Goal: Information Seeking & Learning: Learn about a topic

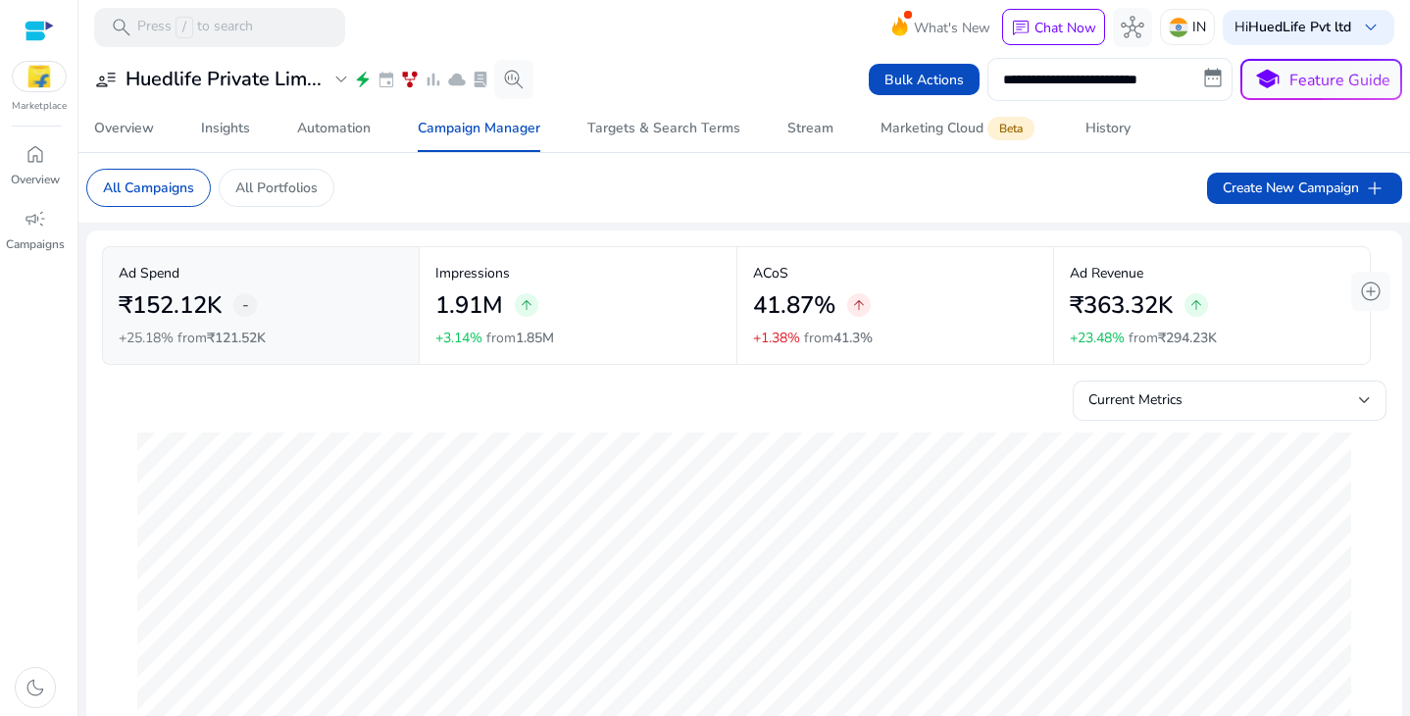
scroll to position [152, 0]
click at [329, 143] on span "Automation" at bounding box center [334, 128] width 74 height 47
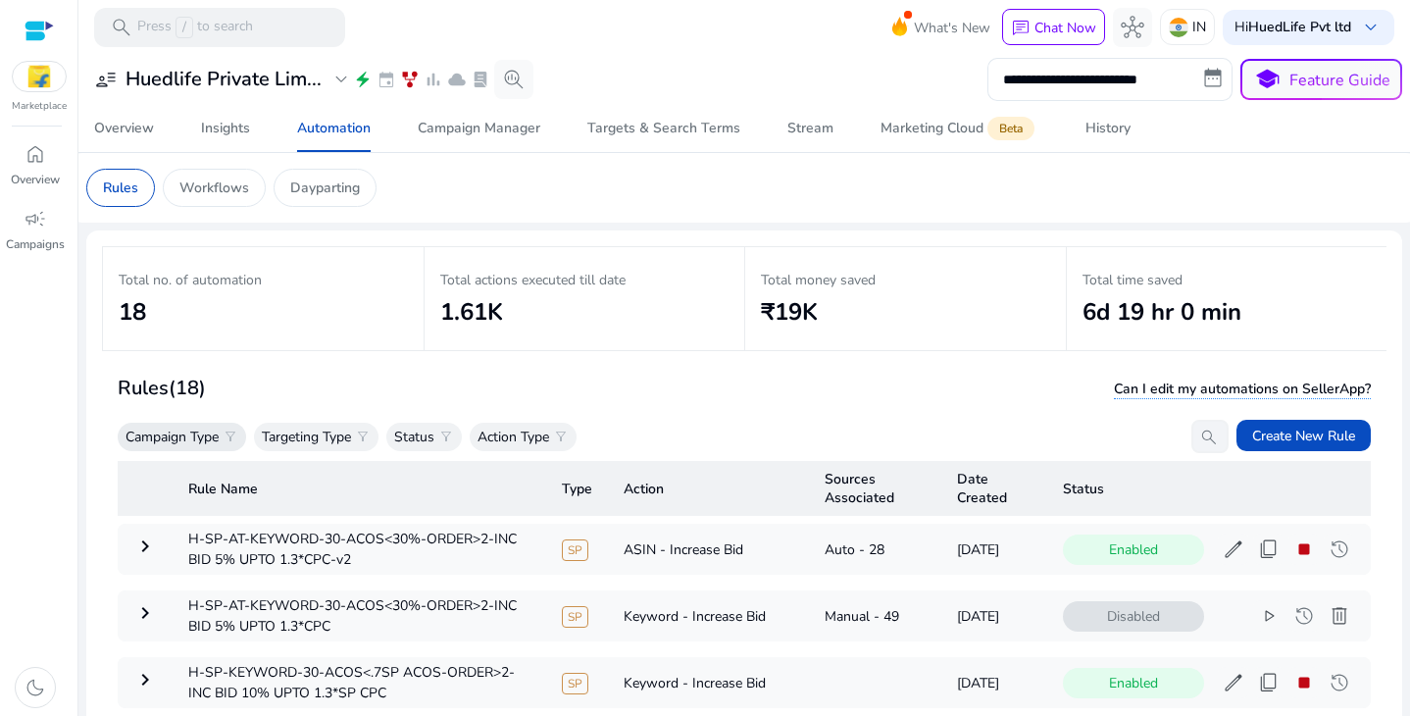
click at [219, 432] on p "Campaign Type" at bounding box center [171, 436] width 93 height 21
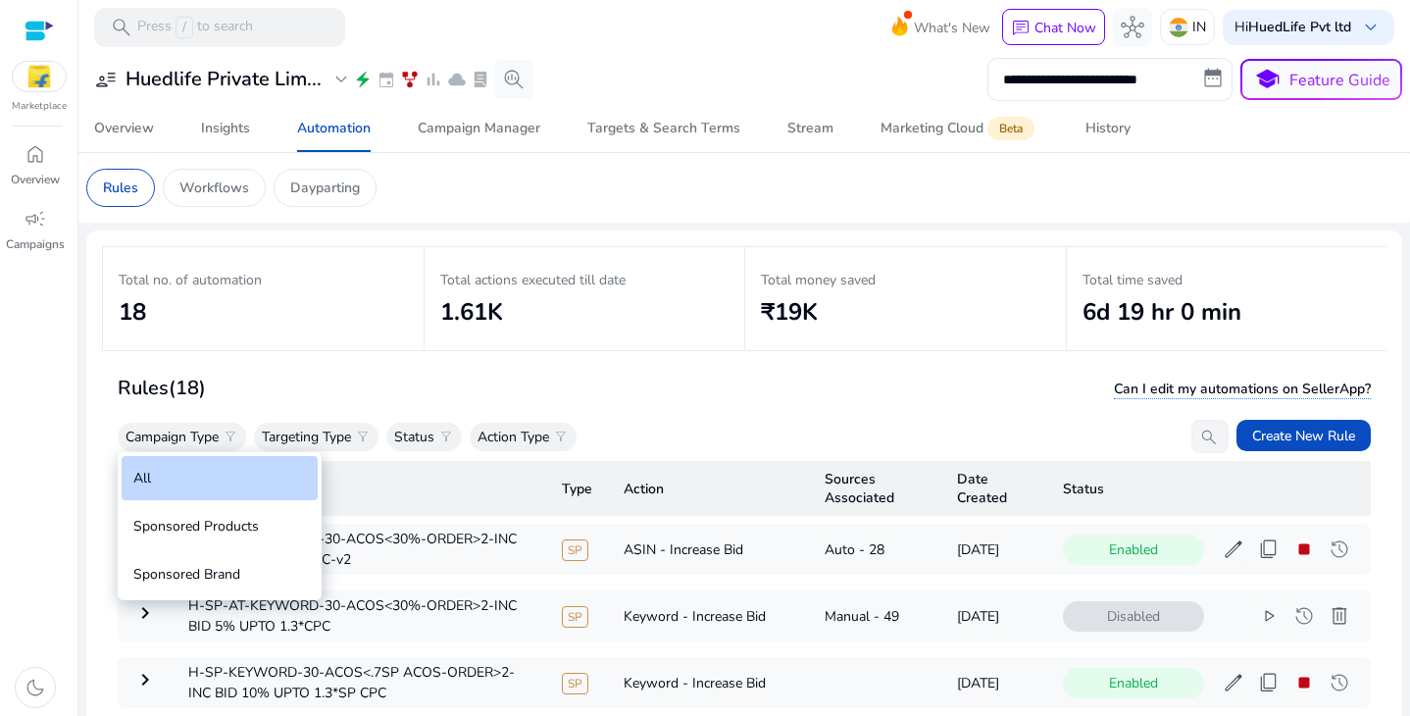
click at [252, 389] on div at bounding box center [705, 358] width 1410 height 716
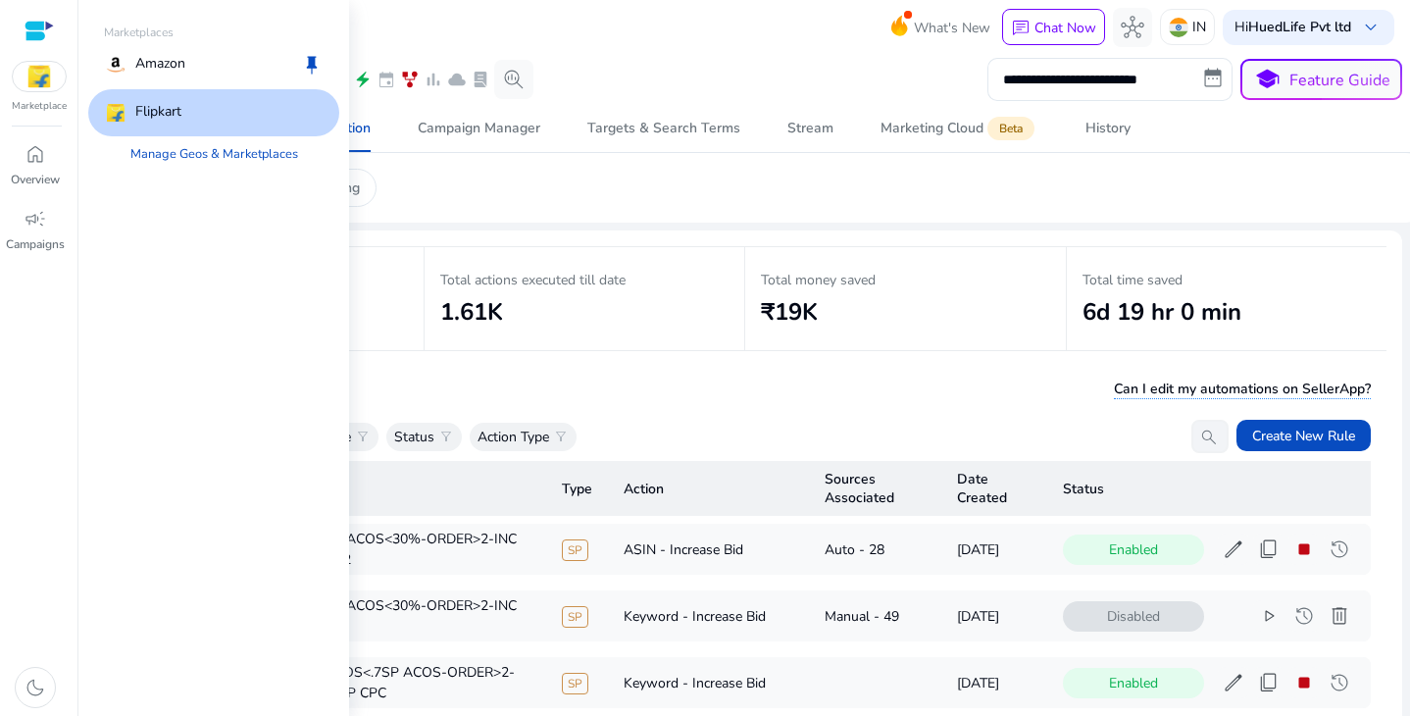
click at [43, 86] on img at bounding box center [39, 76] width 53 height 29
click at [189, 151] on link "Manage Geos & Marketplaces" at bounding box center [214, 153] width 199 height 35
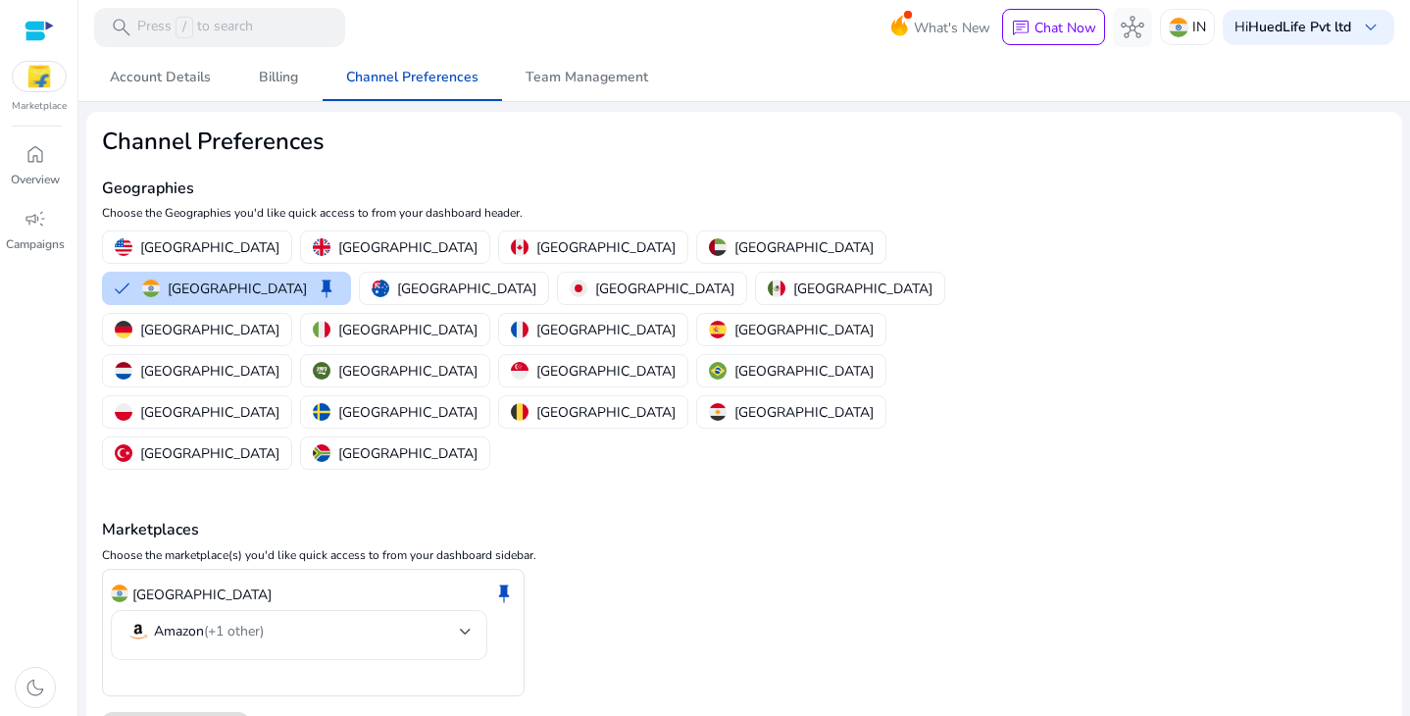
click at [465, 610] on div "Amazon (+1 other)" at bounding box center [298, 635] width 345 height 50
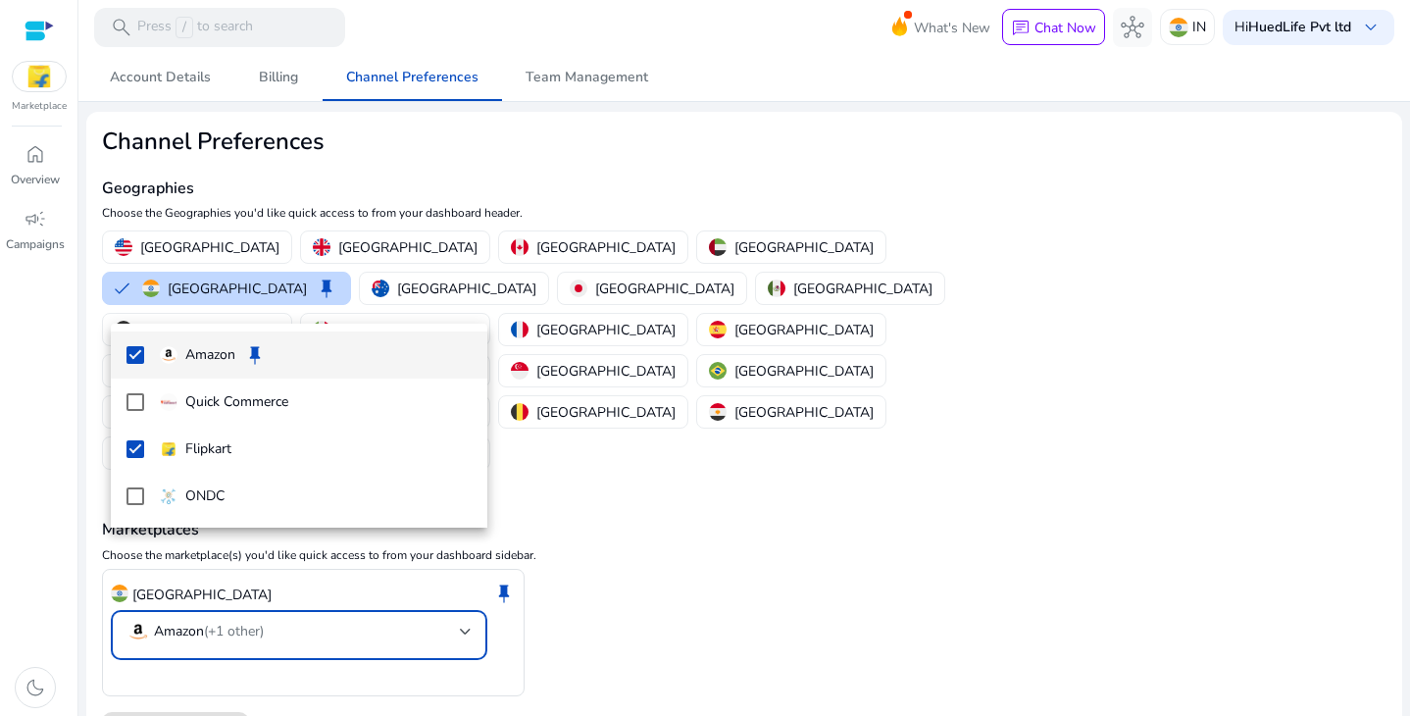
click at [598, 474] on div at bounding box center [705, 358] width 1410 height 716
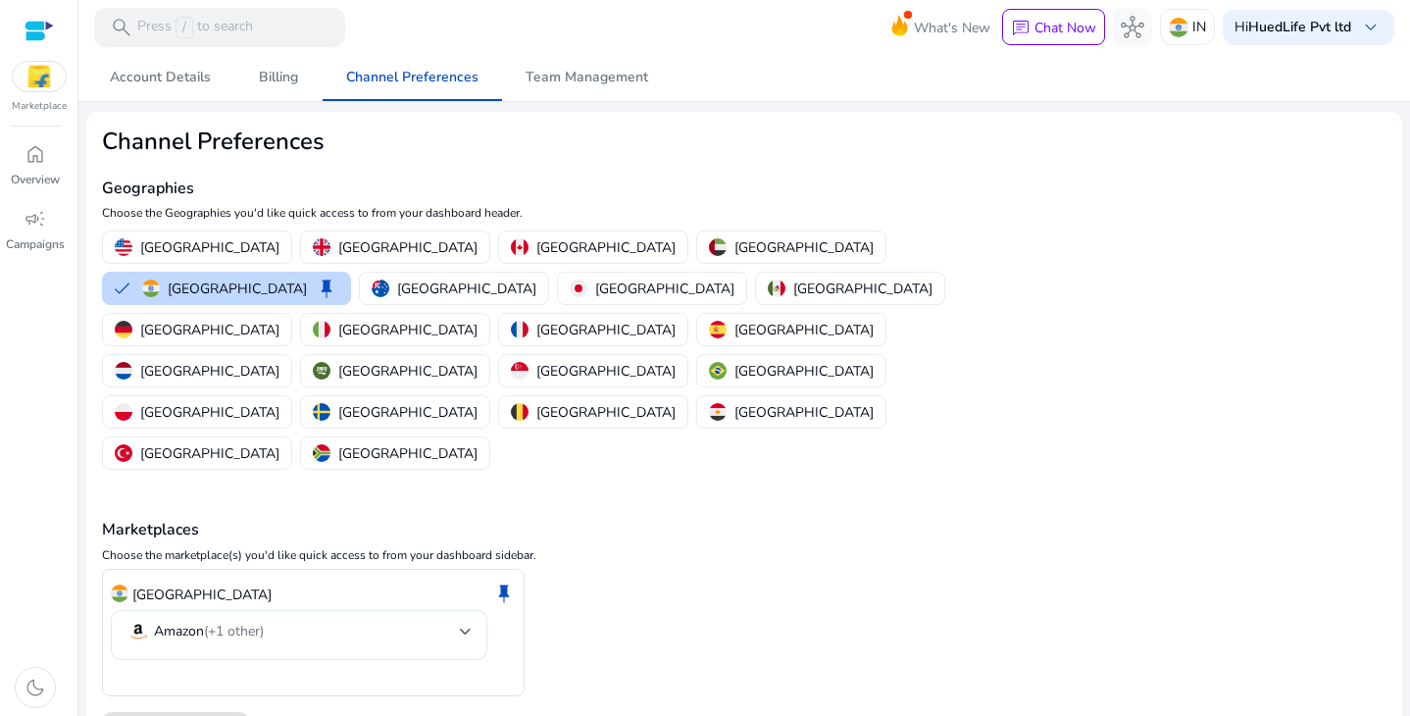
click at [33, 32] on div at bounding box center [39, 31] width 29 height 23
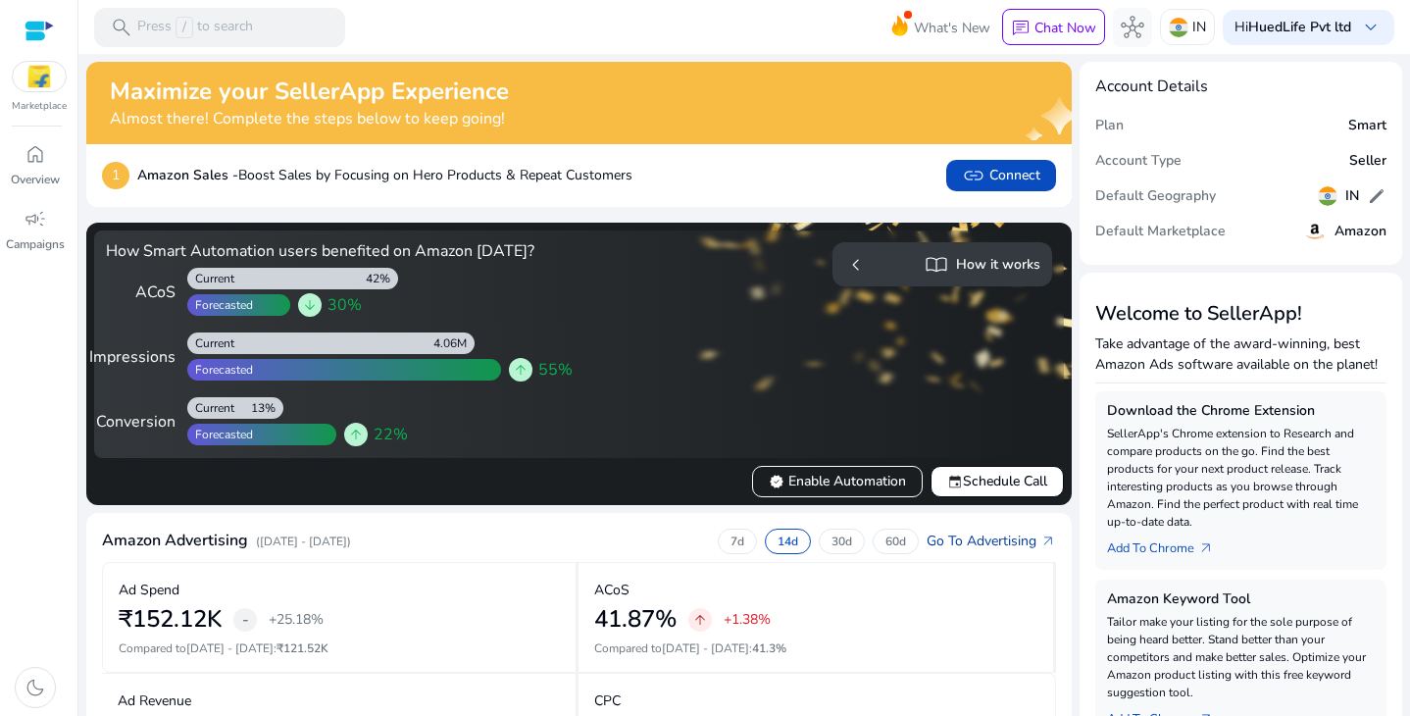
click at [980, 543] on link "Go To Advertising arrow_outward" at bounding box center [990, 540] width 129 height 21
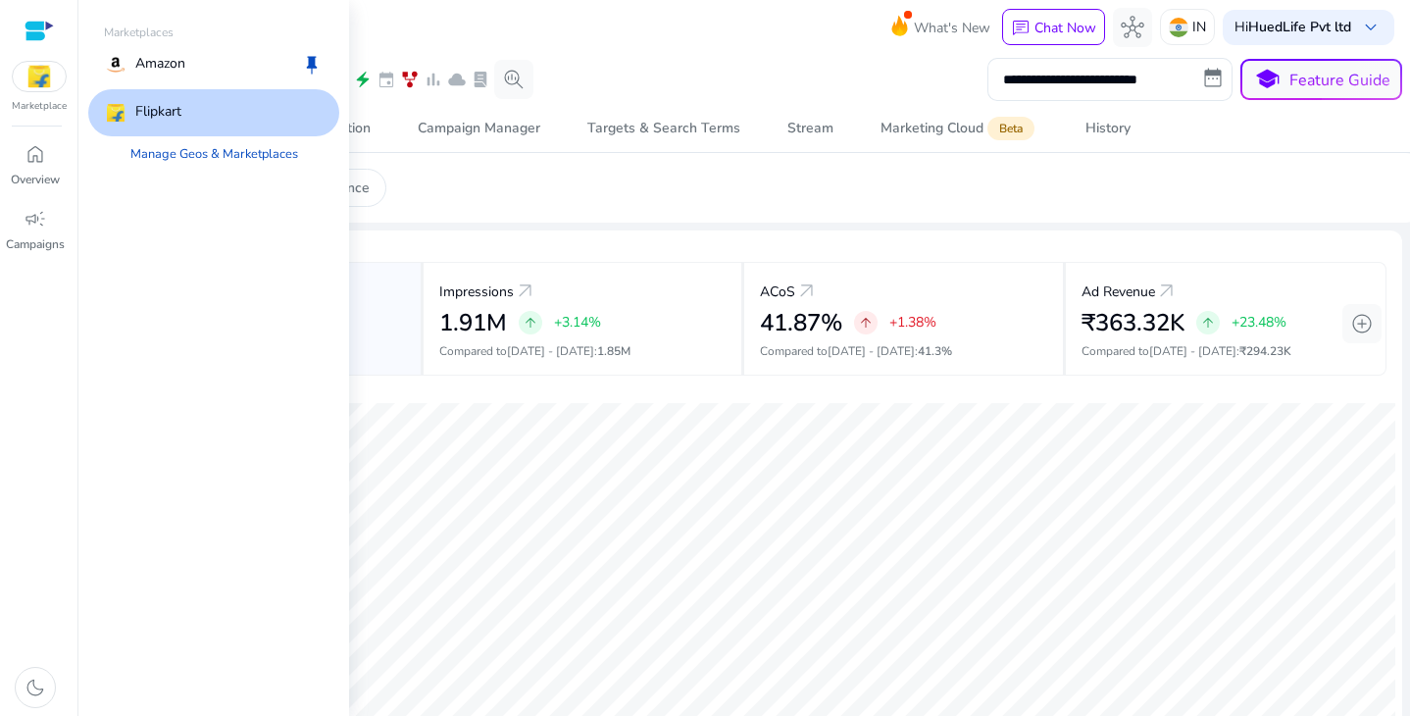
click at [166, 119] on p "Flipkart" at bounding box center [158, 113] width 46 height 24
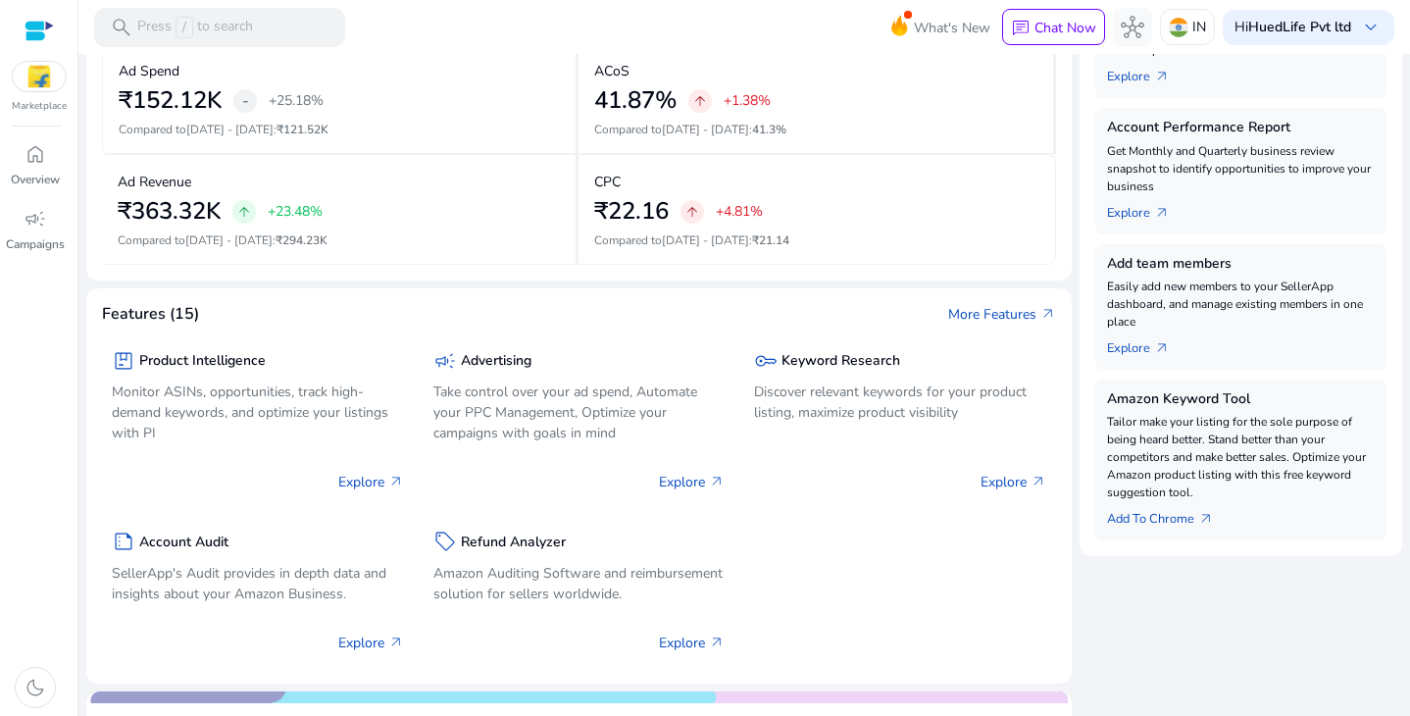
scroll to position [524, 0]
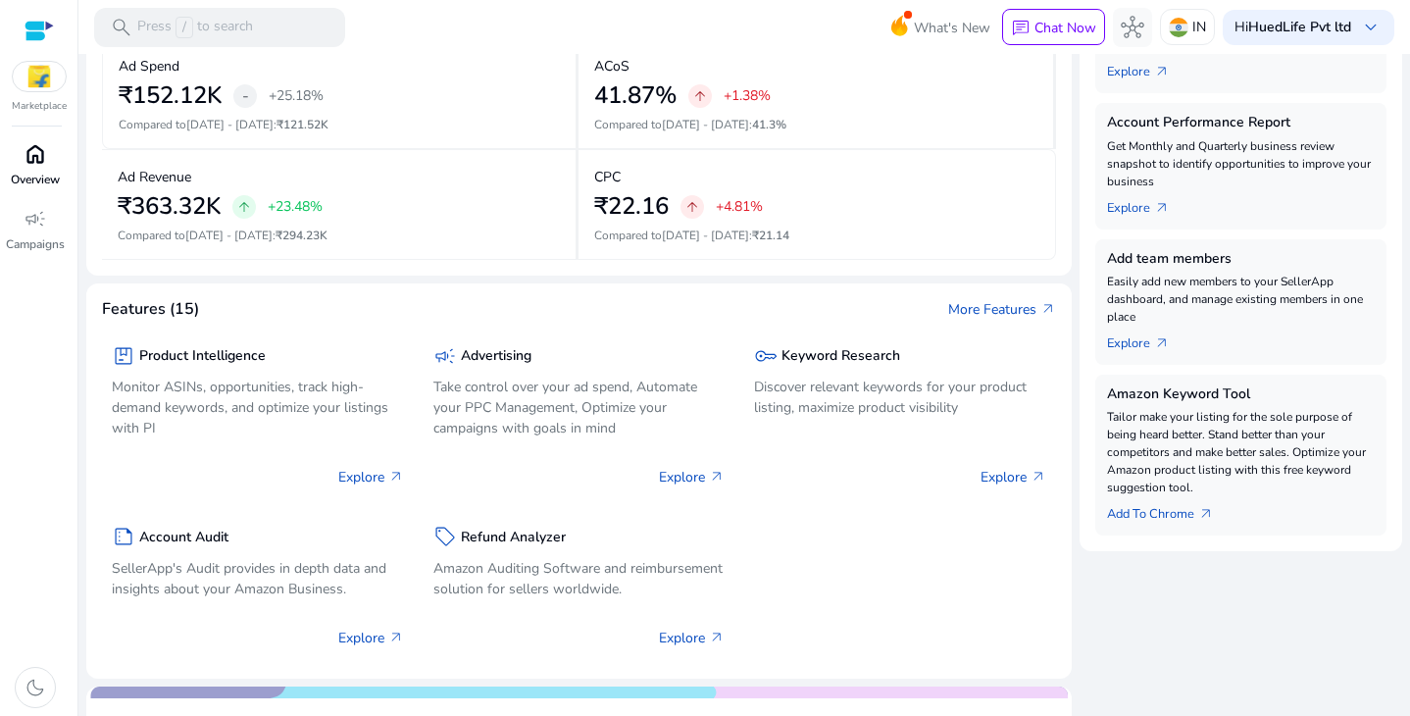
click at [27, 161] on span "home" at bounding box center [36, 154] width 24 height 24
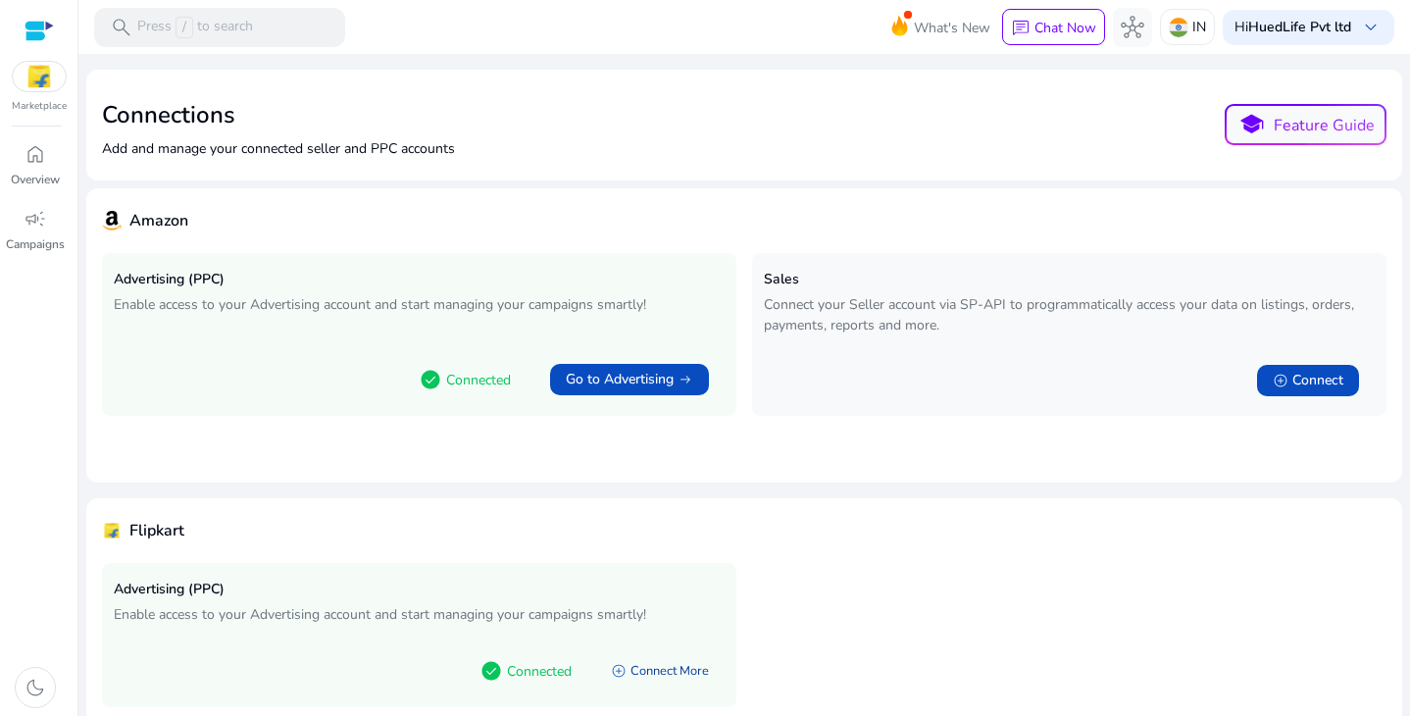
click at [633, 669] on link "add_circle Connect More" at bounding box center [659, 670] width 129 height 35
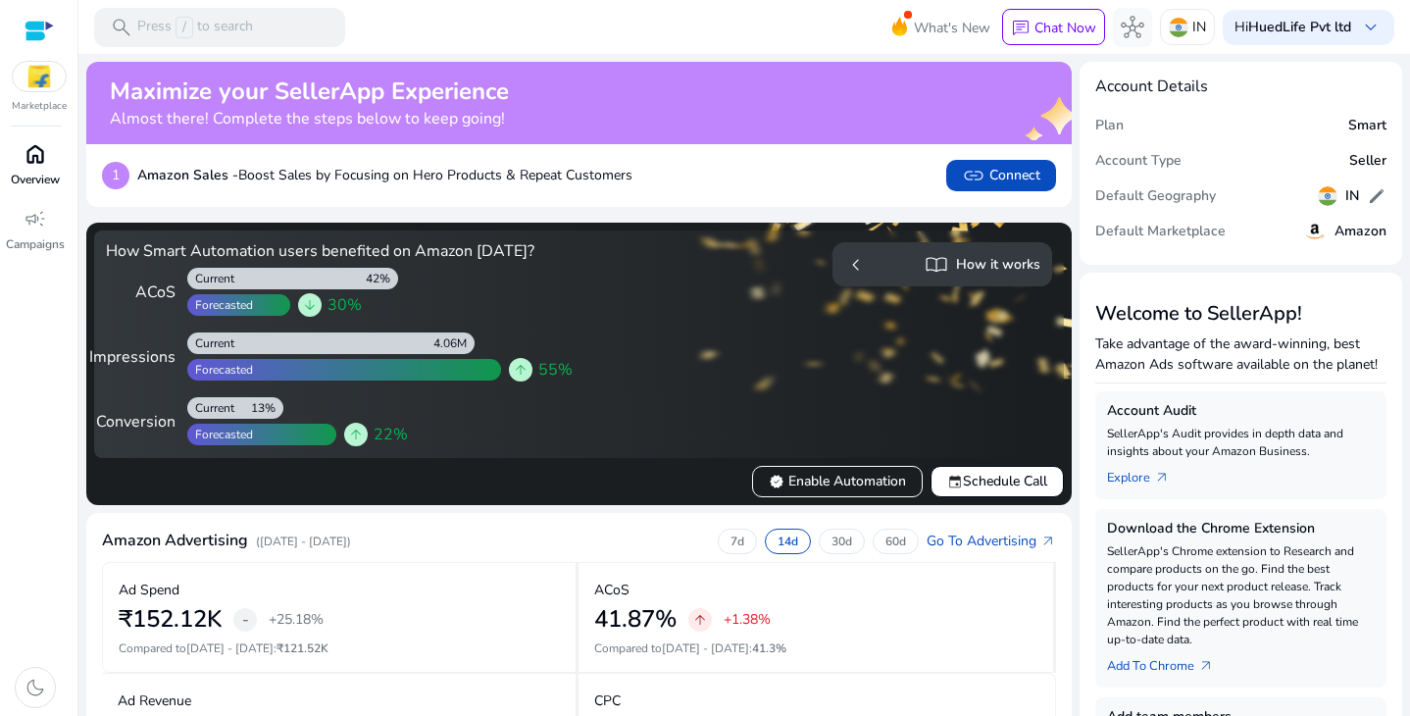
click at [37, 179] on p "Overview" at bounding box center [35, 180] width 49 height 18
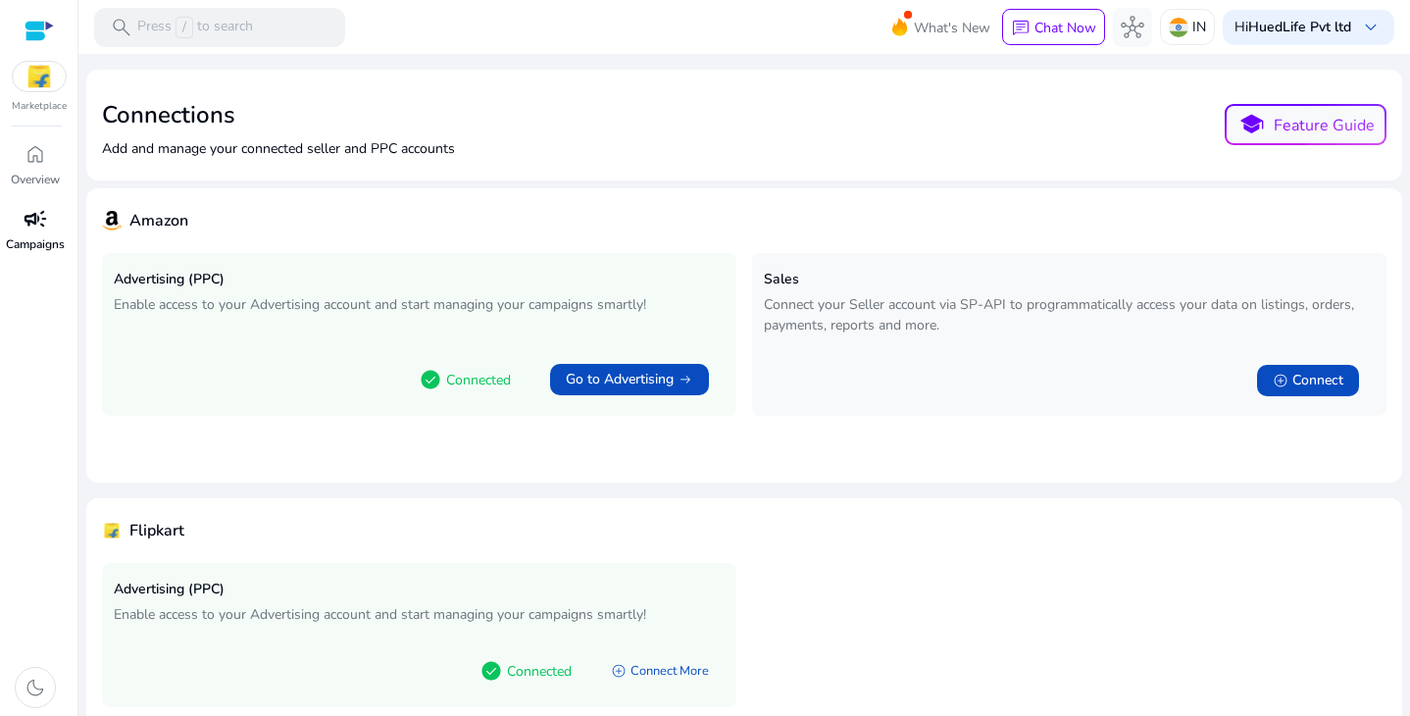
click at [32, 225] on span "campaign" at bounding box center [36, 219] width 24 height 24
click at [35, 216] on span "campaign" at bounding box center [36, 219] width 24 height 24
click at [35, 215] on span "campaign" at bounding box center [36, 219] width 24 height 24
click at [35, 159] on span "home" at bounding box center [36, 154] width 24 height 24
click at [27, 82] on img at bounding box center [39, 76] width 53 height 29
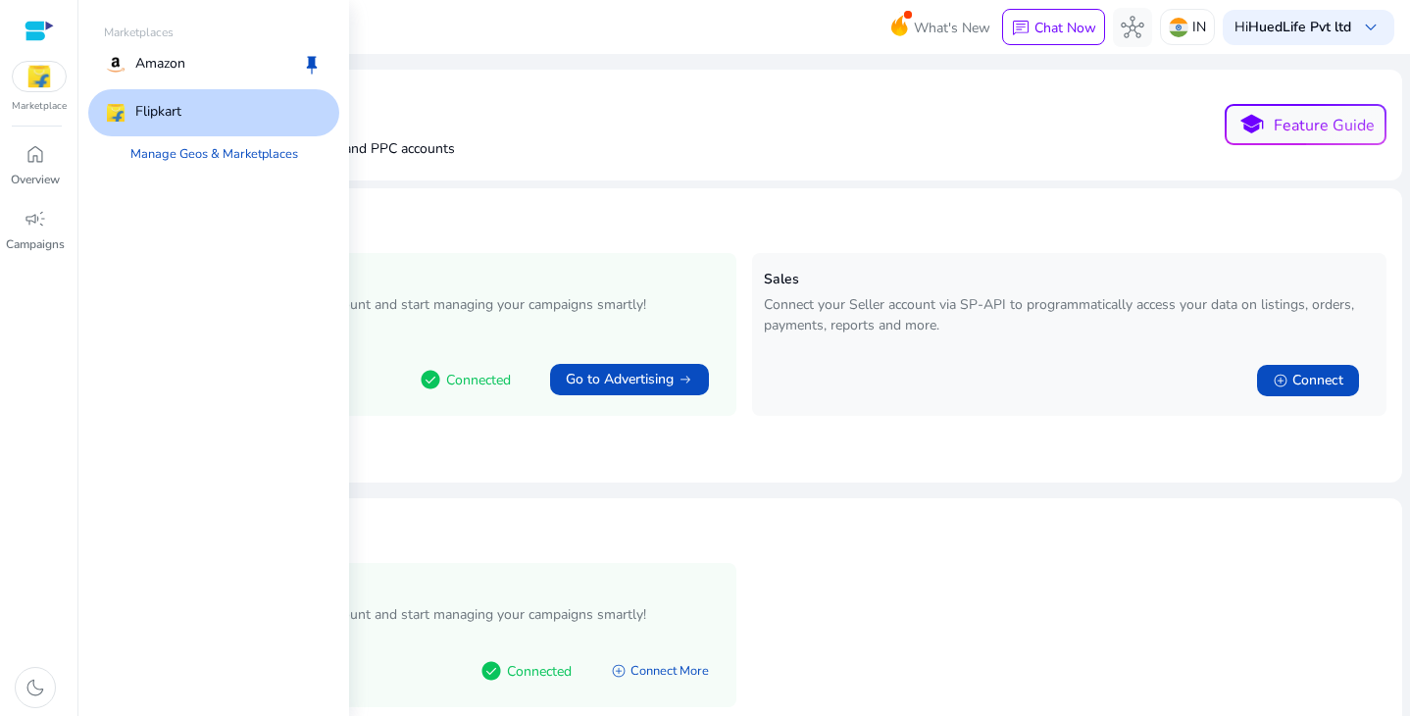
click at [152, 113] on p "Flipkart" at bounding box center [158, 113] width 46 height 24
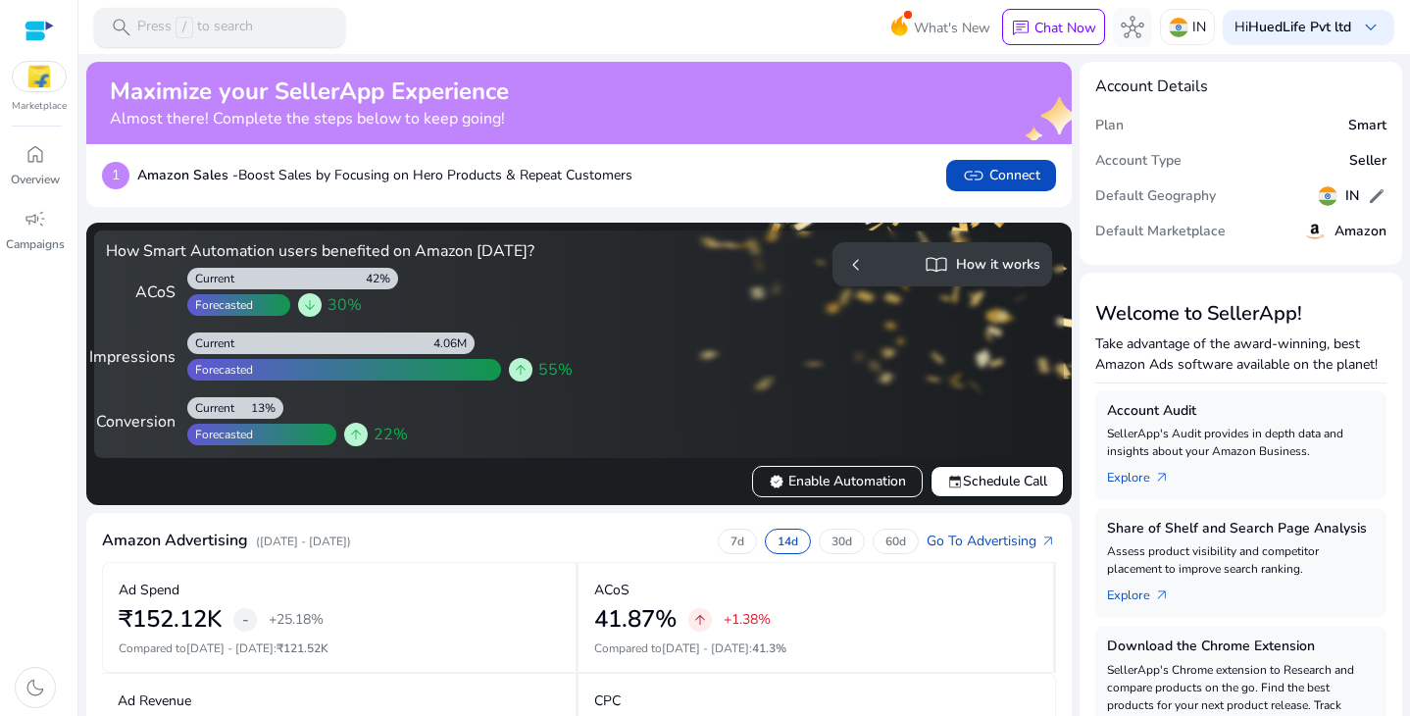
click at [263, 30] on div "search Press / to search" at bounding box center [219, 27] width 251 height 39
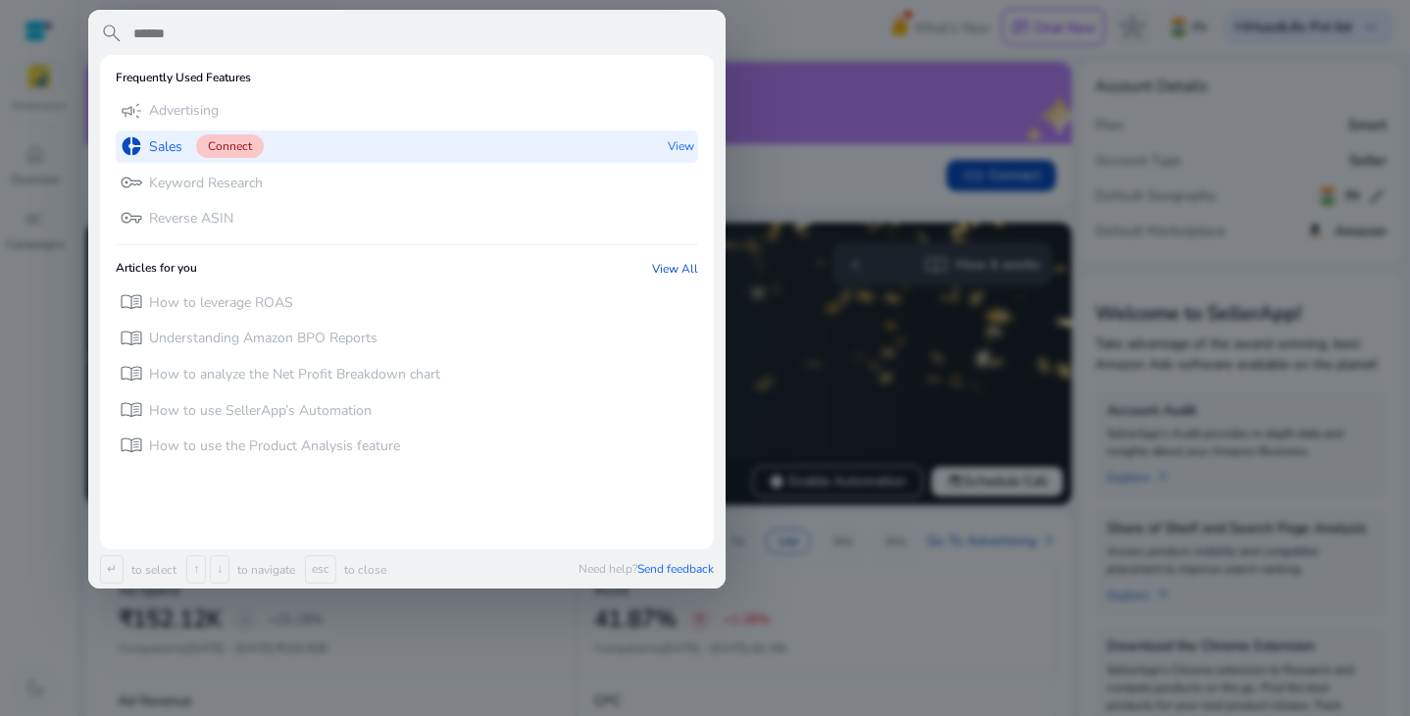
click at [177, 141] on p "Sales" at bounding box center [165, 147] width 33 height 20
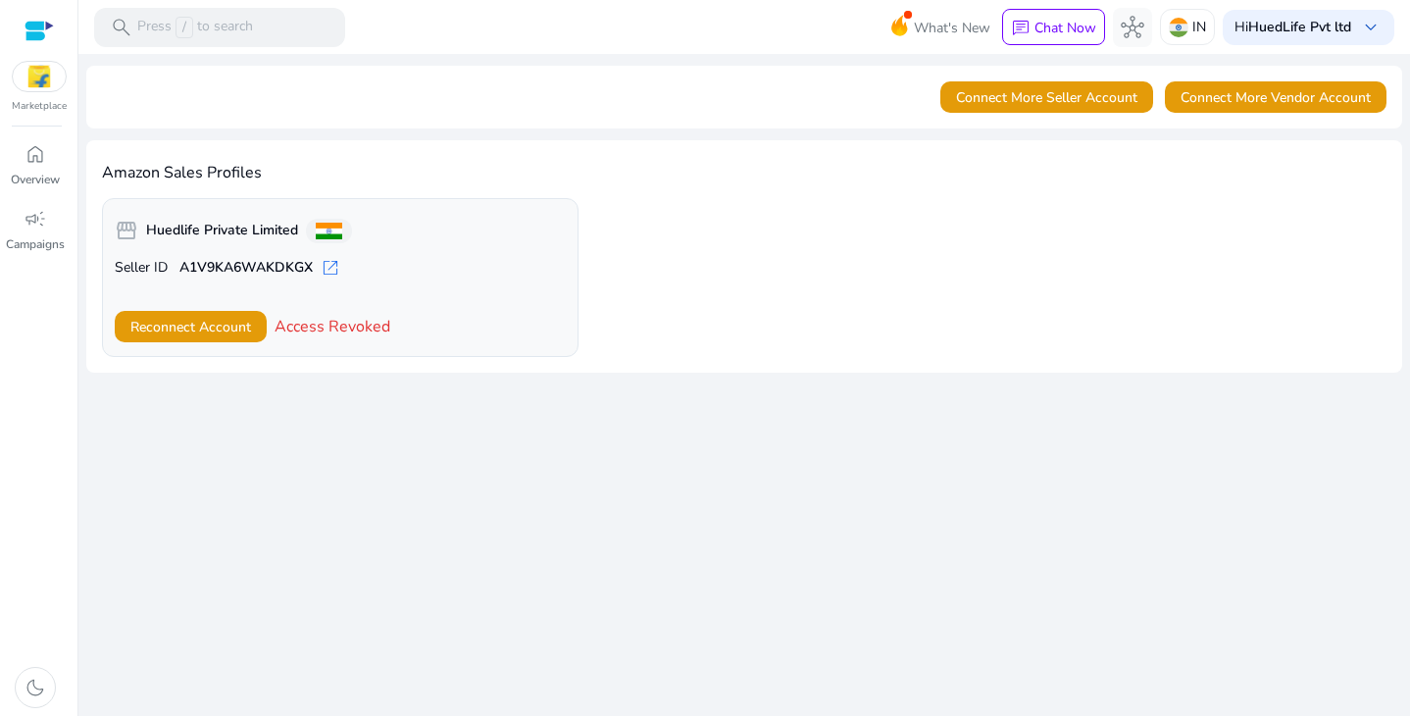
click at [331, 269] on span "open_in_new" at bounding box center [331, 268] width 20 height 20
click at [43, 75] on img at bounding box center [39, 76] width 53 height 29
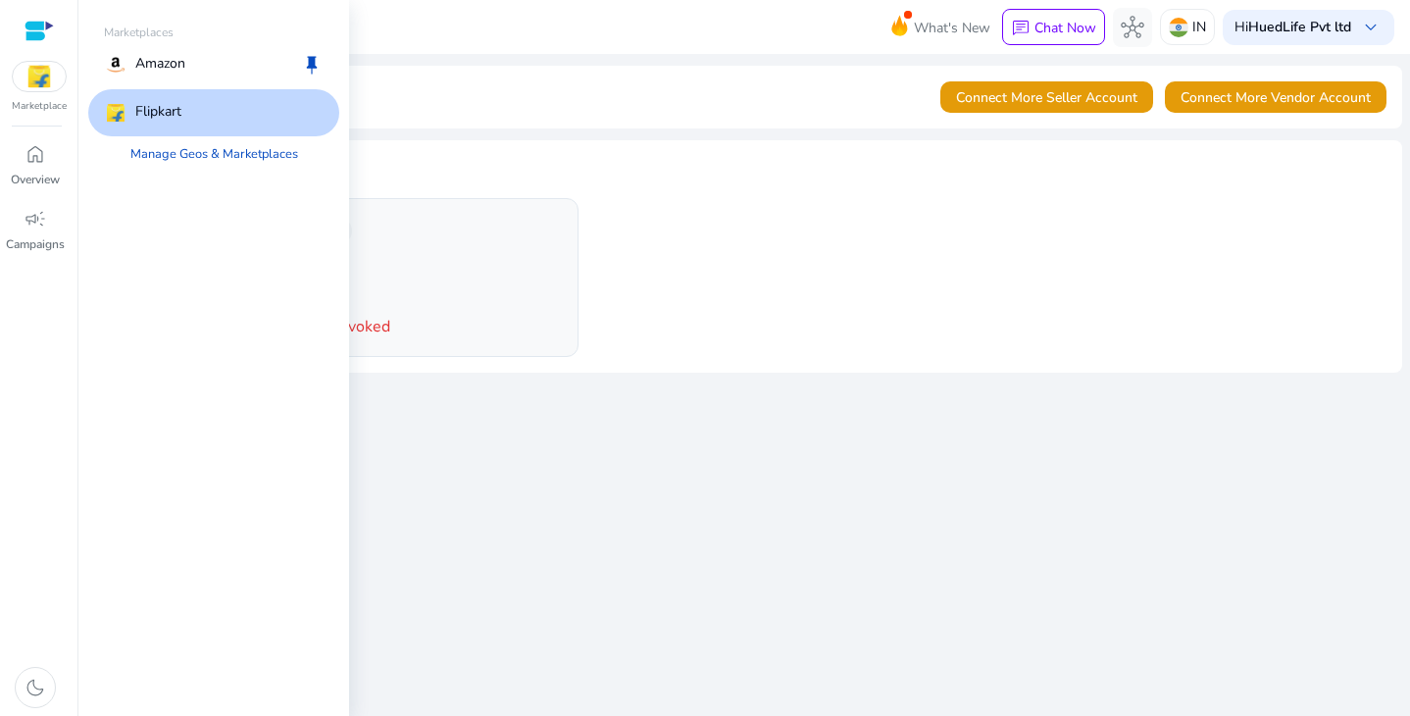
click at [146, 110] on p "Flipkart" at bounding box center [158, 113] width 46 height 24
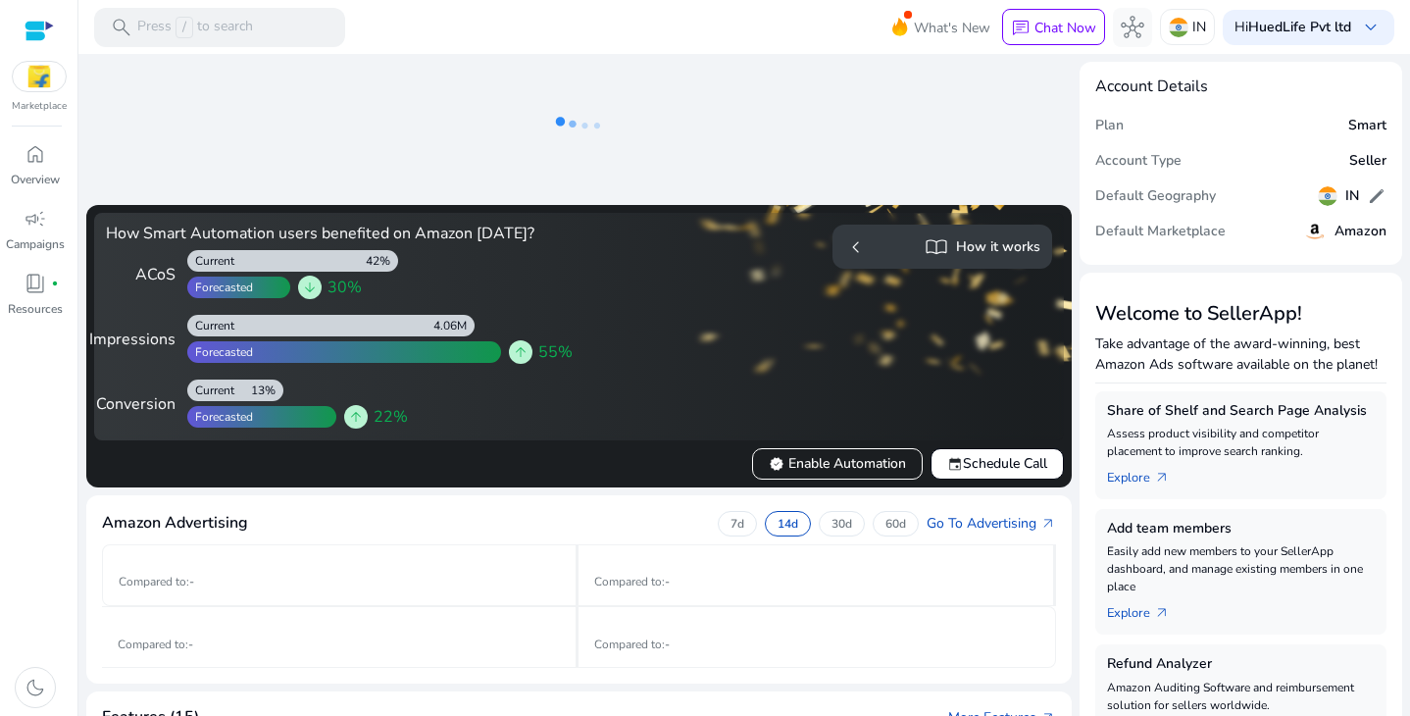
click at [950, 24] on span "What's New" at bounding box center [952, 28] width 76 height 34
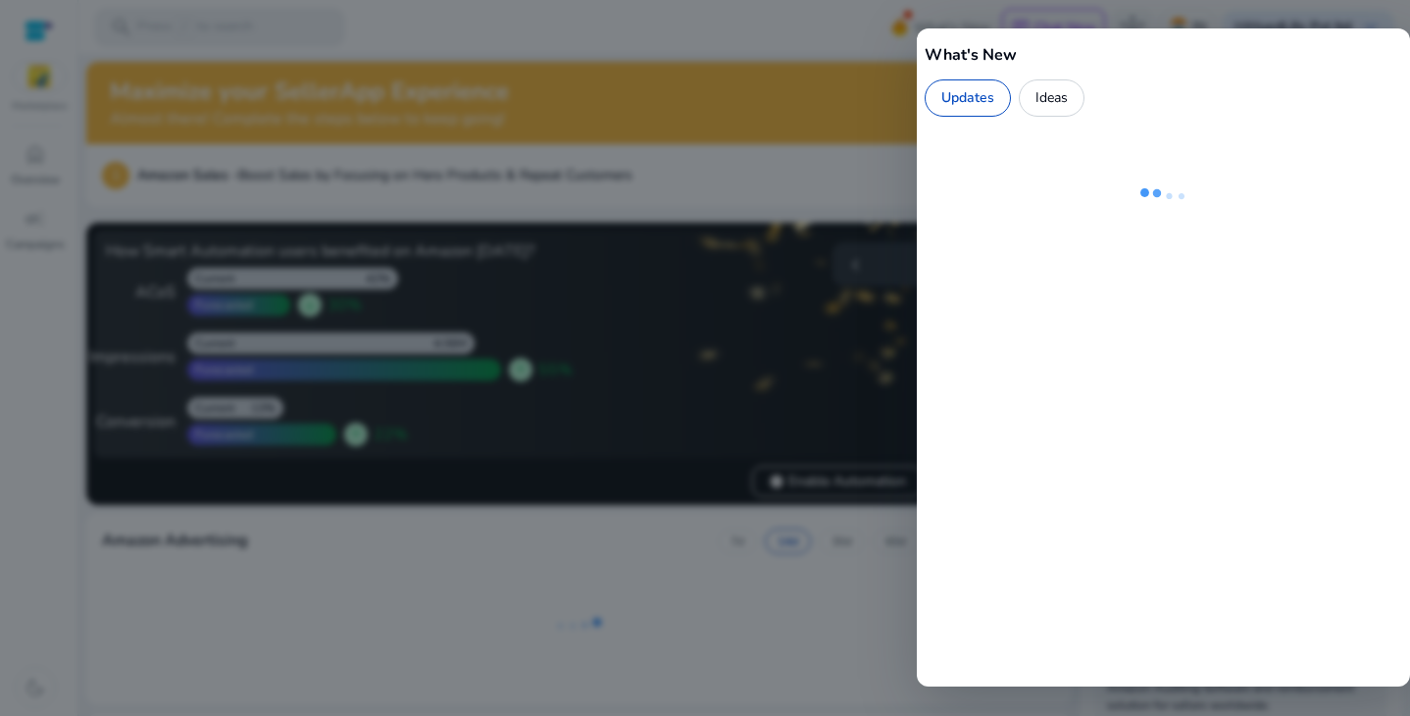
click at [873, 48] on div at bounding box center [705, 358] width 1410 height 716
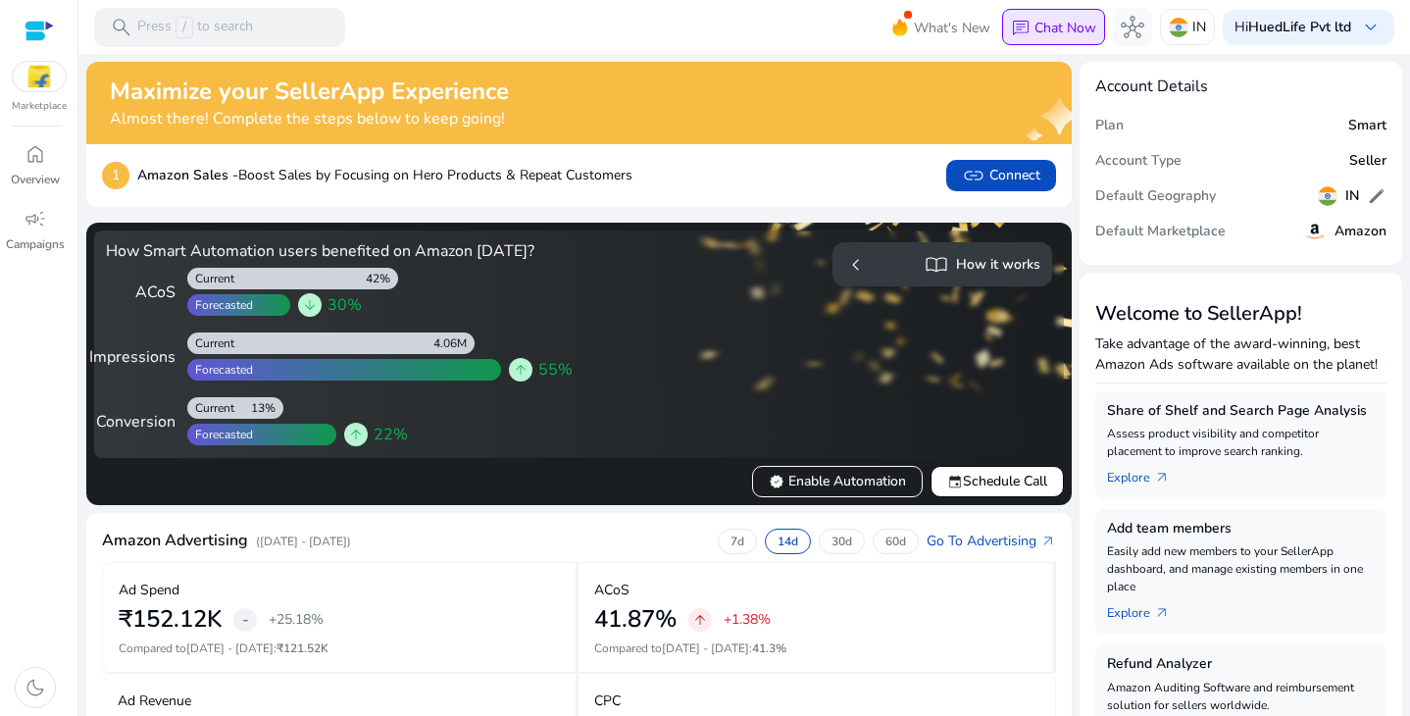
click at [1053, 12] on div "chat Chat Now" at bounding box center [1053, 27] width 85 height 31
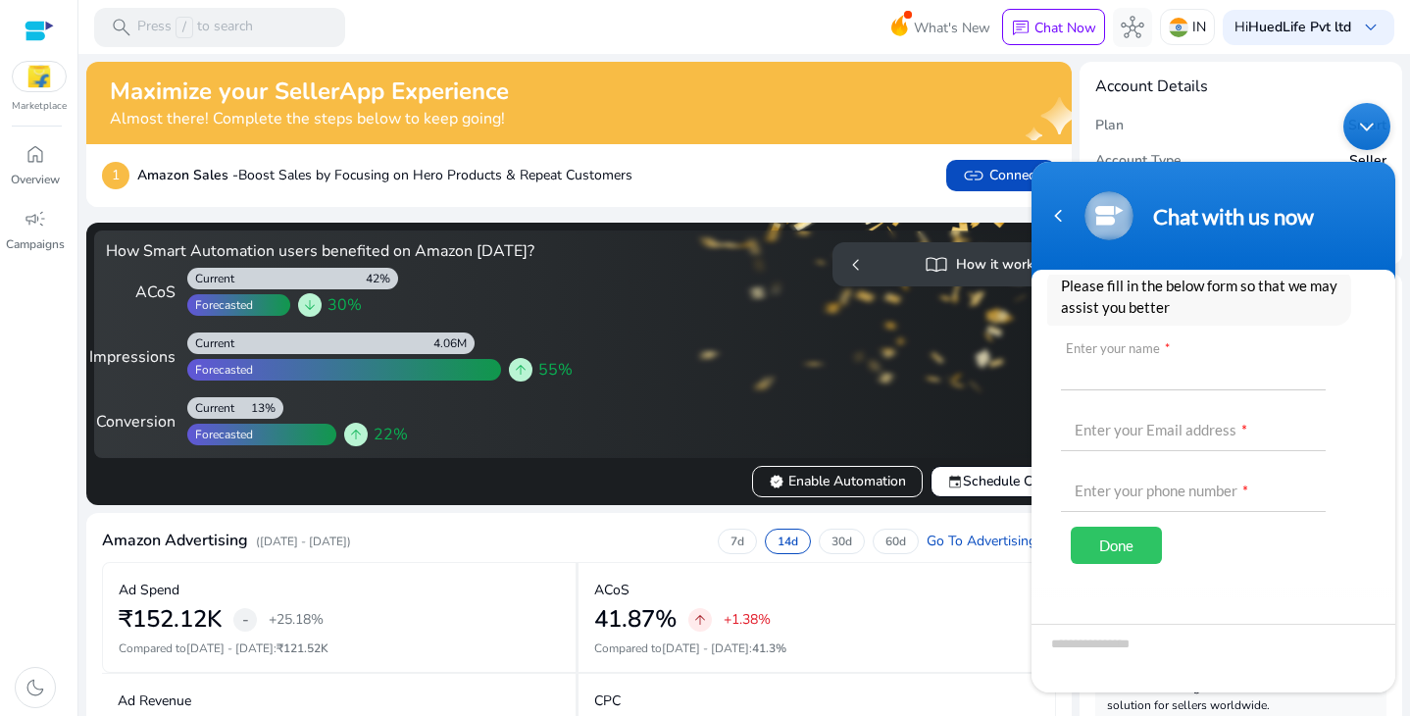
click at [1195, 382] on input "text" at bounding box center [1193, 365] width 265 height 47
type input "*******"
type input "**********"
click at [1137, 525] on div "Done" at bounding box center [1116, 543] width 91 height 37
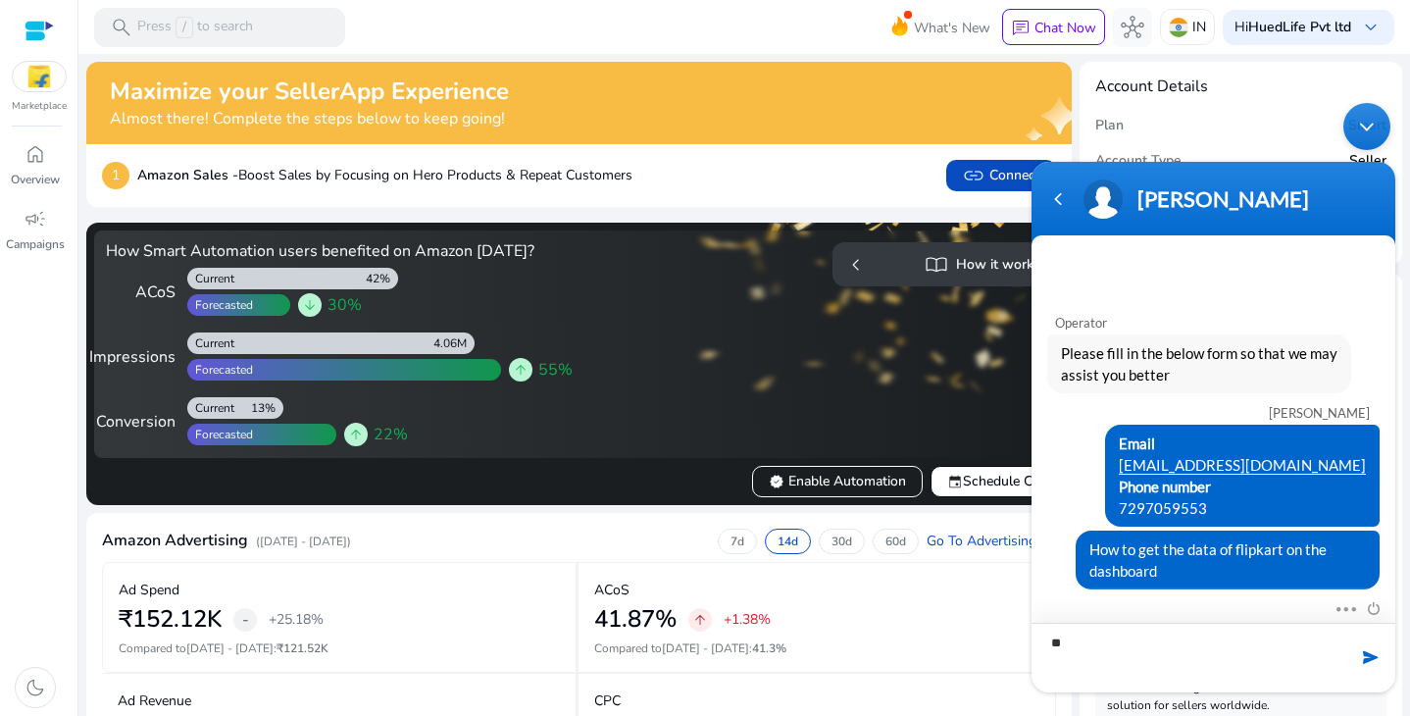
type textarea "***"
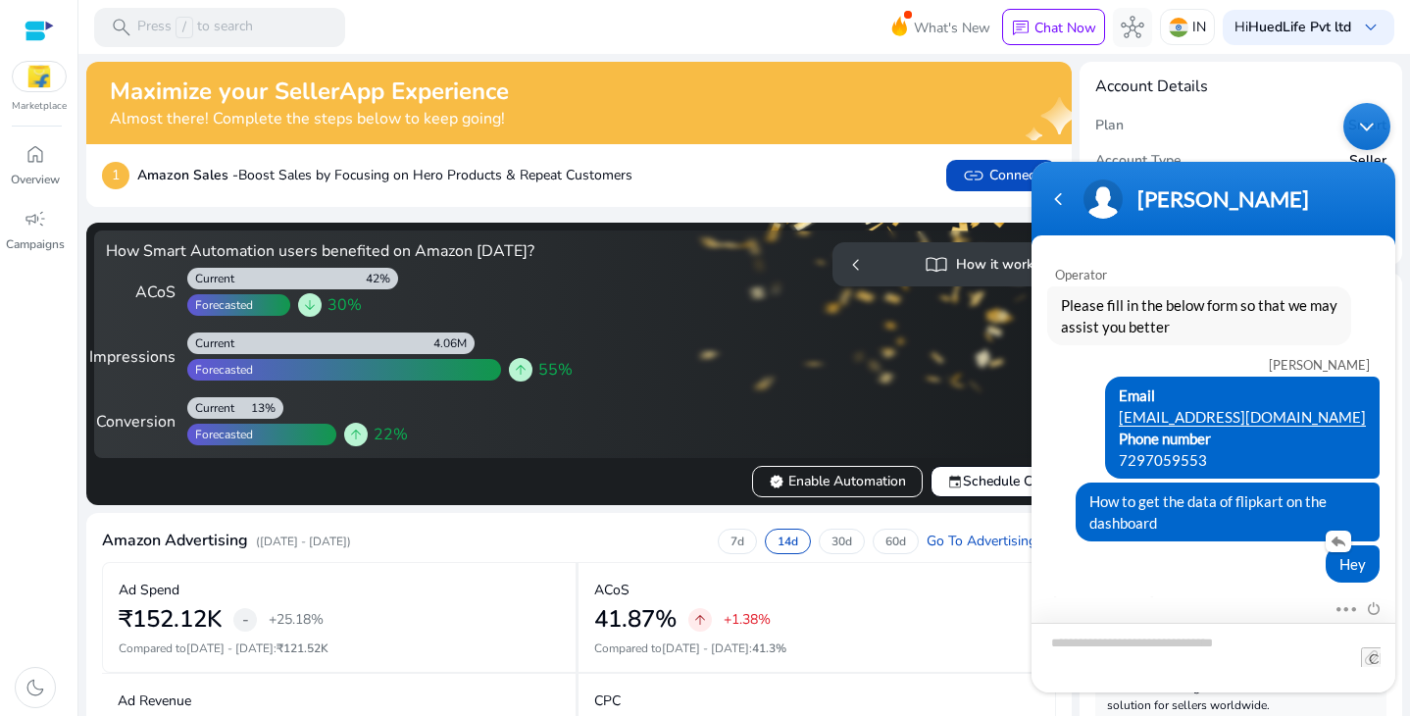
scroll to position [62, 0]
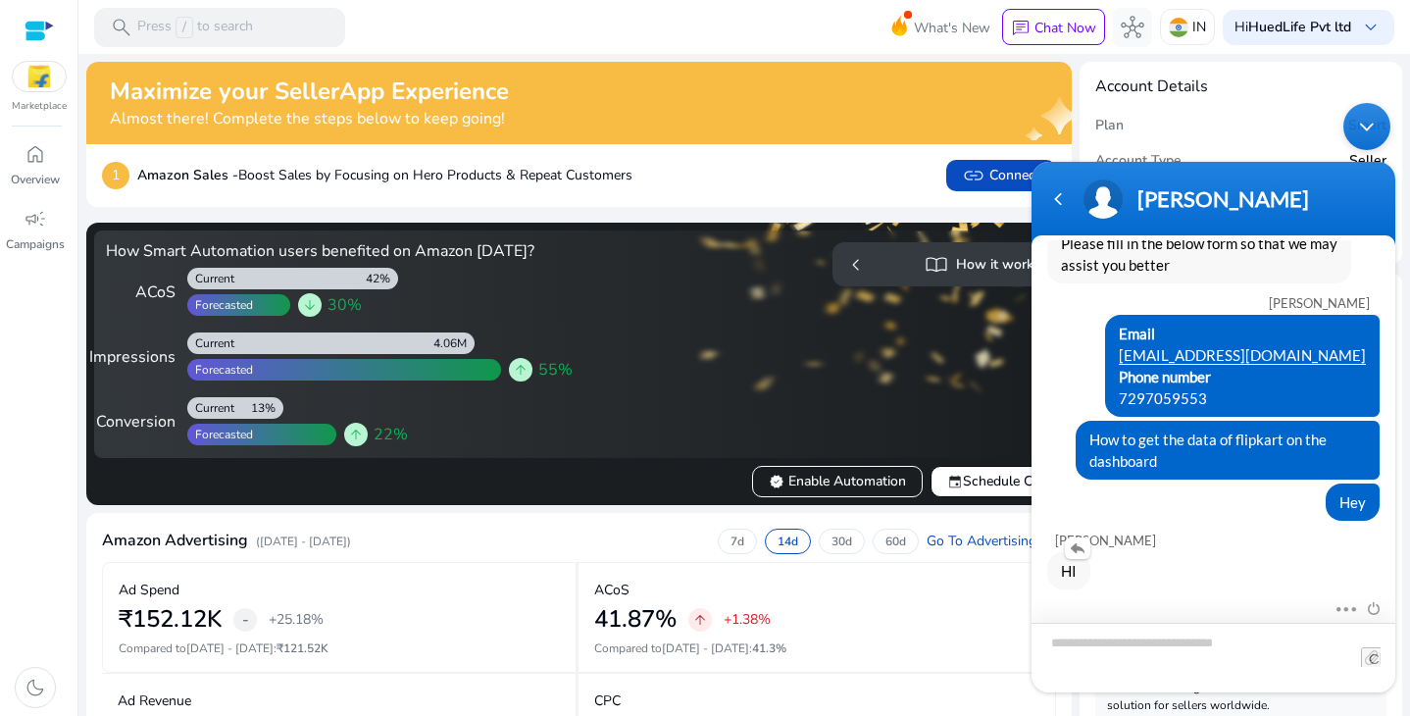
type textarea "*"
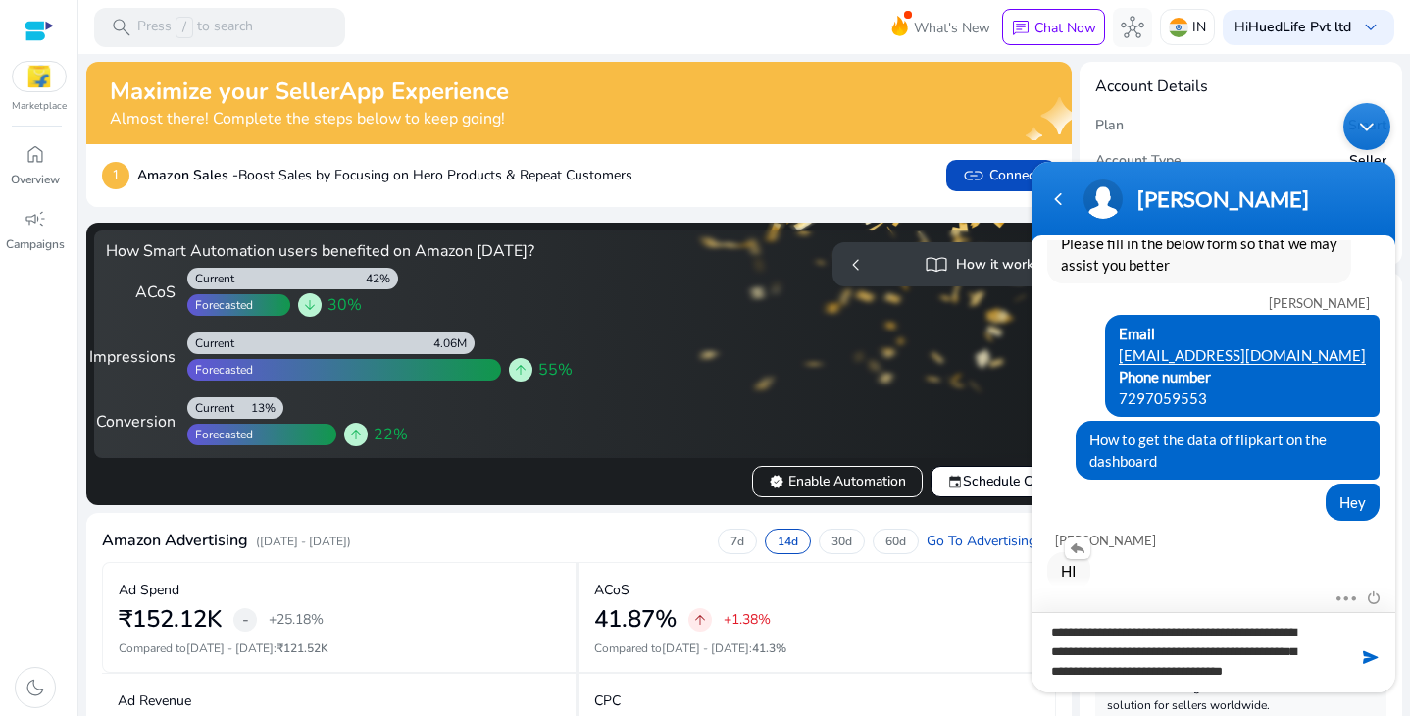
scroll to position [0, 0]
type textarea "**********"
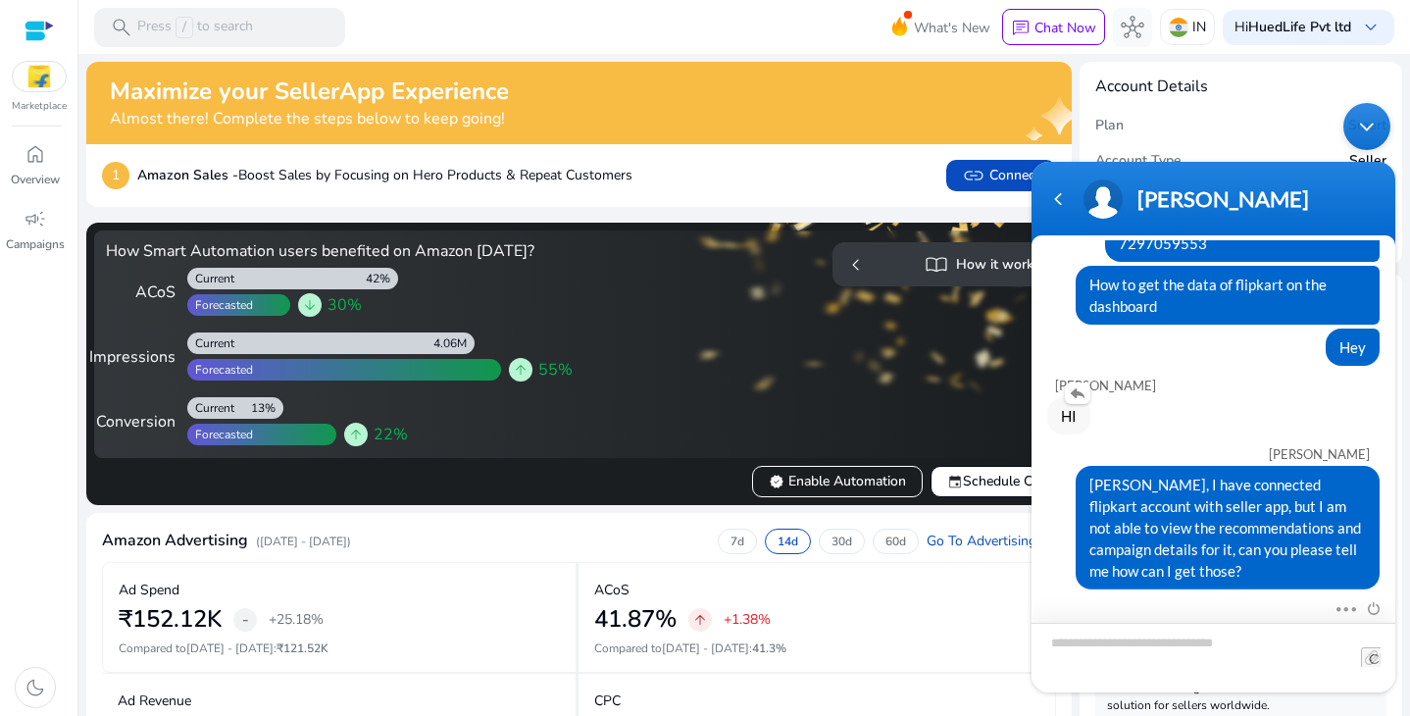
scroll to position [328, 0]
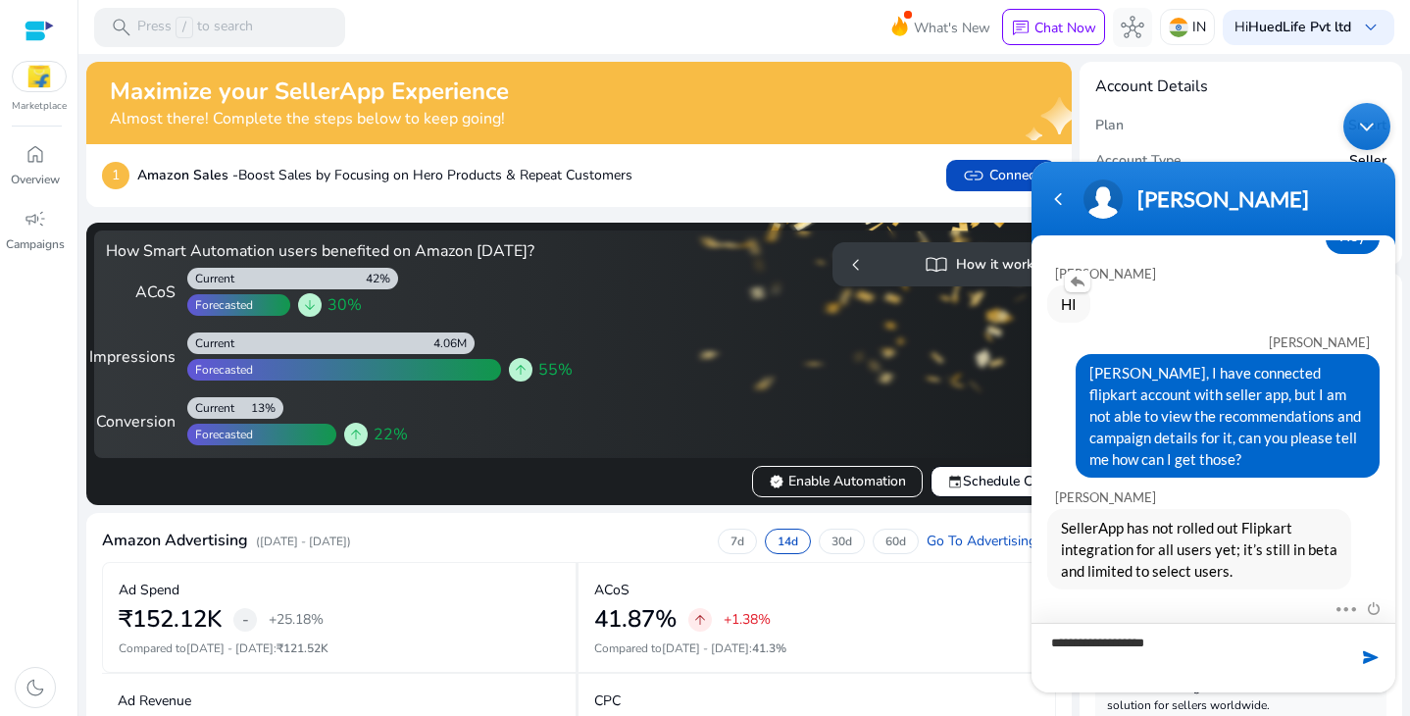
type textarea "**********"
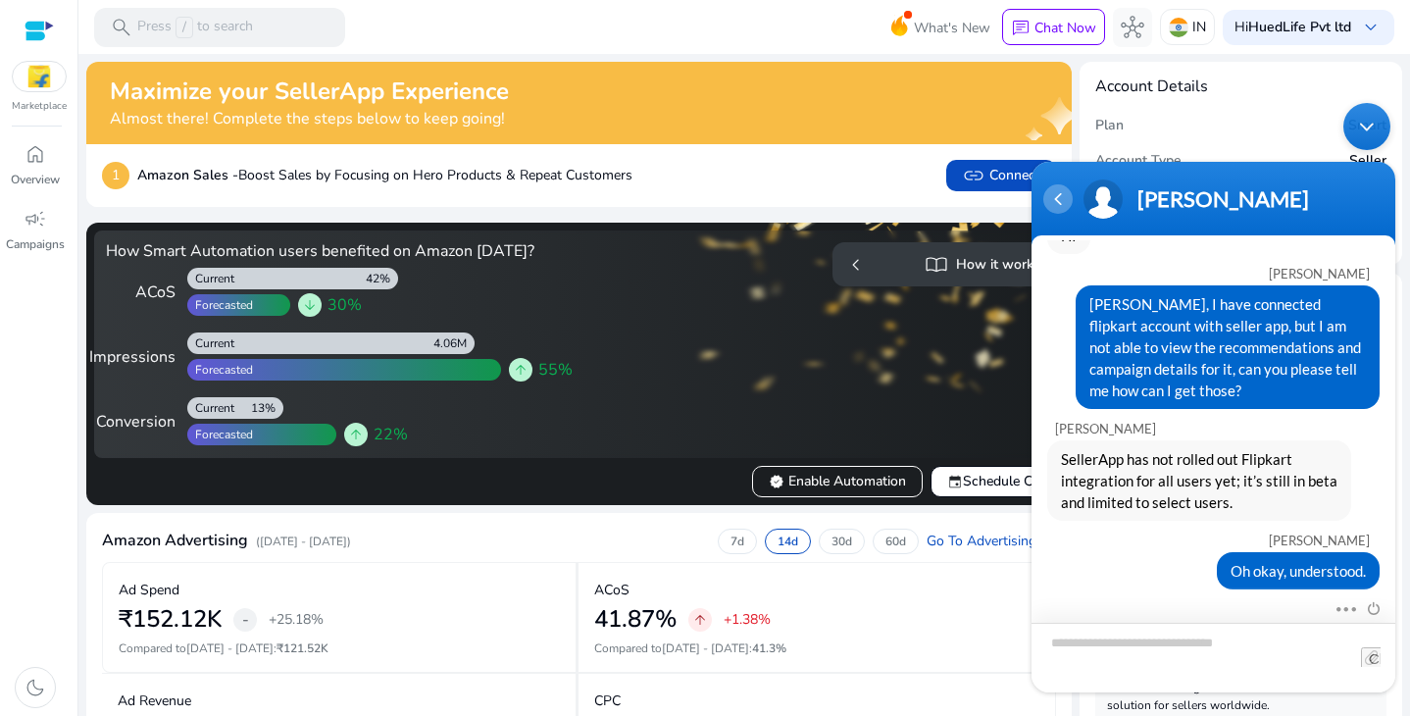
click at [1053, 205] on div "Navigation go back" at bounding box center [1057, 197] width 29 height 29
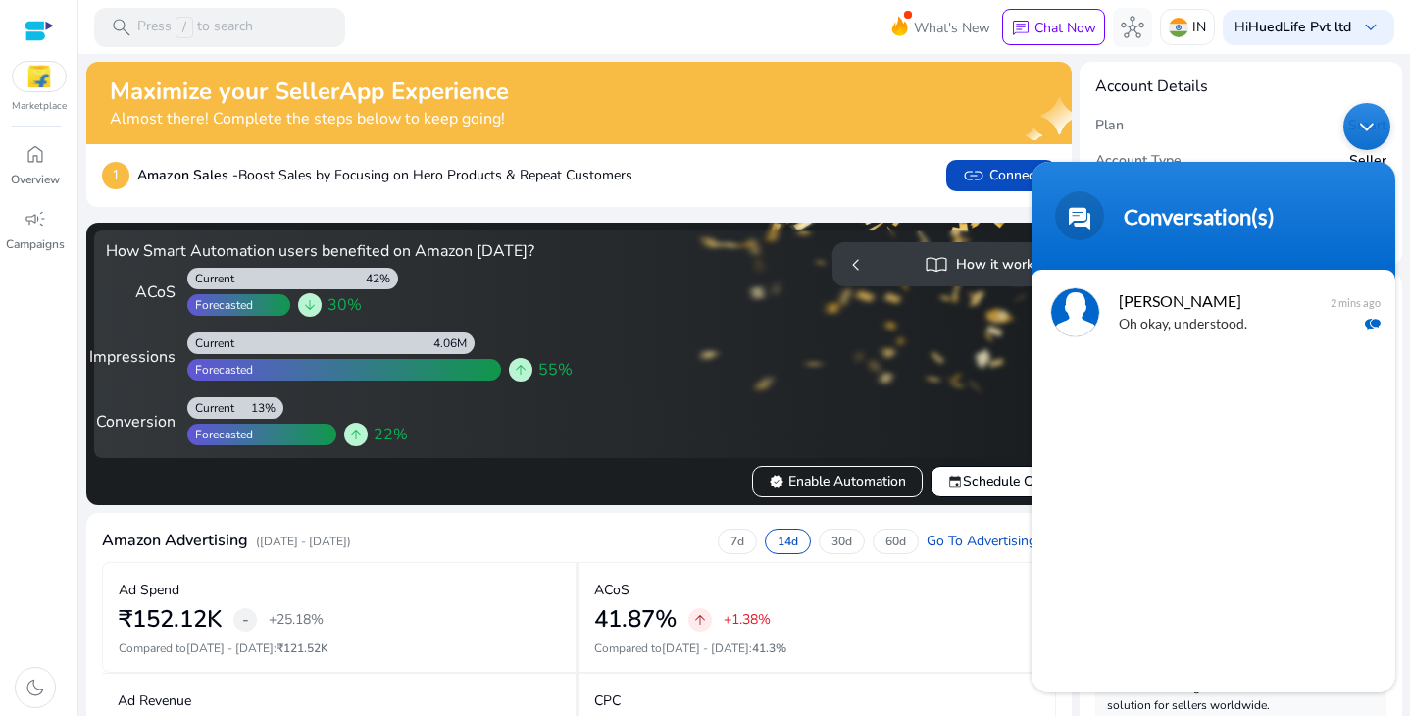
click at [27, 68] on img at bounding box center [39, 76] width 53 height 29
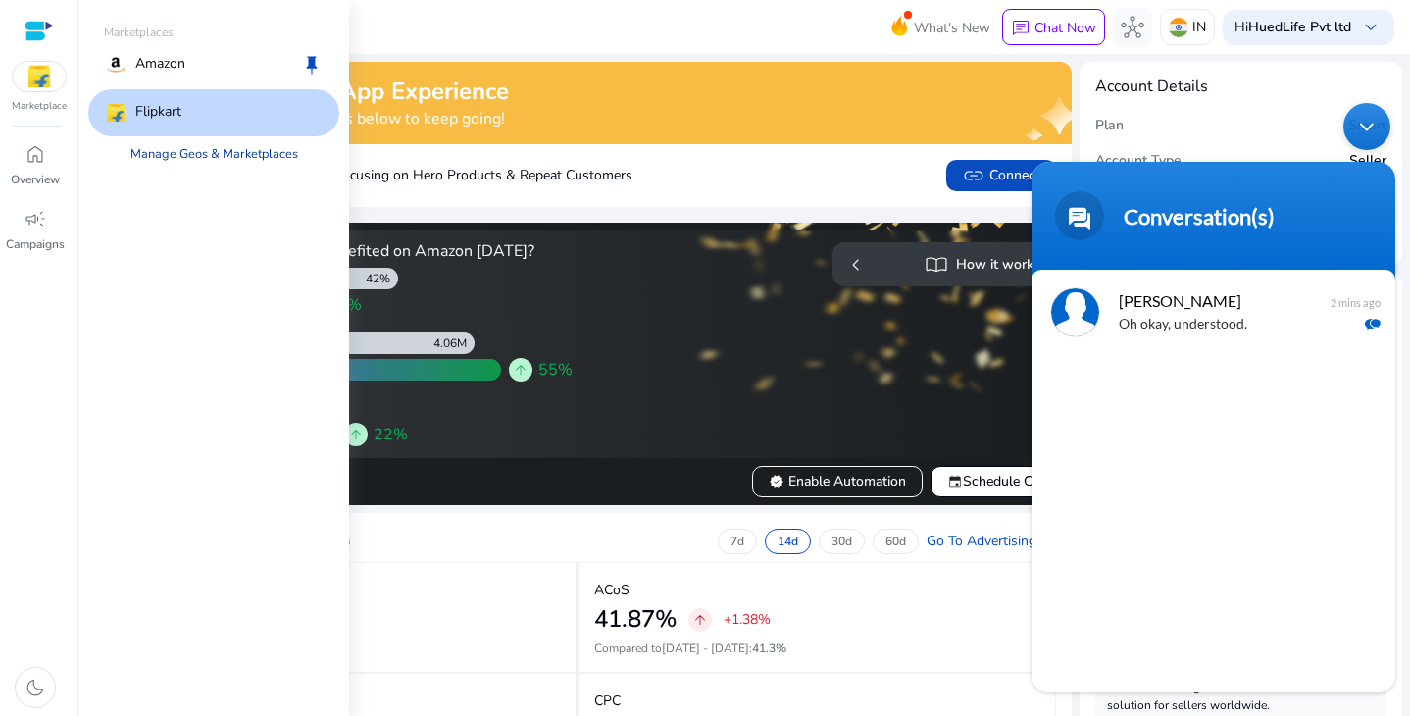
click at [191, 155] on link "Manage Geos & Marketplaces" at bounding box center [214, 153] width 199 height 35
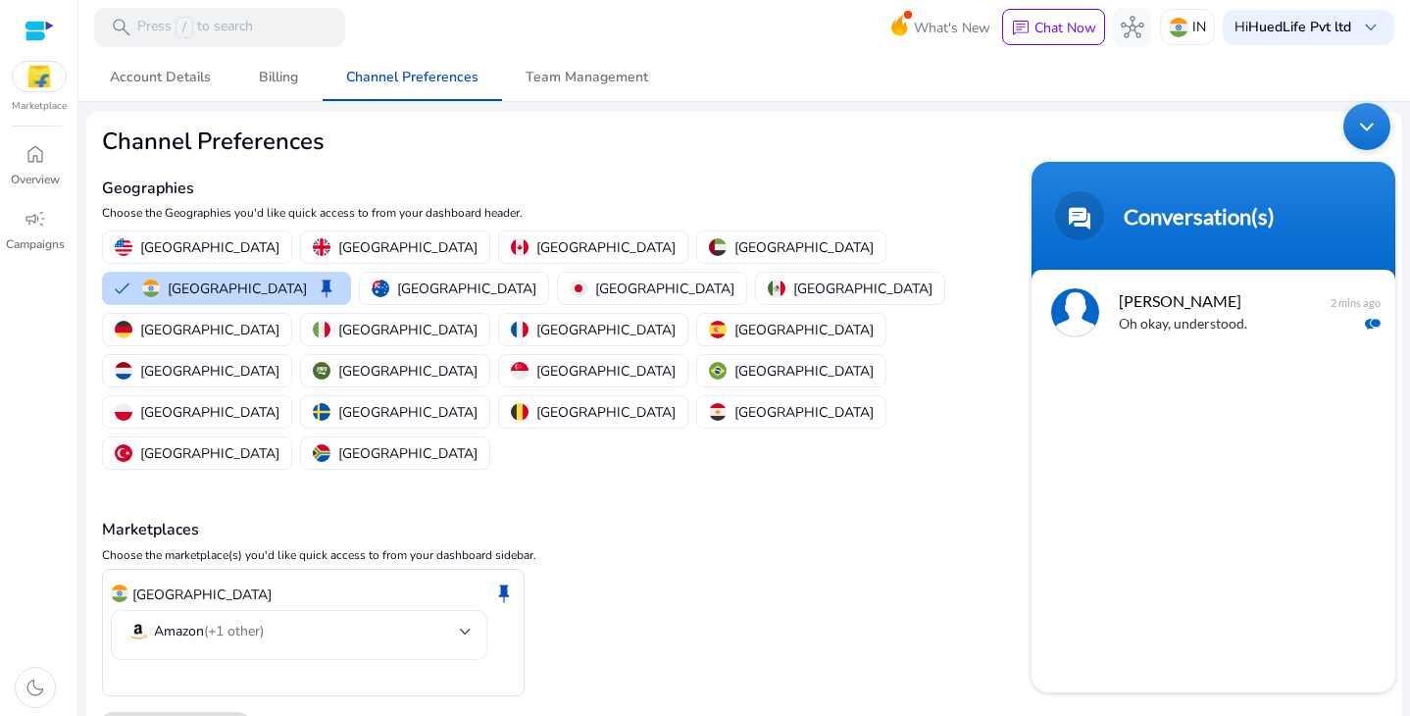
click at [456, 620] on mat-select-trigger "Amazon (+1 other)" at bounding box center [292, 632] width 333 height 24
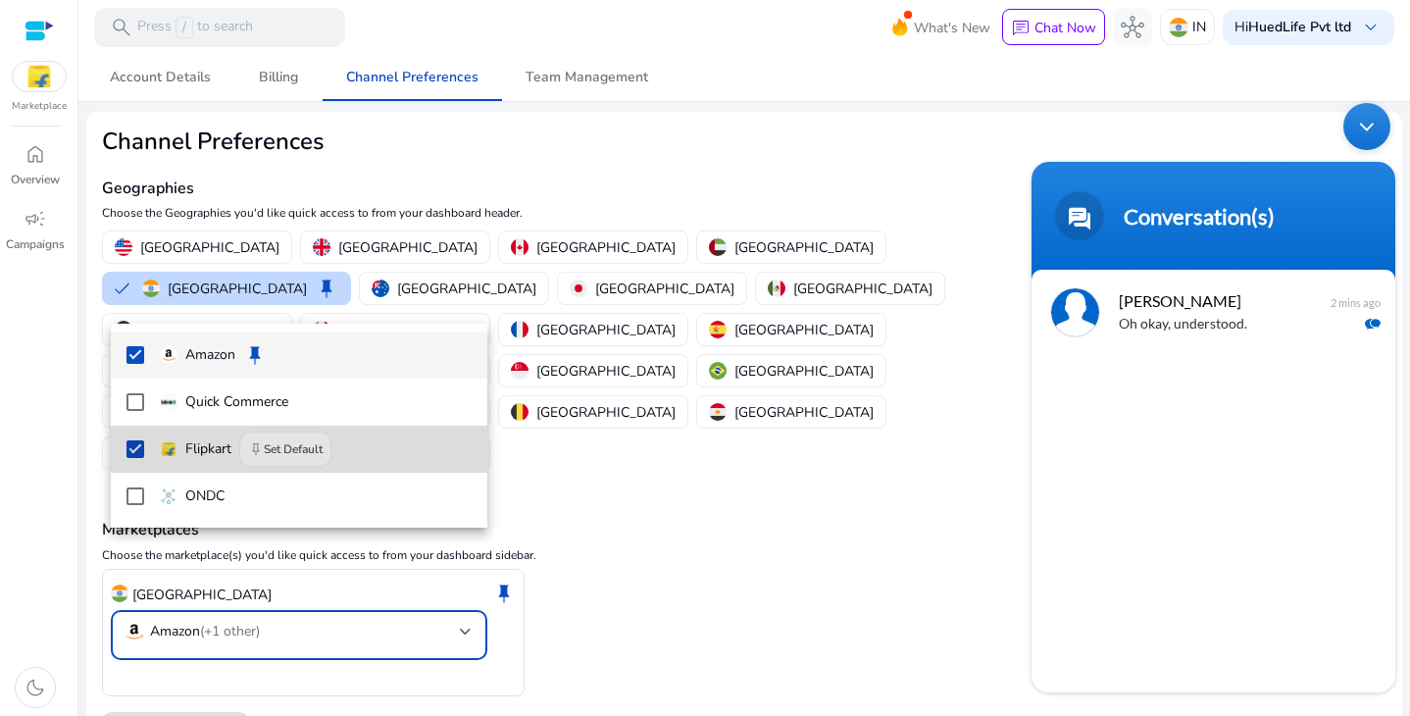
click at [139, 446] on mat-pseudo-checkbox at bounding box center [135, 449] width 18 height 18
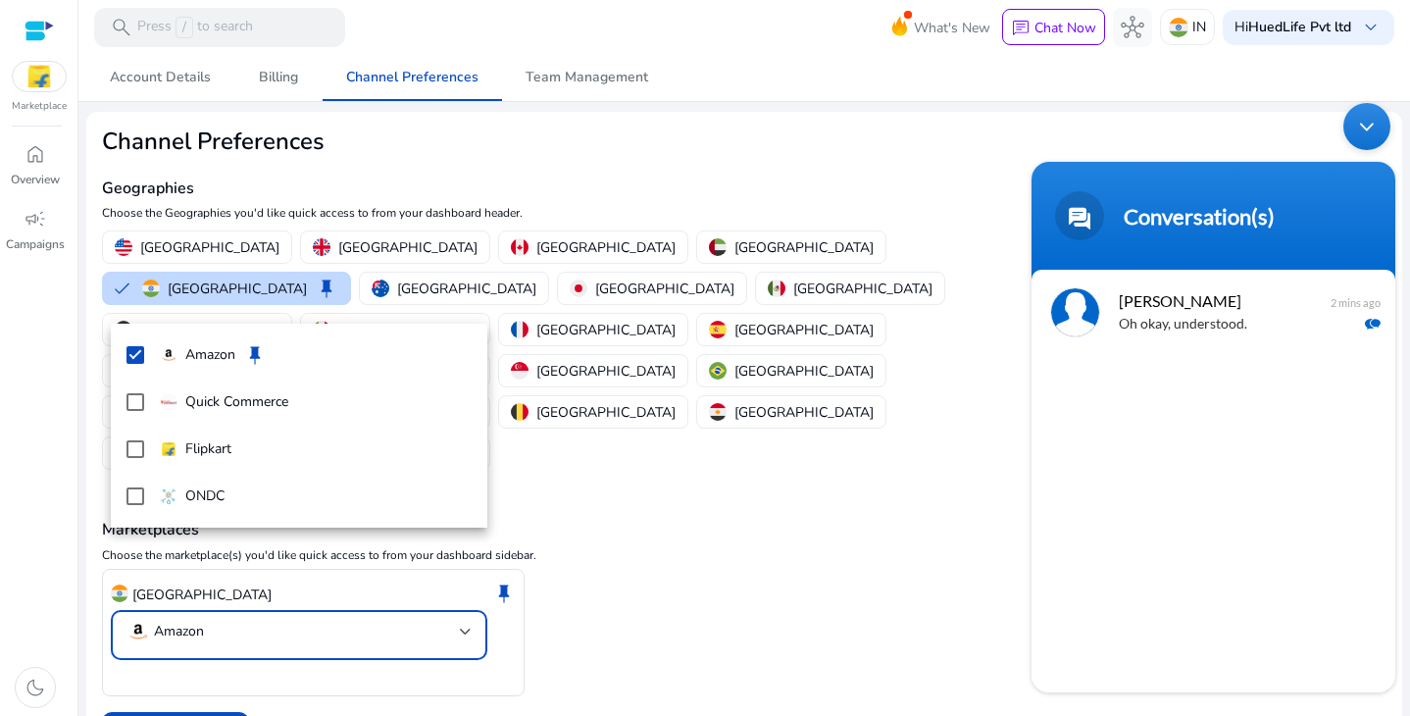
click at [183, 648] on div at bounding box center [705, 358] width 1410 height 716
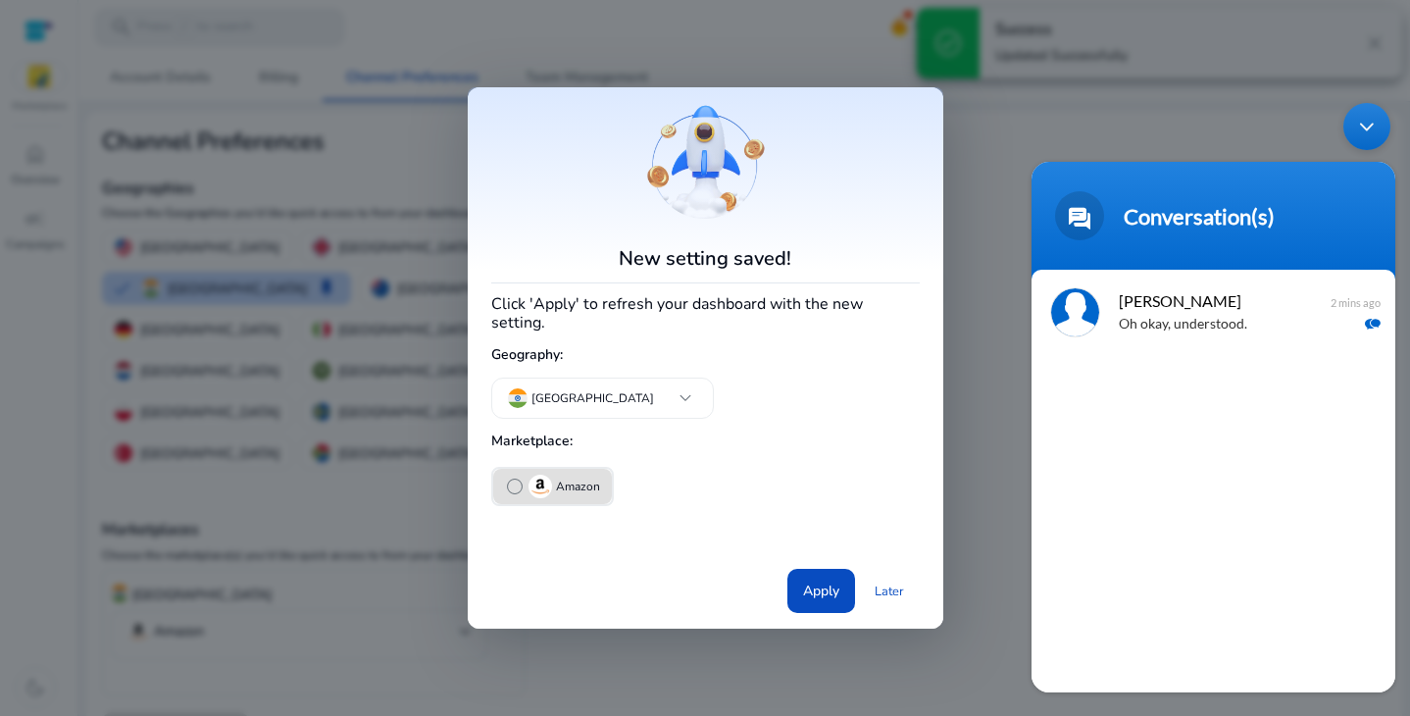
click at [528, 476] on img "button" at bounding box center [540, 486] width 24 height 24
click at [789, 570] on span at bounding box center [821, 591] width 68 height 47
click at [840, 577] on span at bounding box center [821, 591] width 68 height 47
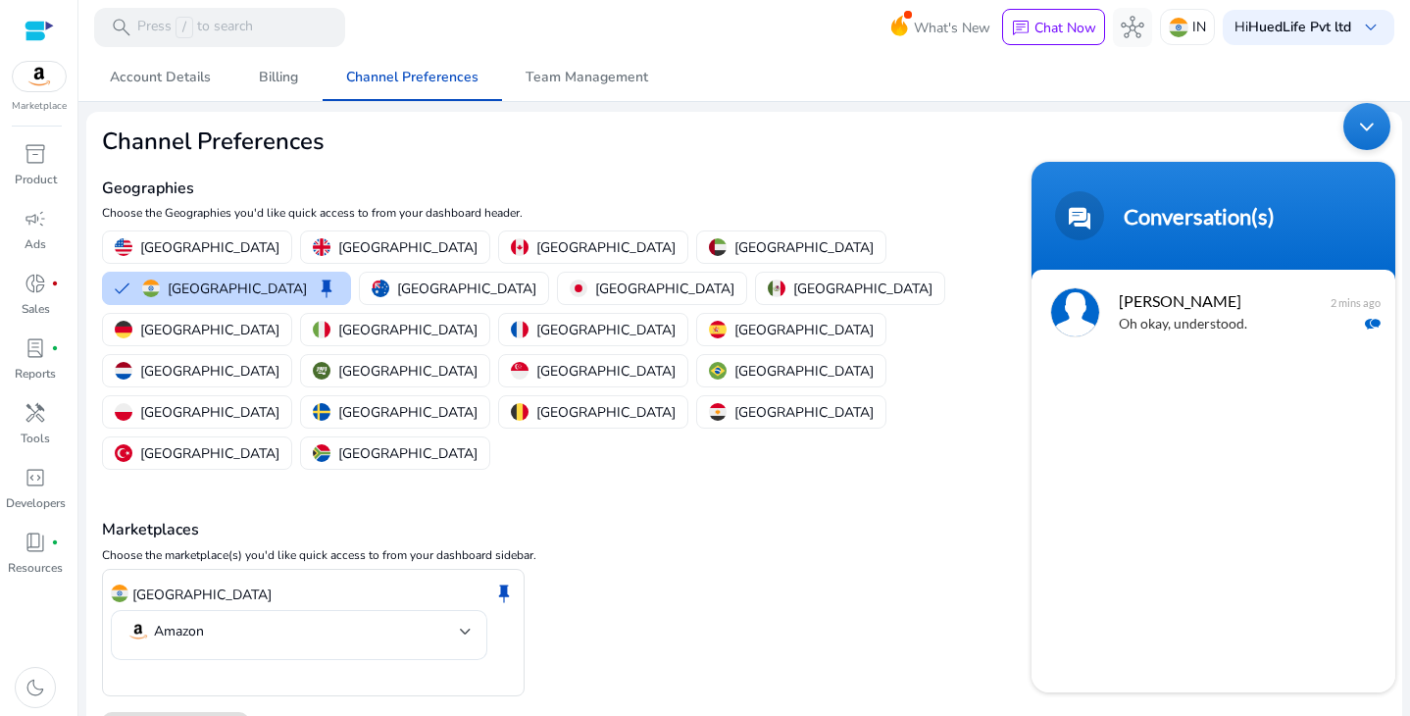
click at [1368, 137] on div "Minimize live chat window" at bounding box center [1366, 125] width 47 height 47
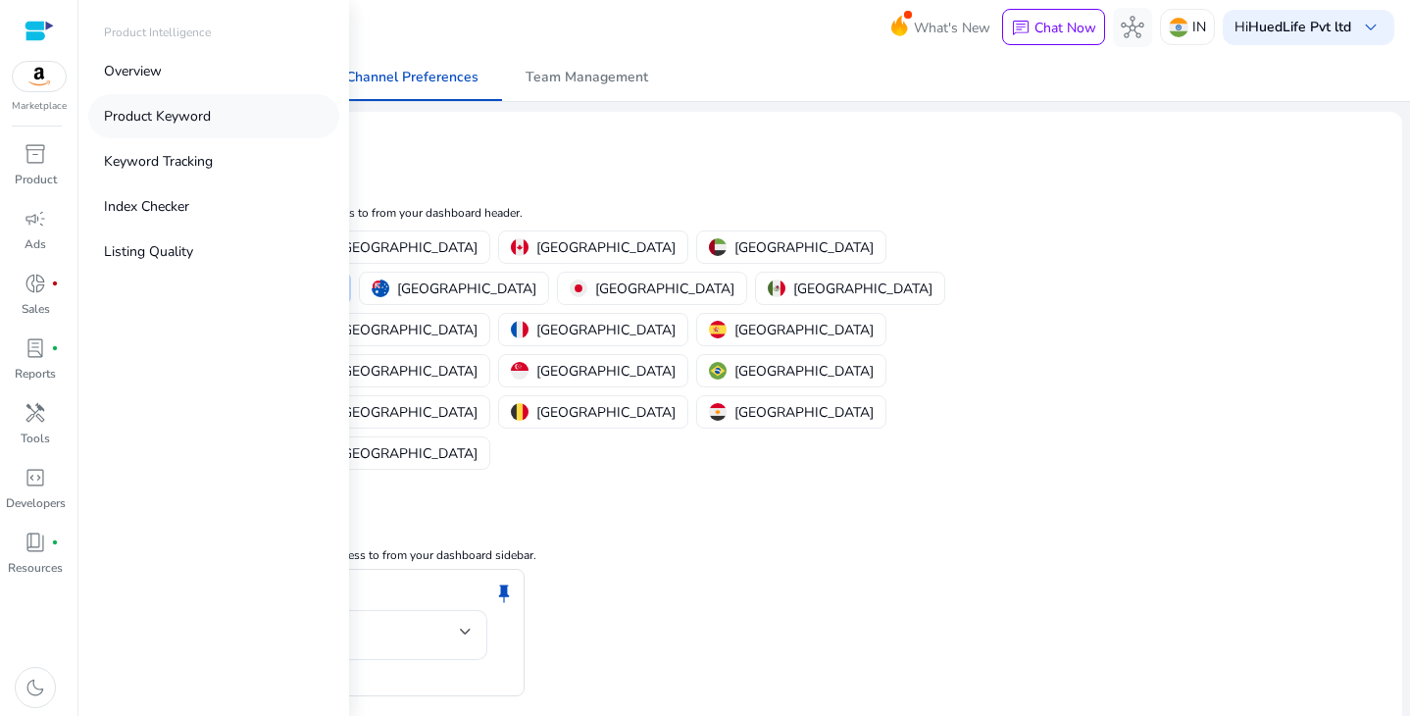
click at [133, 107] on p "Product Keyword" at bounding box center [157, 116] width 107 height 21
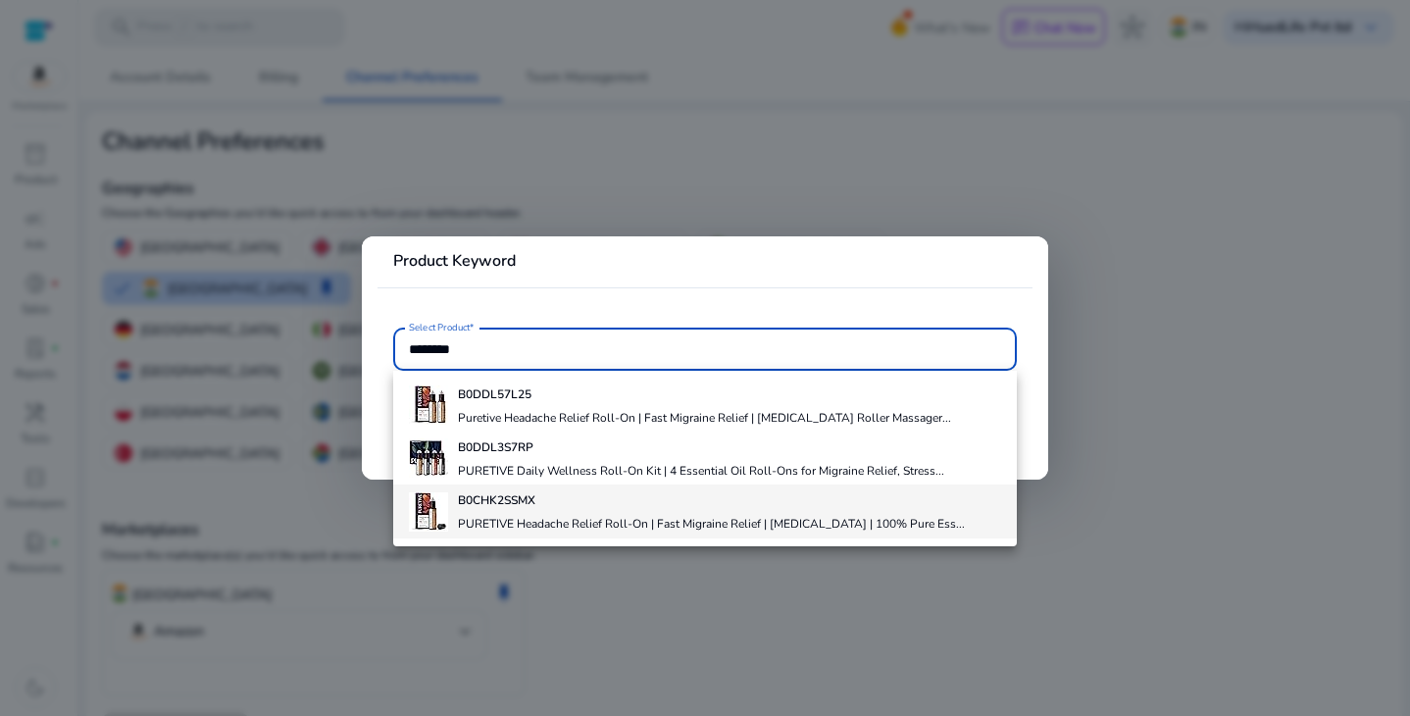
type input "********"
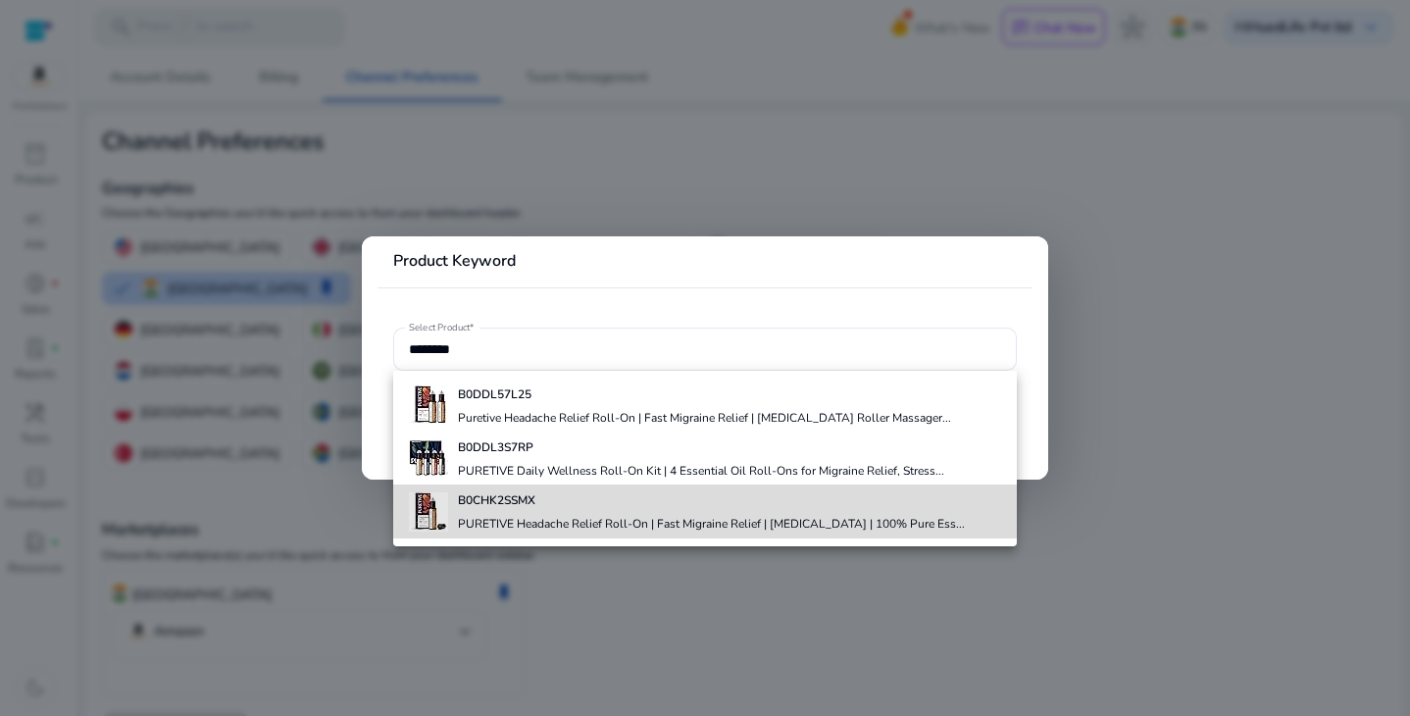
click at [601, 500] on h4 "B0CHK2SSMX" at bounding box center [711, 500] width 507 height 16
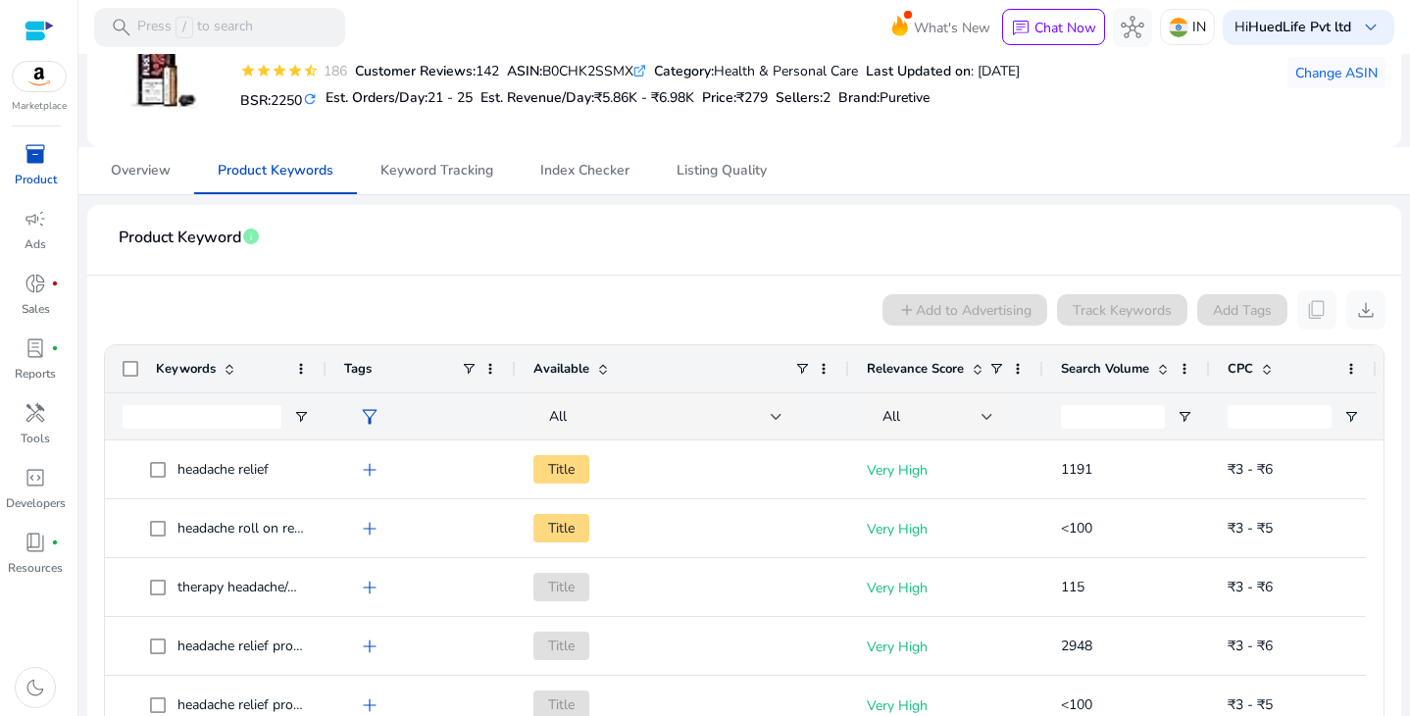
scroll to position [148, 0]
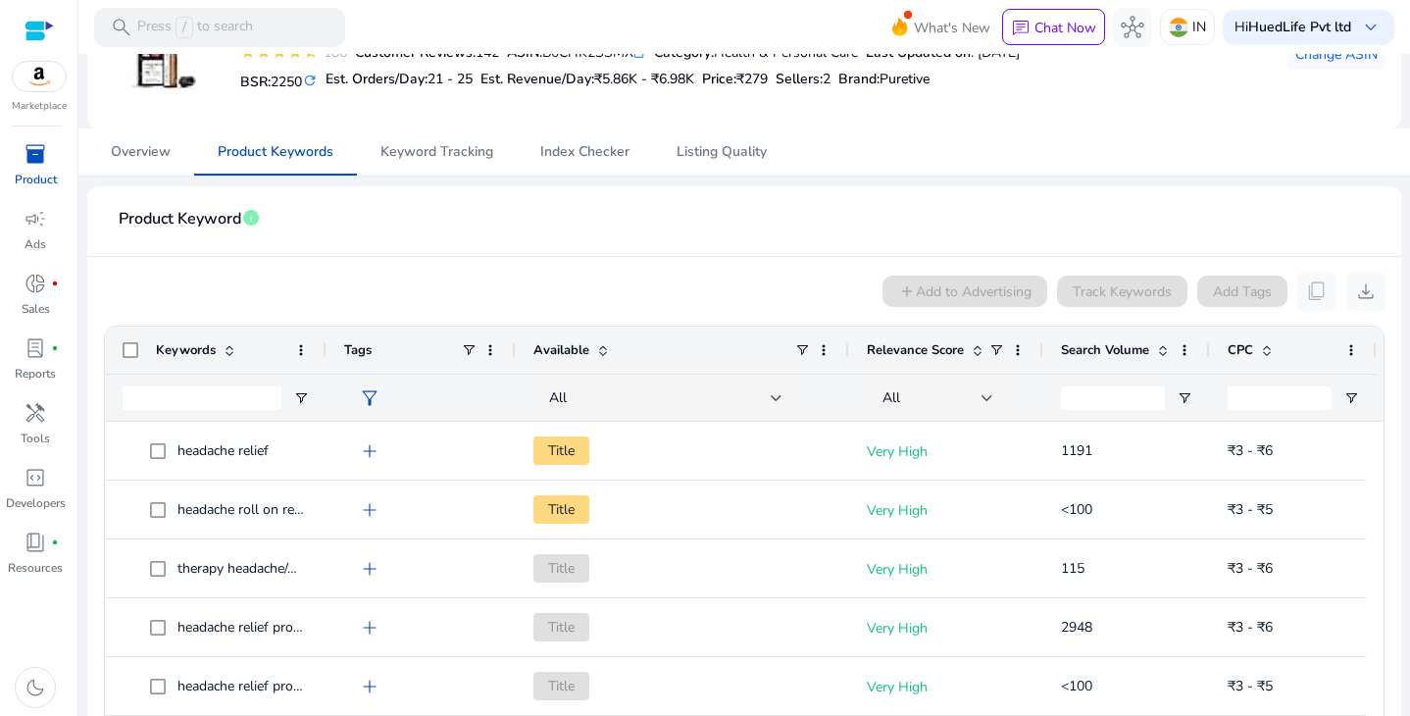
click at [325, 344] on div "Keywords Tags Available Relevance Score" at bounding box center [741, 349] width 1272 height 47
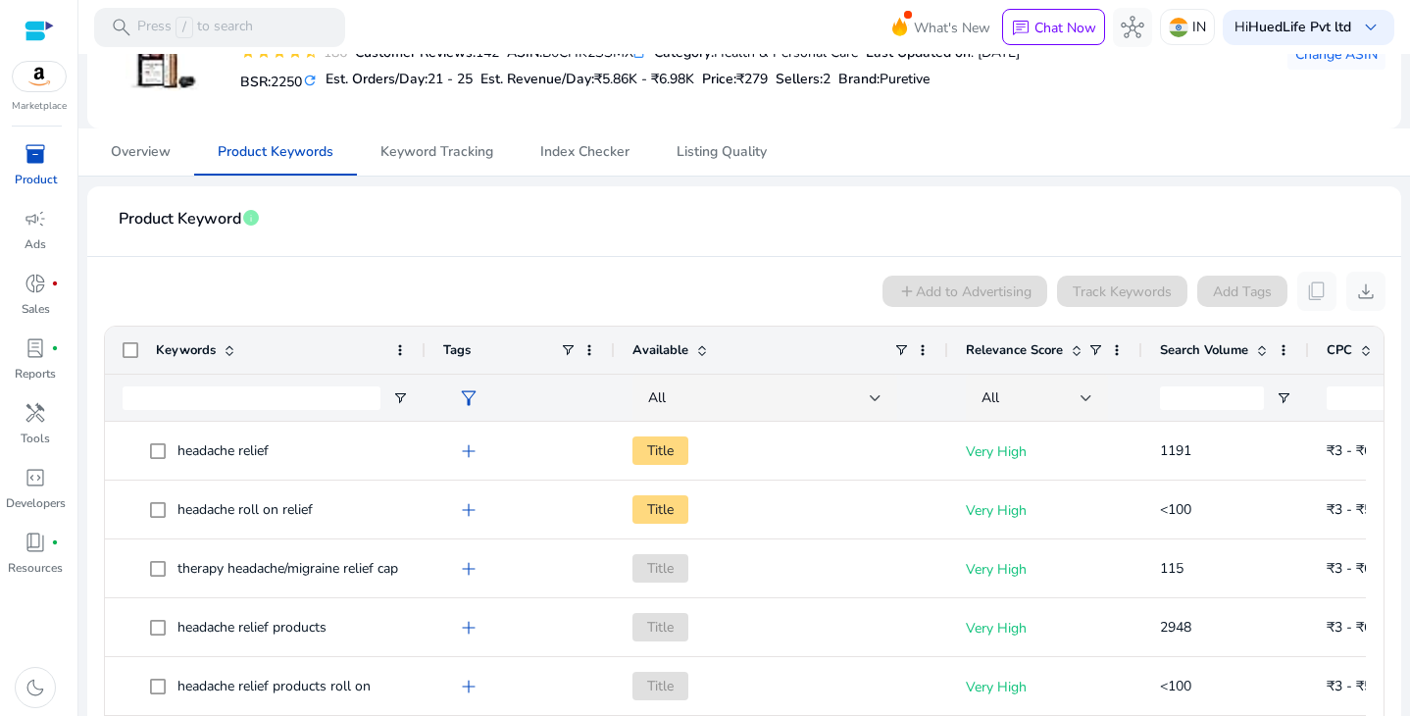
drag, startPoint x: 324, startPoint y: 344, endPoint x: 422, endPoint y: 346, distance: 97.1
click at [423, 348] on div at bounding box center [425, 349] width 8 height 47
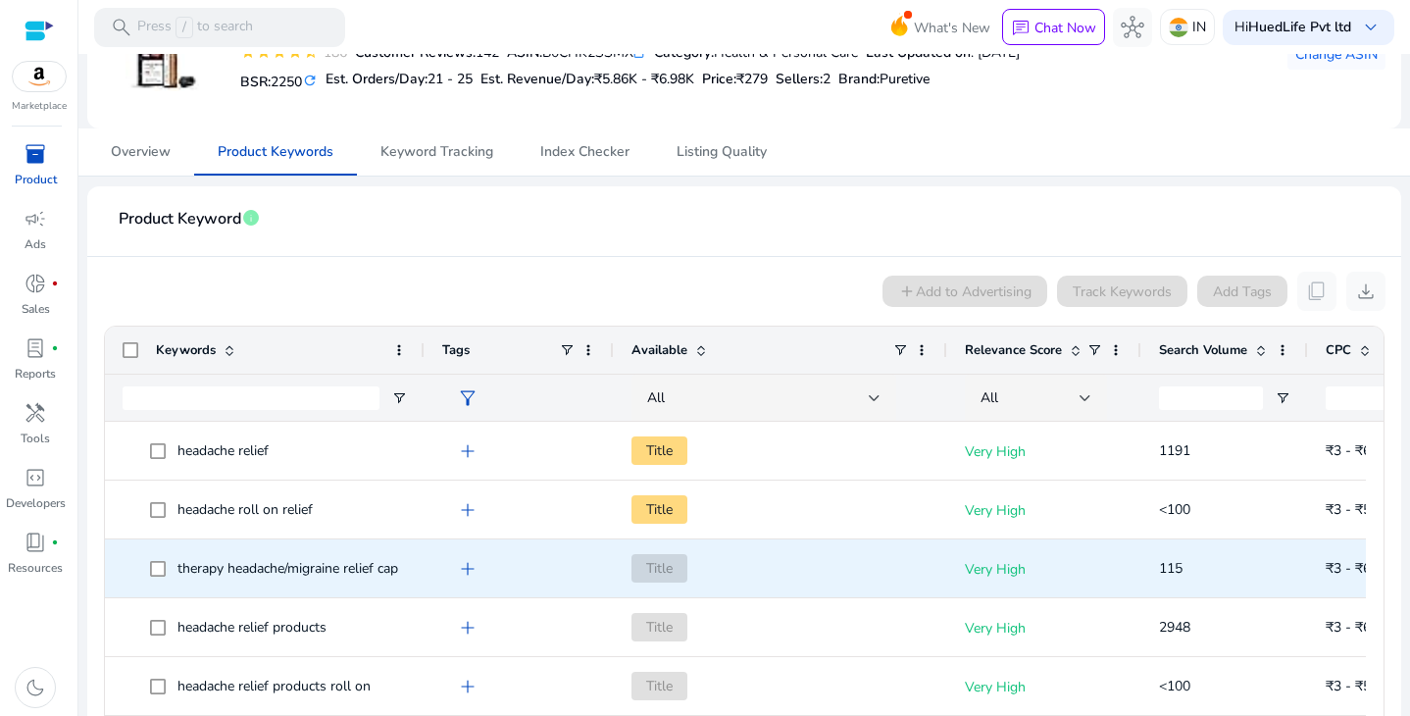
scroll to position [0, 0]
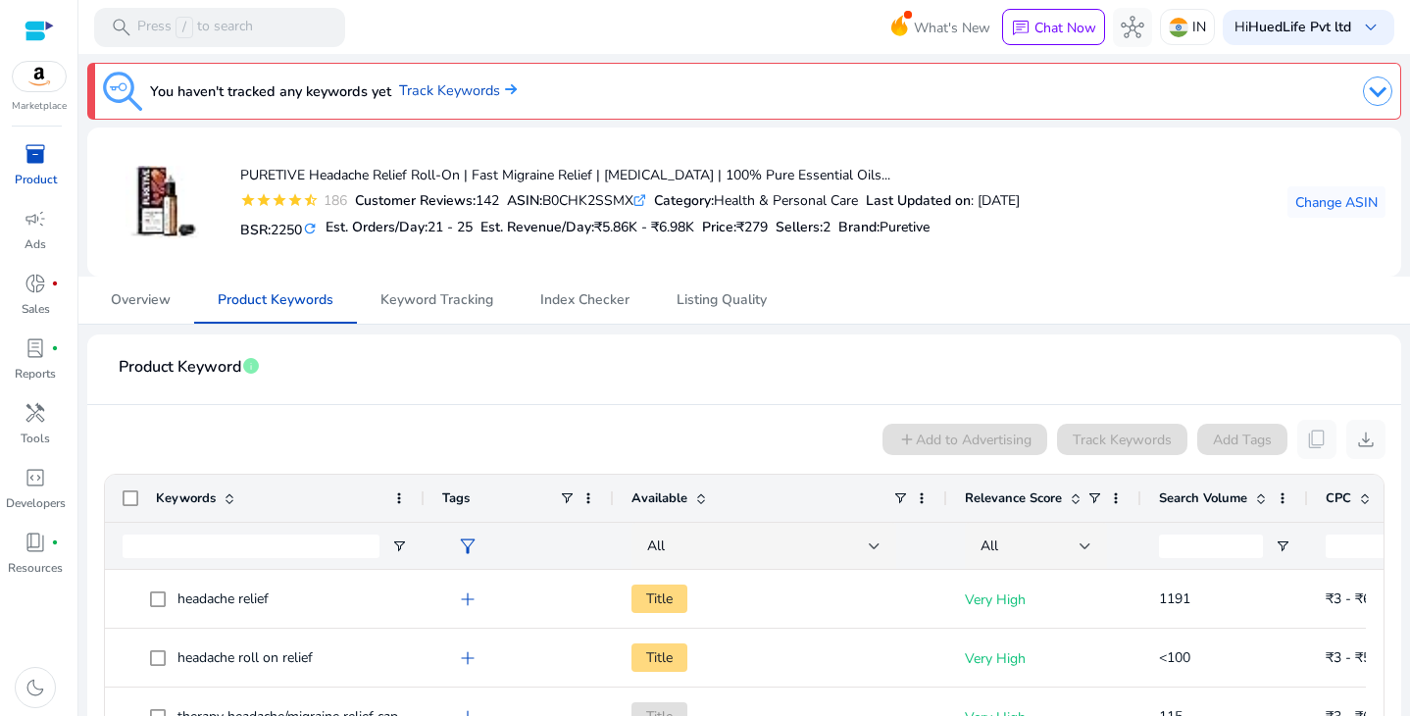
click at [1259, 494] on span at bounding box center [1261, 498] width 16 height 16
click at [1260, 494] on span at bounding box center [1261, 498] width 16 height 16
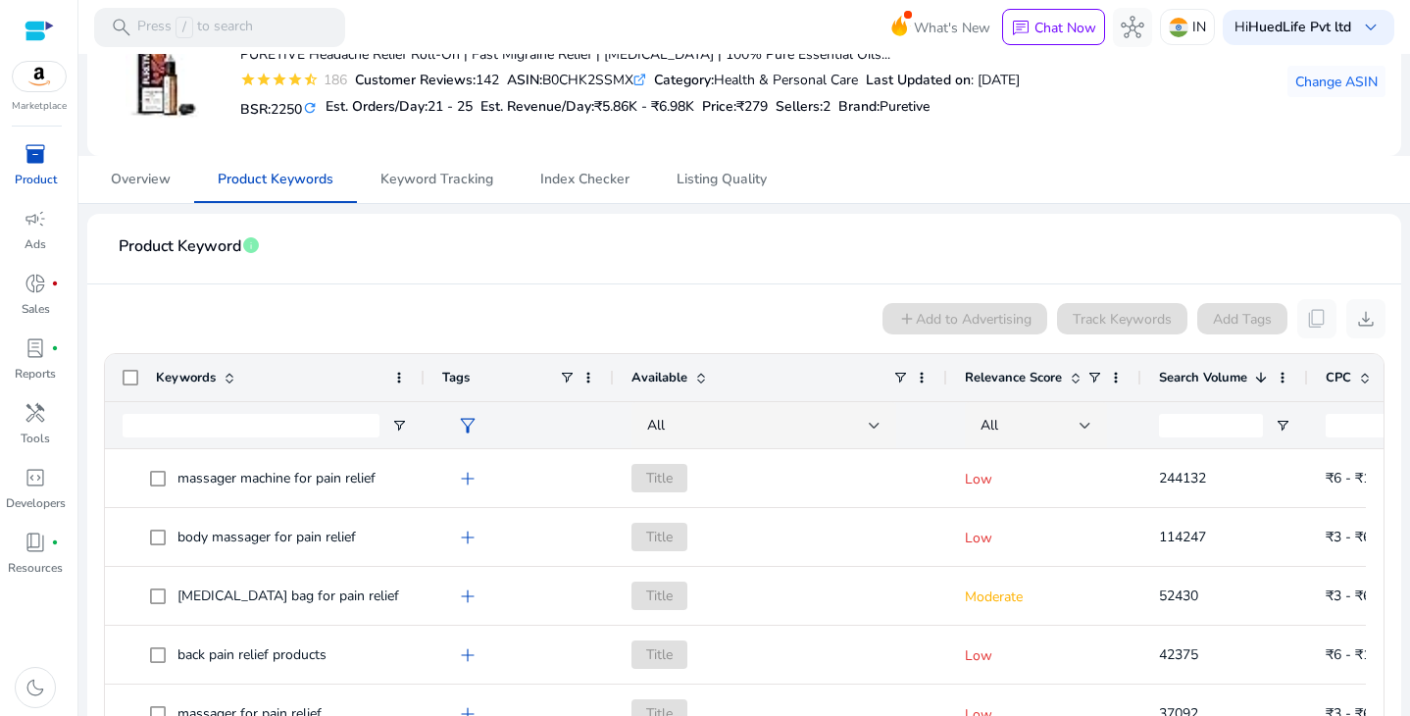
scroll to position [140, 0]
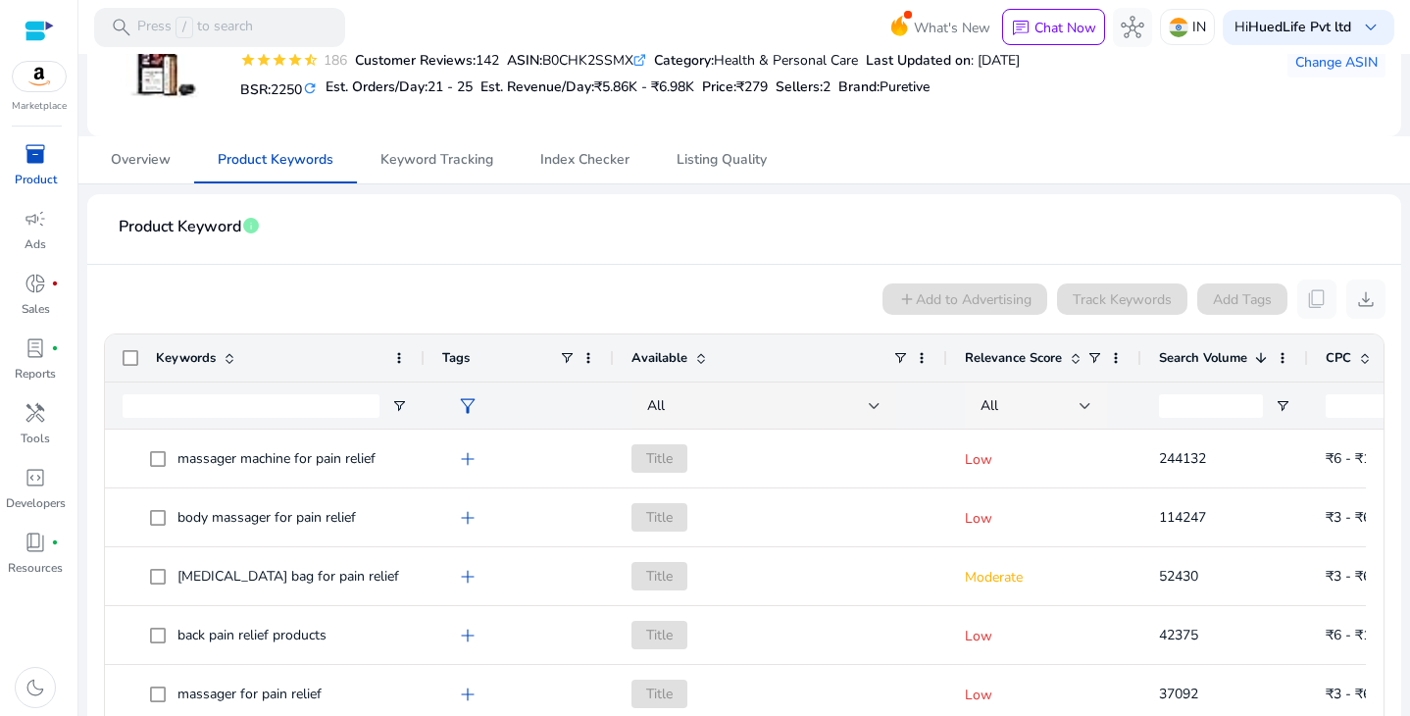
click at [1081, 406] on div at bounding box center [1085, 406] width 12 height 8
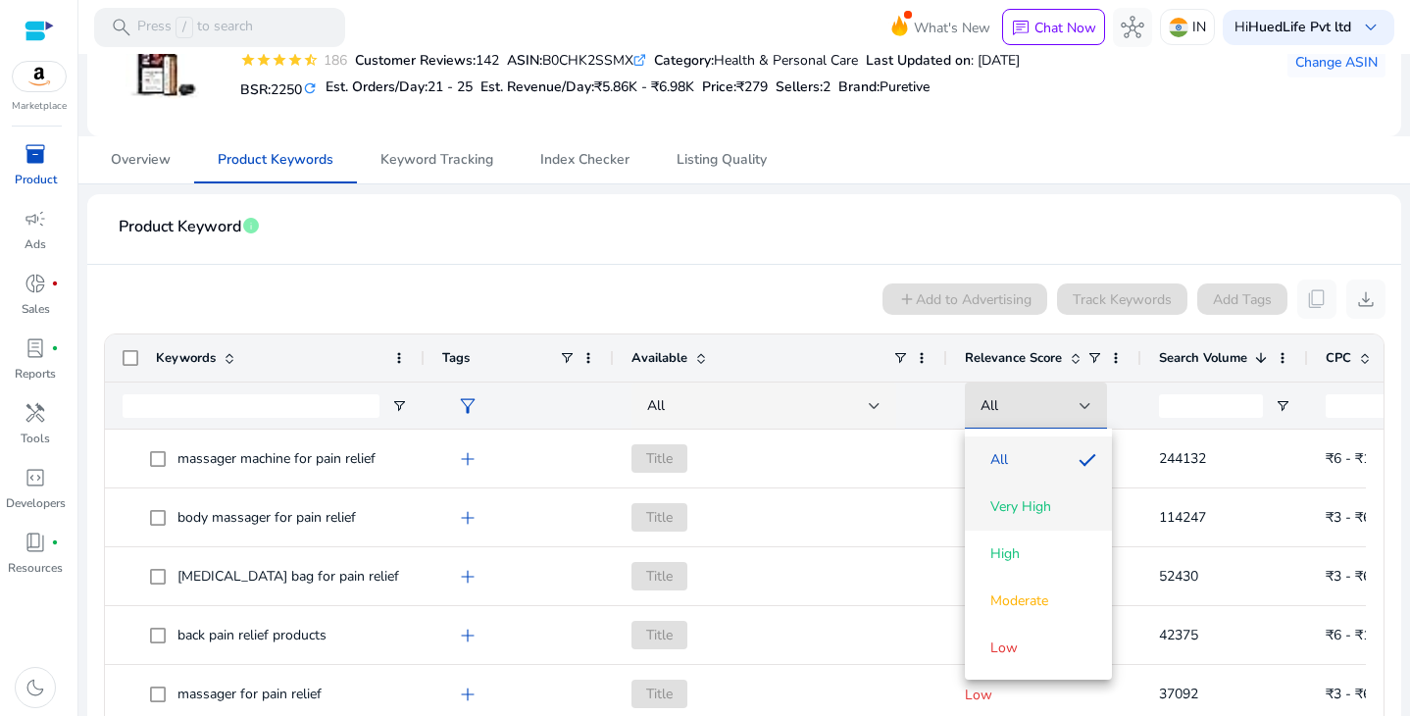
click at [1051, 504] on span "Very High" at bounding box center [1020, 507] width 61 height 20
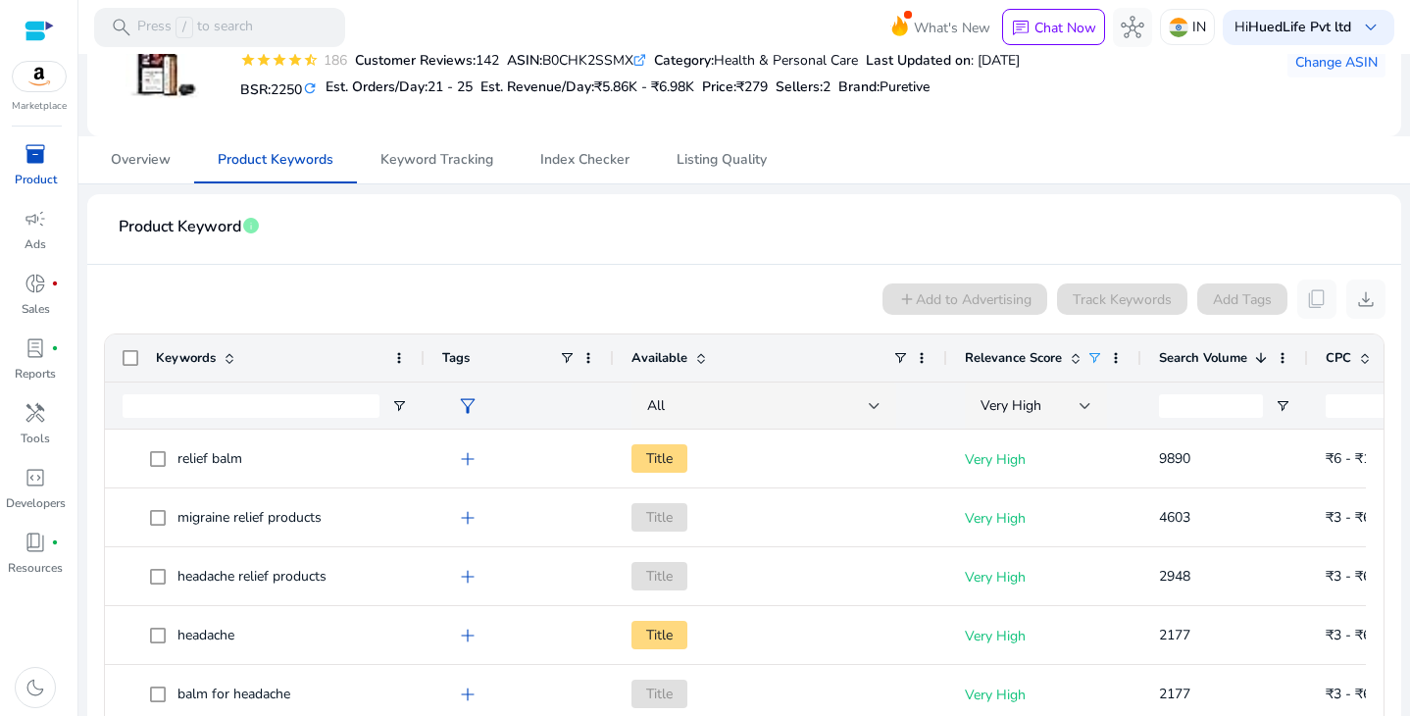
scroll to position [500, 0]
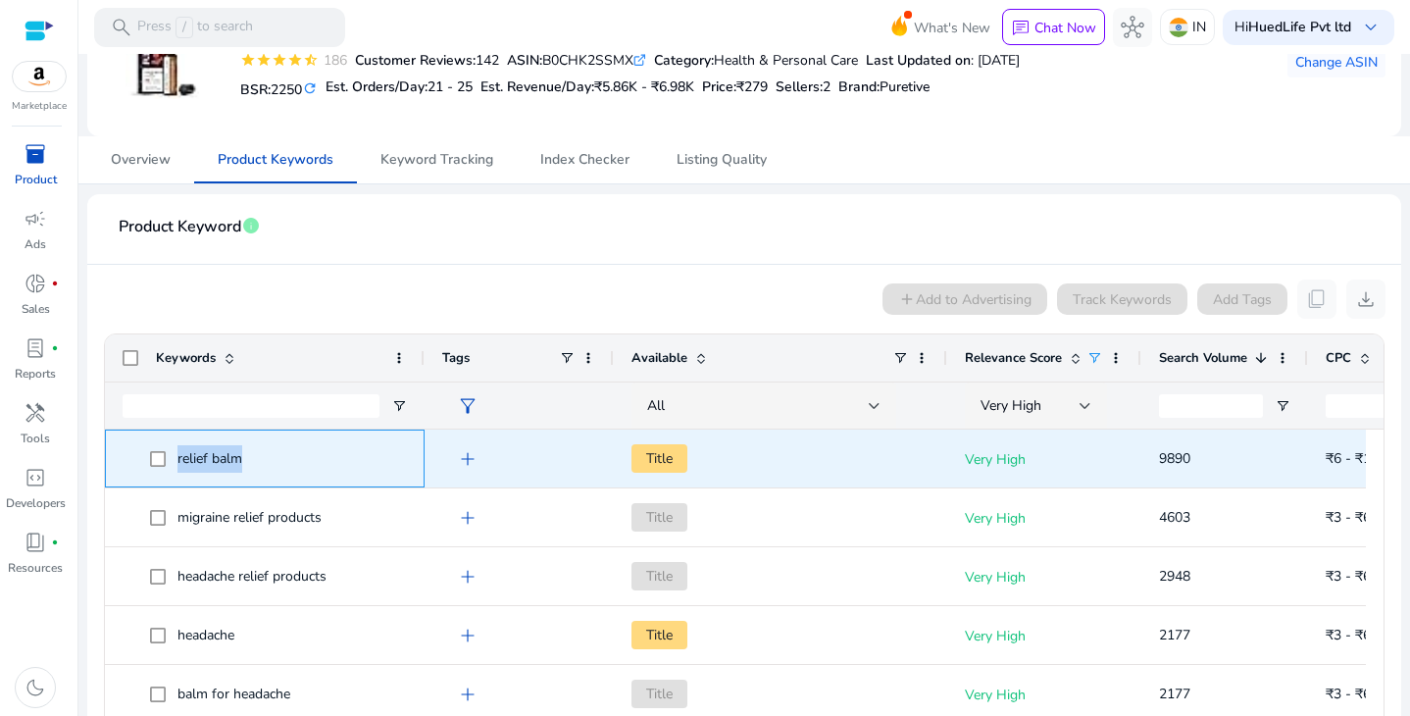
drag, startPoint x: 263, startPoint y: 454, endPoint x: 172, endPoint y: 465, distance: 91.8
click at [172, 465] on span "relief balm" at bounding box center [278, 458] width 257 height 40
copy span "relief balm"
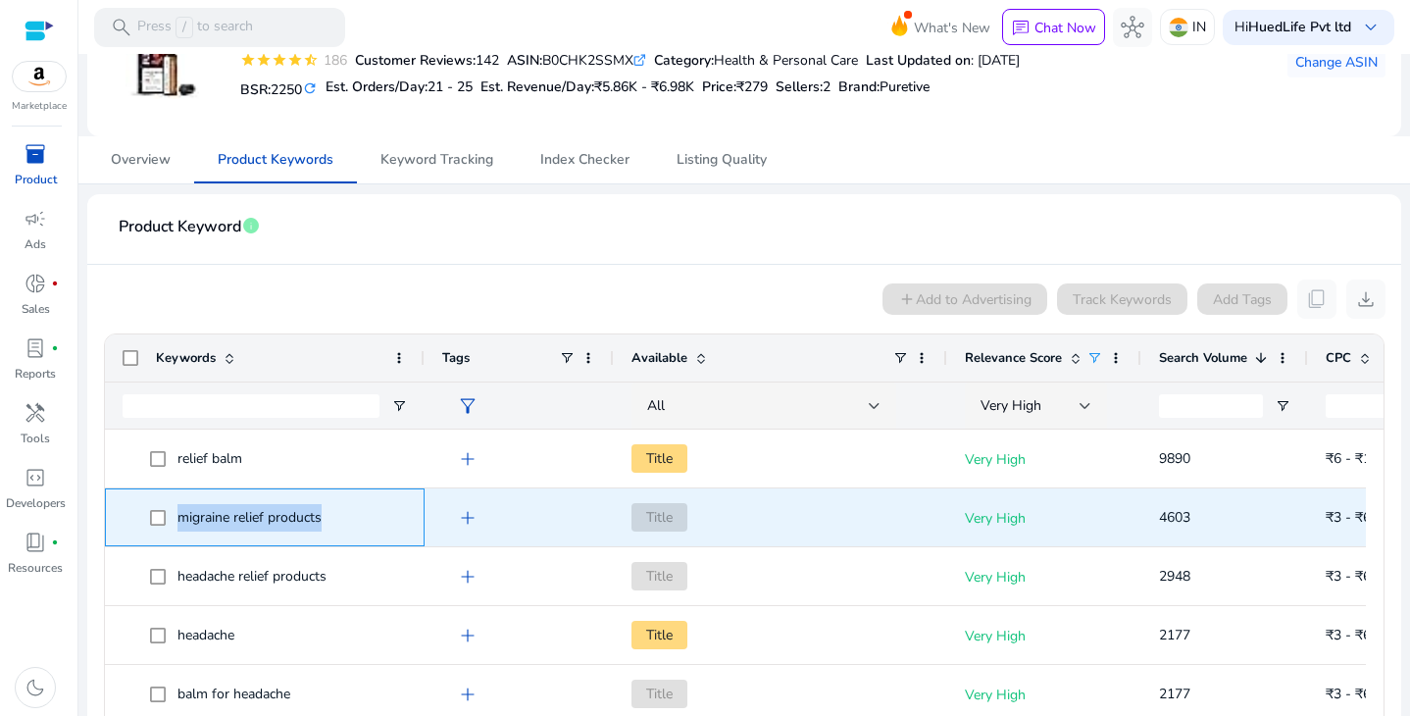
drag, startPoint x: 326, startPoint y: 523, endPoint x: 174, endPoint y: 524, distance: 152.9
click at [174, 524] on span "migraine relief products" at bounding box center [278, 517] width 257 height 40
copy span "migraine relief products"
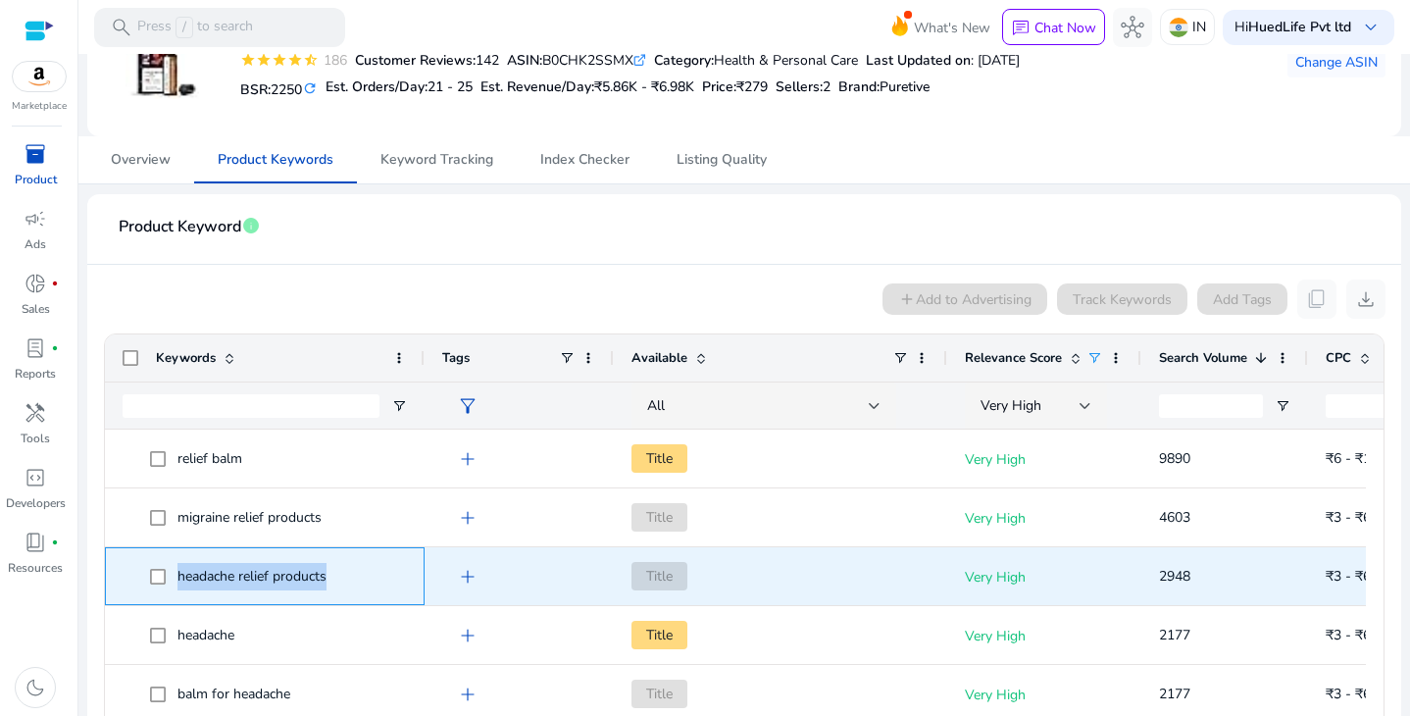
drag, startPoint x: 337, startPoint y: 573, endPoint x: 180, endPoint y: 576, distance: 156.9
click at [180, 576] on span "headache relief products" at bounding box center [278, 576] width 257 height 40
copy span "headache relief products"
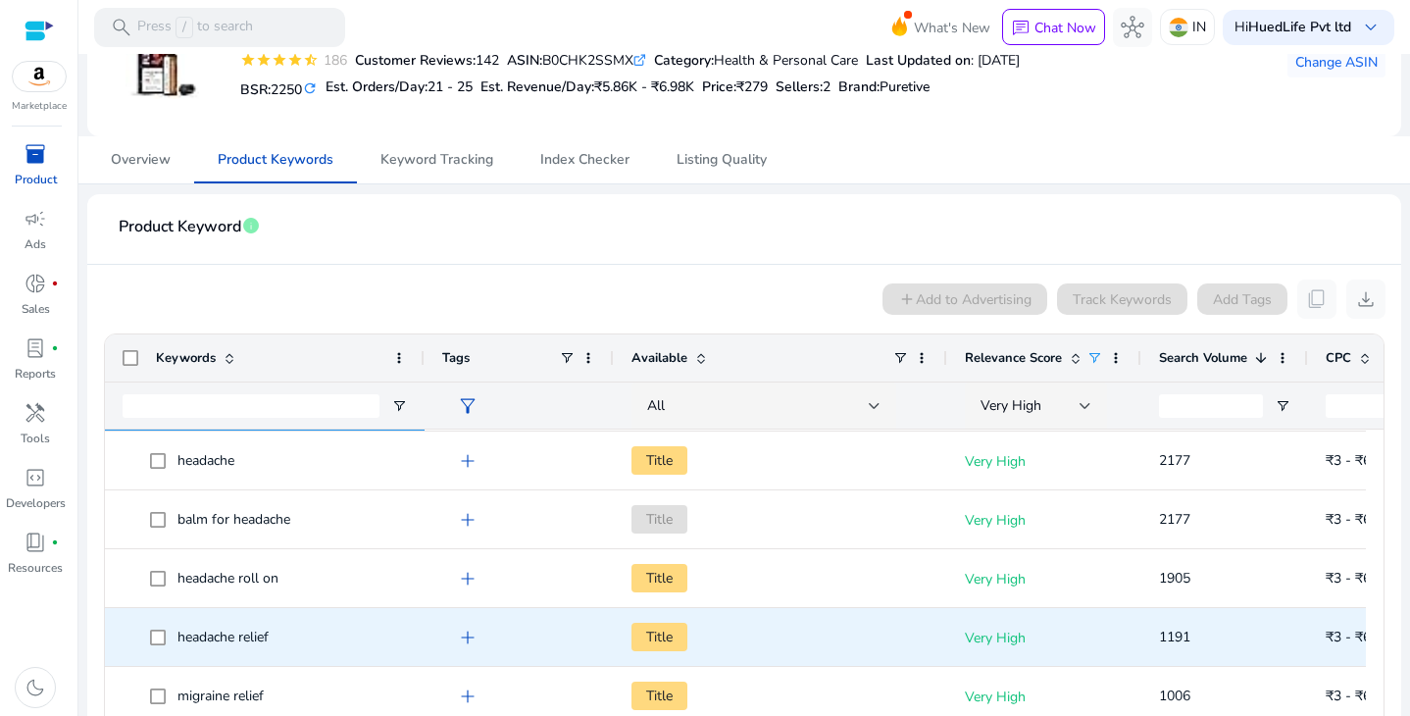
scroll to position [176, 0]
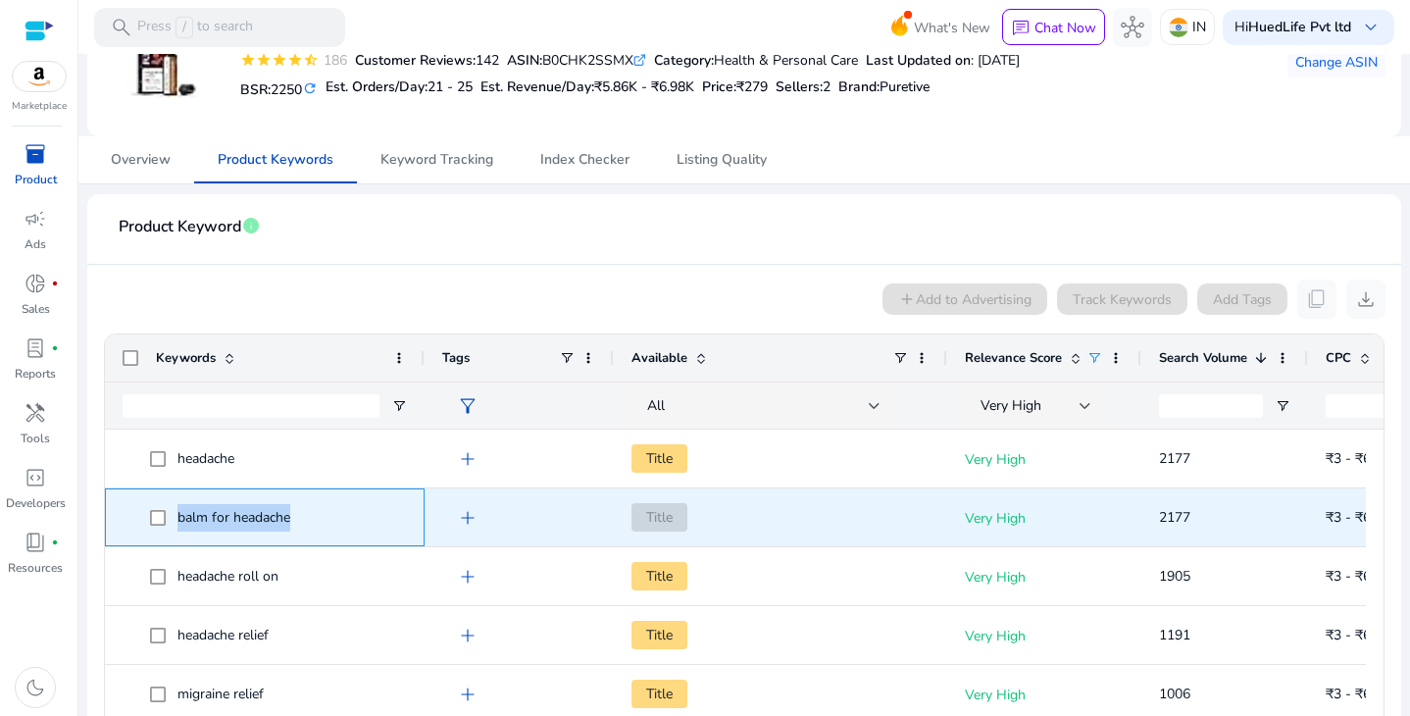
drag, startPoint x: 307, startPoint y: 511, endPoint x: 175, endPoint y: 522, distance: 132.8
click at [175, 522] on span "balm for headache" at bounding box center [278, 517] width 257 height 40
copy span "balm for headache"
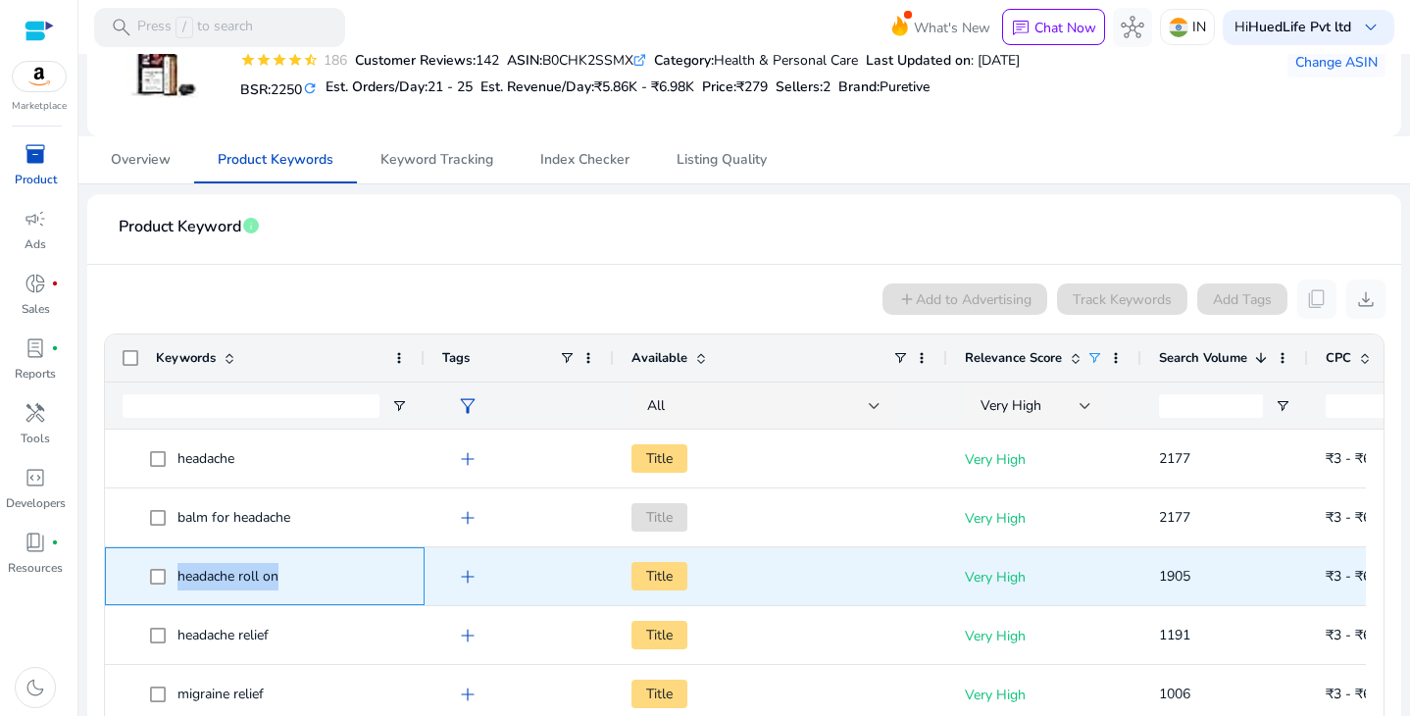
drag, startPoint x: 286, startPoint y: 577, endPoint x: 175, endPoint y: 578, distance: 111.8
click at [175, 577] on span "headache roll on" at bounding box center [278, 576] width 257 height 40
copy span "headache roll on"
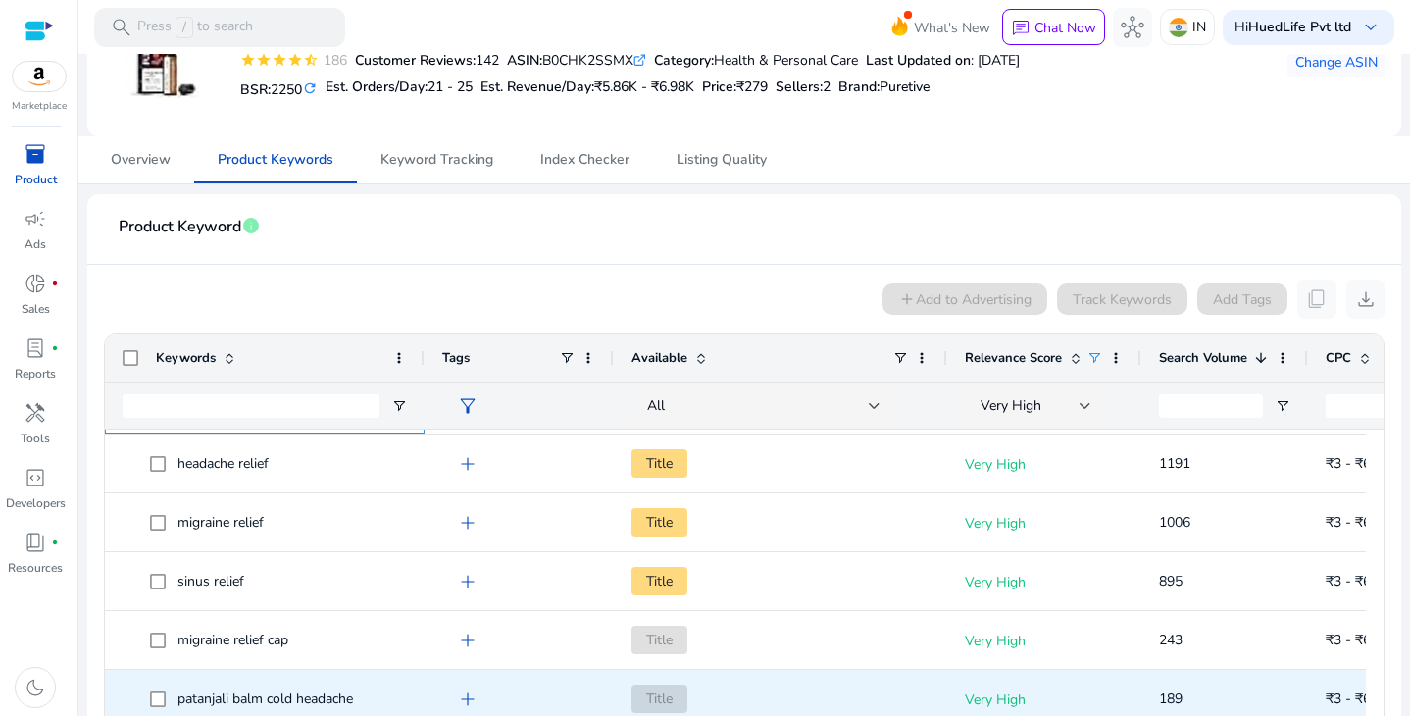
scroll to position [397, 0]
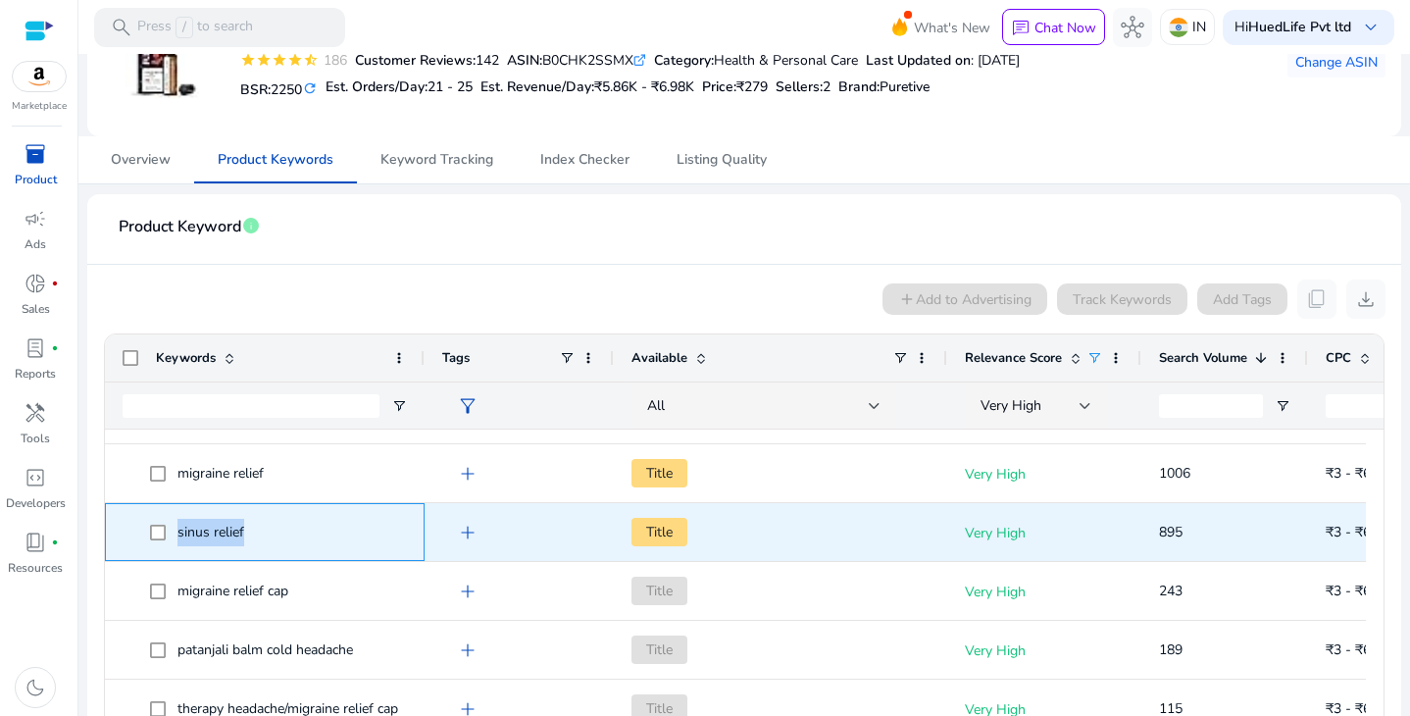
drag, startPoint x: 176, startPoint y: 533, endPoint x: 247, endPoint y: 531, distance: 70.6
click at [247, 531] on span "sinus relief" at bounding box center [278, 532] width 257 height 40
copy span "sinus relief"
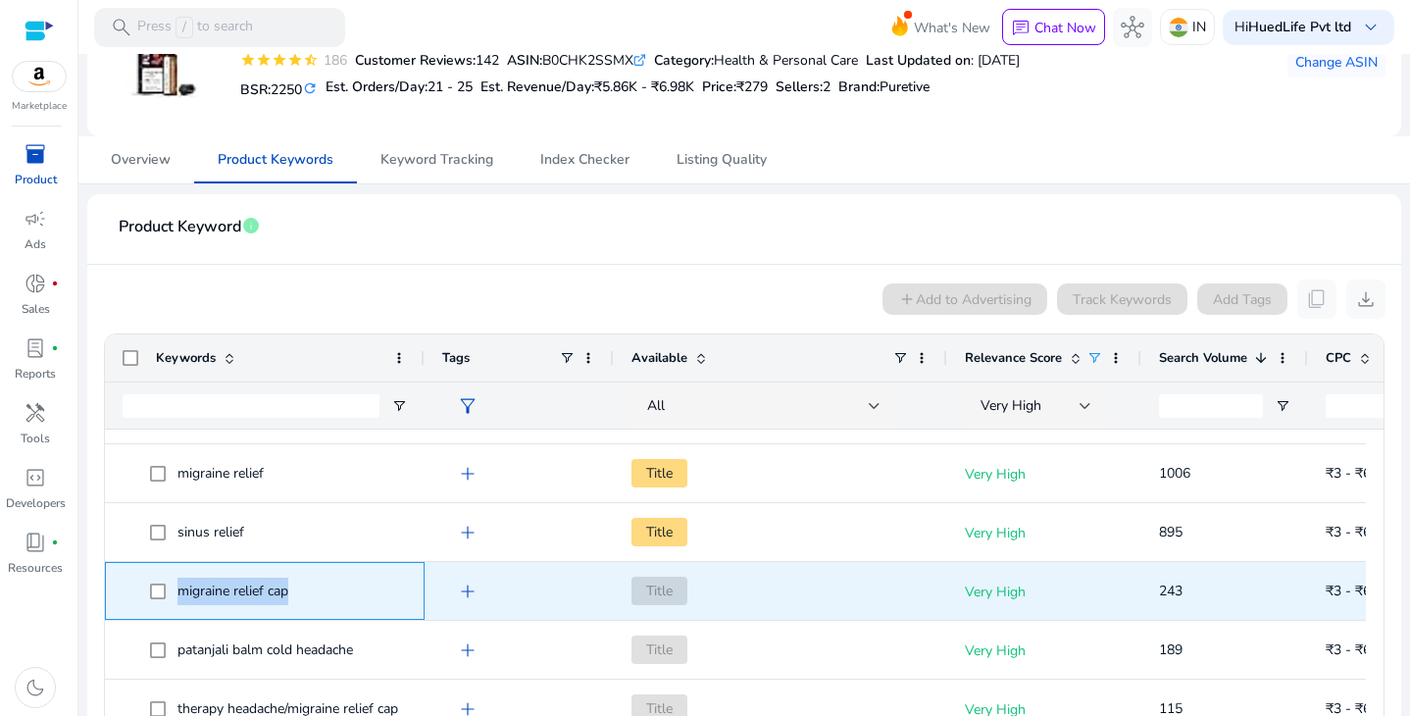
drag, startPoint x: 312, startPoint y: 579, endPoint x: 175, endPoint y: 593, distance: 137.0
click at [175, 593] on span "migraine relief cap" at bounding box center [278, 591] width 257 height 40
copy span "migraine relief cap"
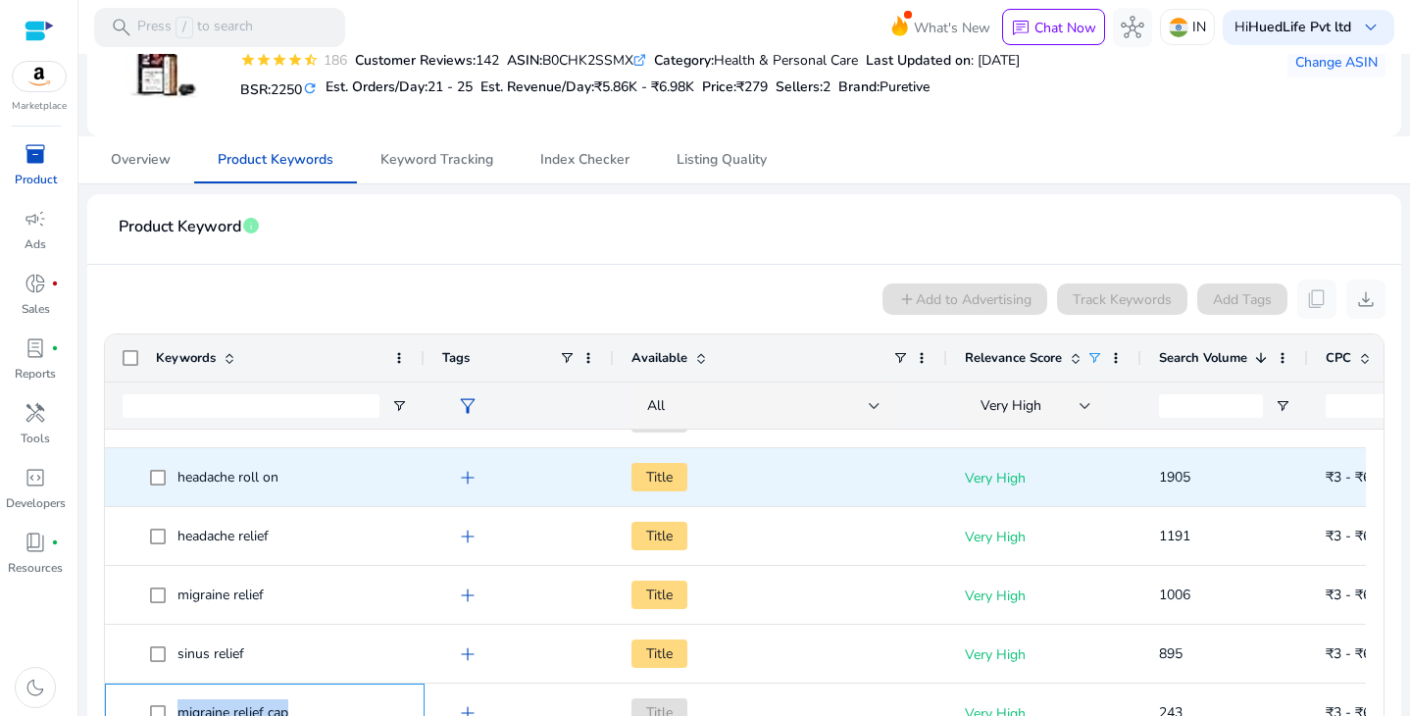
scroll to position [259, 0]
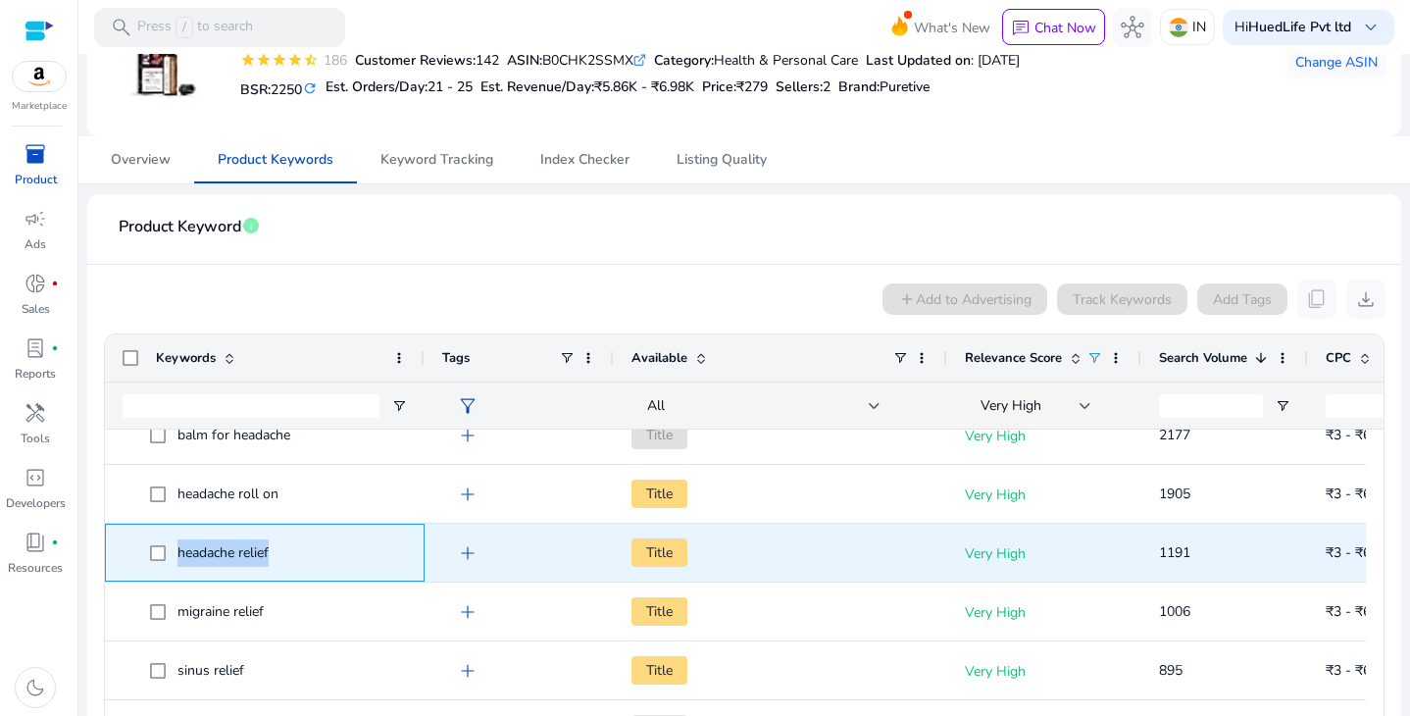
click at [162, 558] on span "headache relief" at bounding box center [278, 552] width 257 height 40
copy span "headache relief"
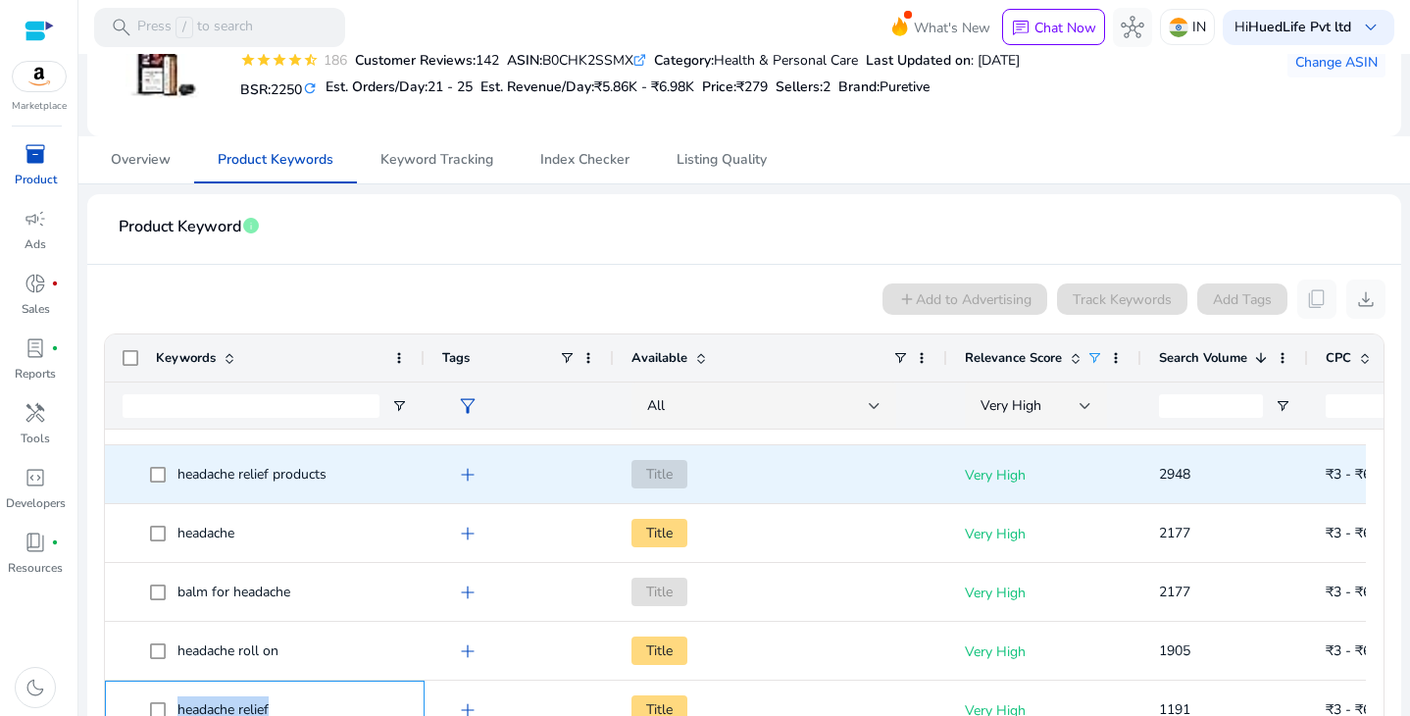
scroll to position [0, 0]
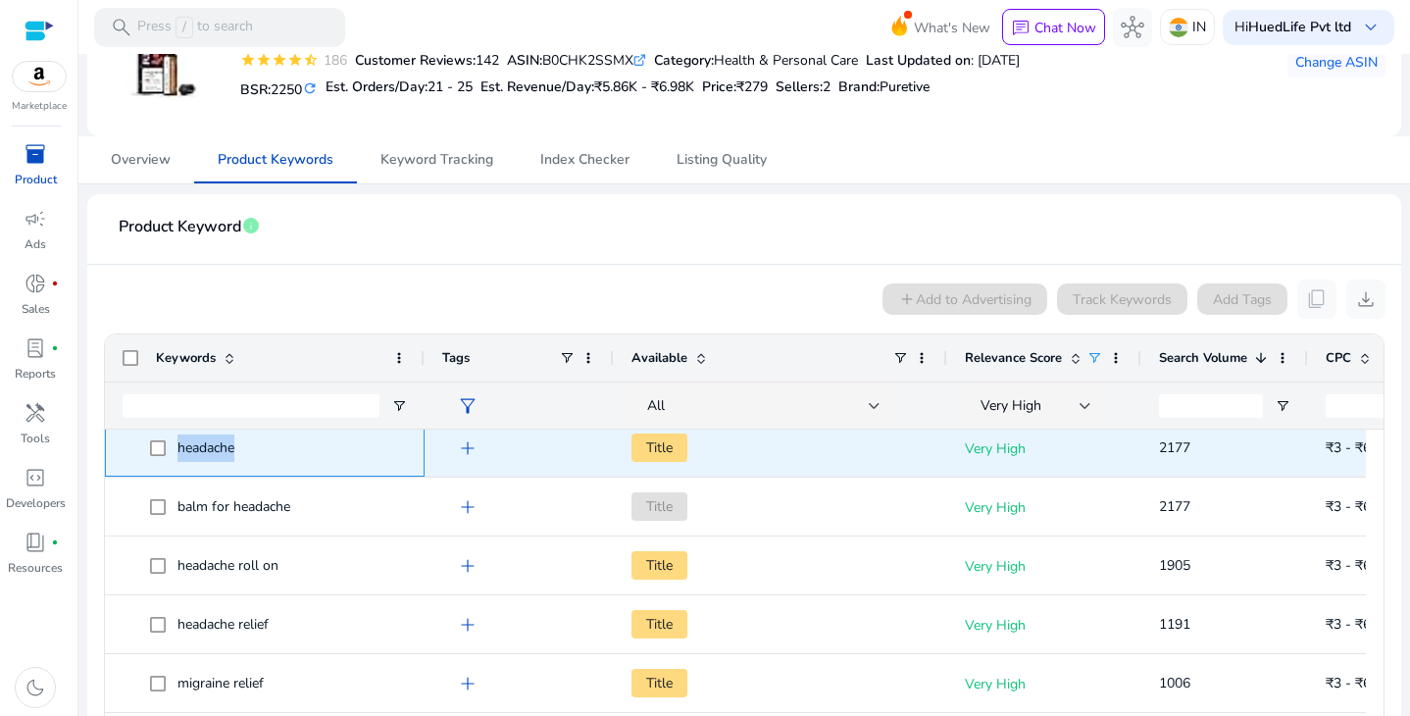
drag, startPoint x: 270, startPoint y: 440, endPoint x: 176, endPoint y: 450, distance: 93.6
click at [176, 450] on span "headache" at bounding box center [278, 447] width 257 height 40
copy span "headache"
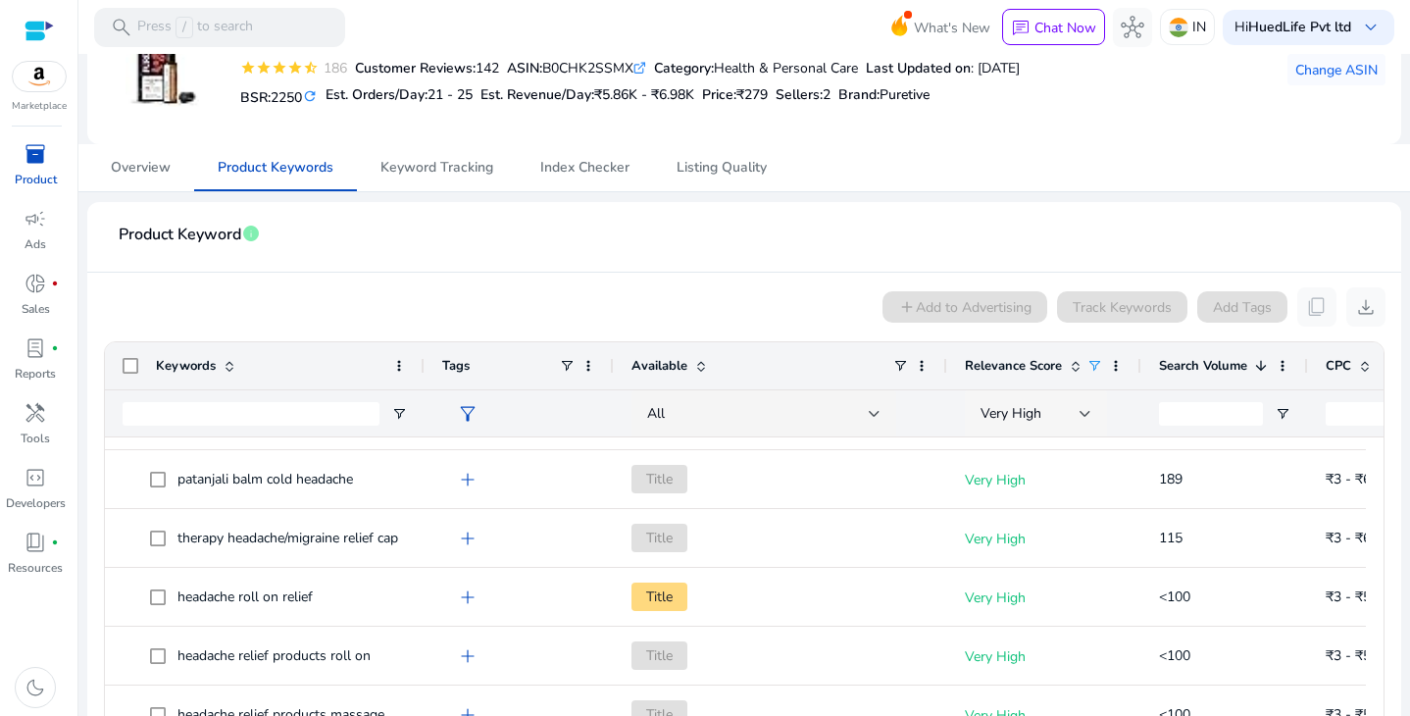
click at [1078, 412] on div "Very High" at bounding box center [1029, 414] width 99 height 22
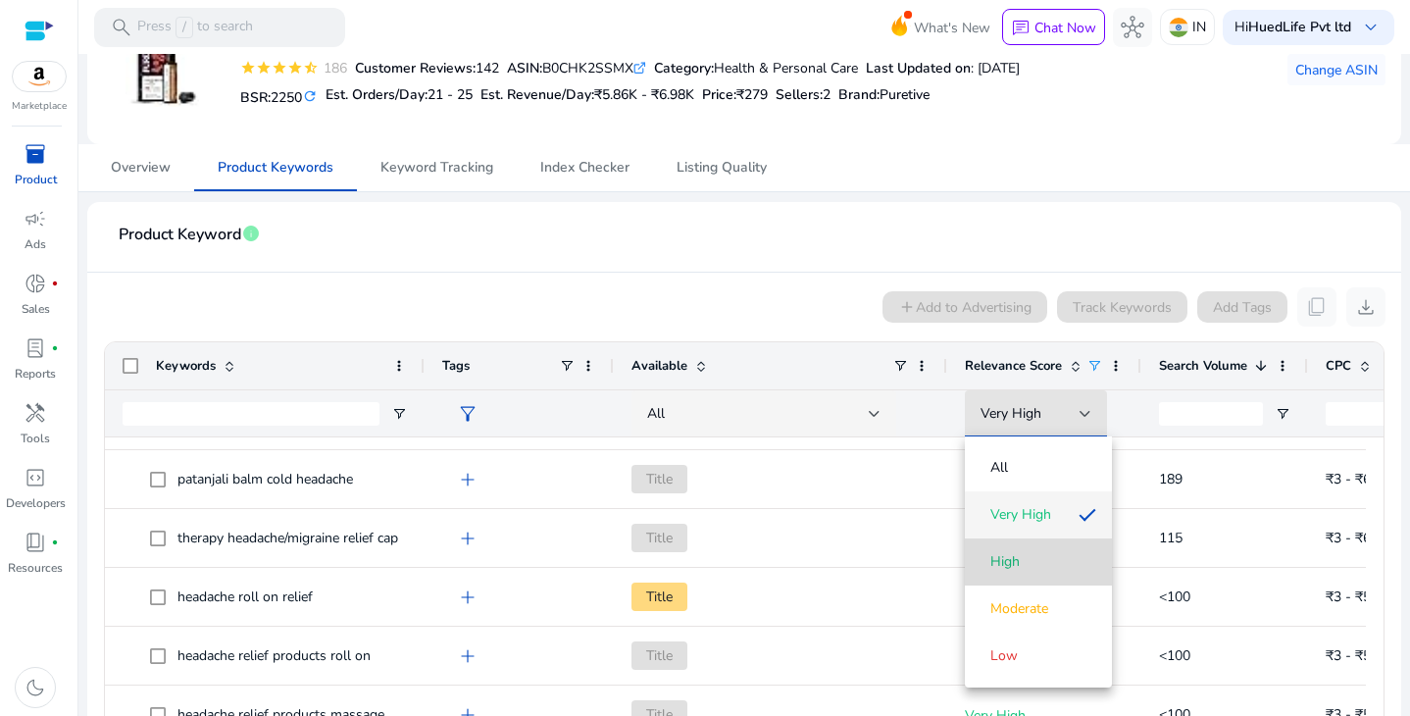
click at [1030, 558] on span "High" at bounding box center [1038, 562] width 116 height 20
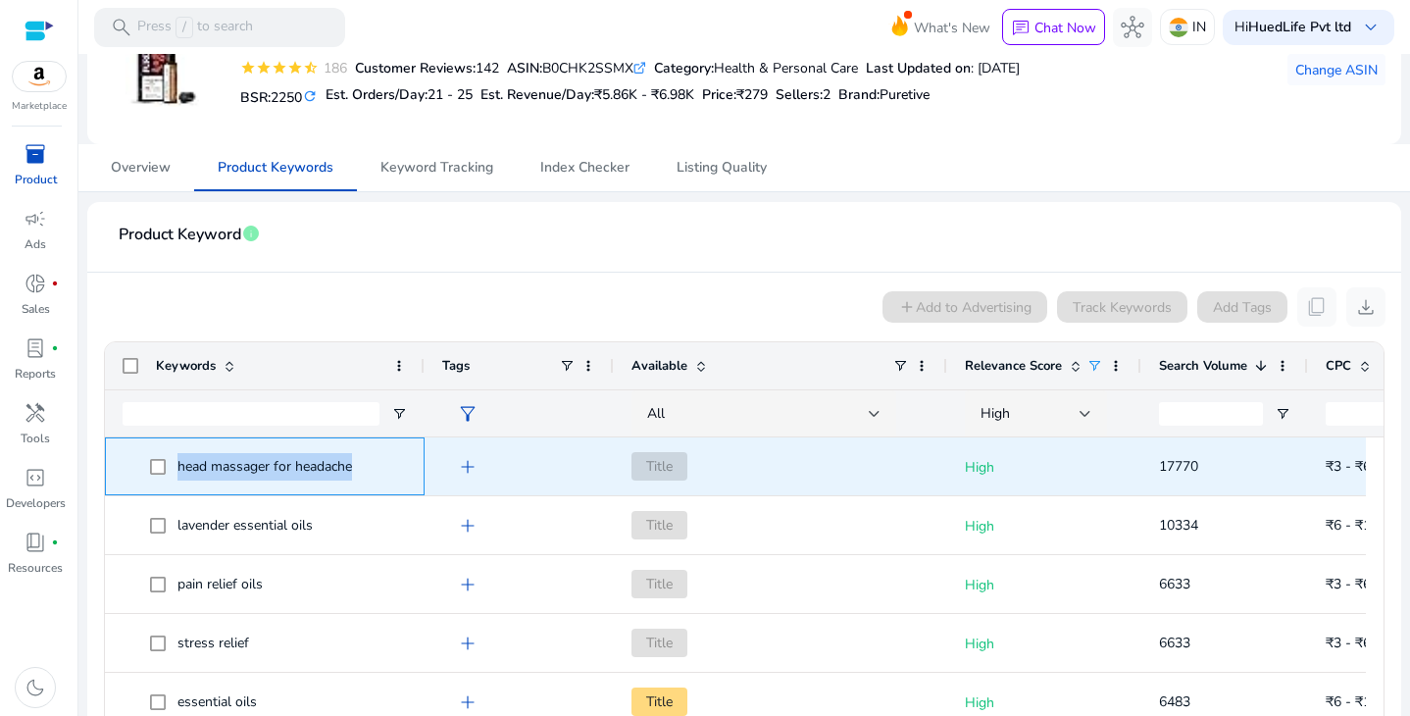
drag, startPoint x: 375, startPoint y: 462, endPoint x: 178, endPoint y: 461, distance: 197.1
click at [178, 461] on span "head massager for headache" at bounding box center [278, 466] width 257 height 40
copy span "head massager for headache"
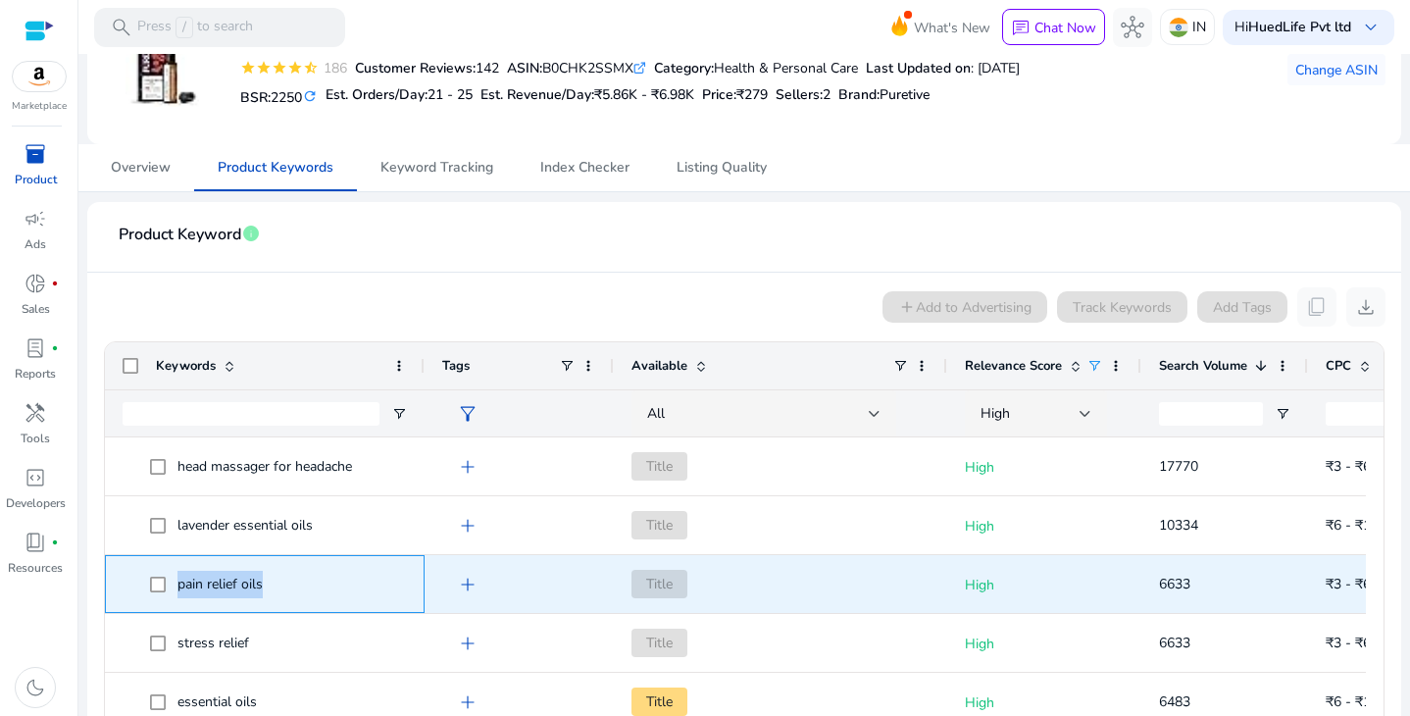
drag, startPoint x: 289, startPoint y: 582, endPoint x: 177, endPoint y: 595, distance: 112.5
click at [177, 595] on span "pain relief oils" at bounding box center [278, 584] width 257 height 40
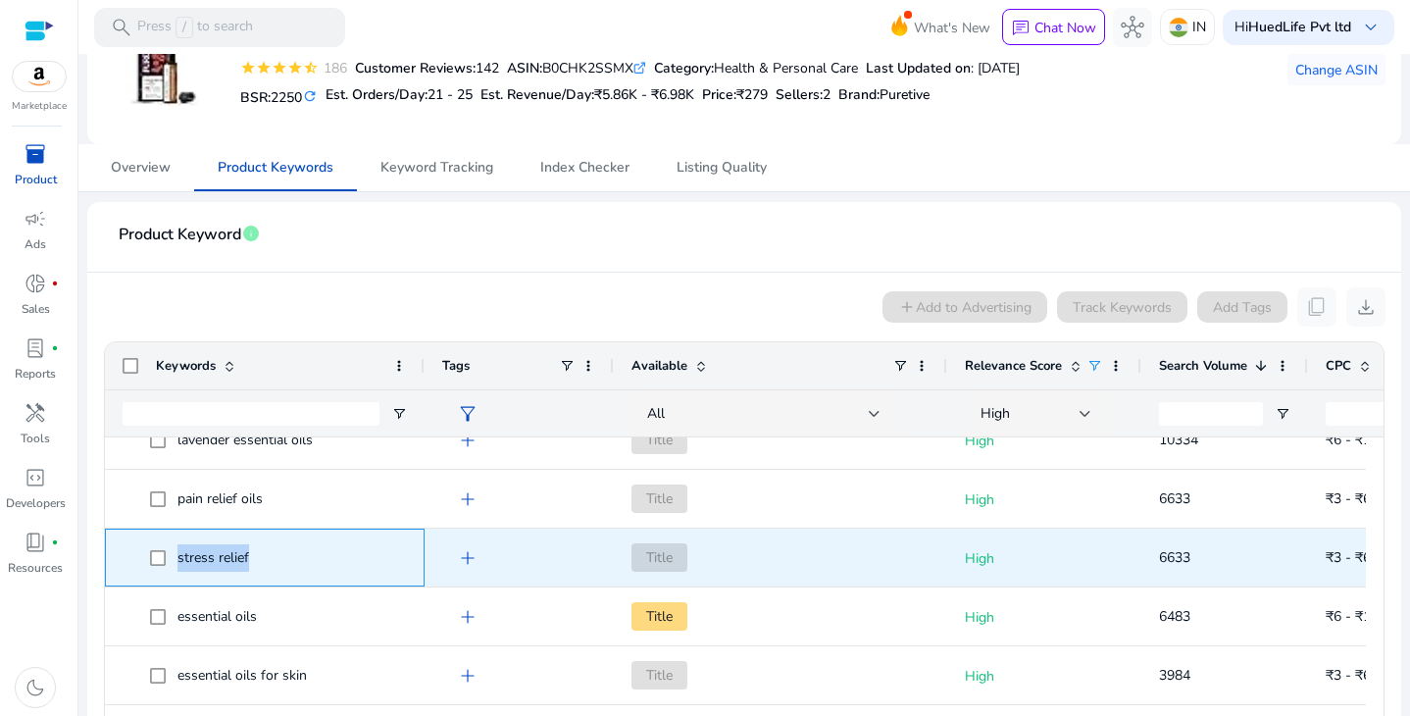
drag, startPoint x: 257, startPoint y: 559, endPoint x: 174, endPoint y: 563, distance: 83.4
click at [174, 563] on span "stress relief" at bounding box center [278, 557] width 257 height 40
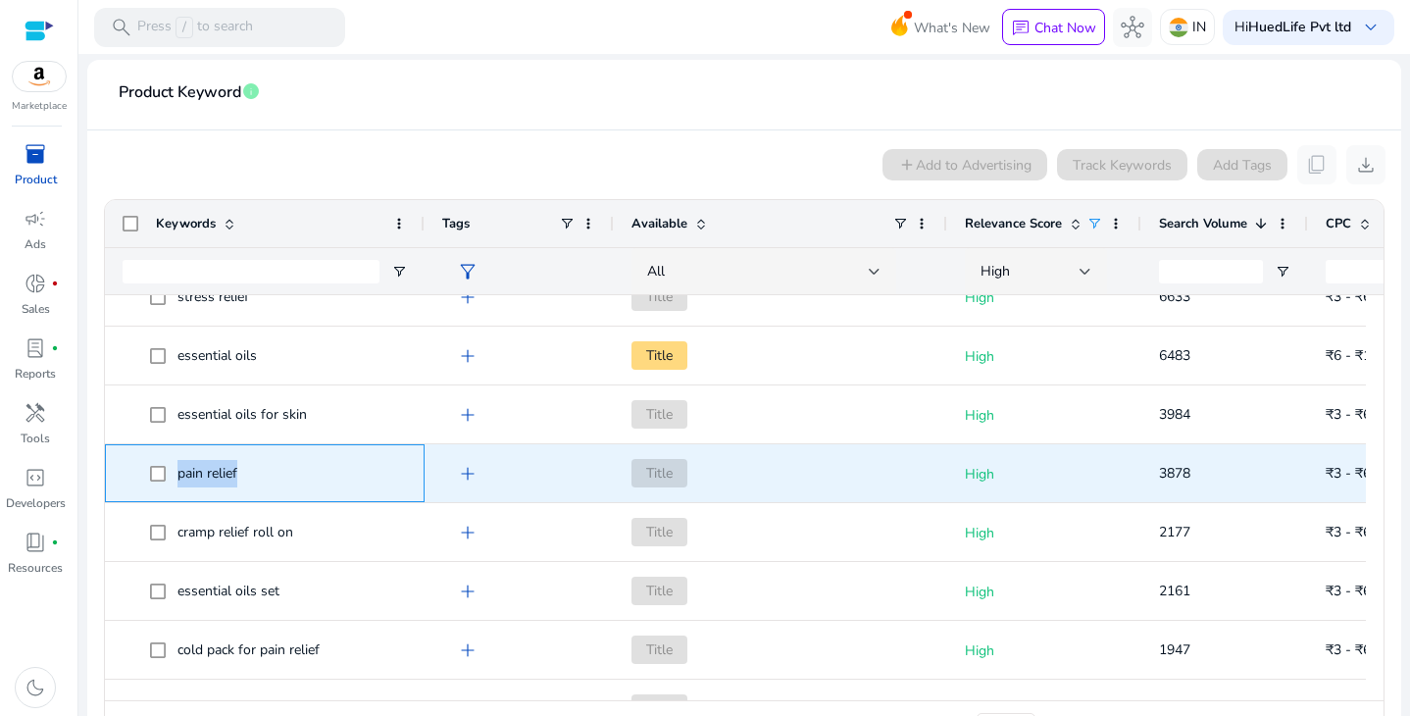
drag, startPoint x: 257, startPoint y: 479, endPoint x: 167, endPoint y: 482, distance: 90.2
click at [167, 482] on span "pain relief" at bounding box center [278, 473] width 257 height 40
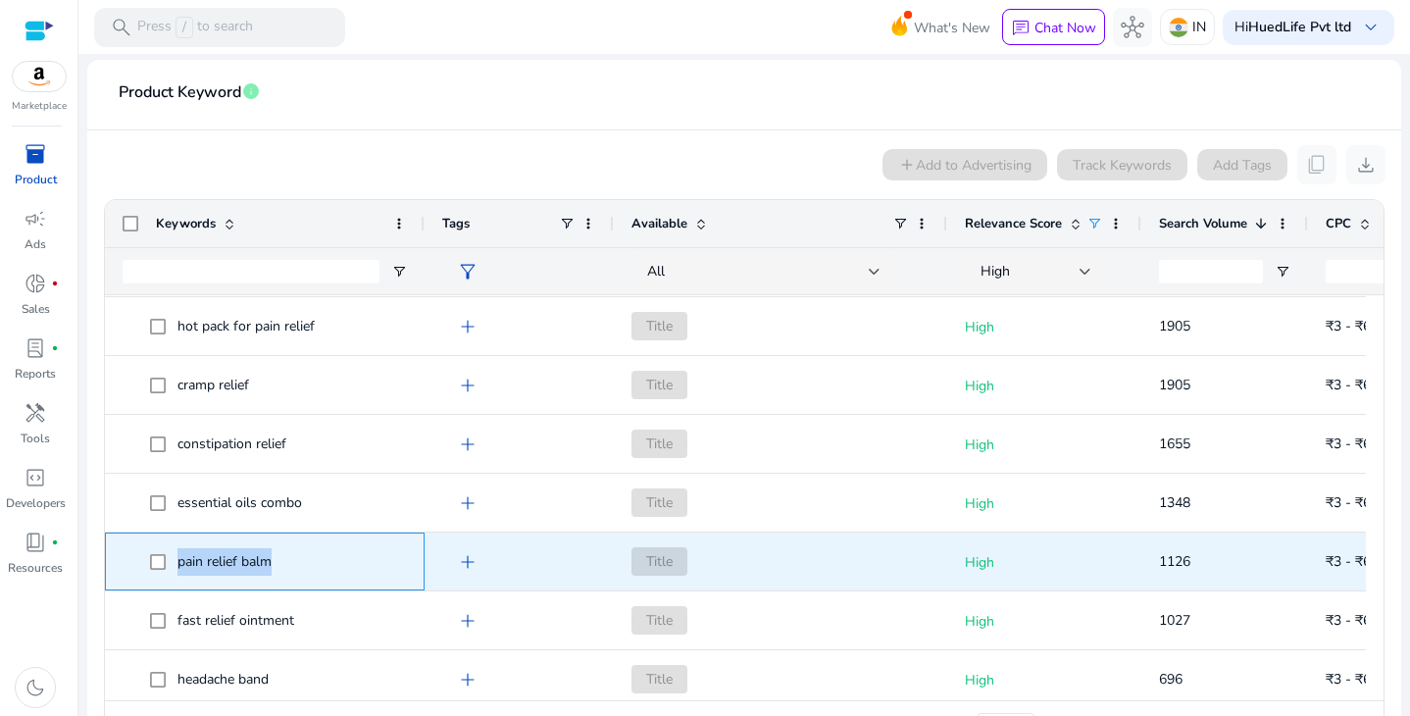
drag, startPoint x: 281, startPoint y: 563, endPoint x: 167, endPoint y: 568, distance: 114.8
click at [167, 568] on span "pain relief balm" at bounding box center [278, 561] width 257 height 40
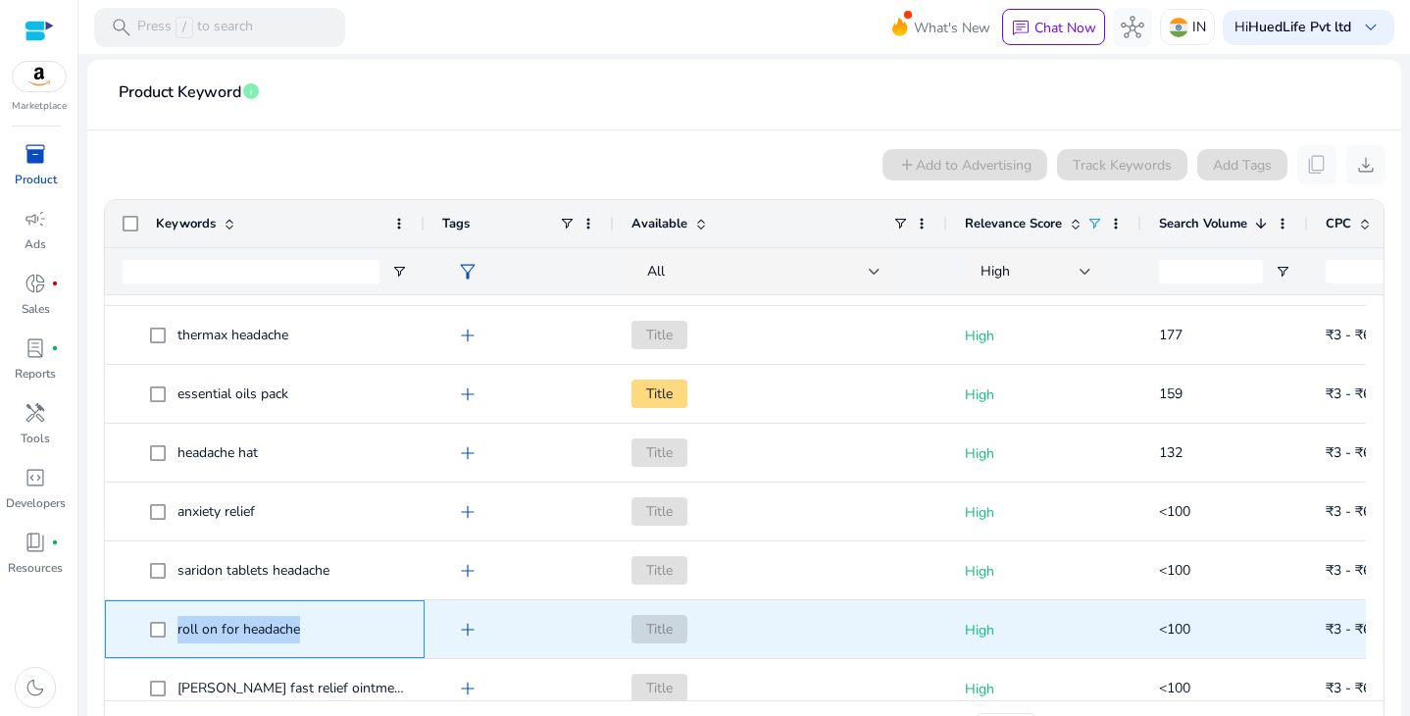
drag, startPoint x: 308, startPoint y: 624, endPoint x: 179, endPoint y: 634, distance: 128.9
click at [179, 634] on span "roll on for headache" at bounding box center [278, 629] width 257 height 40
click at [179, 634] on span "roll on for headache" at bounding box center [238, 629] width 123 height 19
click at [196, 626] on span "roll on for headache" at bounding box center [238, 629] width 123 height 19
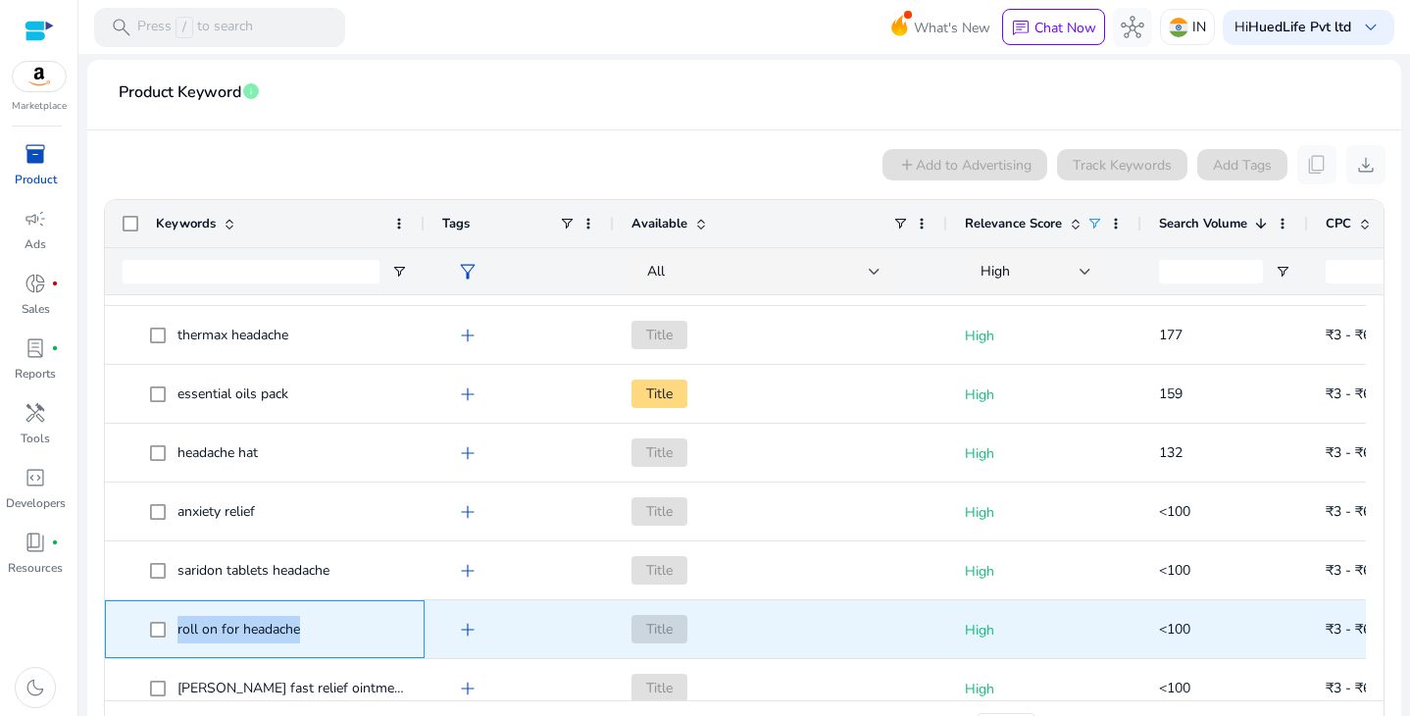
click at [196, 626] on span "roll on for headache" at bounding box center [238, 629] width 123 height 19
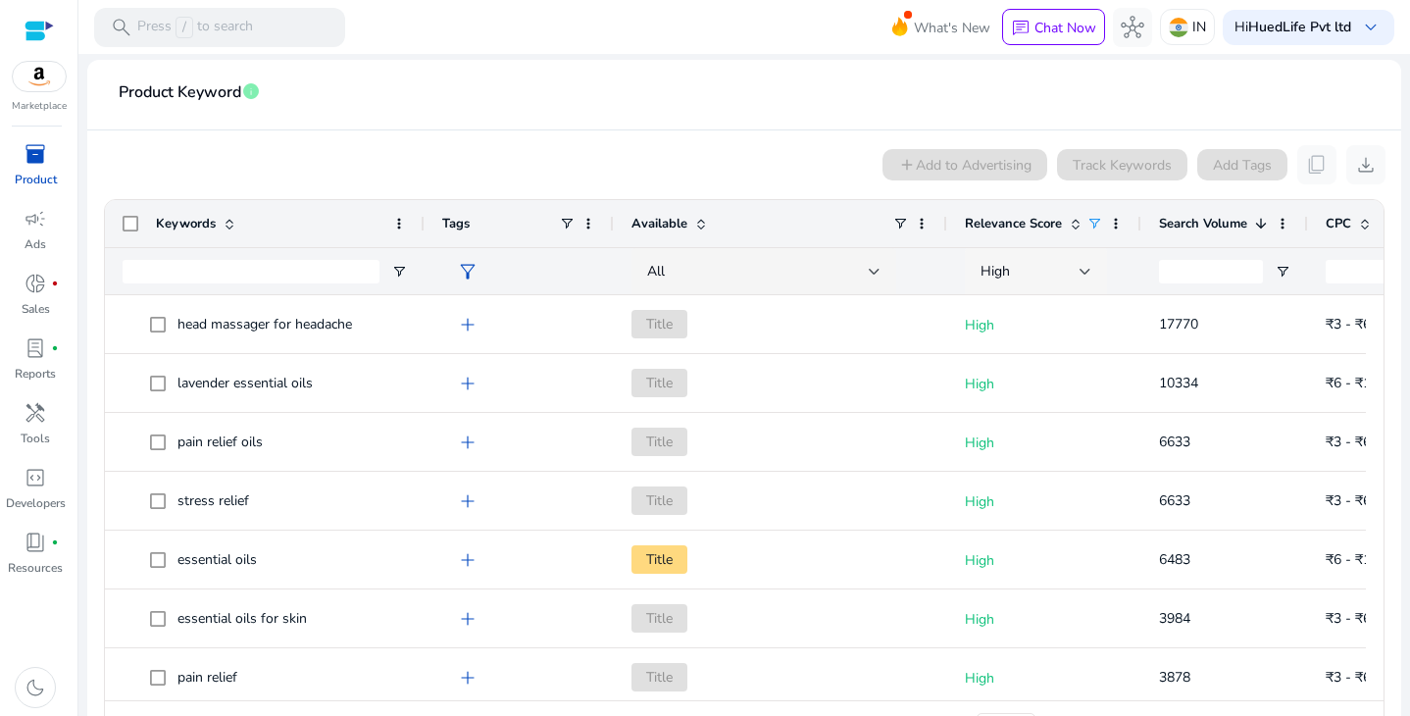
click at [1091, 265] on div "High" at bounding box center [1036, 271] width 142 height 47
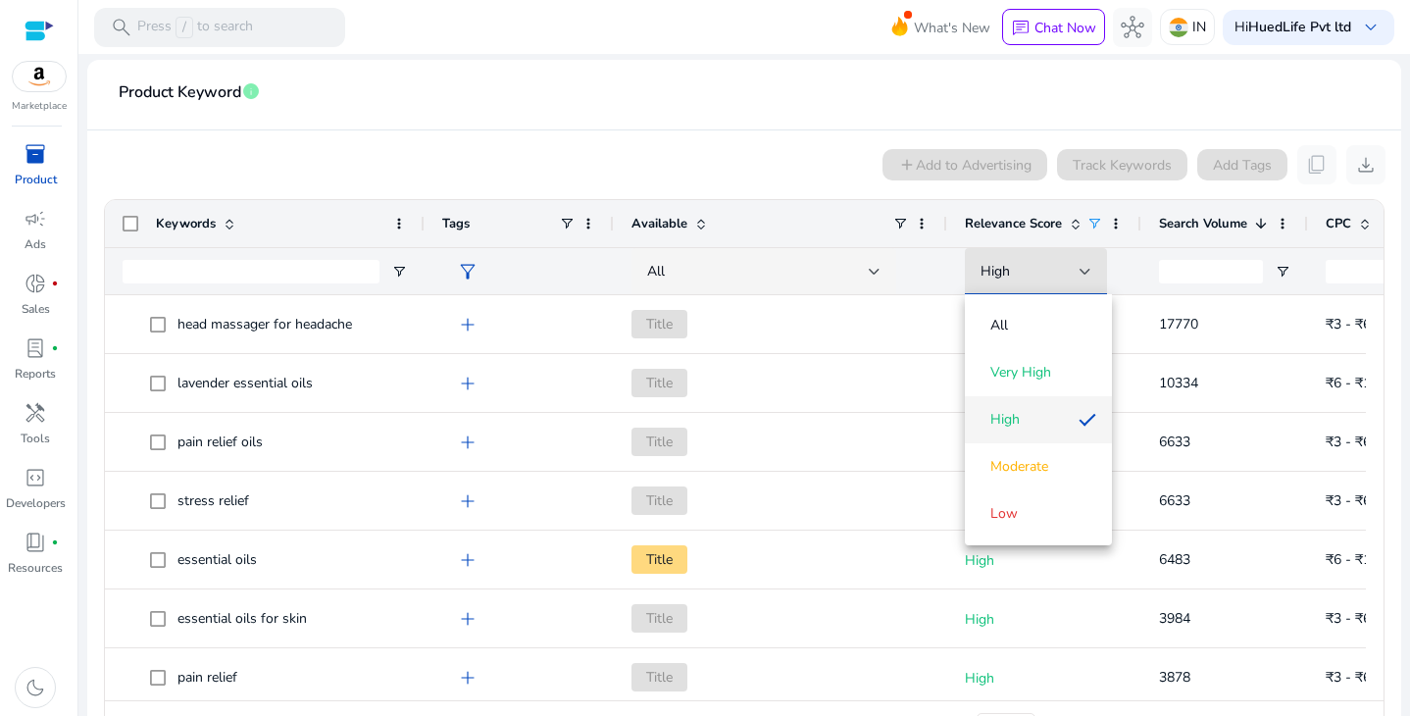
click at [1031, 416] on span "High" at bounding box center [1021, 420] width 82 height 20
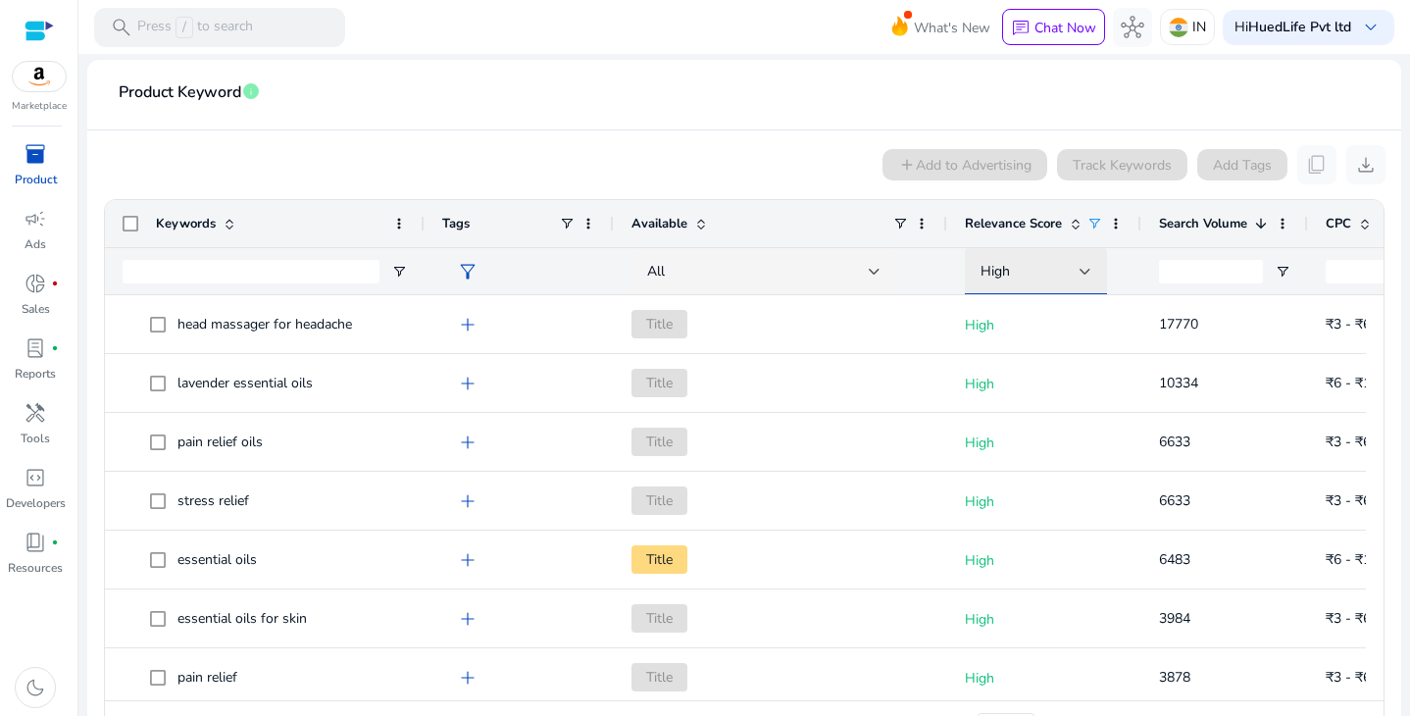
click at [1065, 268] on div "High" at bounding box center [1029, 272] width 99 height 22
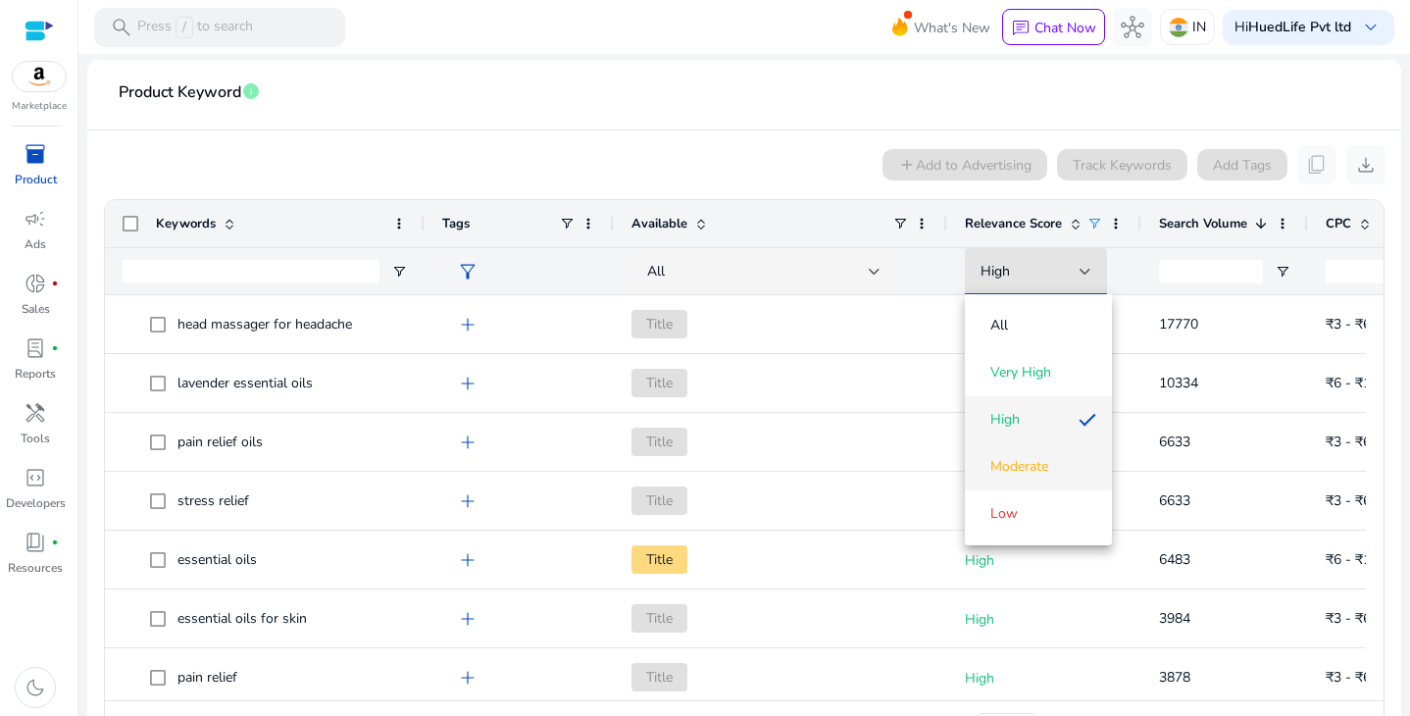
click at [1027, 471] on span "Moderate" at bounding box center [1019, 467] width 58 height 20
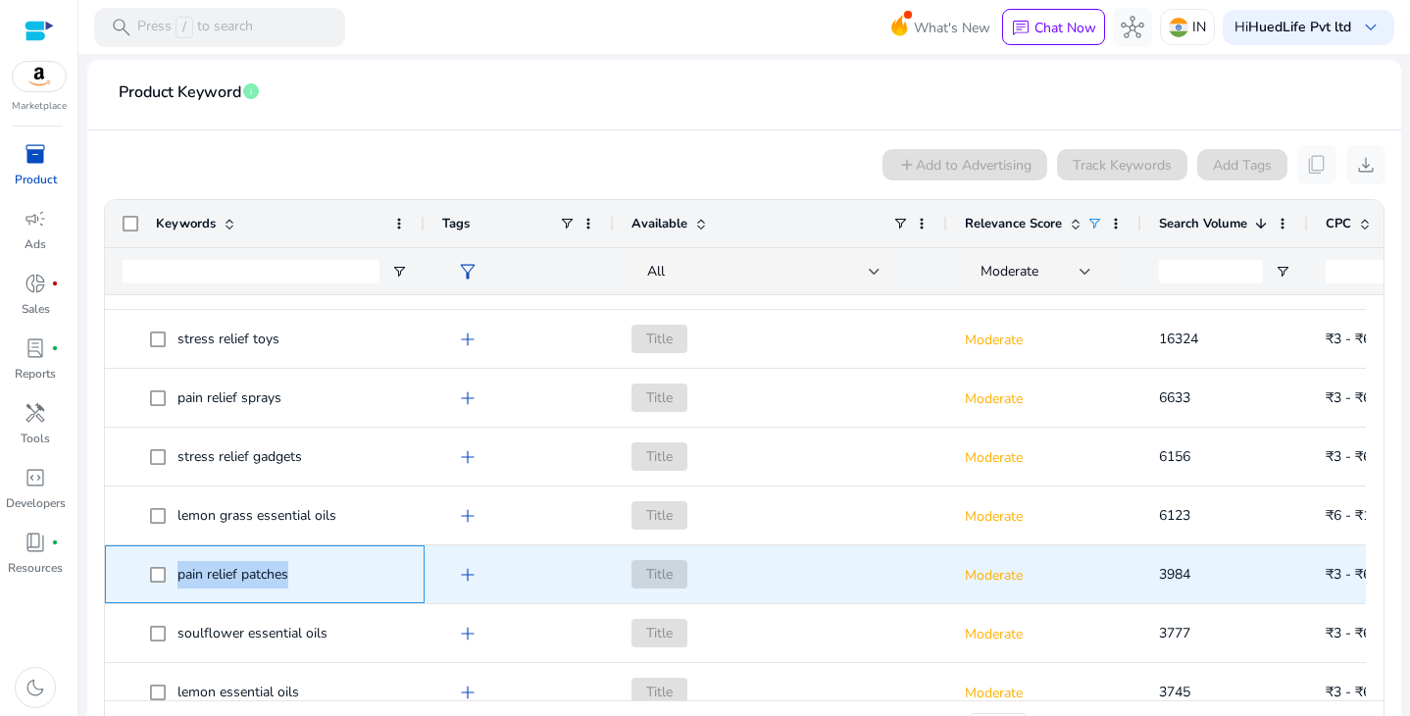
drag, startPoint x: 292, startPoint y: 570, endPoint x: 176, endPoint y: 577, distance: 115.9
click at [176, 577] on span "pain relief patches" at bounding box center [278, 574] width 257 height 40
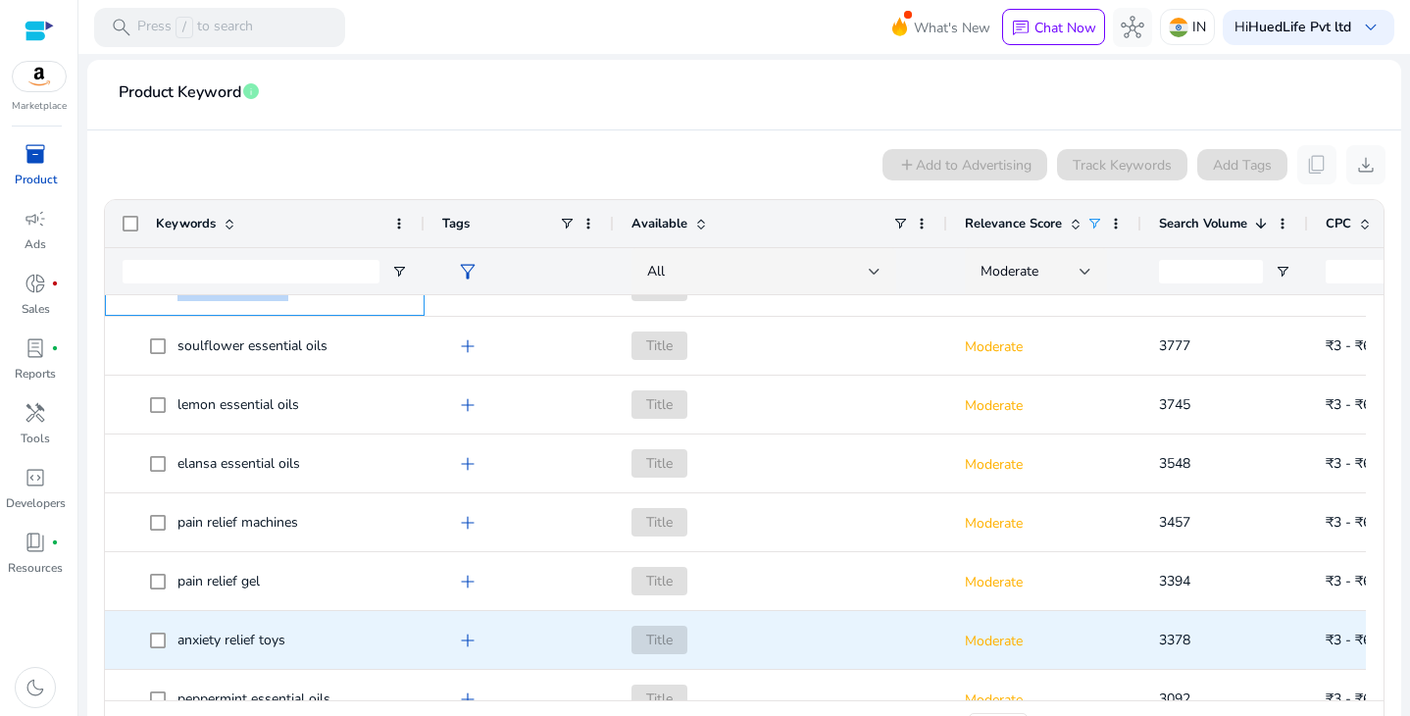
scroll to position [368, 0]
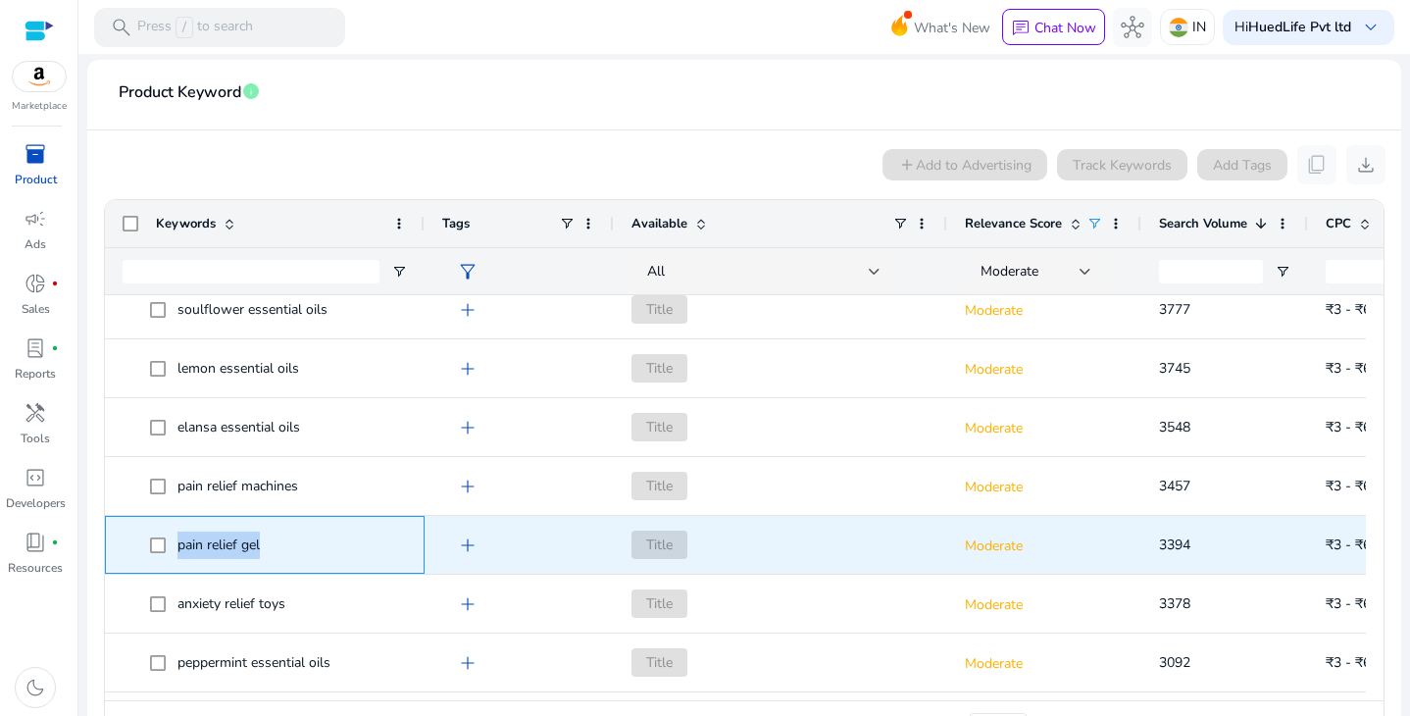
drag, startPoint x: 271, startPoint y: 539, endPoint x: 175, endPoint y: 546, distance: 95.3
click at [175, 546] on span "pain relief gel" at bounding box center [278, 544] width 257 height 40
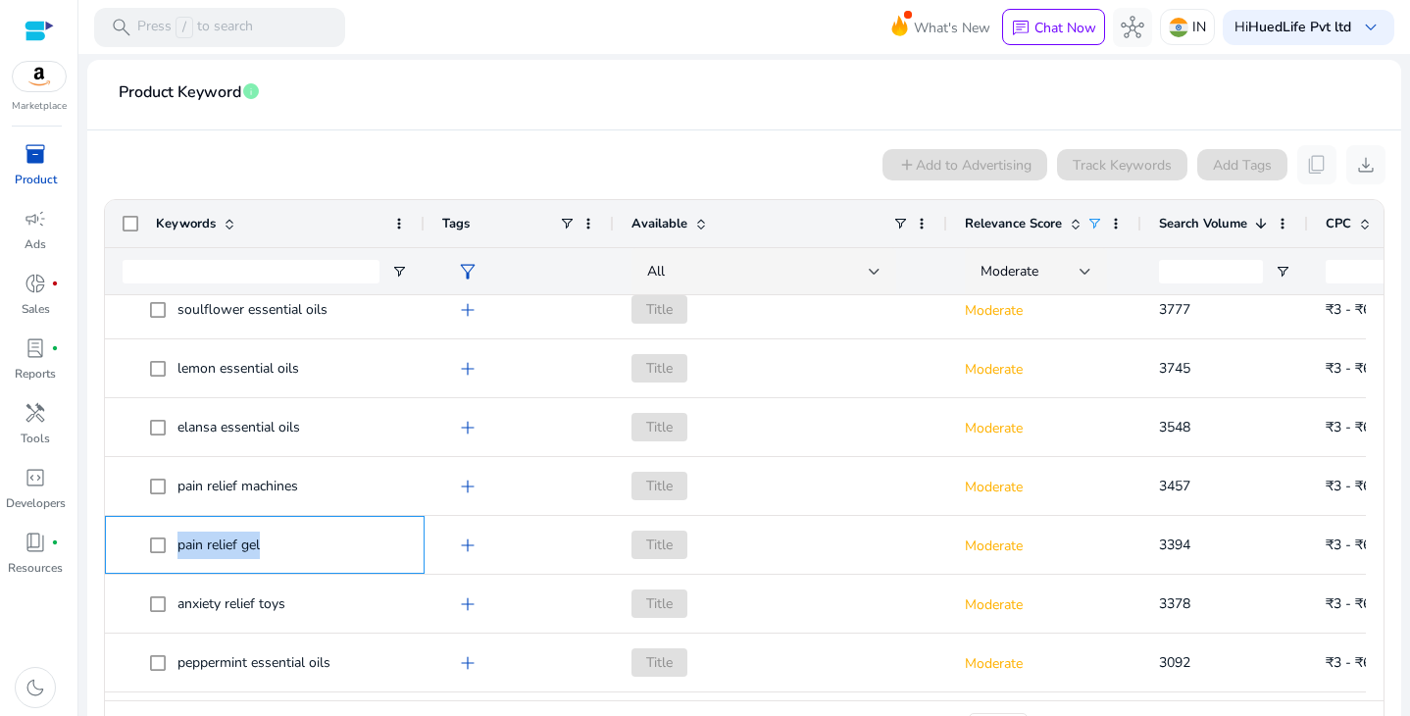
scroll to position [0, 0]
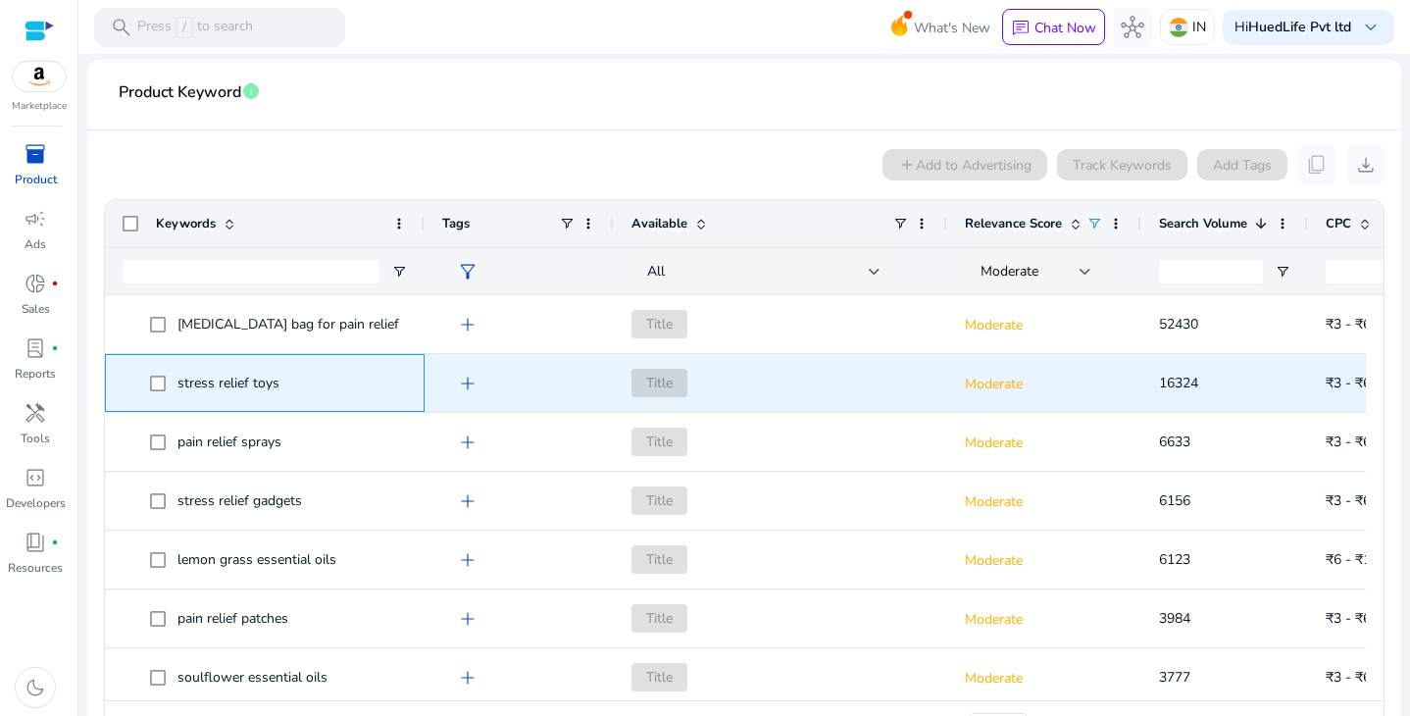
click at [280, 384] on span "stress relief toys" at bounding box center [278, 383] width 257 height 40
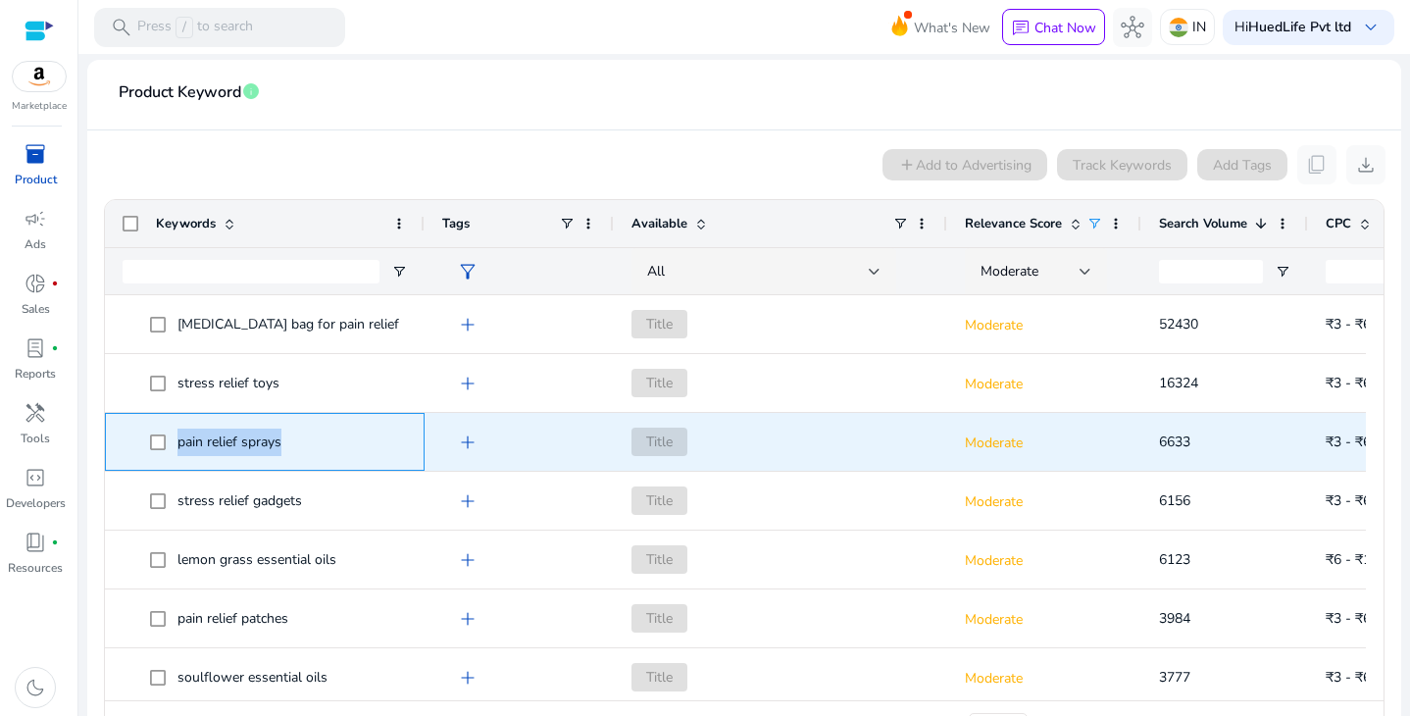
drag, startPoint x: 177, startPoint y: 439, endPoint x: 302, endPoint y: 448, distance: 124.8
click at [302, 448] on span "pain relief sprays" at bounding box center [278, 442] width 257 height 40
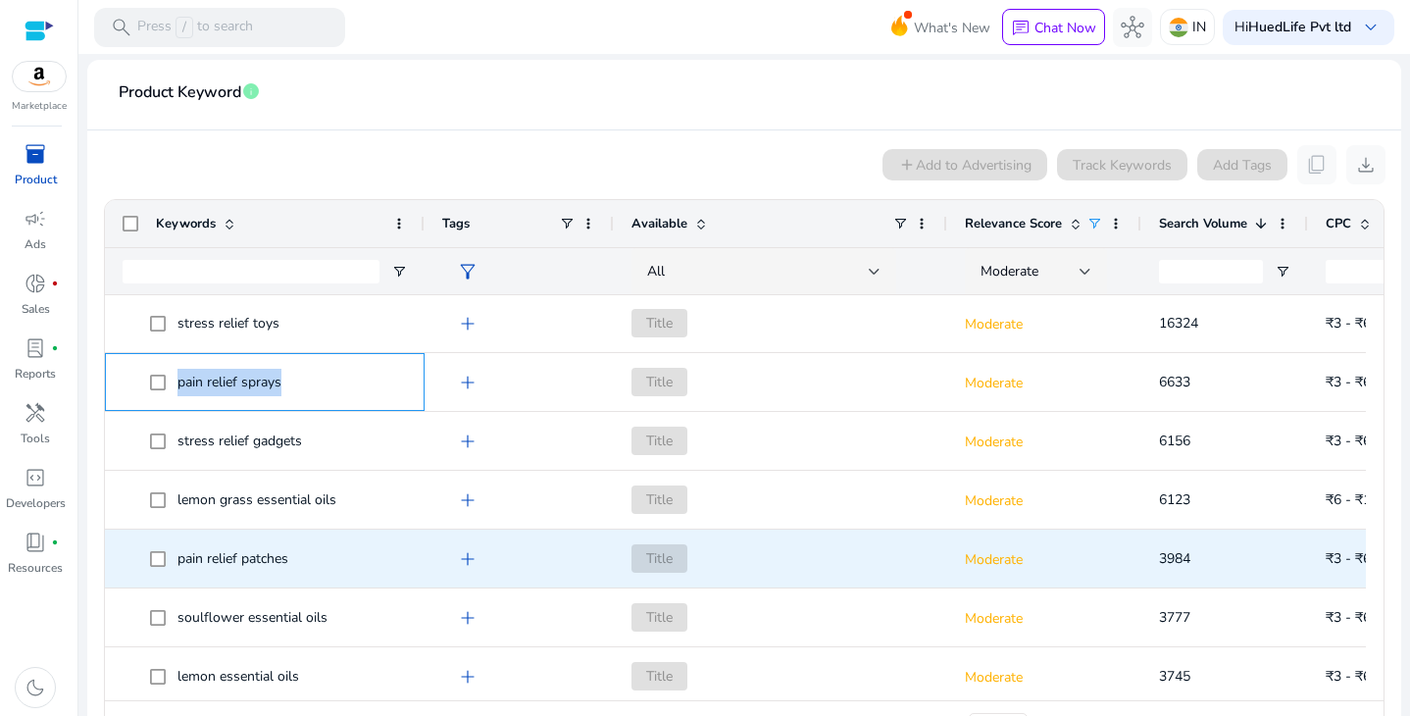
scroll to position [60, 0]
click at [218, 559] on span "pain relief patches" at bounding box center [232, 558] width 111 height 19
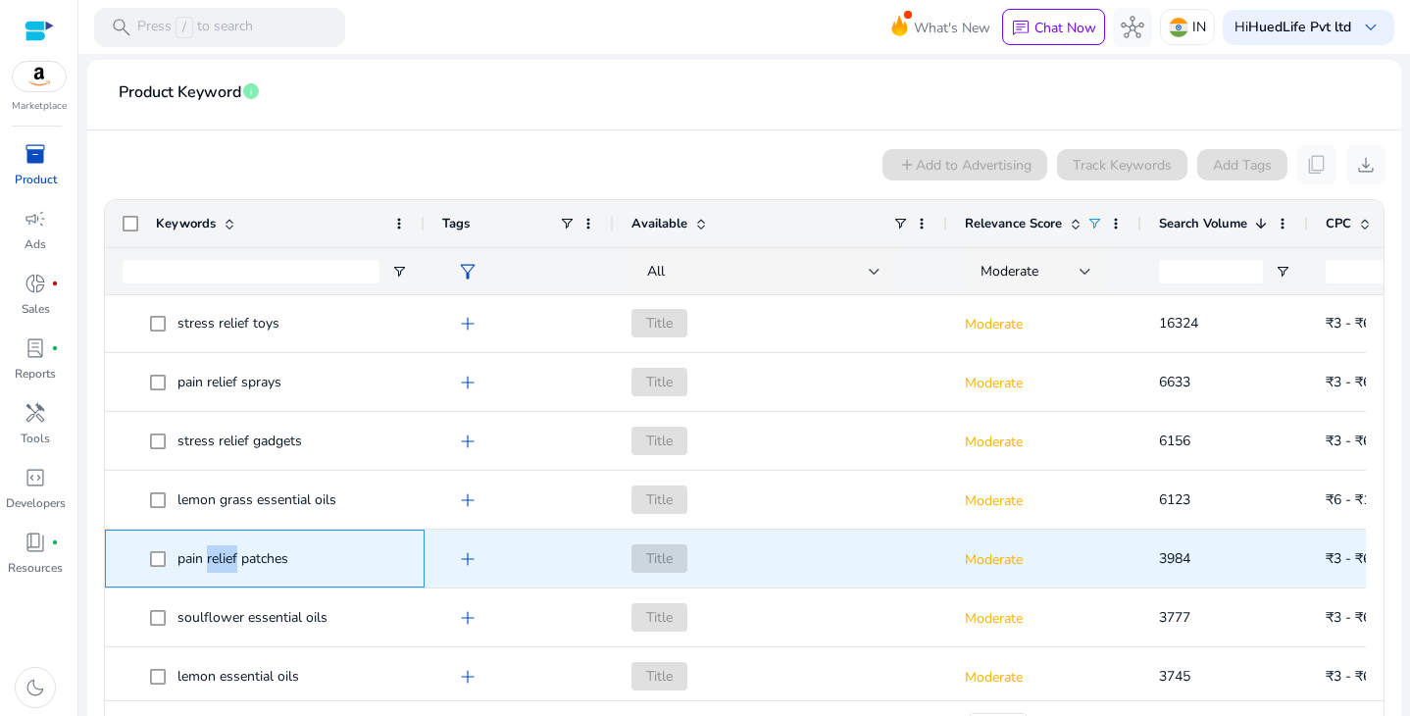
click at [218, 559] on span "pain relief patches" at bounding box center [232, 558] width 111 height 19
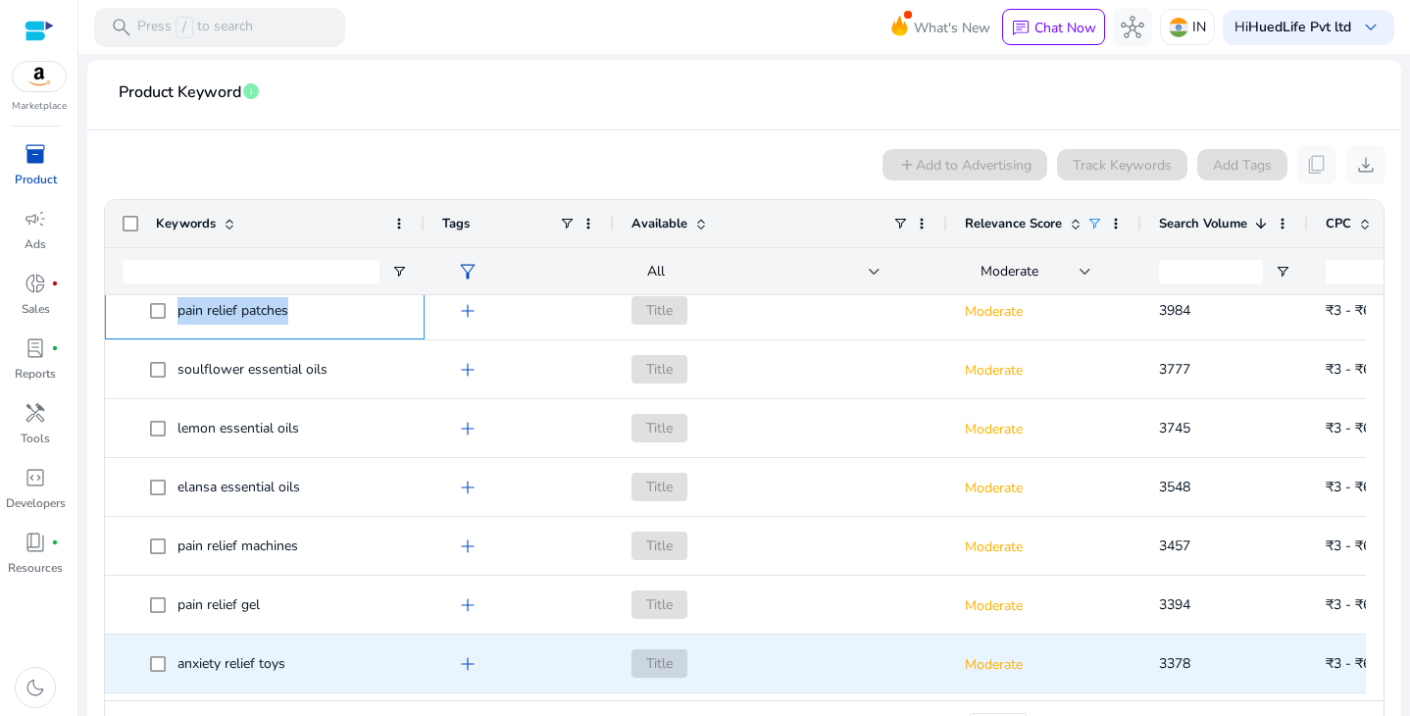
scroll to position [335, 0]
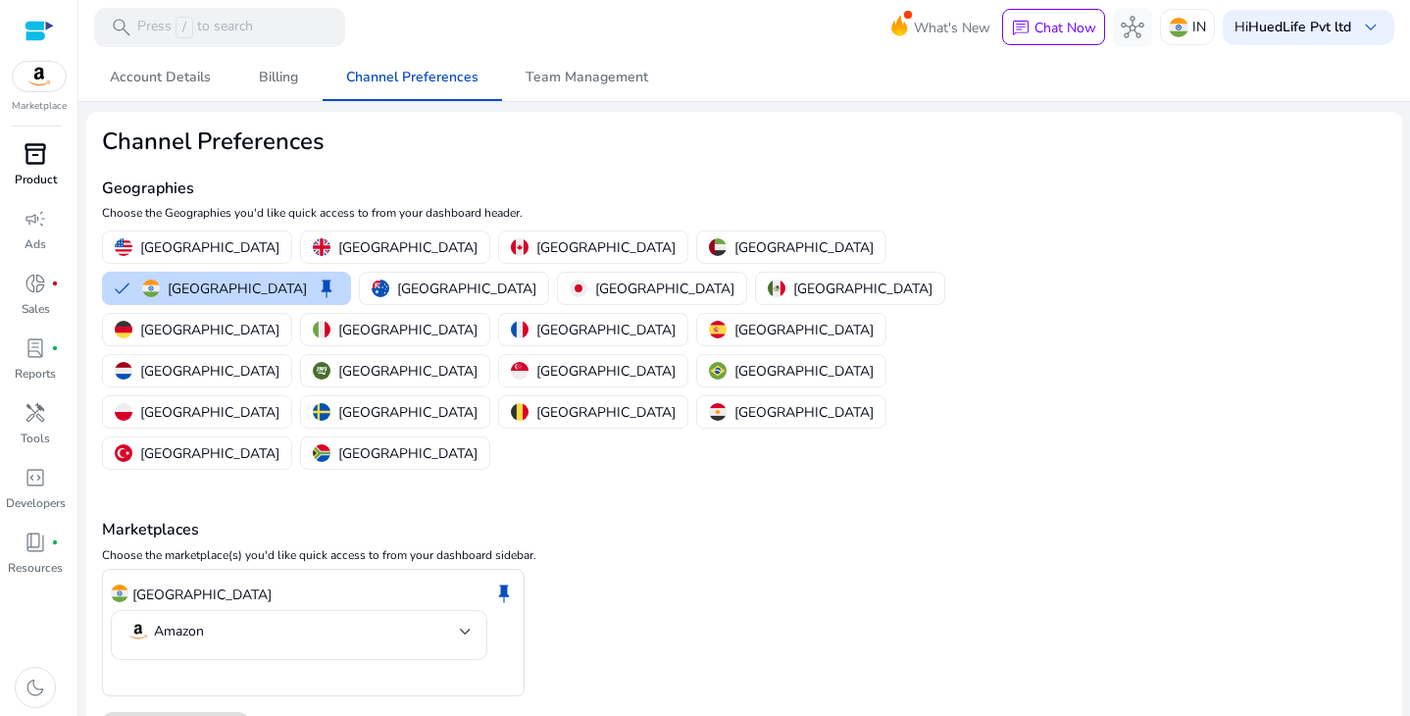
click at [42, 155] on span "inventory_2" at bounding box center [36, 154] width 24 height 24
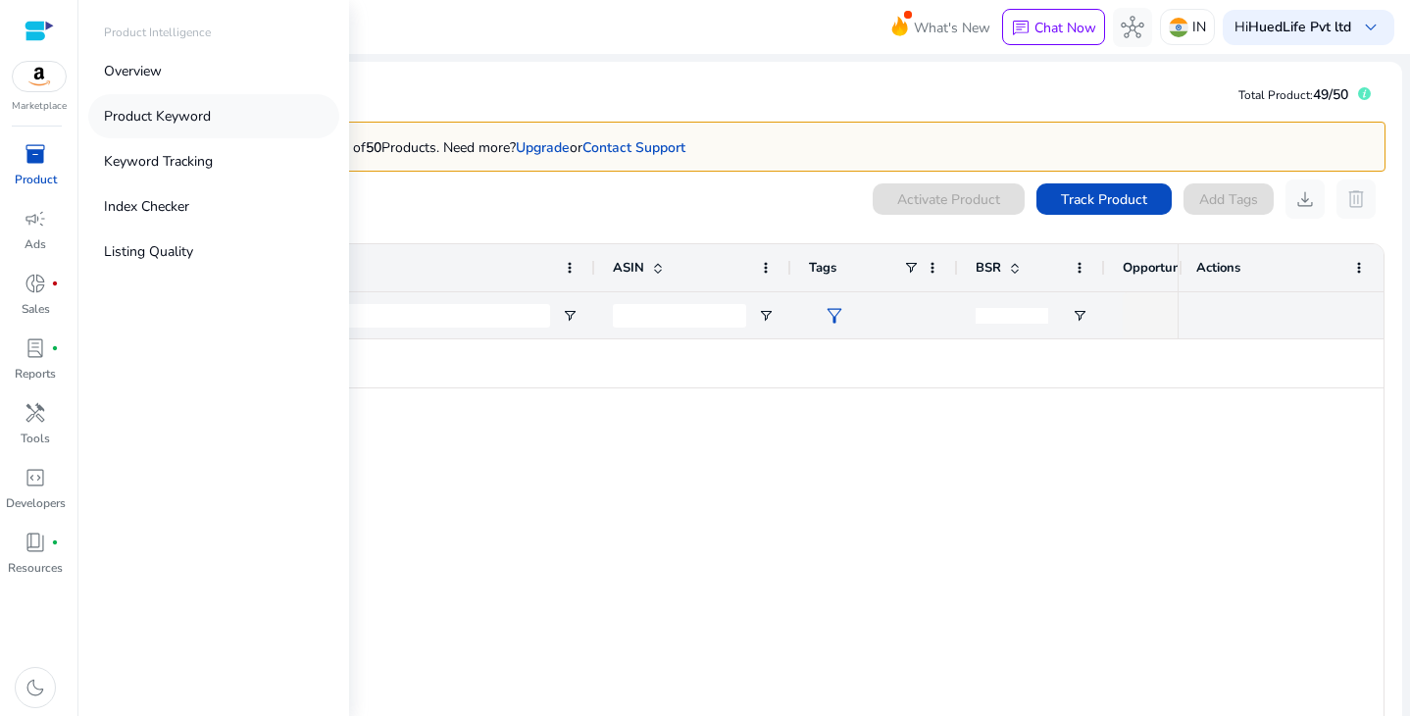
click at [225, 109] on link "Product Keyword" at bounding box center [213, 116] width 251 height 44
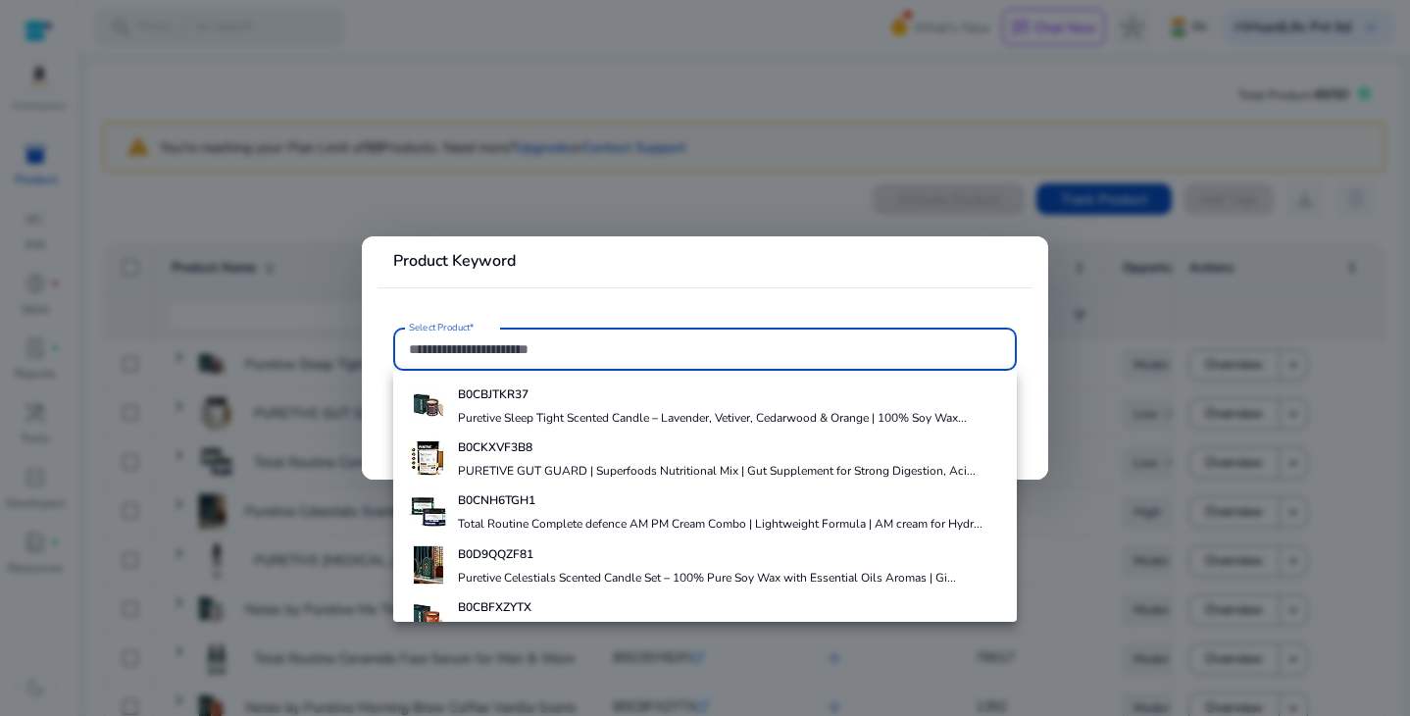
click at [475, 349] on input "Select Product*" at bounding box center [705, 349] width 592 height 22
type input "*****"
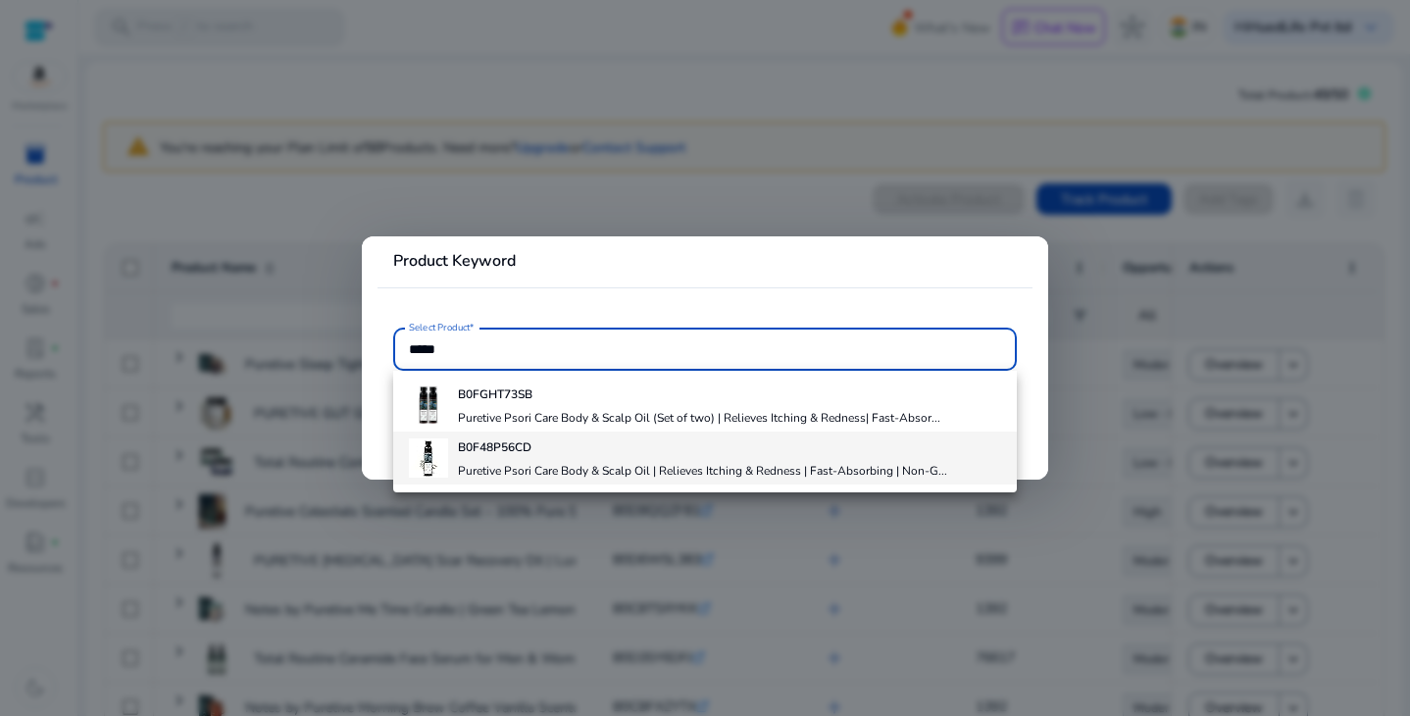
click at [567, 459] on div "B0F48P56CD Puretive Psori Care Body & Scalp Oil | Relieves Itching & Redness | …" at bounding box center [702, 457] width 489 height 53
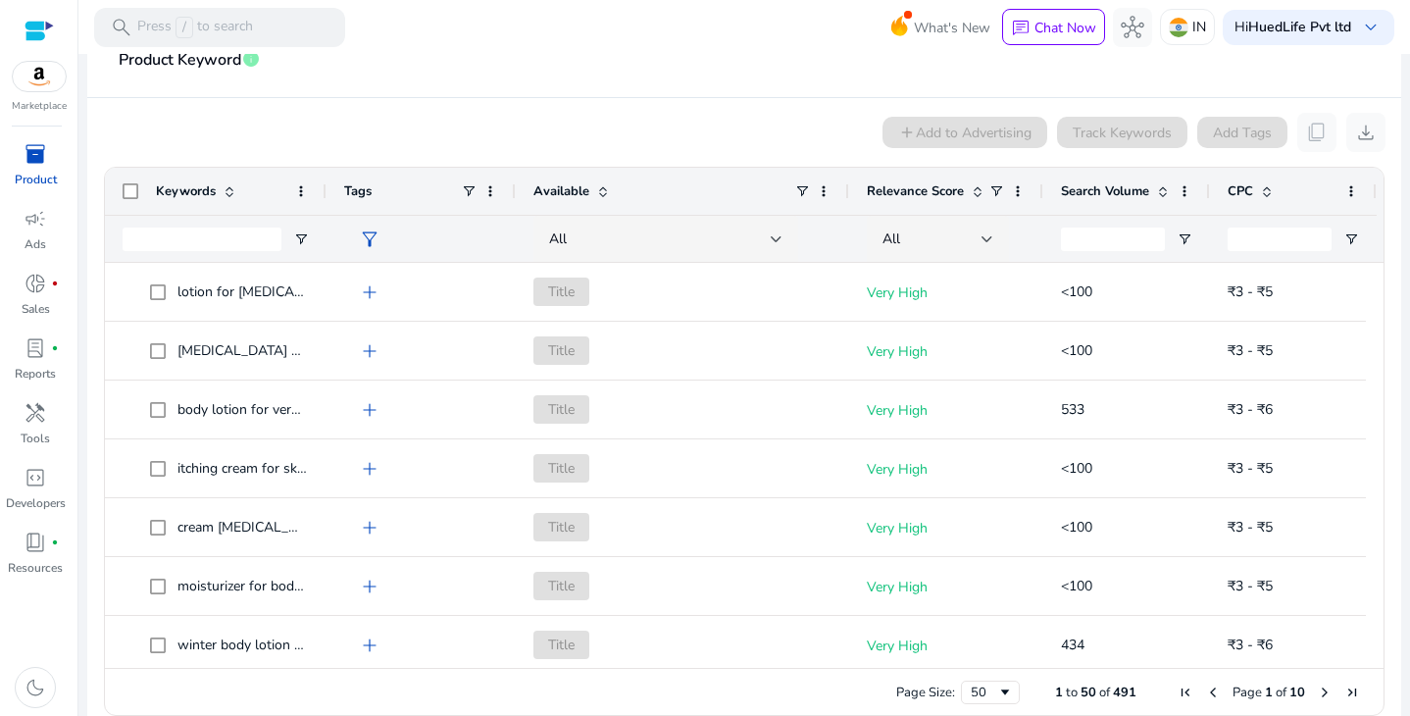
scroll to position [284, 0]
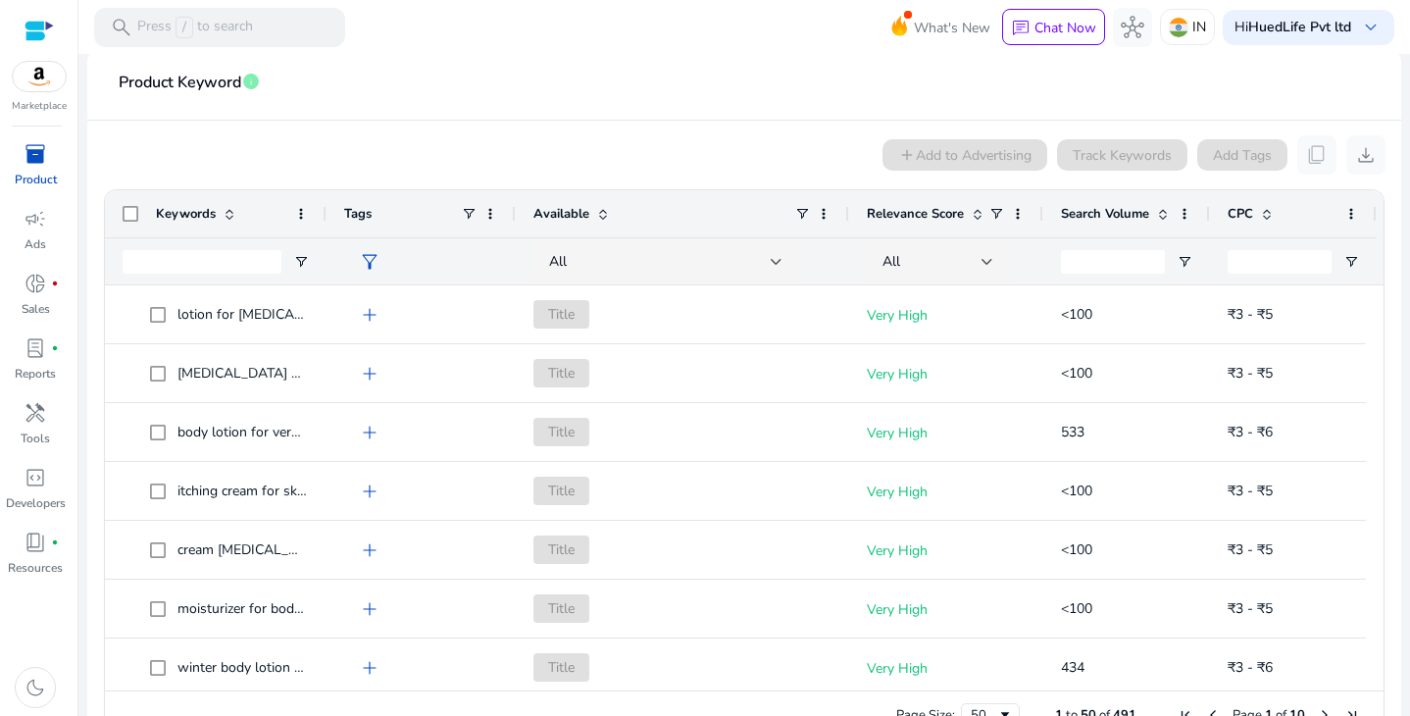
click at [327, 214] on div "Tags" at bounding box center [420, 213] width 189 height 47
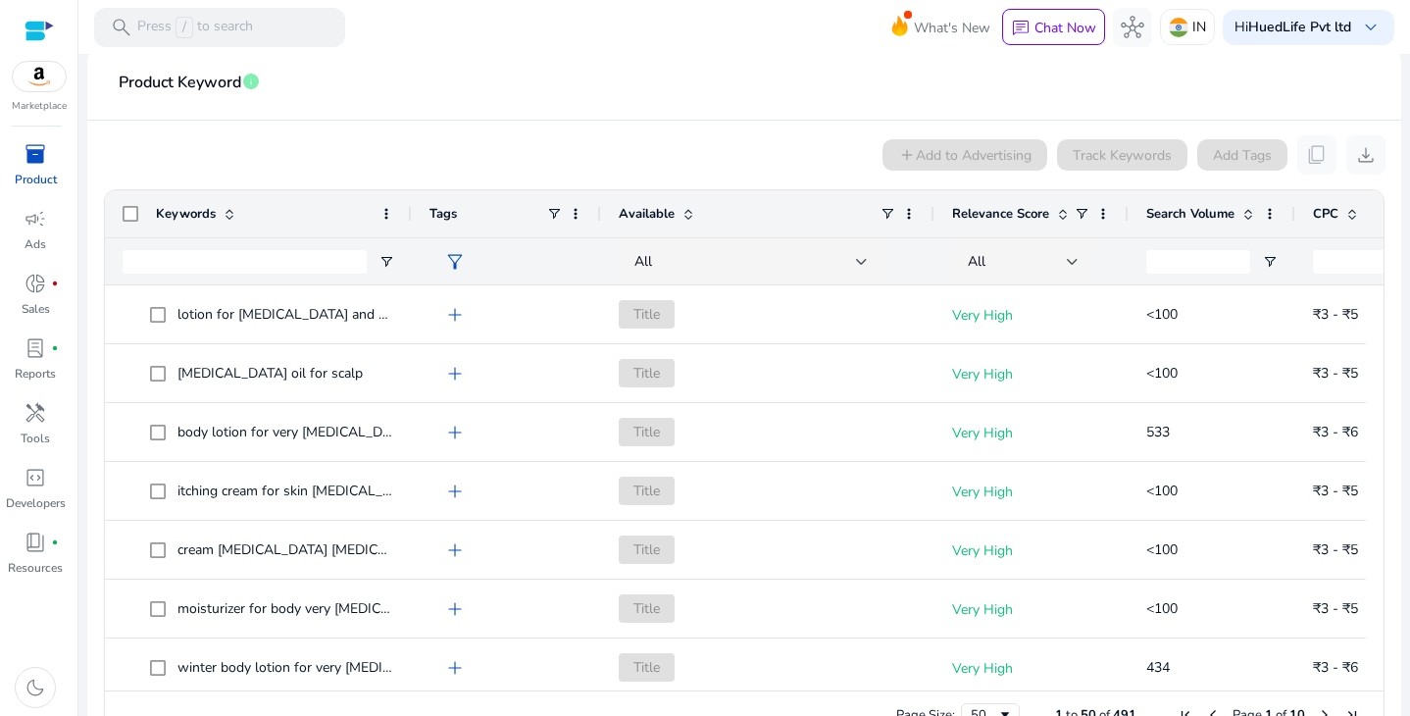
drag, startPoint x: 325, startPoint y: 211, endPoint x: 411, endPoint y: 211, distance: 85.3
click at [411, 211] on div at bounding box center [411, 213] width 8 height 47
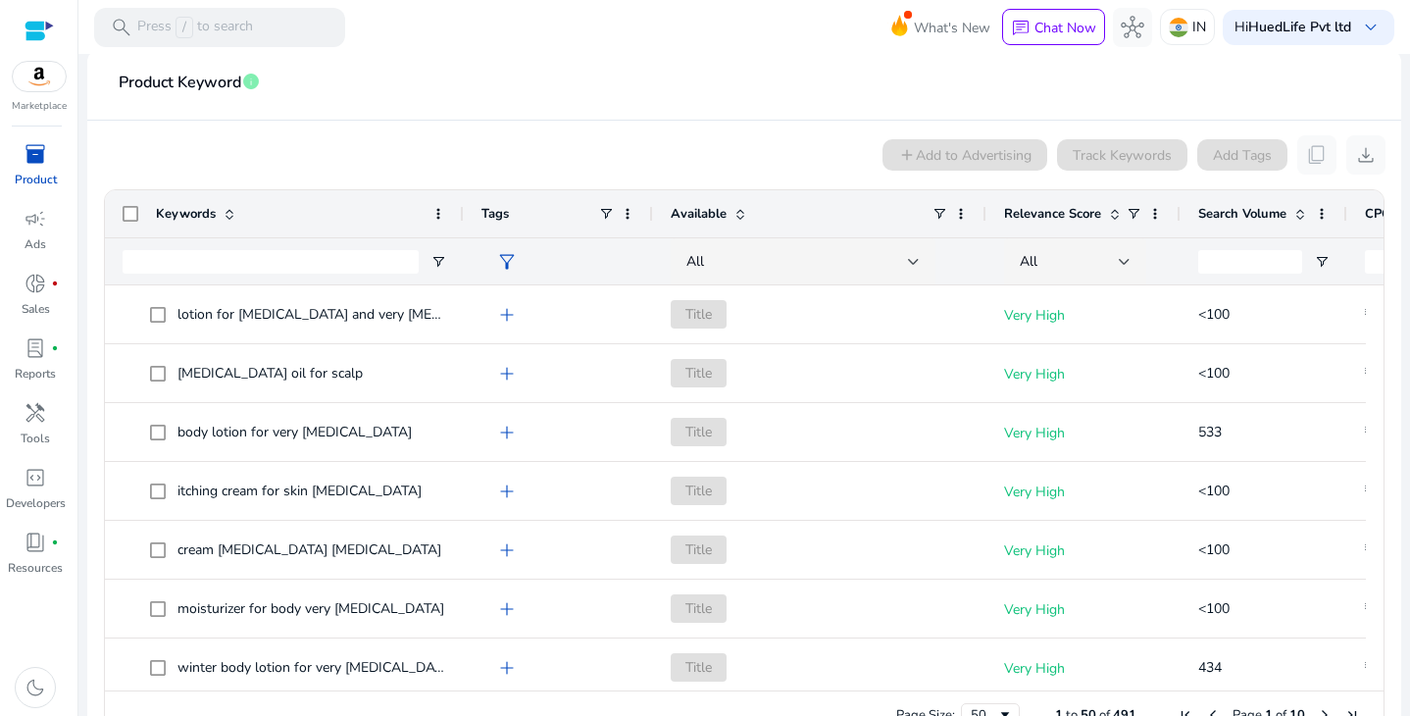
drag, startPoint x: 411, startPoint y: 210, endPoint x: 463, endPoint y: 212, distance: 52.0
click at [463, 212] on div at bounding box center [463, 213] width 8 height 47
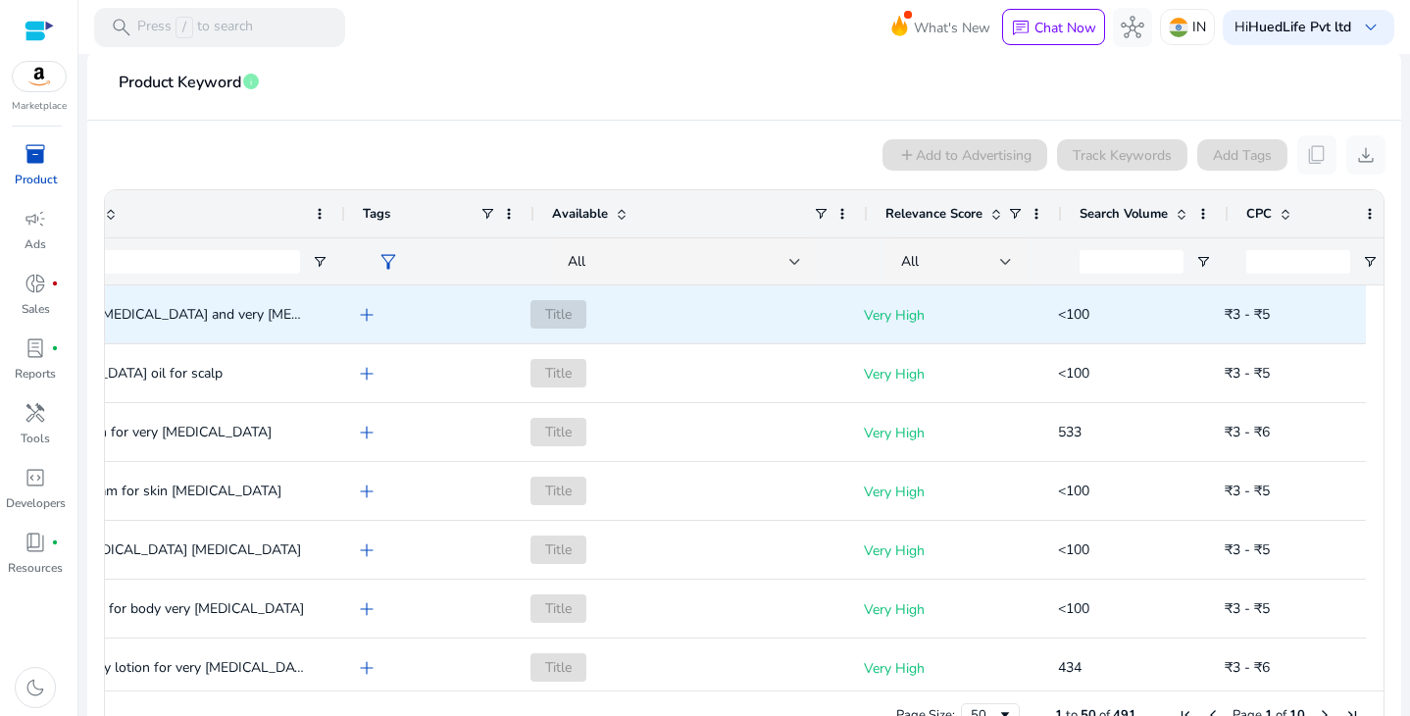
scroll to position [0, 140]
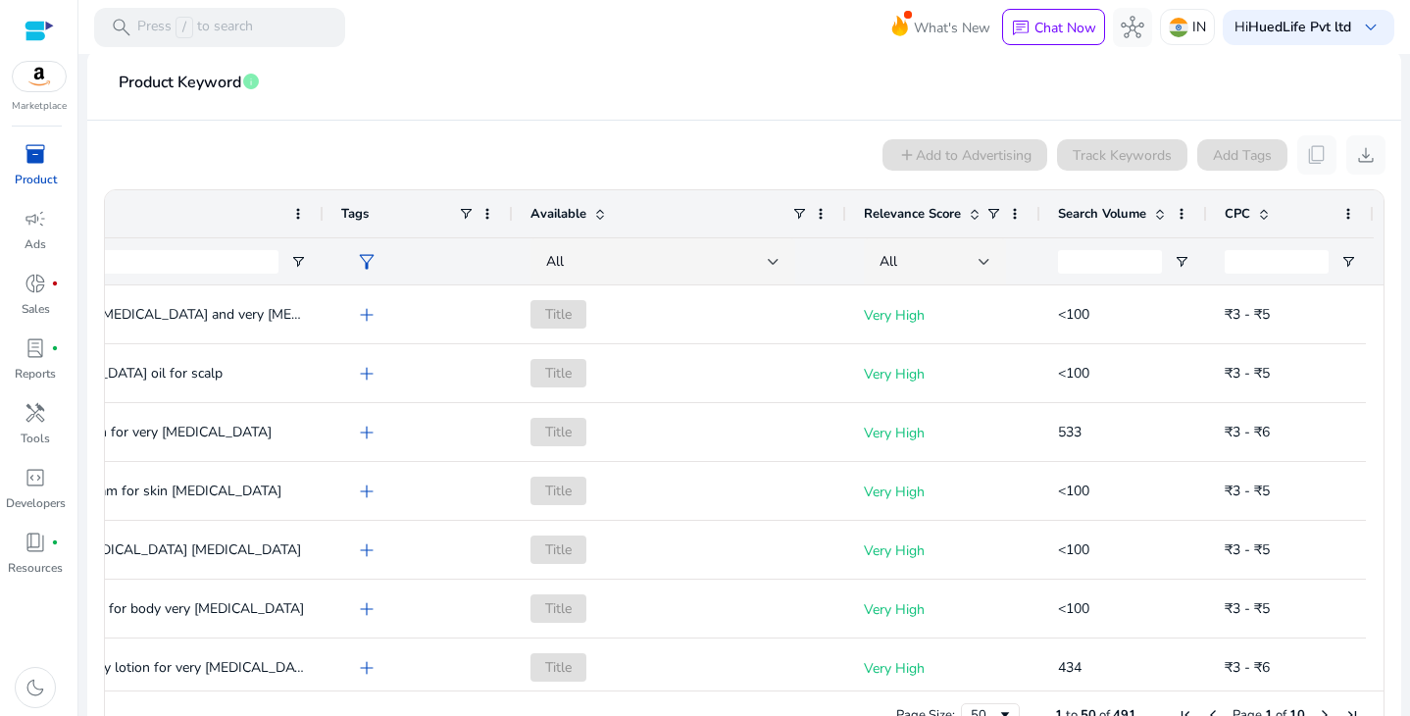
click at [1158, 212] on span at bounding box center [1160, 214] width 16 height 16
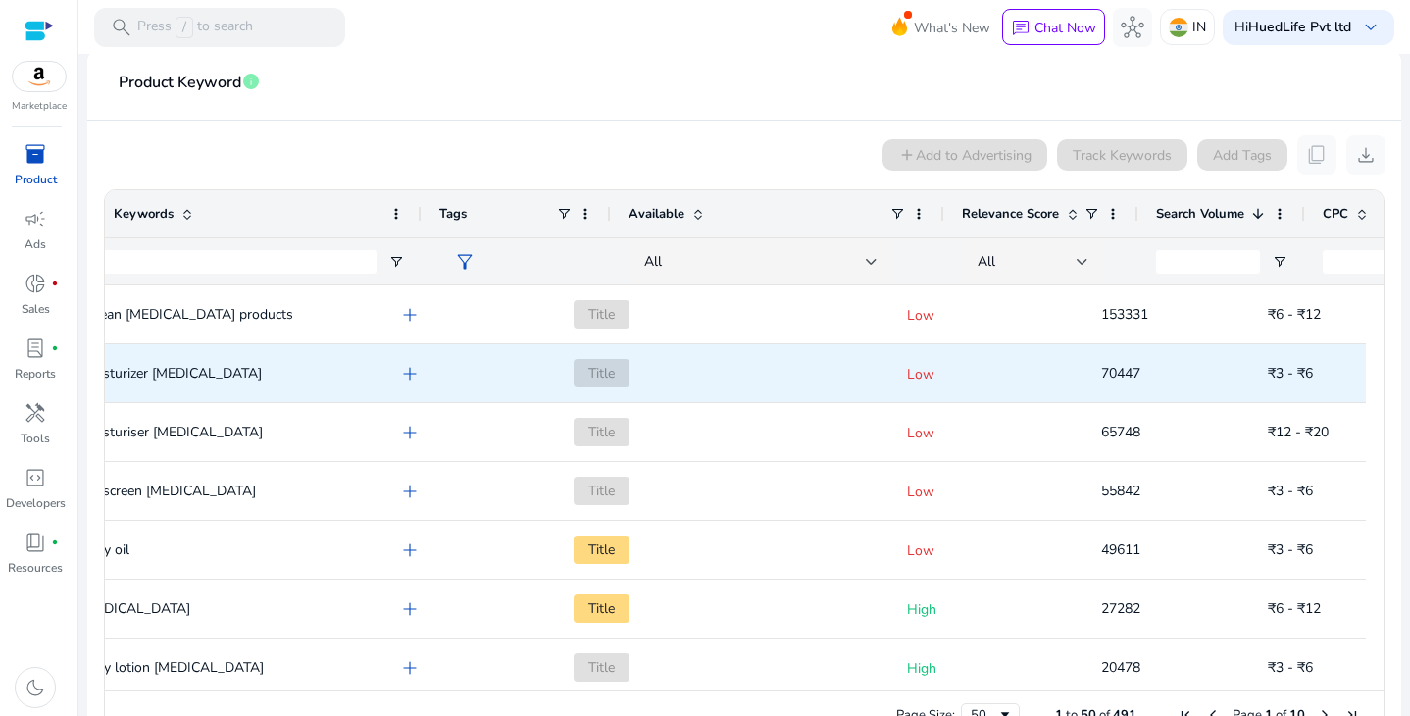
scroll to position [0, 0]
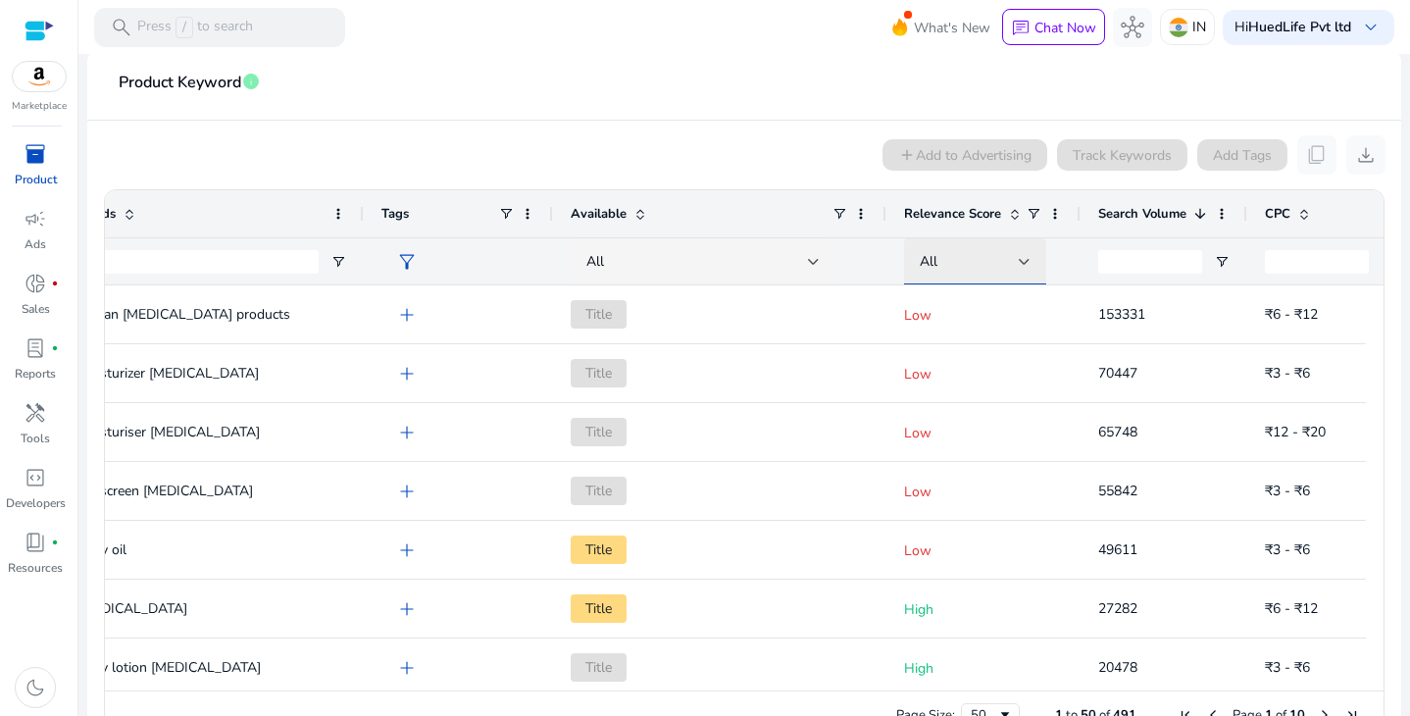
click at [1023, 258] on div at bounding box center [1025, 262] width 12 height 8
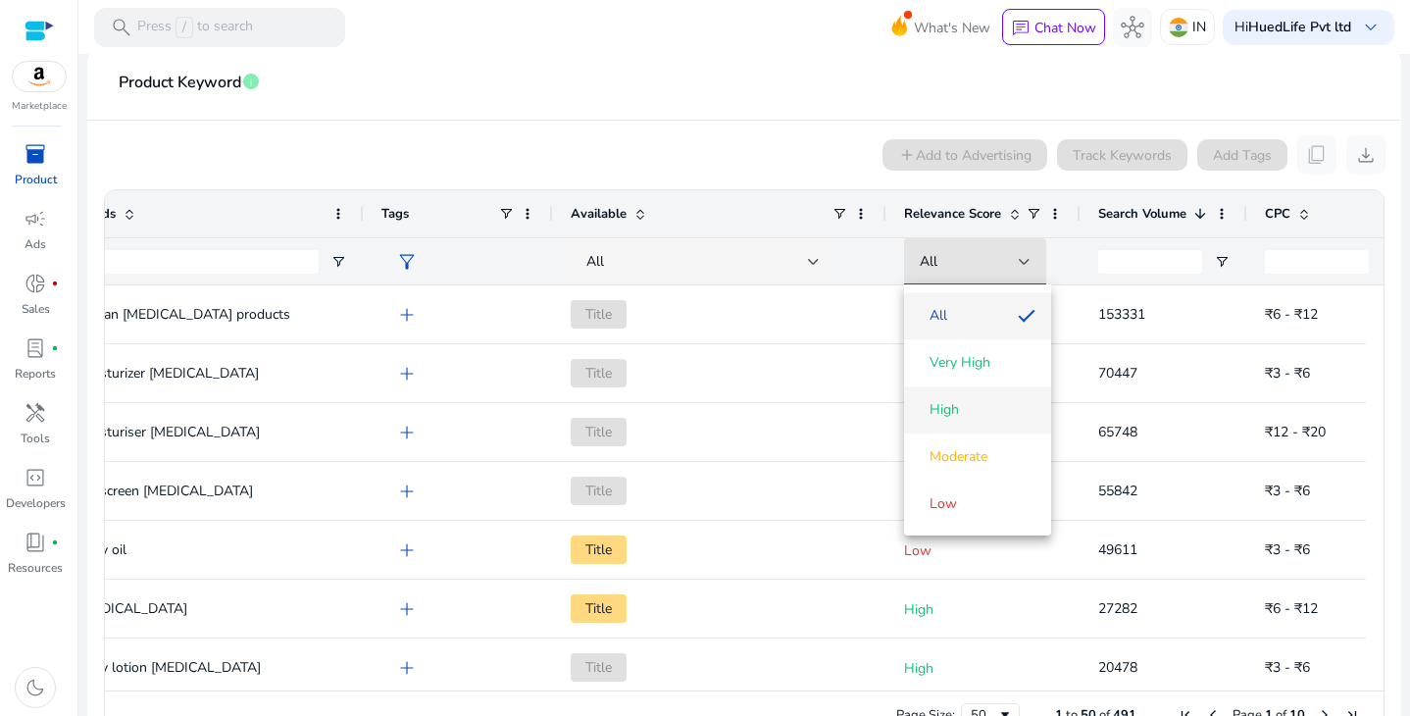
click at [988, 412] on span "High" at bounding box center [978, 410] width 116 height 20
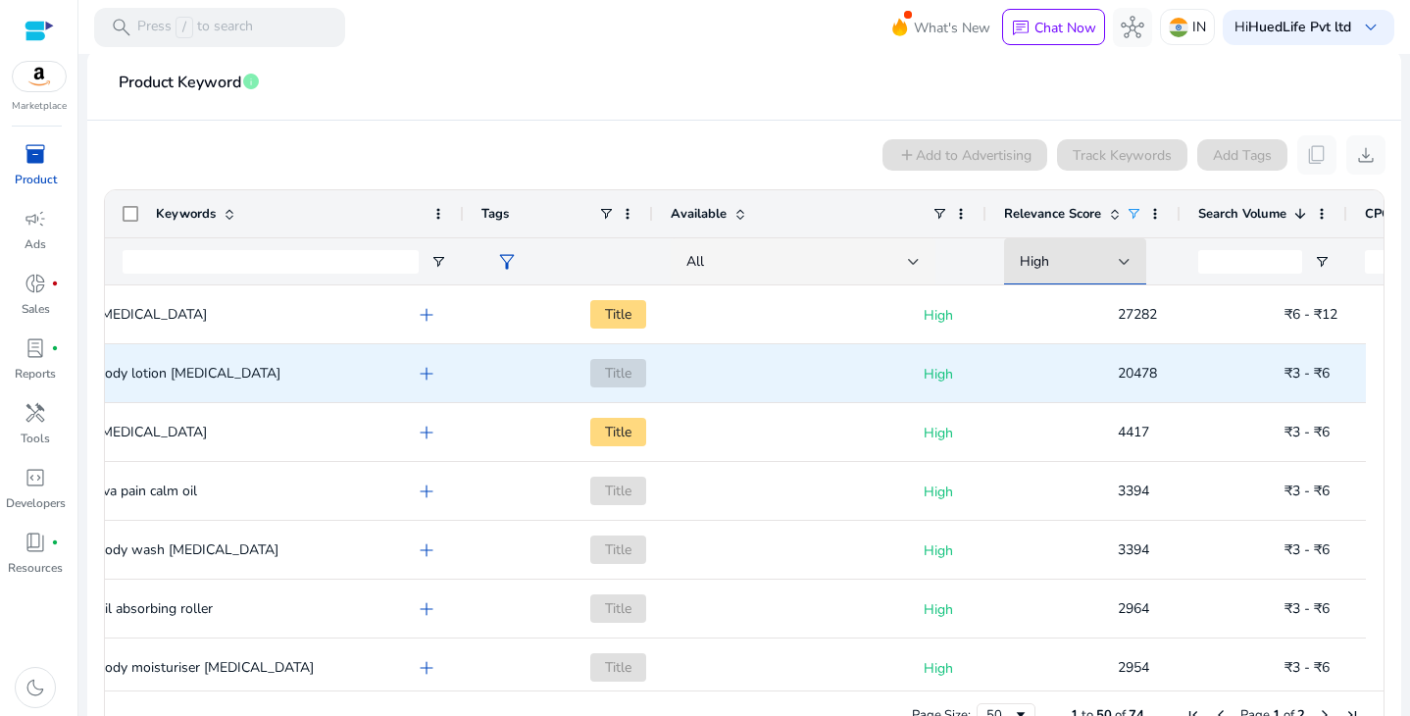
scroll to position [0, 80]
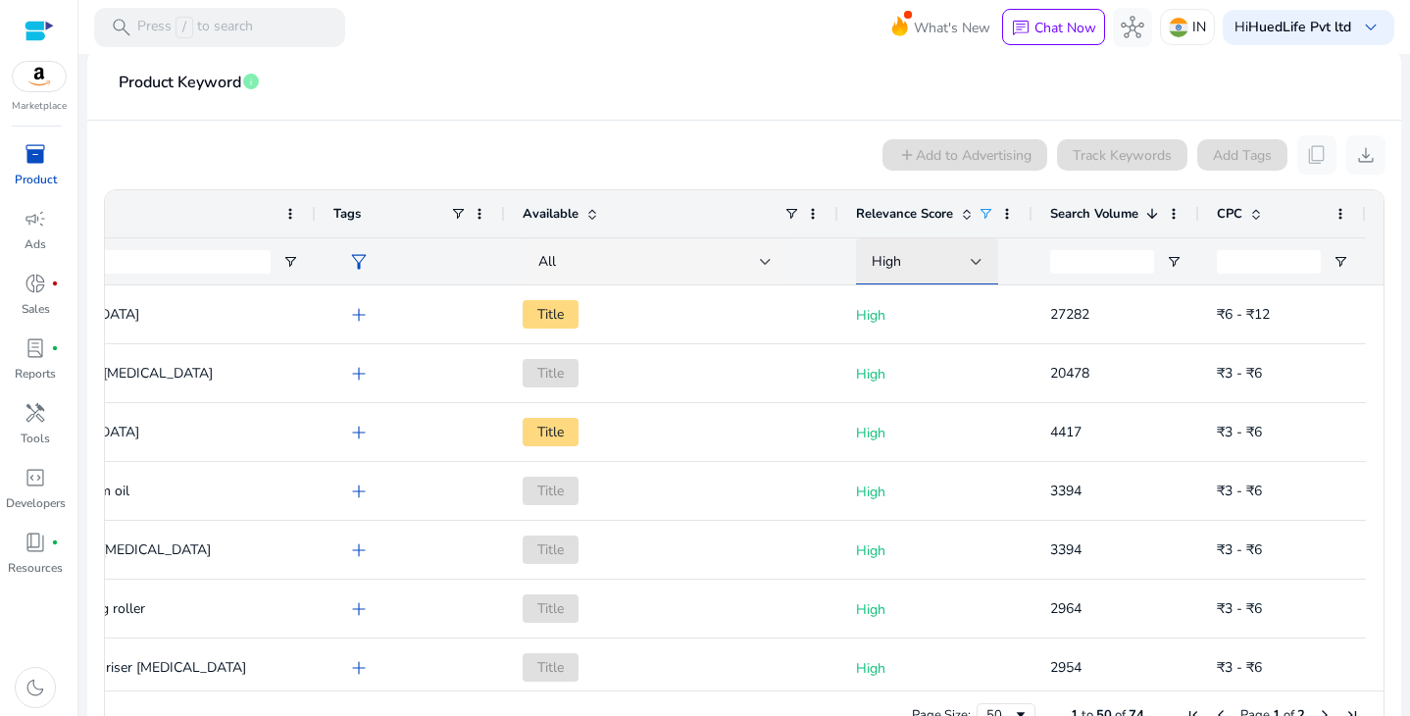
click at [973, 262] on div at bounding box center [977, 262] width 12 height 8
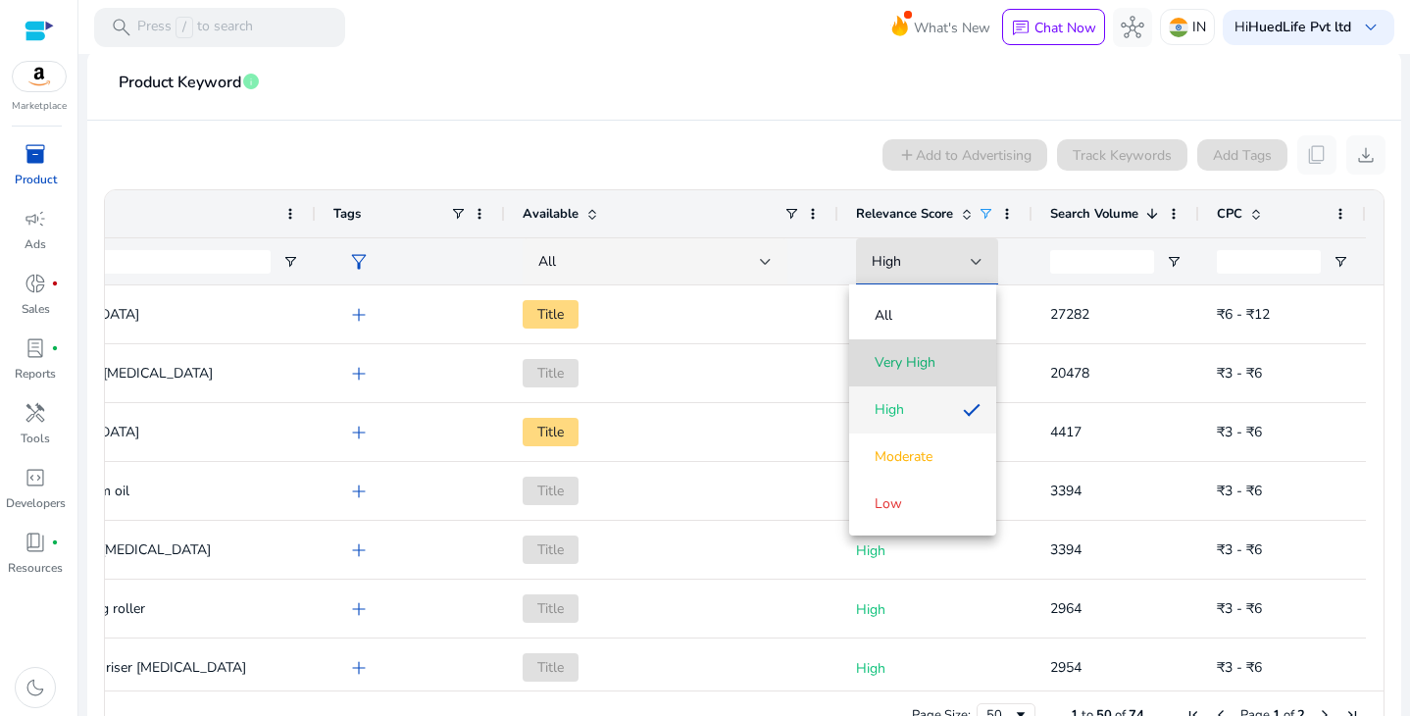
click at [927, 374] on mat-option "Very High" at bounding box center [922, 362] width 147 height 47
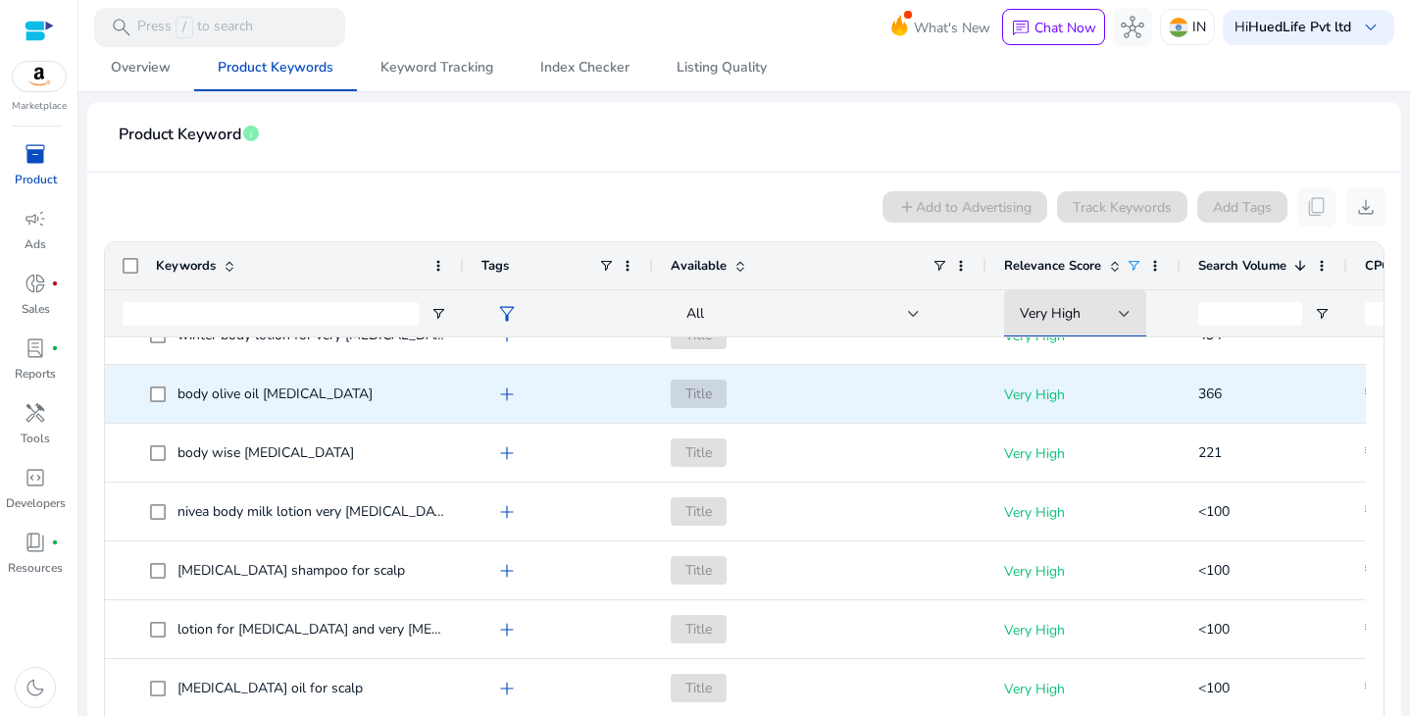
scroll to position [216, 0]
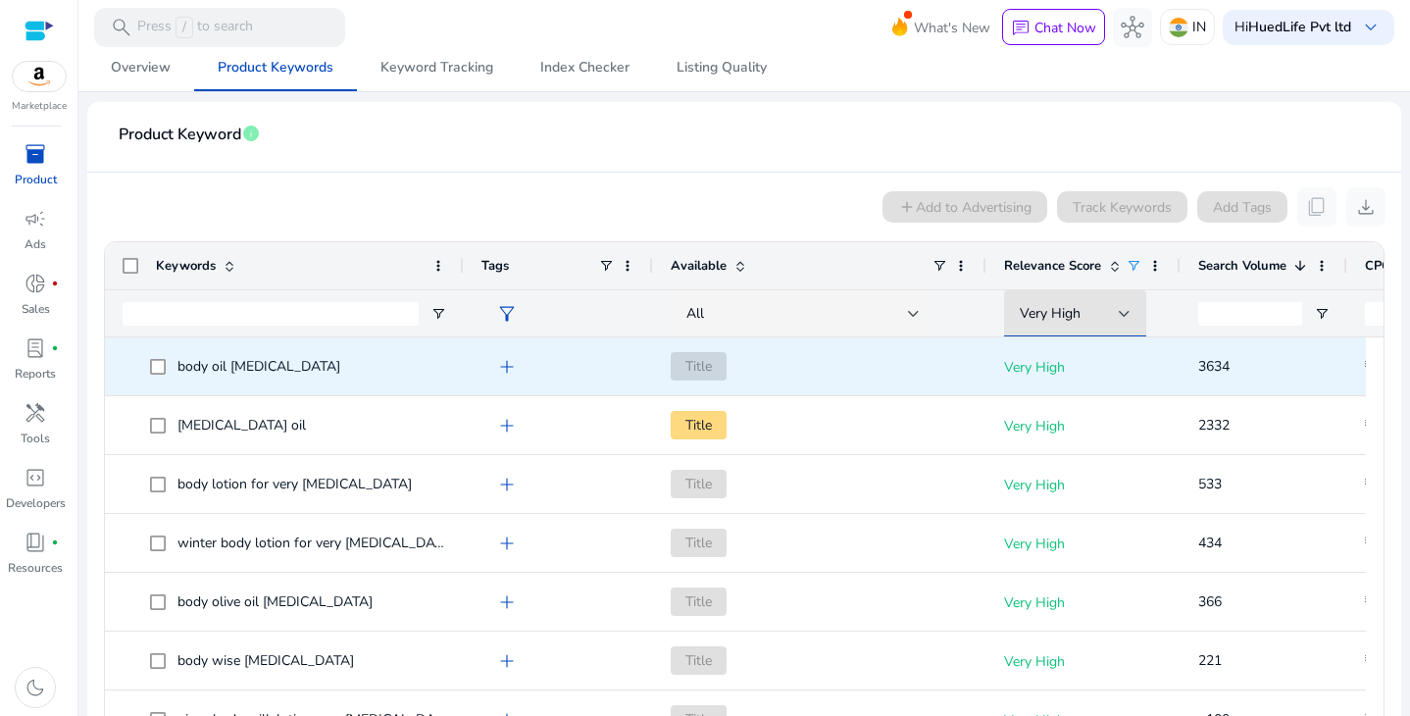
click at [287, 359] on span "body oil [MEDICAL_DATA]" at bounding box center [258, 366] width 163 height 19
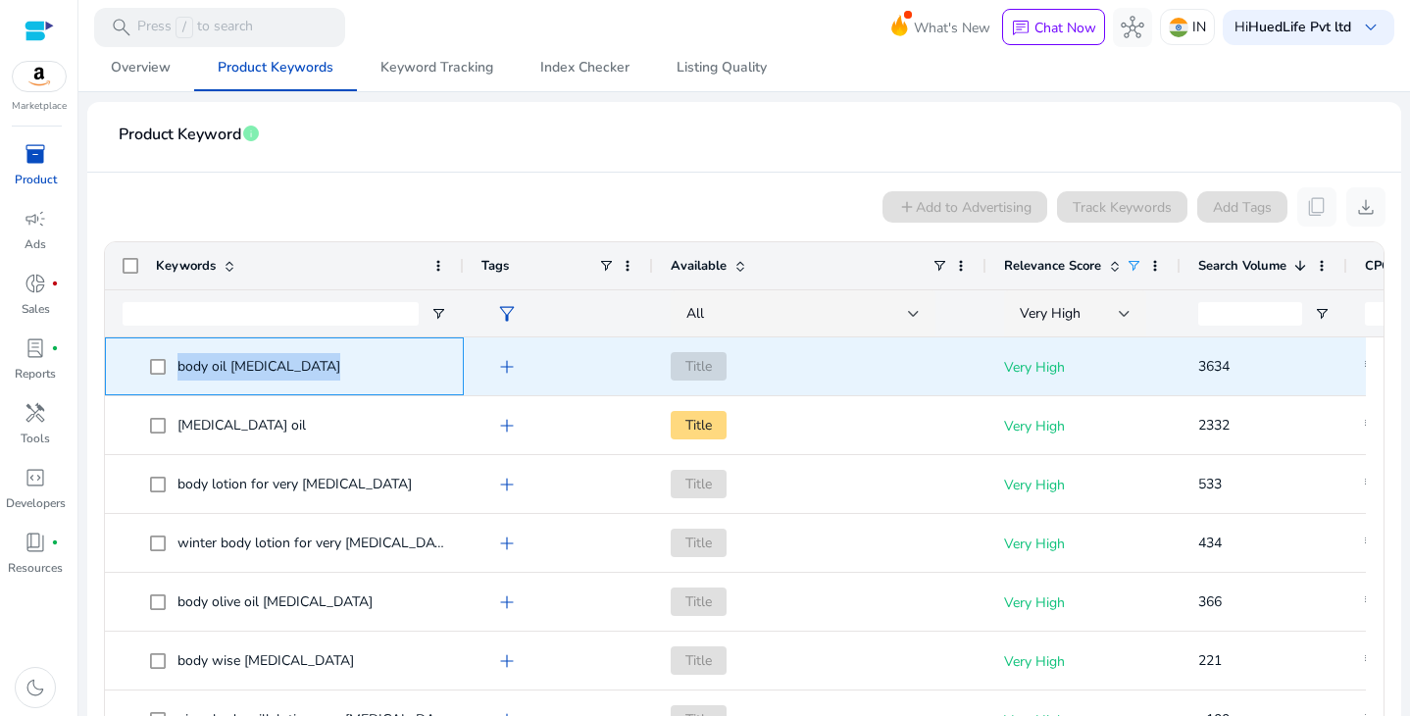
click at [287, 359] on span "body oil for dry skin" at bounding box center [258, 366] width 163 height 19
copy span "body oil for dry skin"
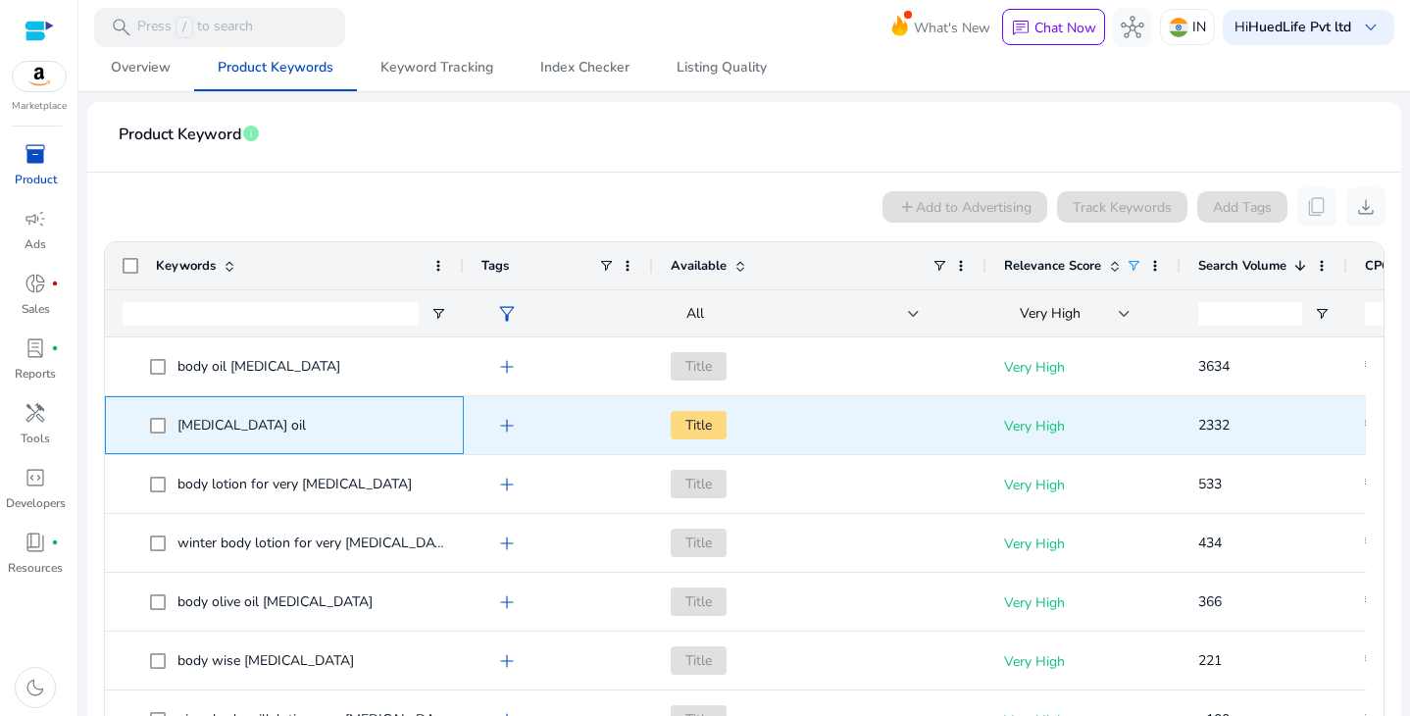
click at [220, 424] on span "psoriasis oil" at bounding box center [241, 425] width 128 height 19
copy span "psoriasis oil"
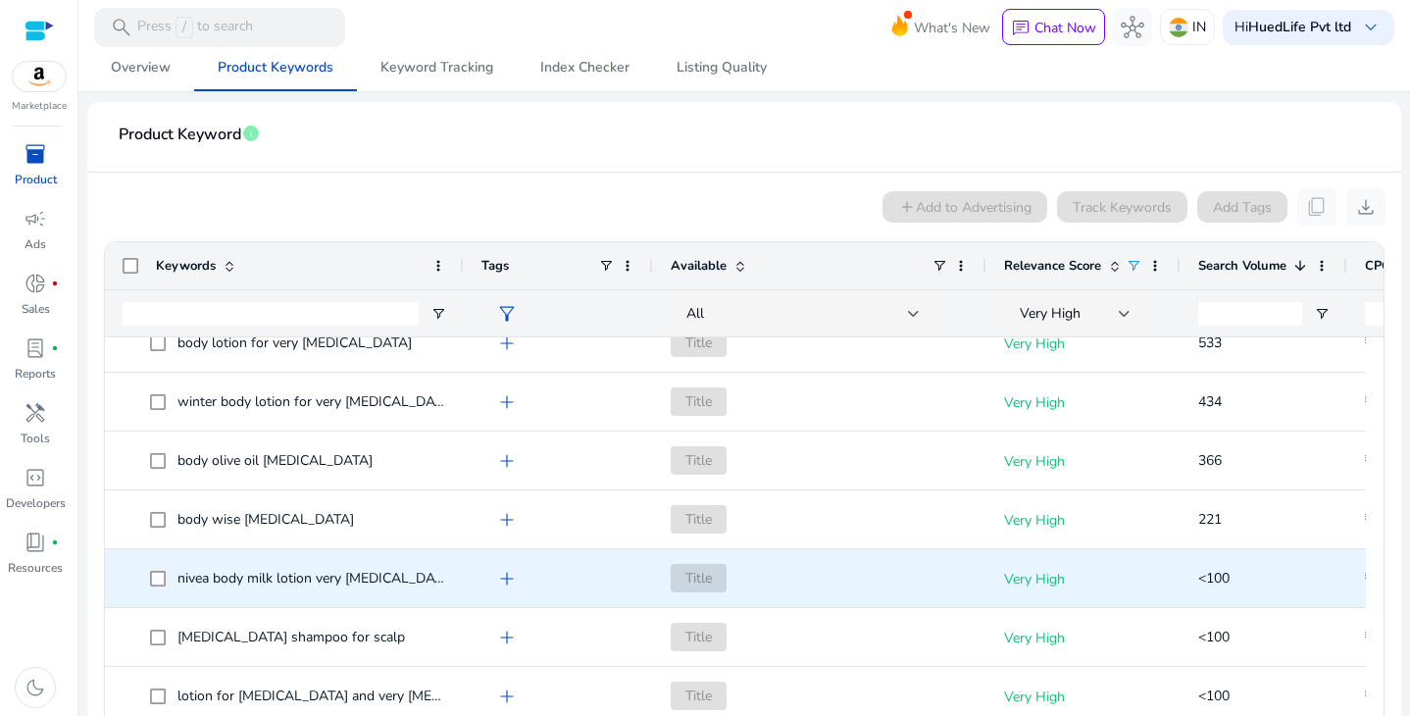
scroll to position [151, 0]
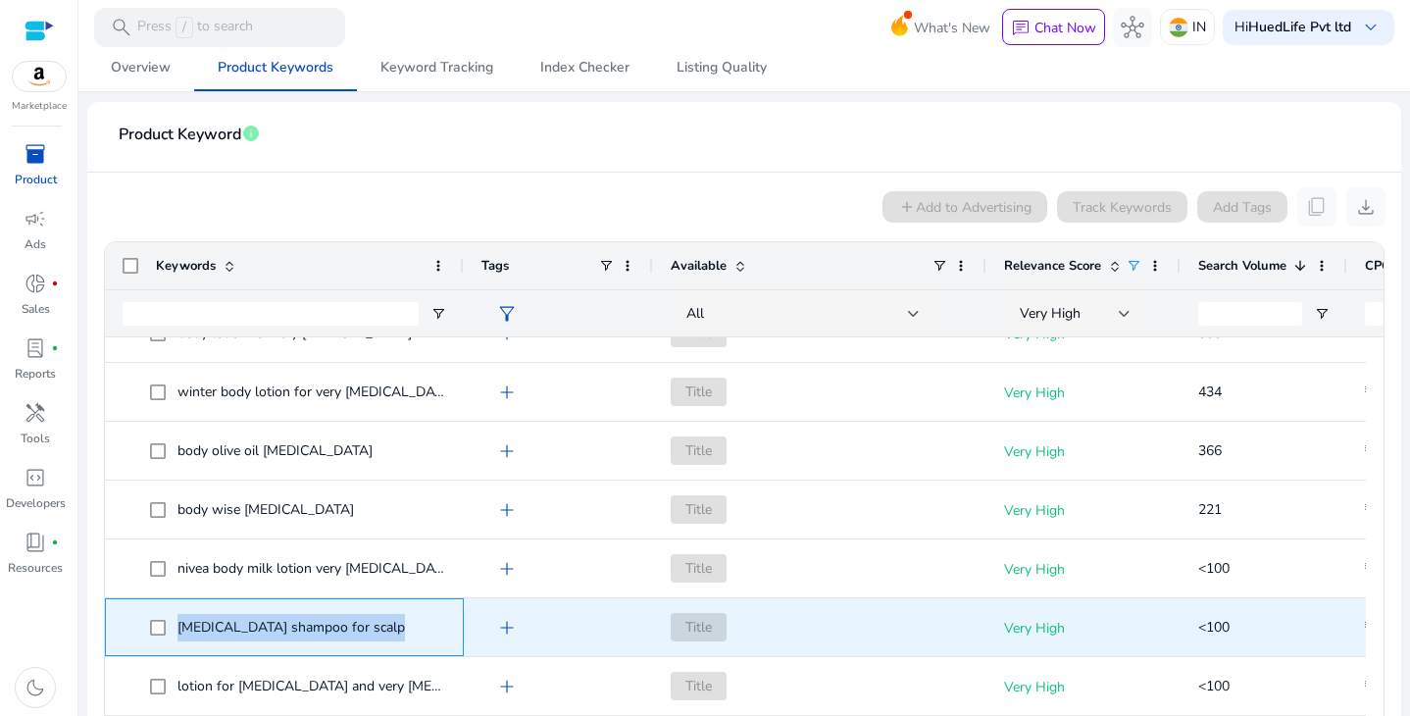
drag, startPoint x: 177, startPoint y: 627, endPoint x: 360, endPoint y: 622, distance: 182.4
click at [360, 622] on span "psoriasis shampoo for scalp" at bounding box center [298, 627] width 296 height 40
copy span "psoriasis shampoo for scalp"
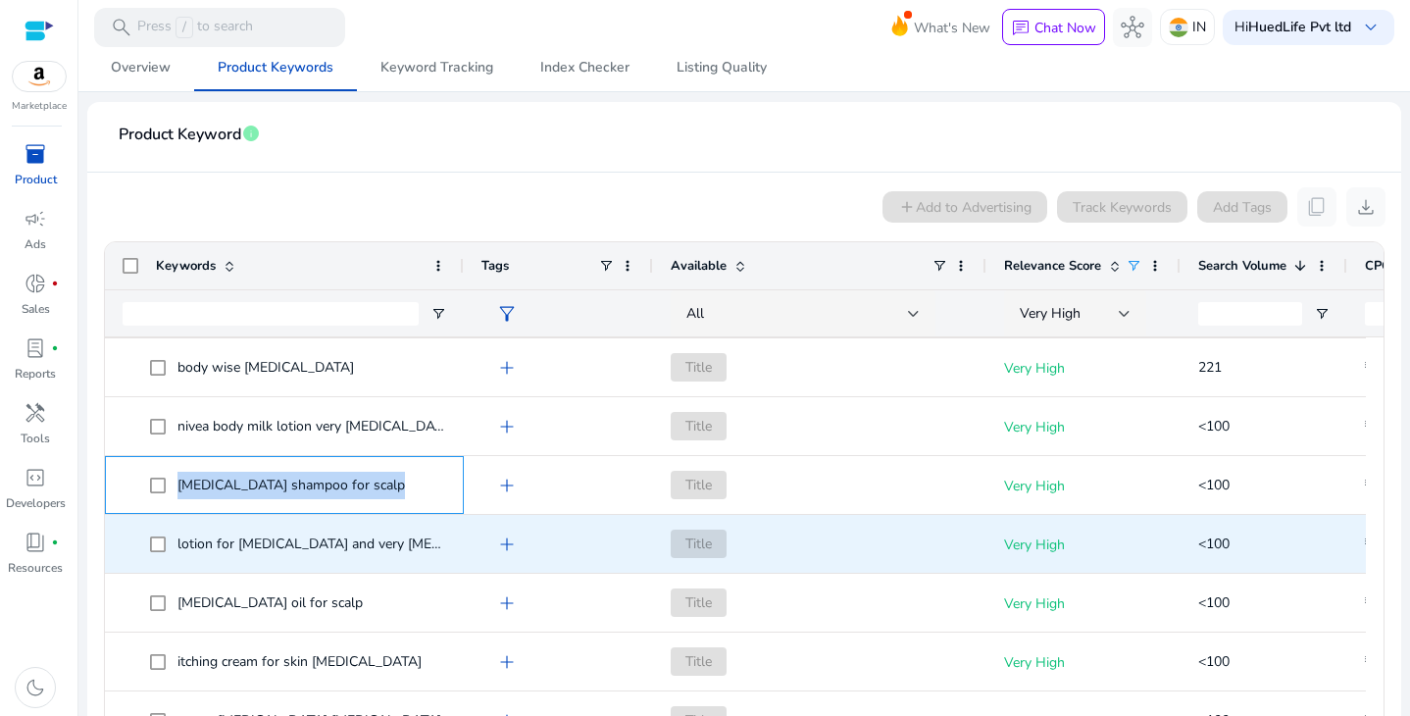
scroll to position [295, 0]
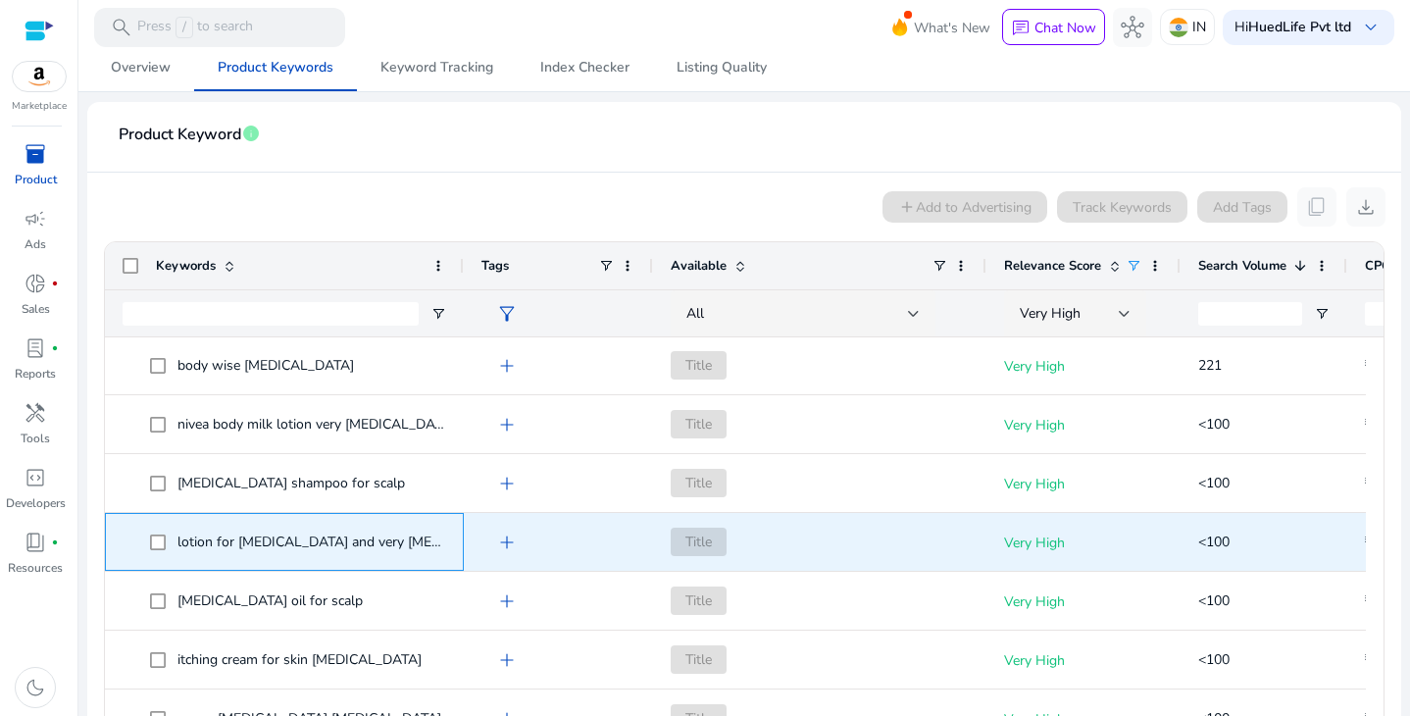
click at [355, 548] on span "lotion for eczema and very dry skin" at bounding box center [347, 541] width 340 height 19
copy span "lotion for eczema and very dry skin"
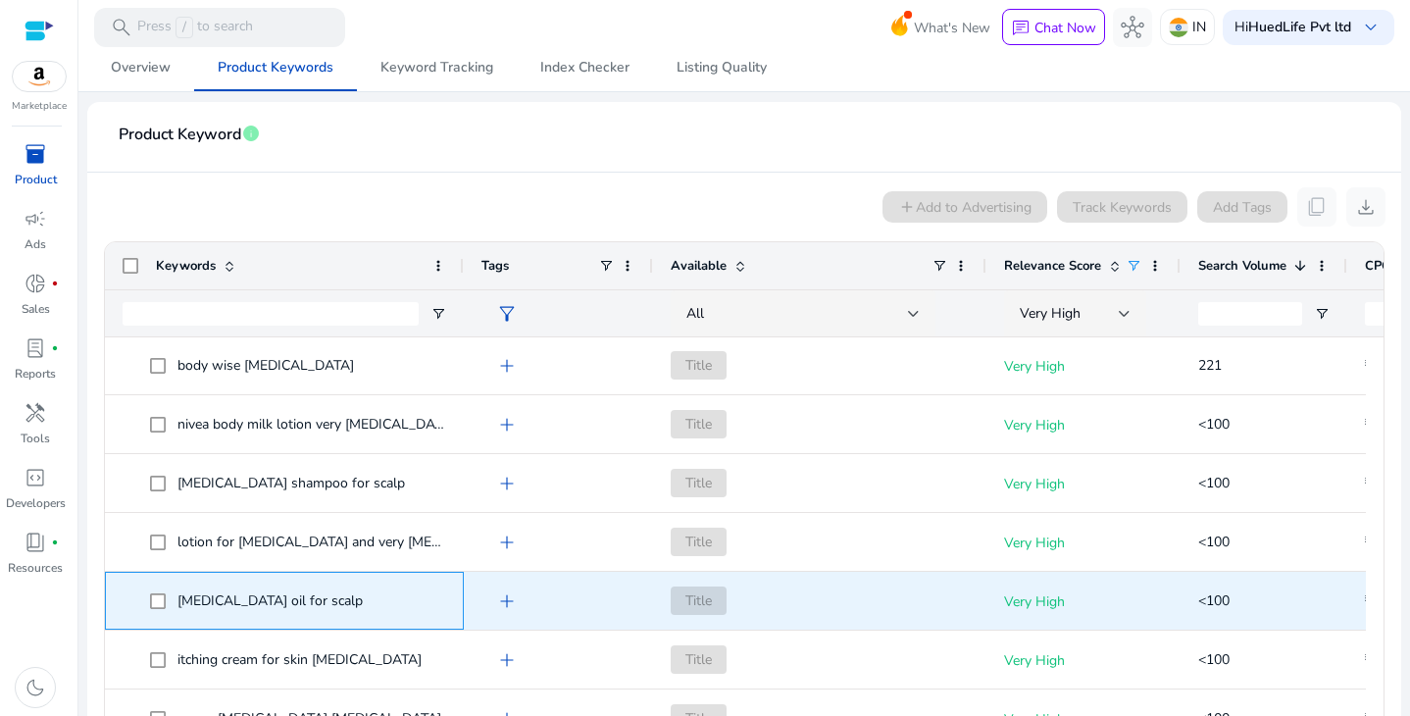
click at [234, 602] on span "psoriasis oil for scalp" at bounding box center [269, 600] width 185 height 19
copy span "psoriasis oil for scalp"
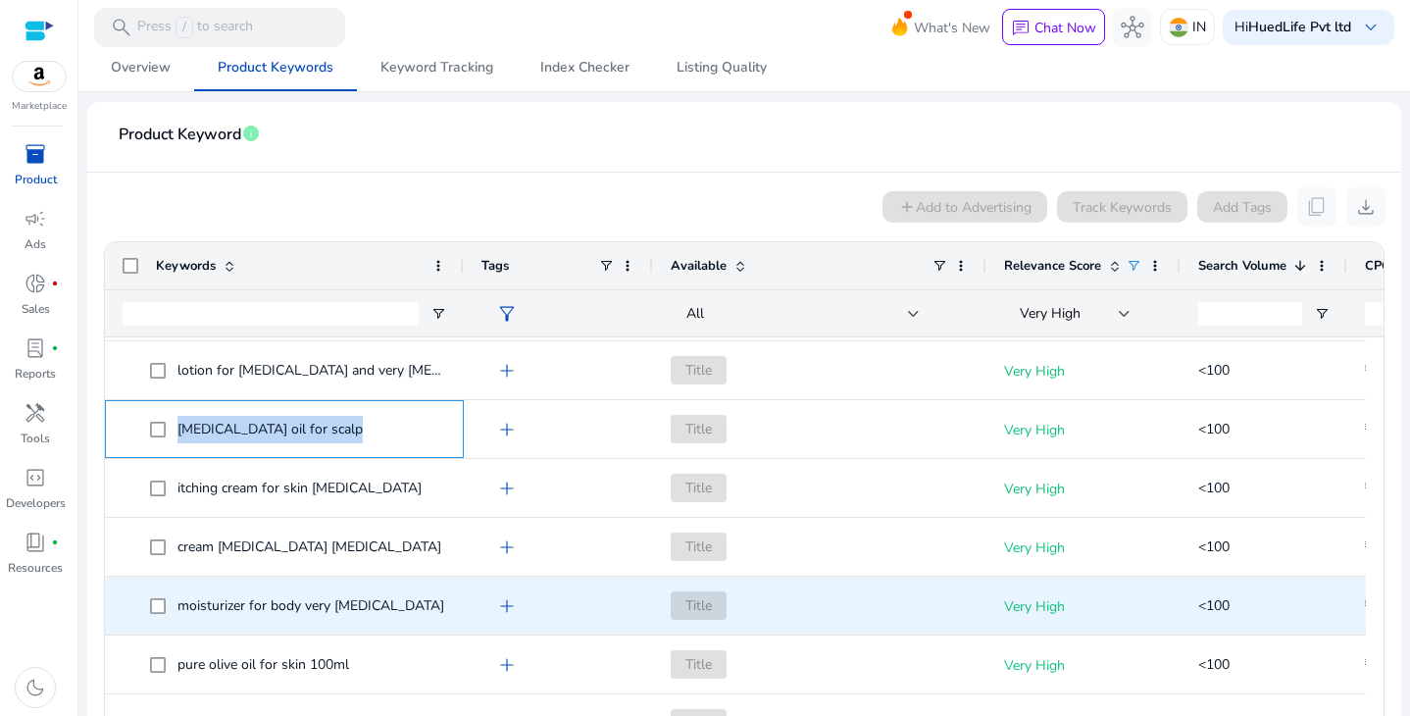
scroll to position [470, 0]
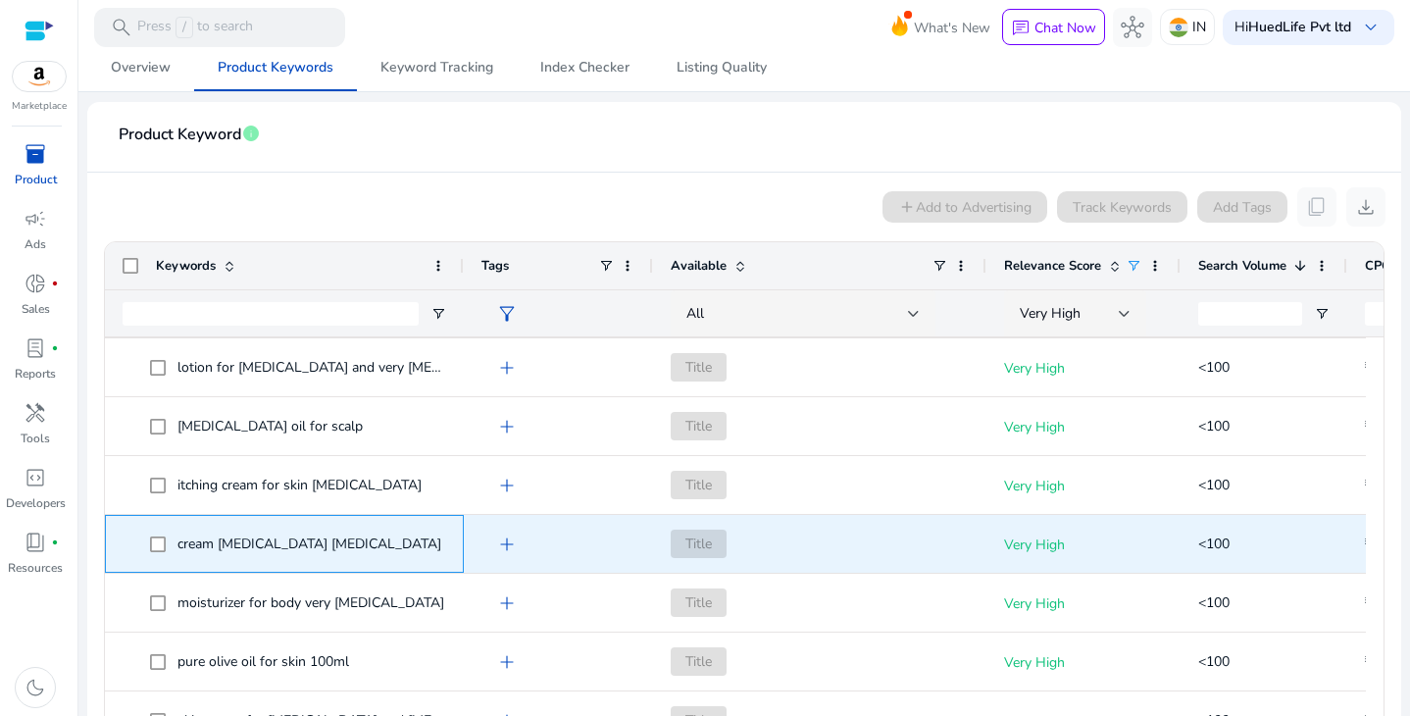
click at [273, 540] on span "cream psoriasis eczema" at bounding box center [309, 543] width 264 height 19
click at [274, 541] on span "cream psoriasis eczema" at bounding box center [309, 543] width 264 height 19
copy span "cream psoriasis eczema"
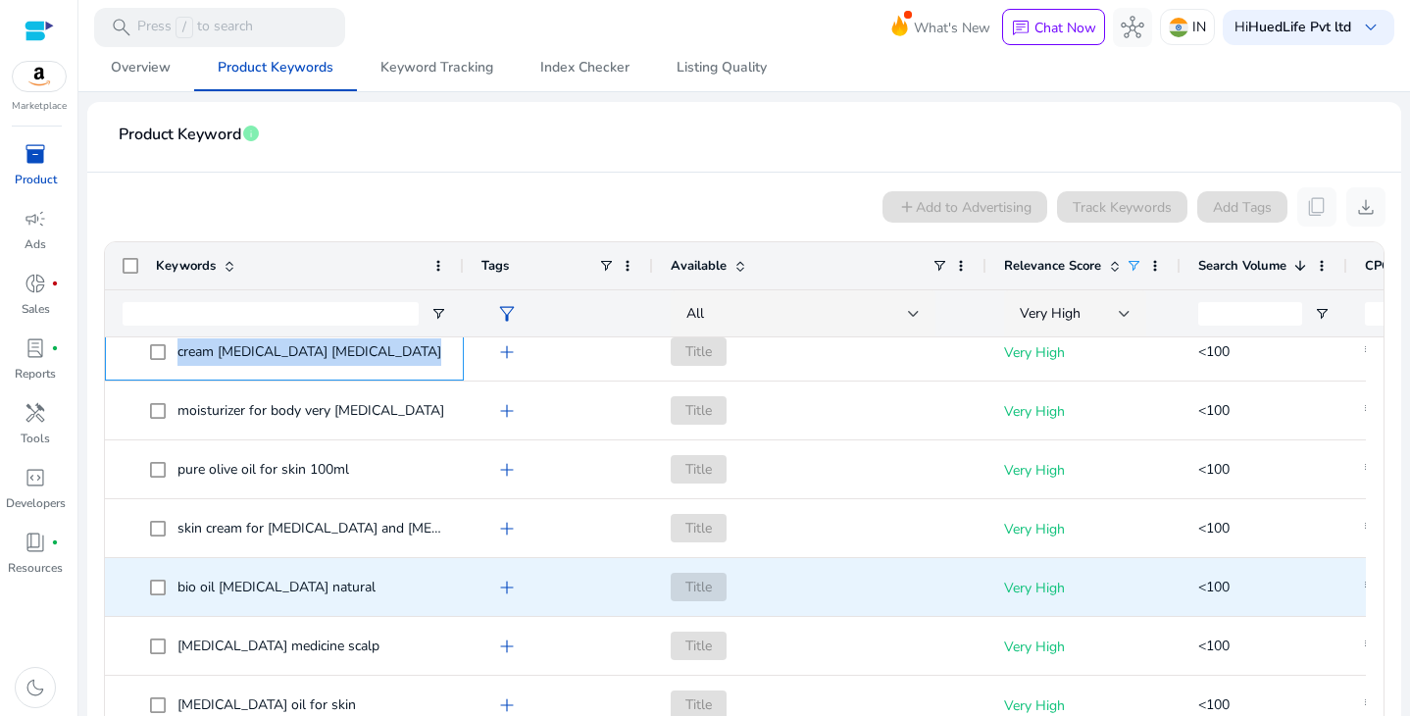
scroll to position [0, 0]
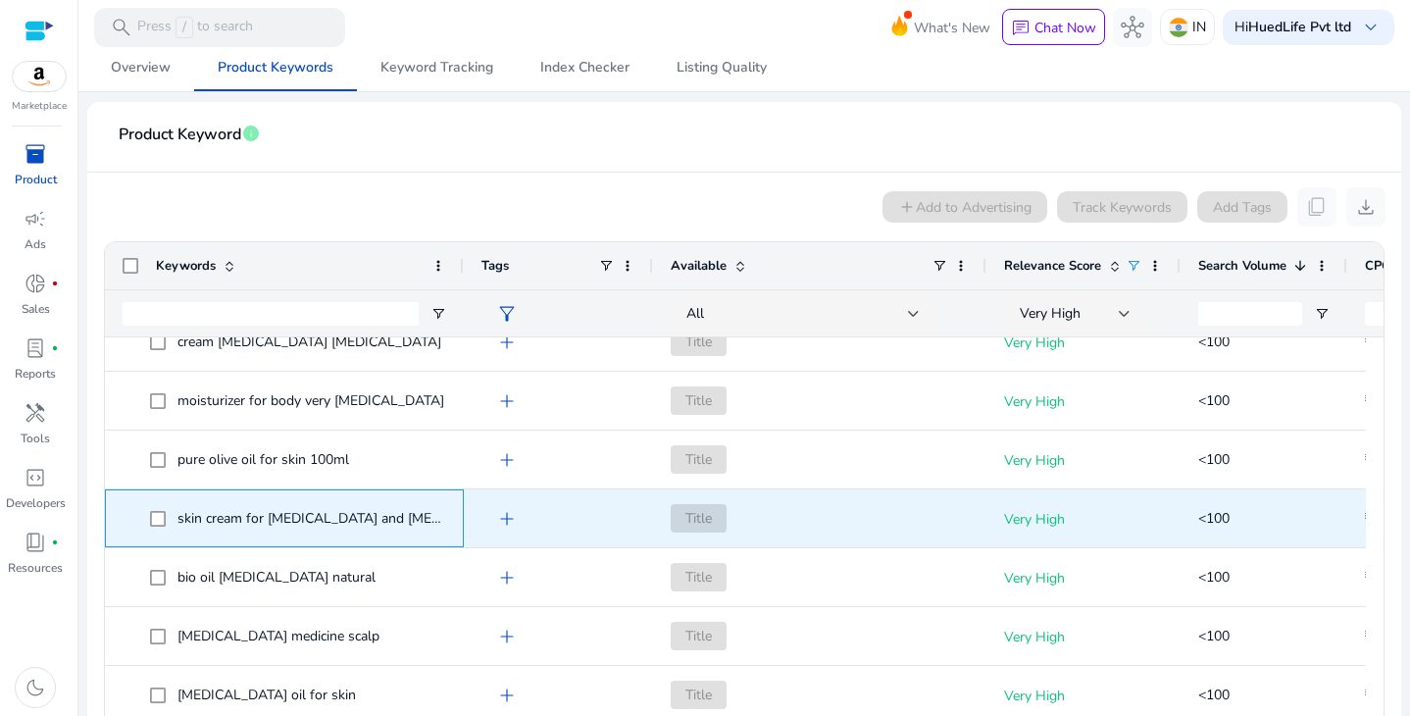
click at [285, 524] on span "skin cream for eczema and psoriasis" at bounding box center [347, 518] width 340 height 19
copy span "skin cream for eczema and psoriasis"
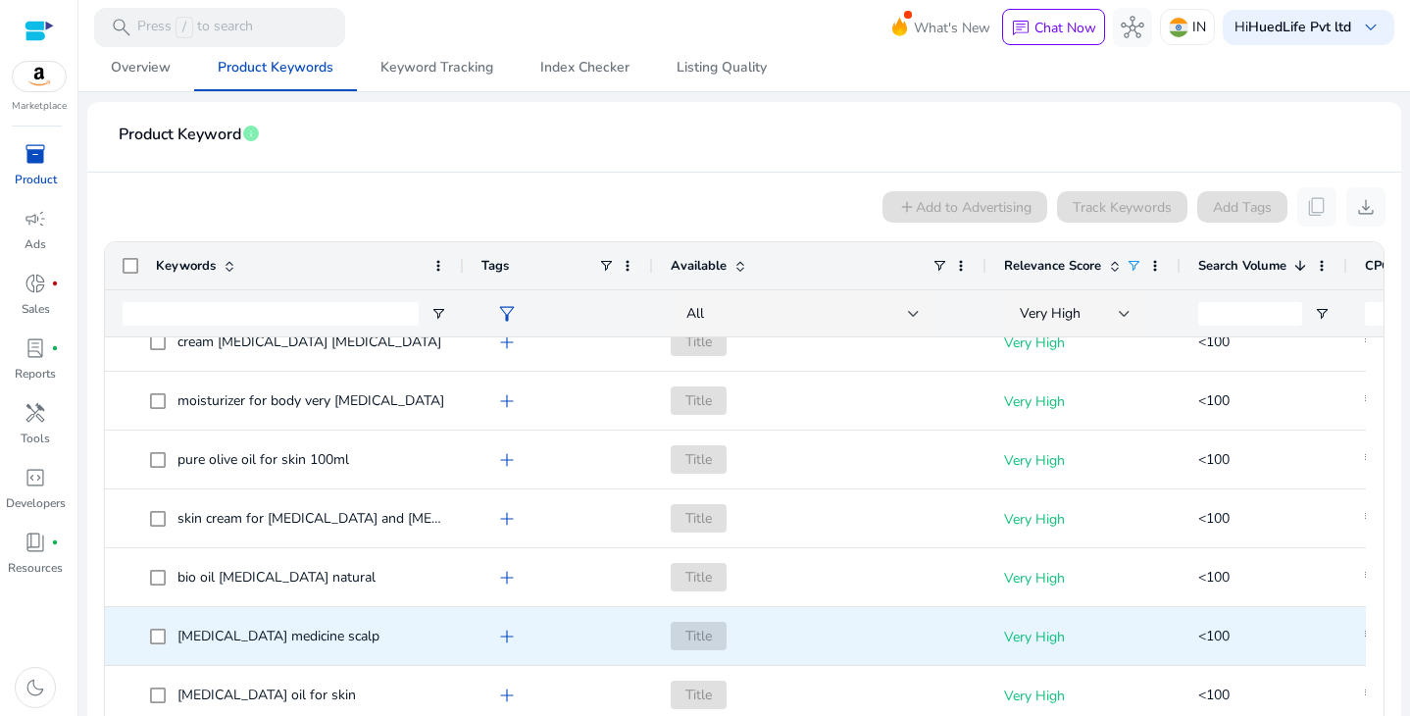
click at [270, 651] on span "psoriasis medicine scalp" at bounding box center [298, 636] width 296 height 40
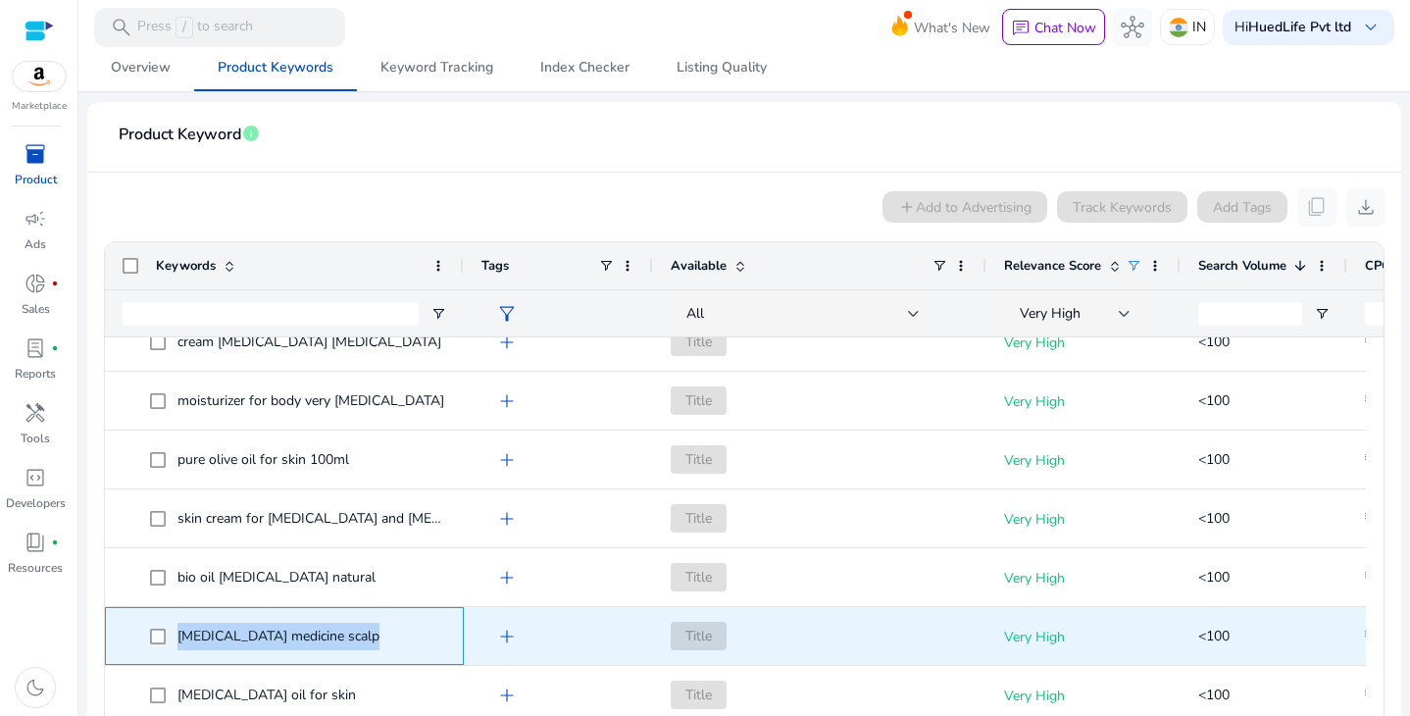
click at [270, 651] on span "psoriasis medicine scalp" at bounding box center [298, 636] width 296 height 40
copy span "psoriasis medicine scalp"
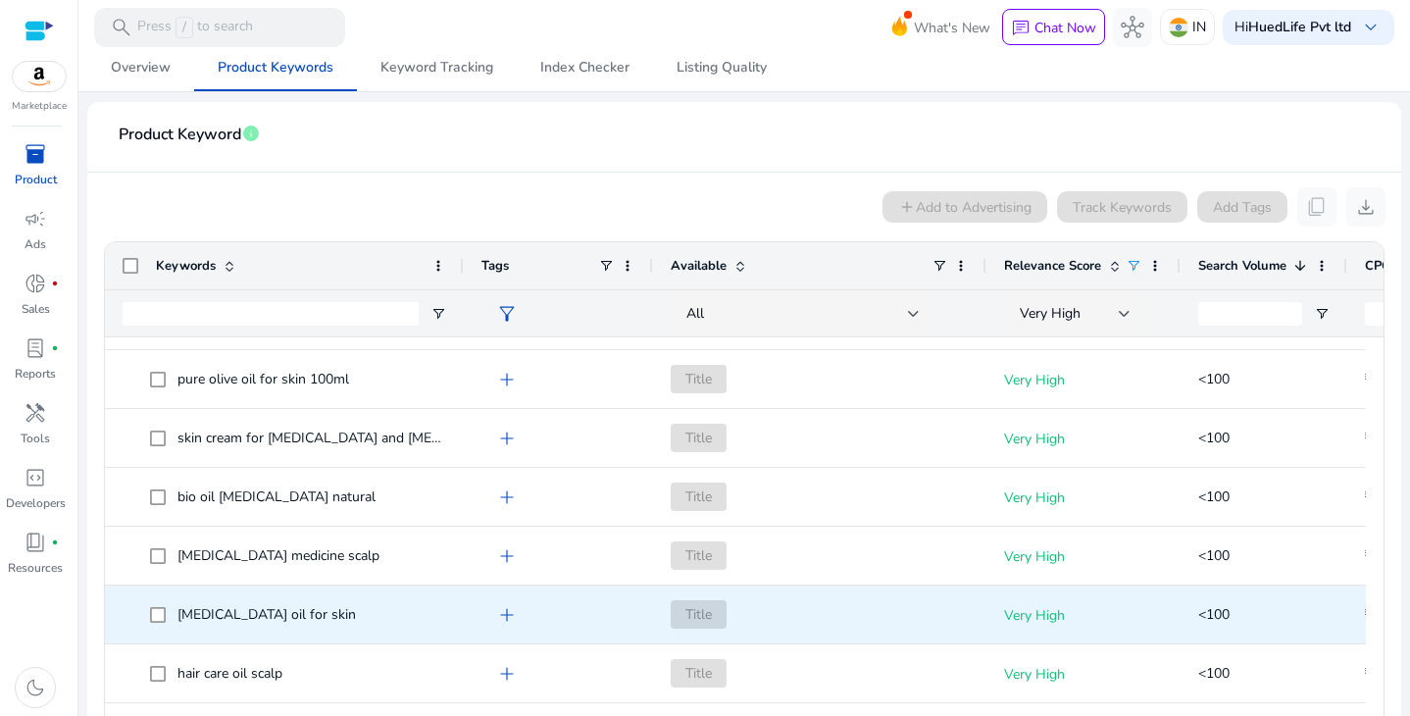
click at [261, 609] on span "psoriasis oil for skin" at bounding box center [266, 614] width 178 height 19
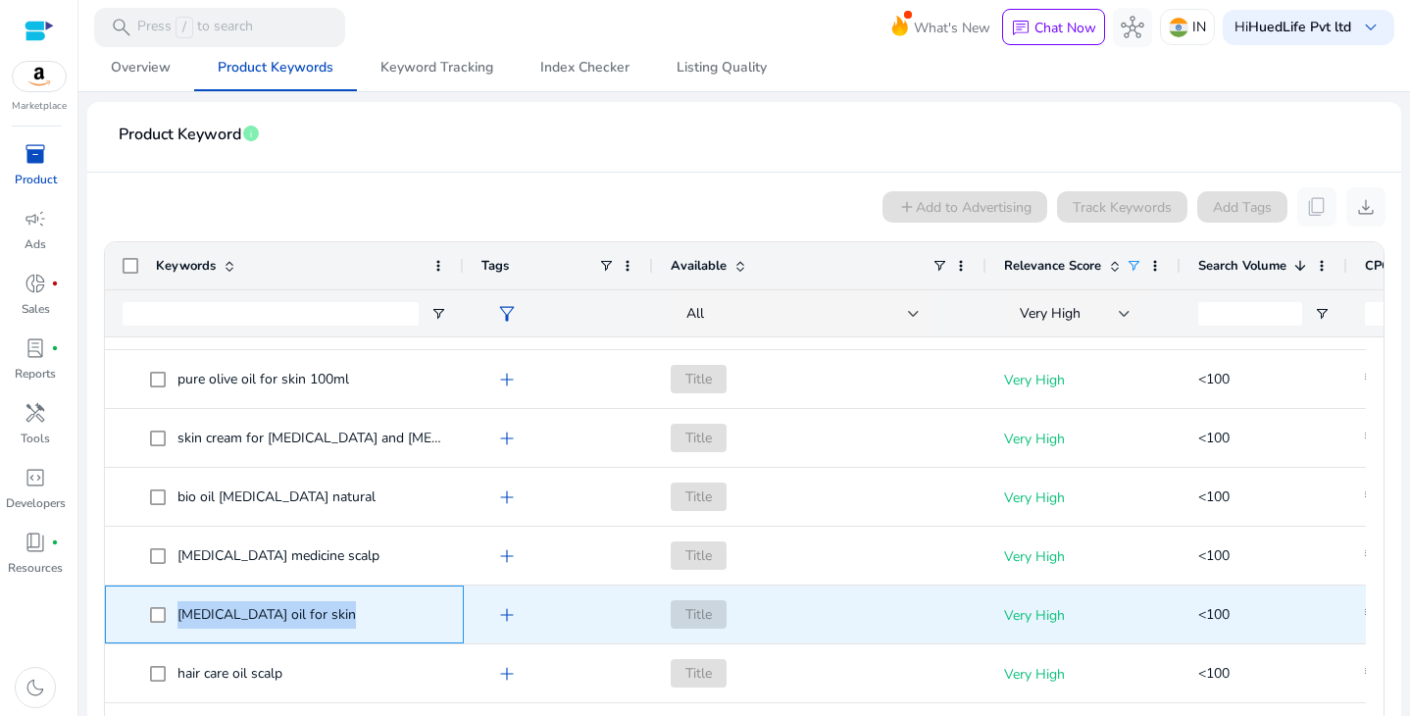
click at [261, 609] on span "psoriasis oil for skin" at bounding box center [266, 614] width 178 height 19
copy span "psoriasis oil for skin"
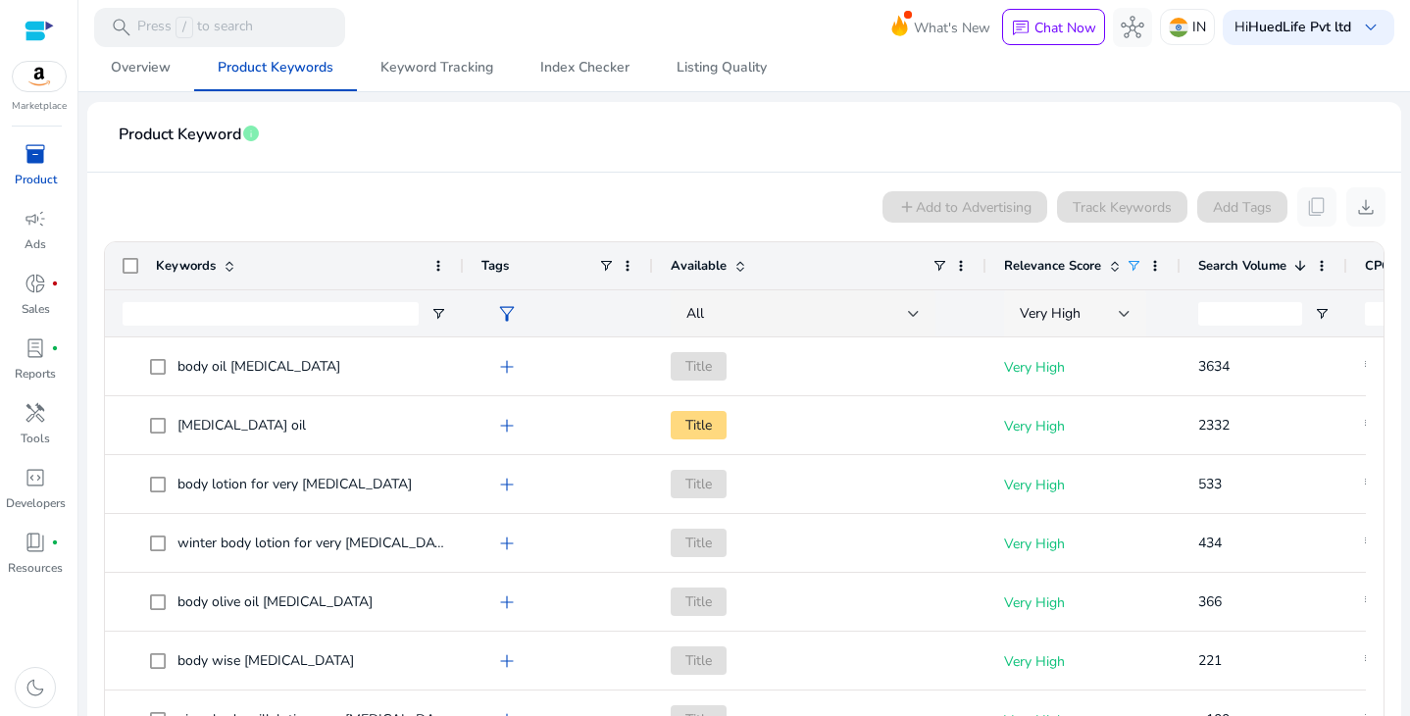
click at [1130, 315] on div "Very High" at bounding box center [1075, 313] width 142 height 47
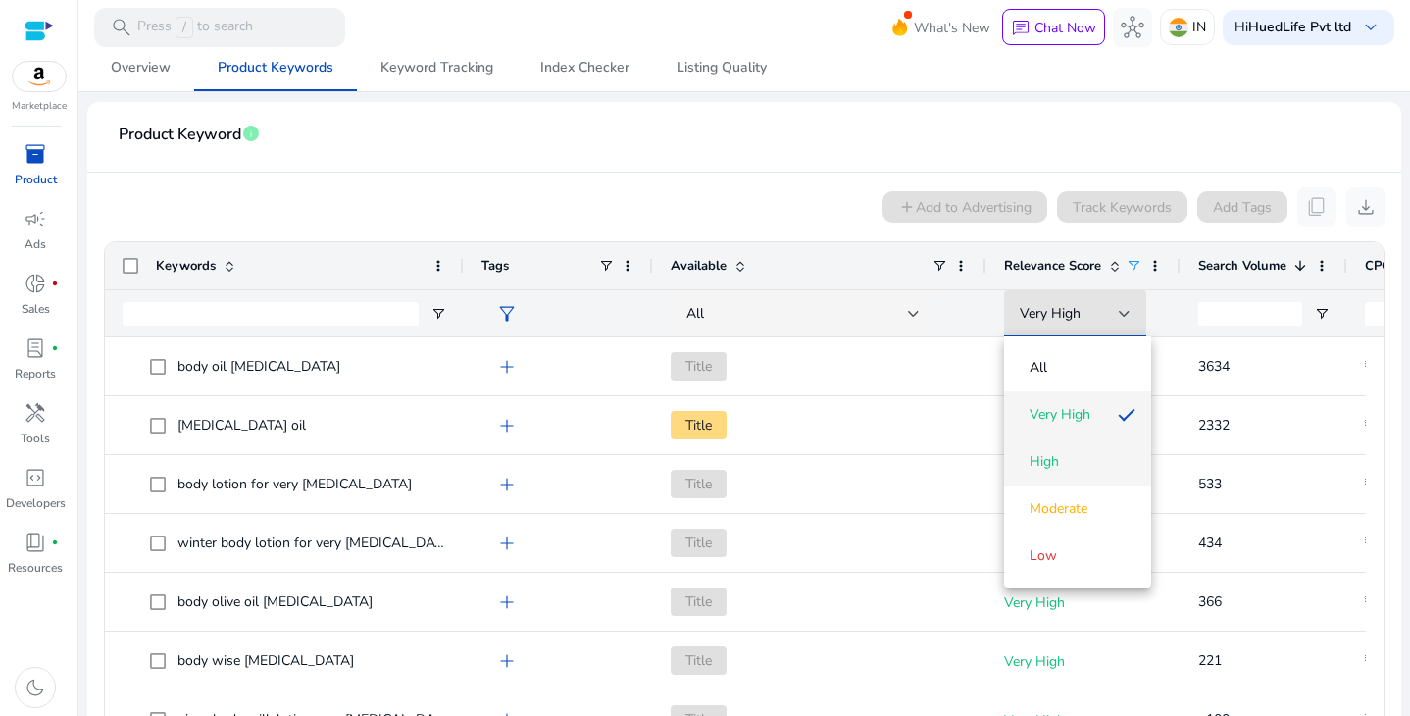
click at [1058, 459] on span "High" at bounding box center [1043, 462] width 29 height 20
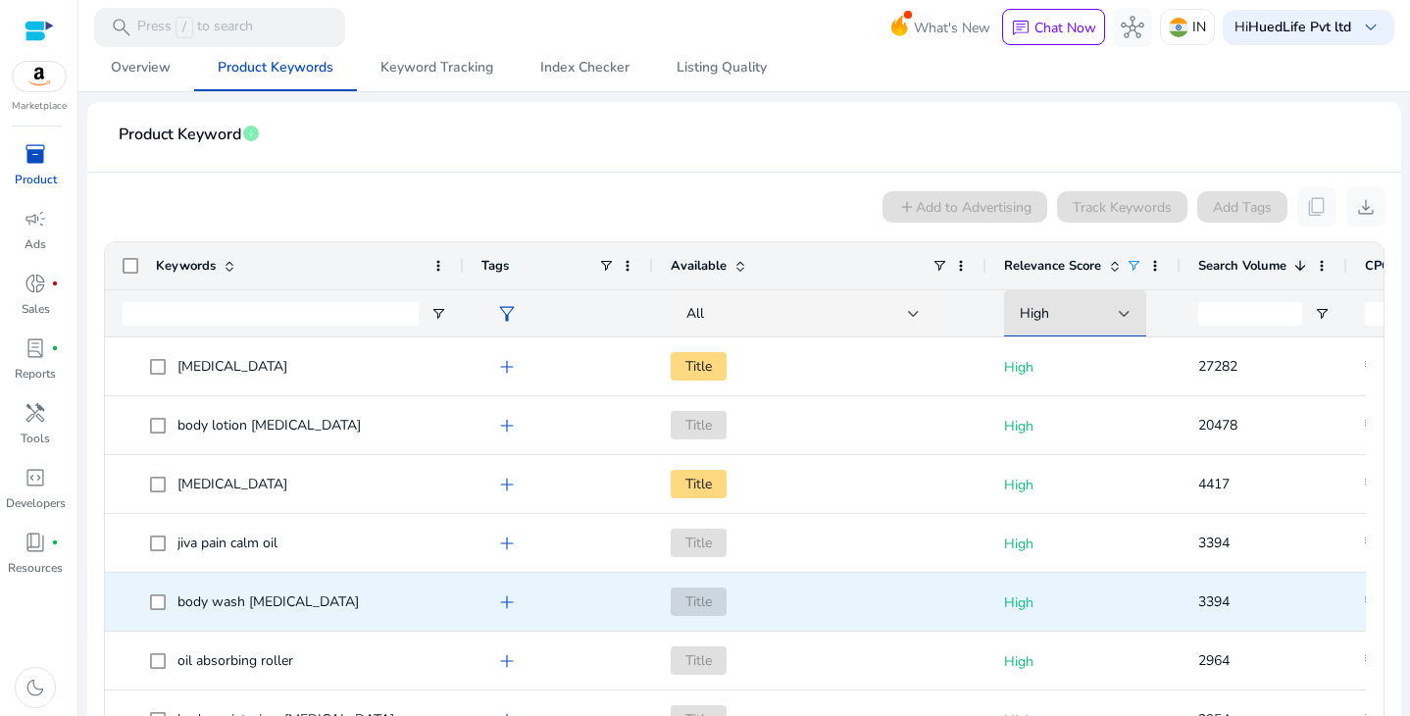
scroll to position [43, 0]
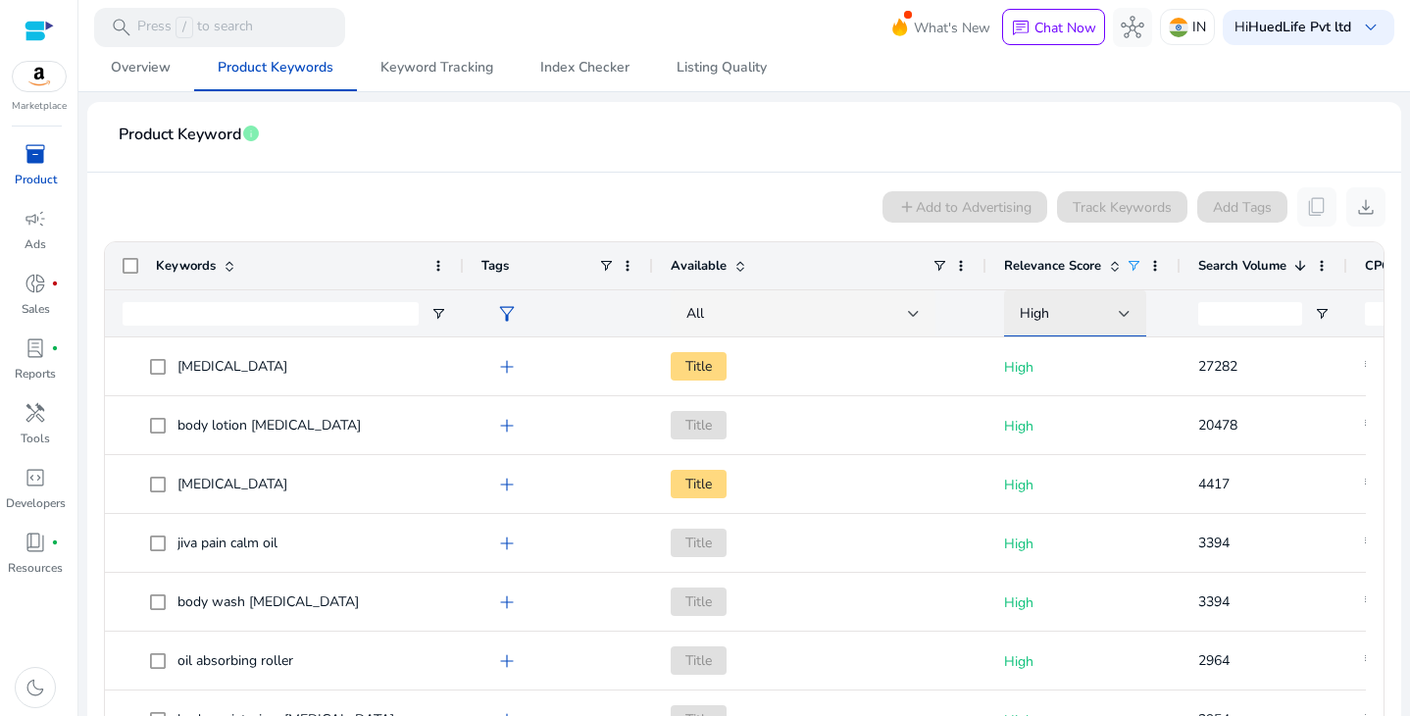
click at [1124, 314] on div at bounding box center [1125, 314] width 12 height 8
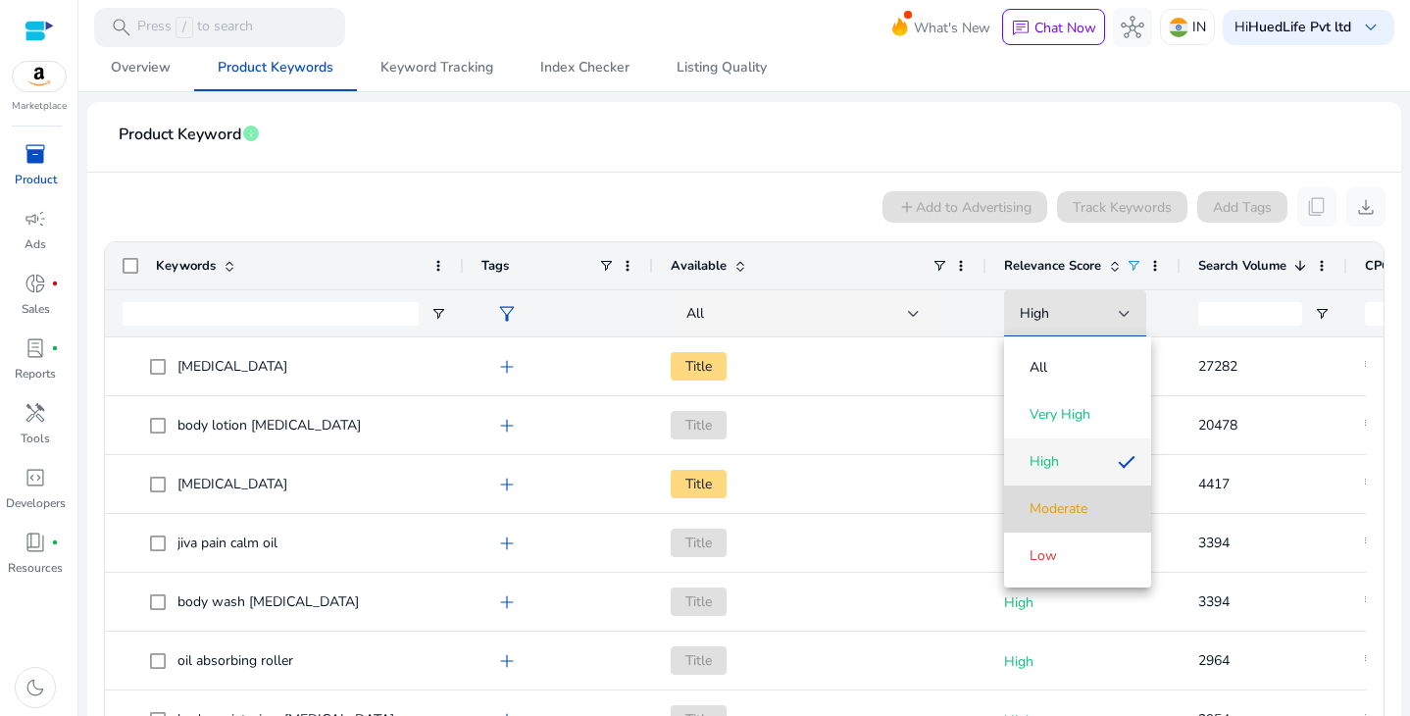
click at [1073, 513] on span "Moderate" at bounding box center [1058, 509] width 58 height 20
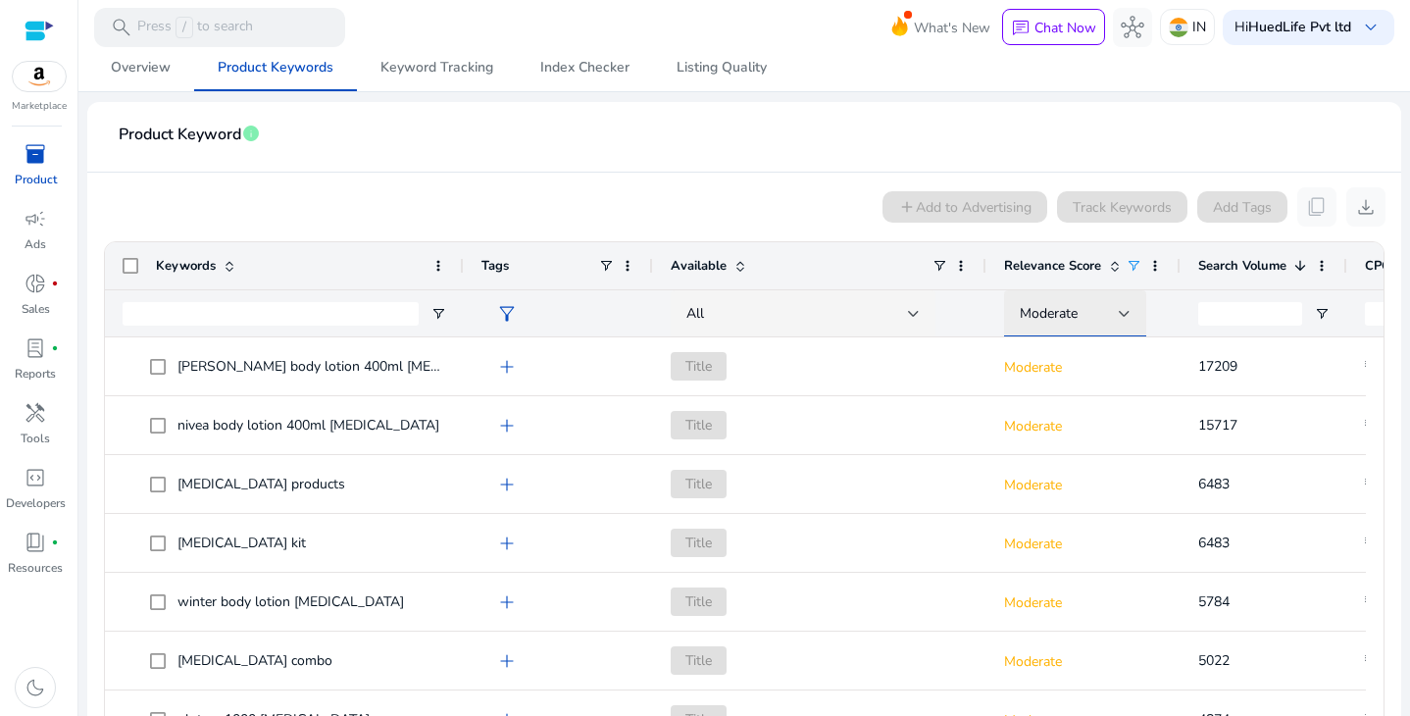
click at [1089, 323] on div "Moderate" at bounding box center [1069, 314] width 99 height 22
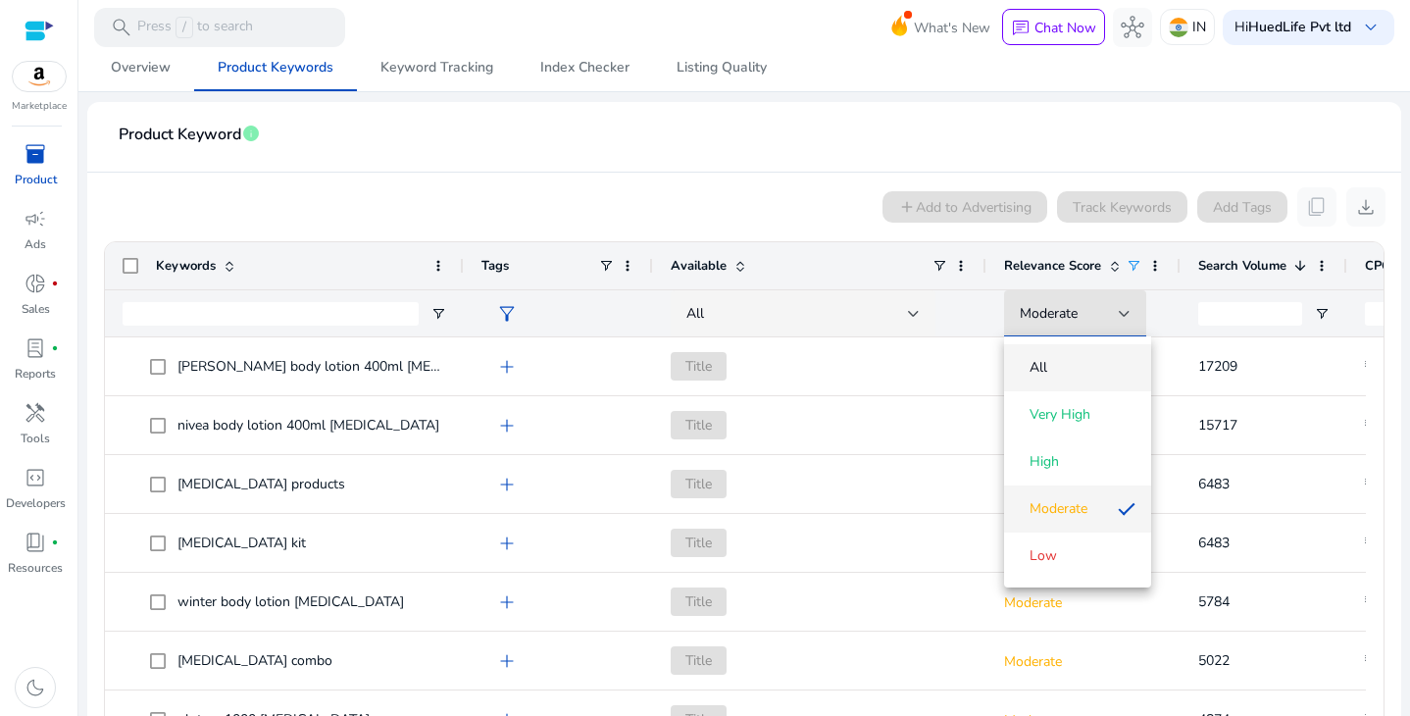
click at [1063, 363] on span "All" at bounding box center [1078, 368] width 116 height 20
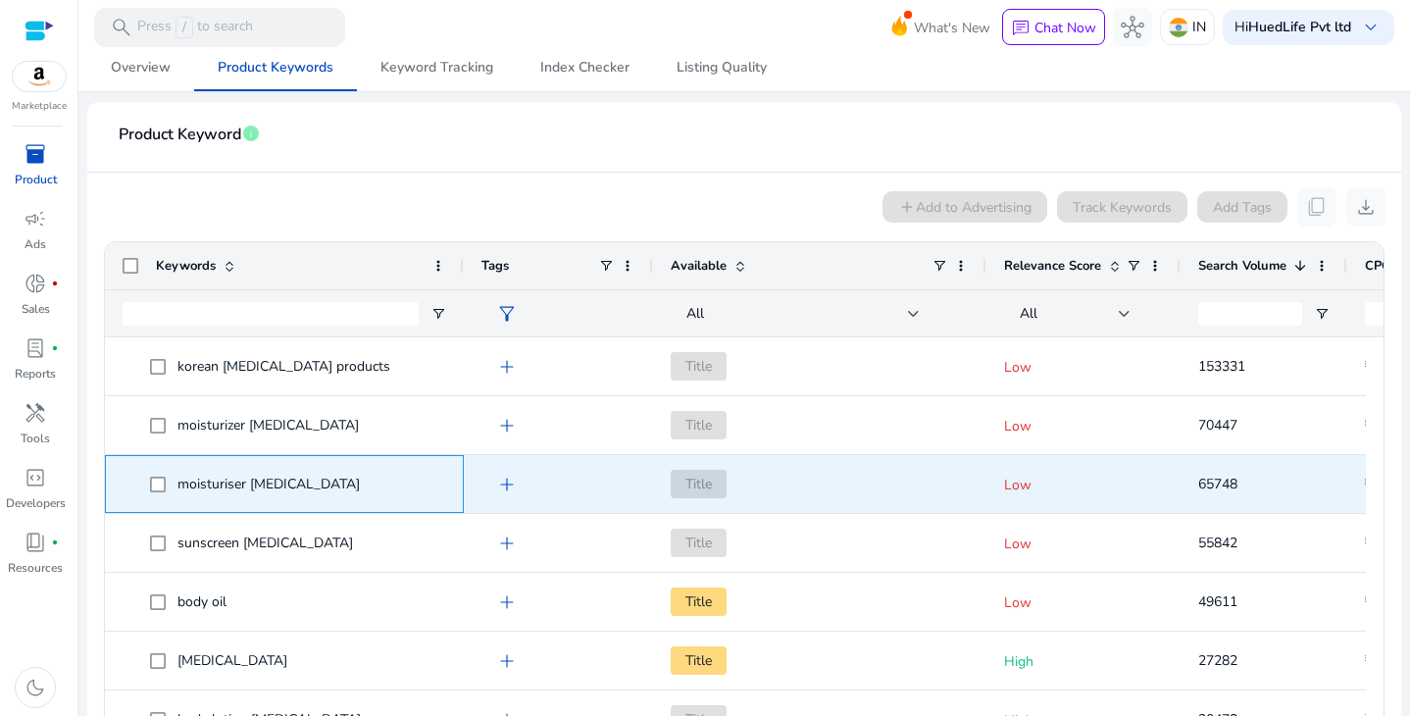
click at [272, 484] on span "moisturiser for dry skin" at bounding box center [268, 483] width 182 height 19
copy span "moisturiser for dry skin"
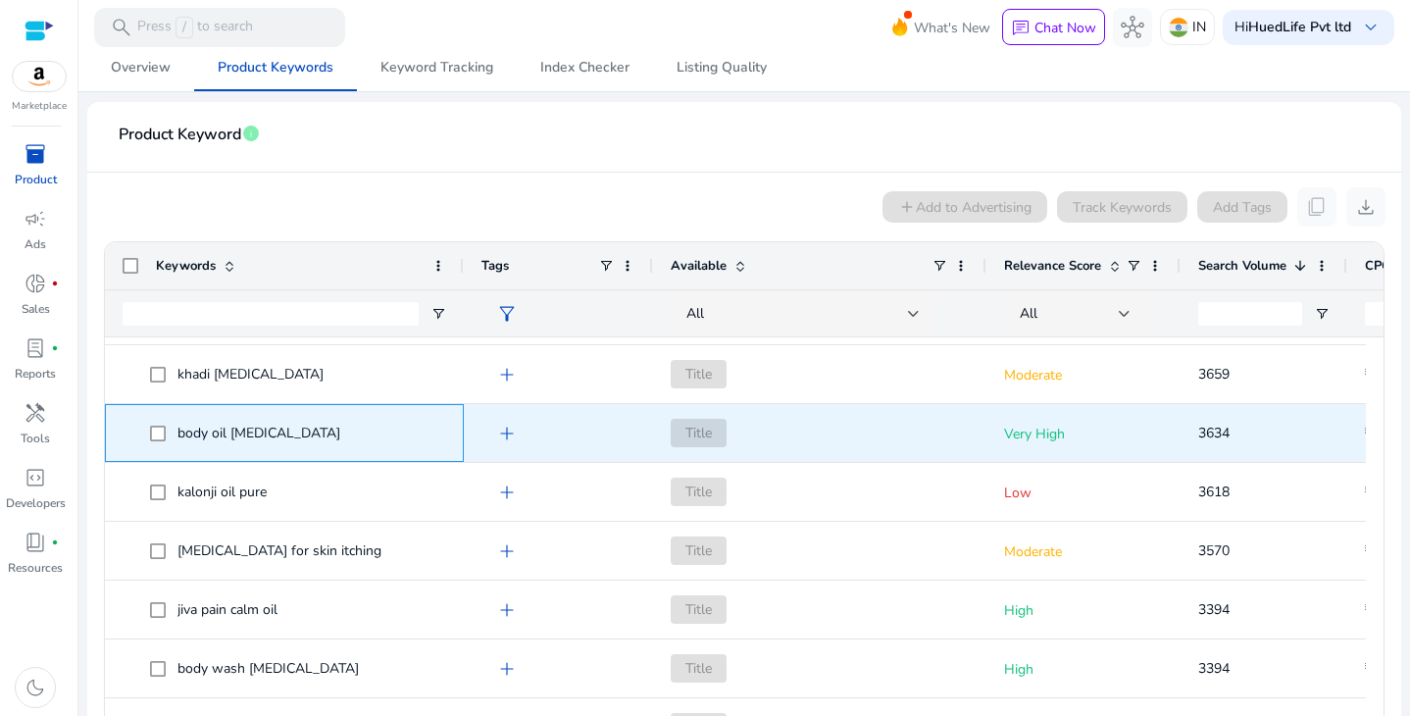
click at [253, 427] on span "body oil for dry skin" at bounding box center [258, 433] width 163 height 19
click at [253, 428] on span "body oil for dry skin" at bounding box center [258, 433] width 163 height 19
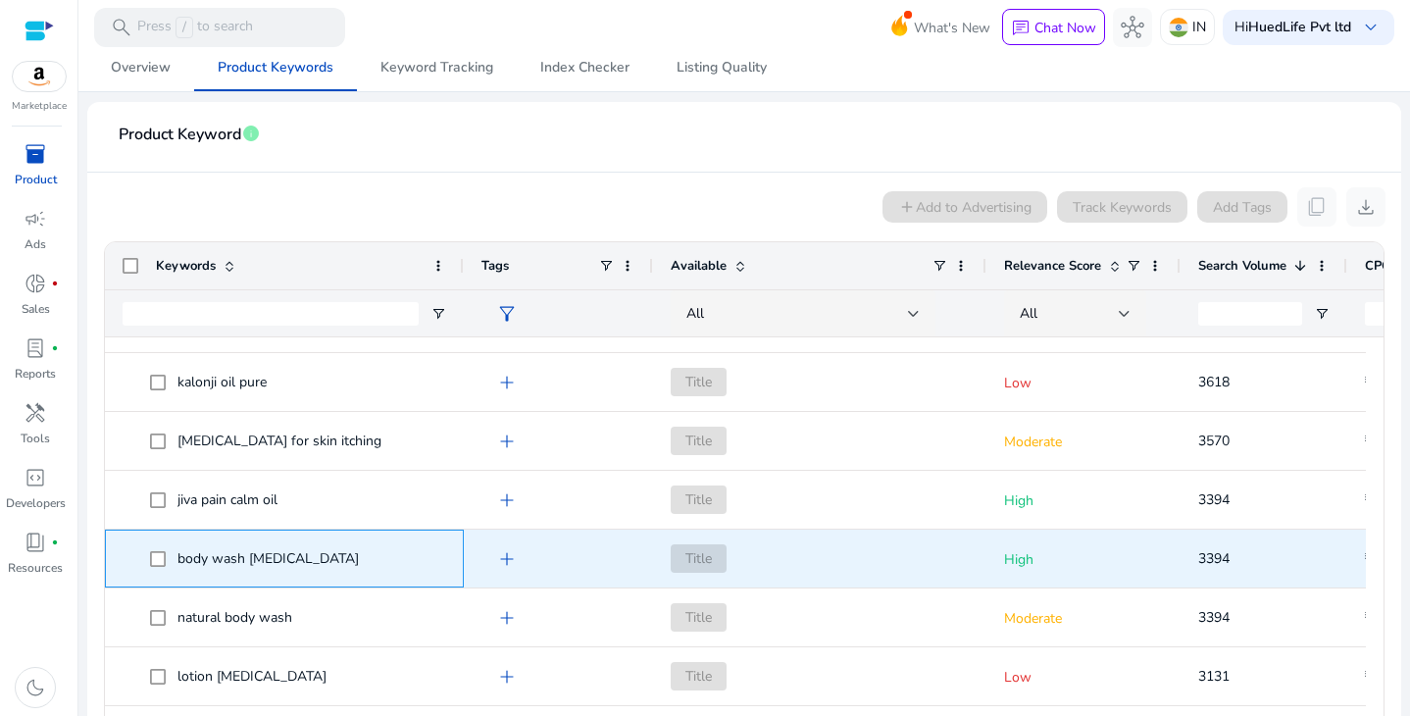
click at [270, 561] on span "body wash for dry skin" at bounding box center [267, 558] width 181 height 19
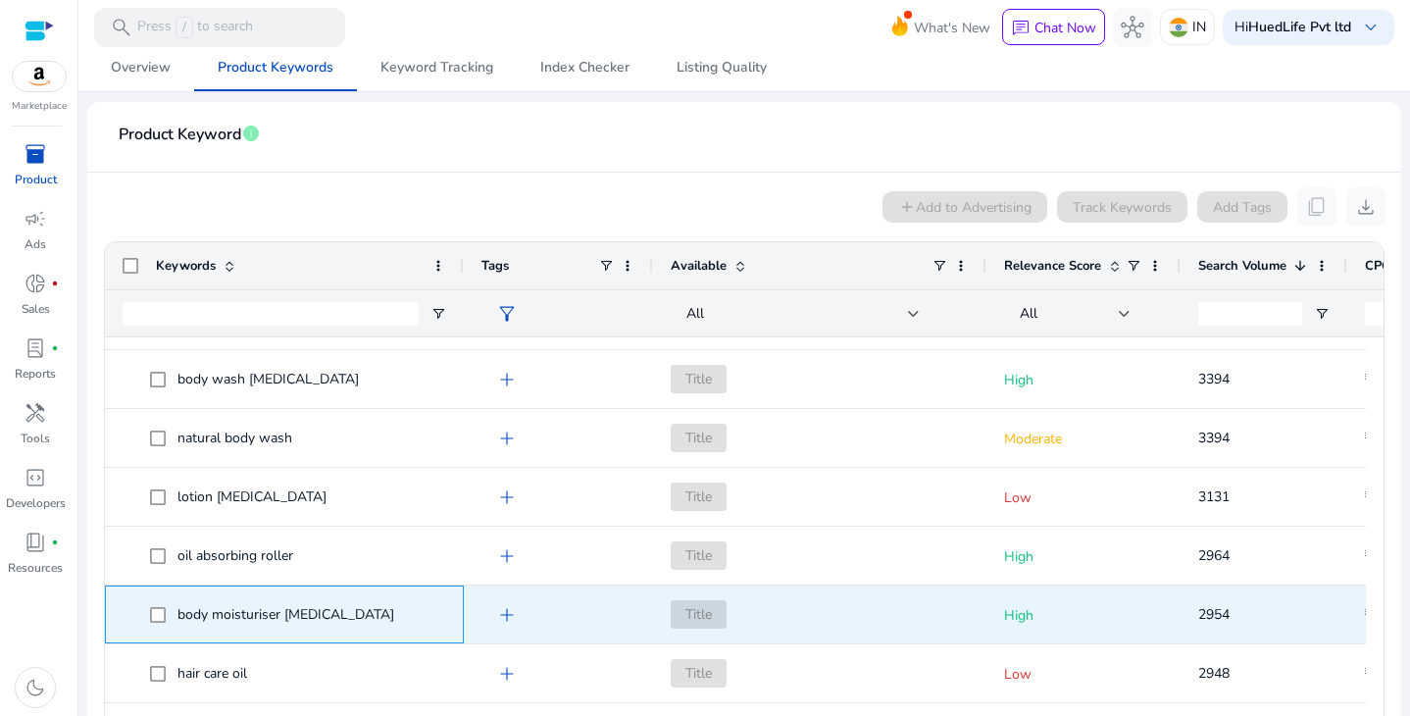
click at [332, 608] on span "body moisturiser for dry skin" at bounding box center [285, 614] width 217 height 19
click at [331, 616] on span "body moisturiser for dry skin" at bounding box center [285, 614] width 217 height 19
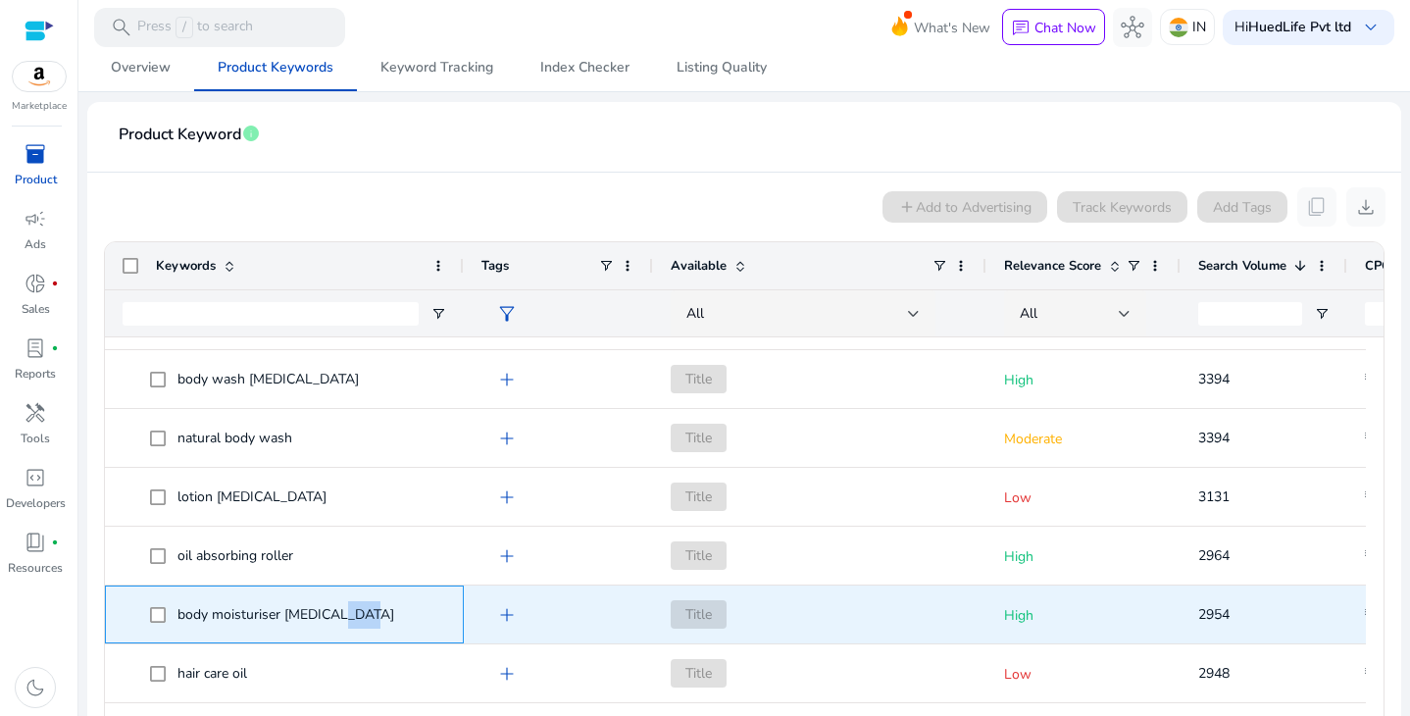
click at [331, 616] on span "body moisturiser for dry skin" at bounding box center [285, 614] width 217 height 19
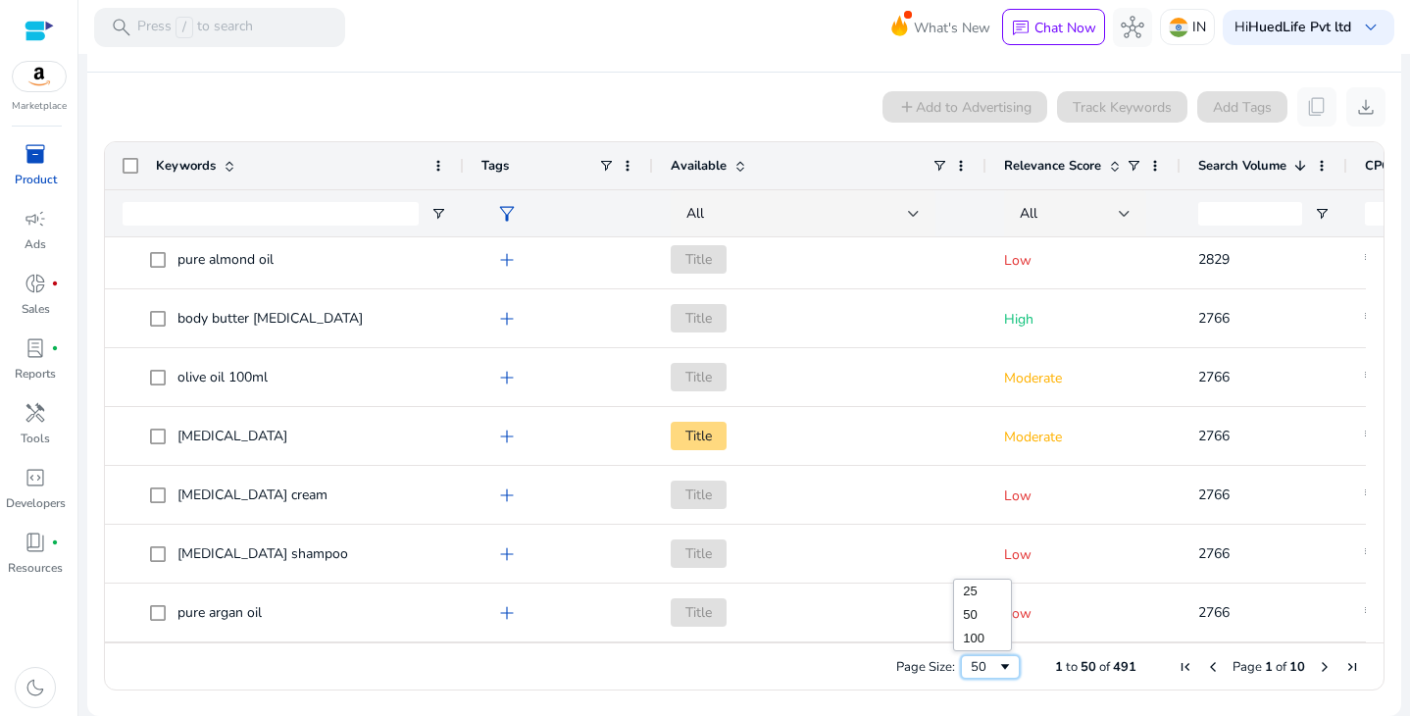
click at [972, 661] on div "50" at bounding box center [984, 667] width 26 height 18
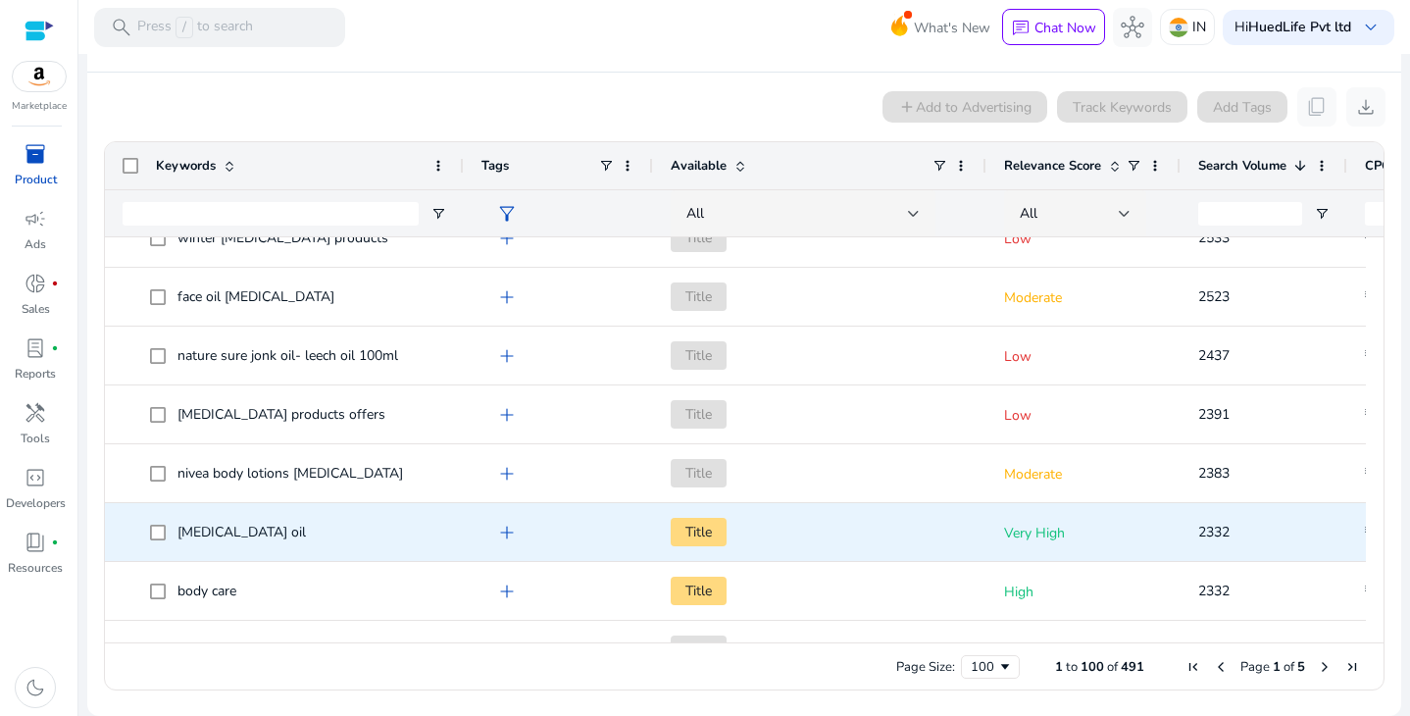
click at [197, 525] on span "psoriasis oil" at bounding box center [241, 532] width 128 height 19
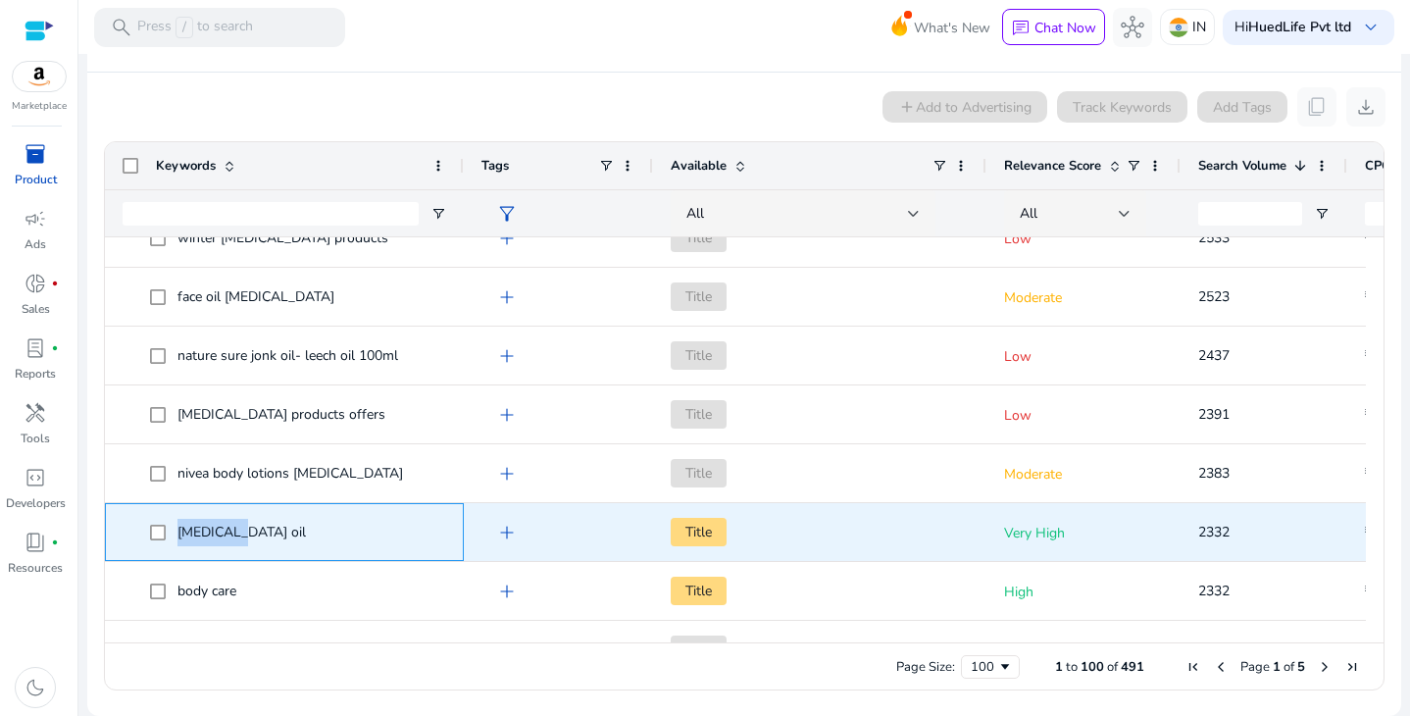
click at [197, 525] on span "psoriasis oil" at bounding box center [241, 532] width 128 height 19
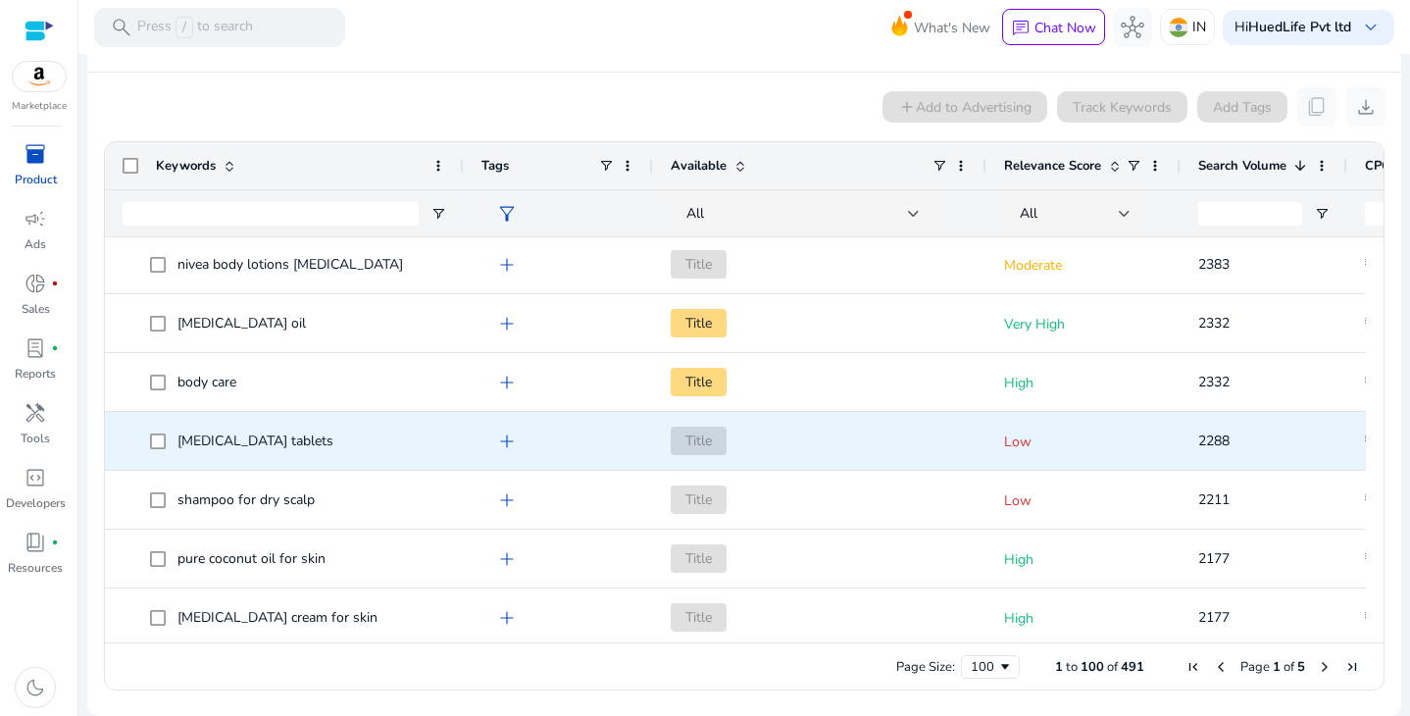
click at [233, 440] on span "psoriasis tablets" at bounding box center [255, 440] width 156 height 19
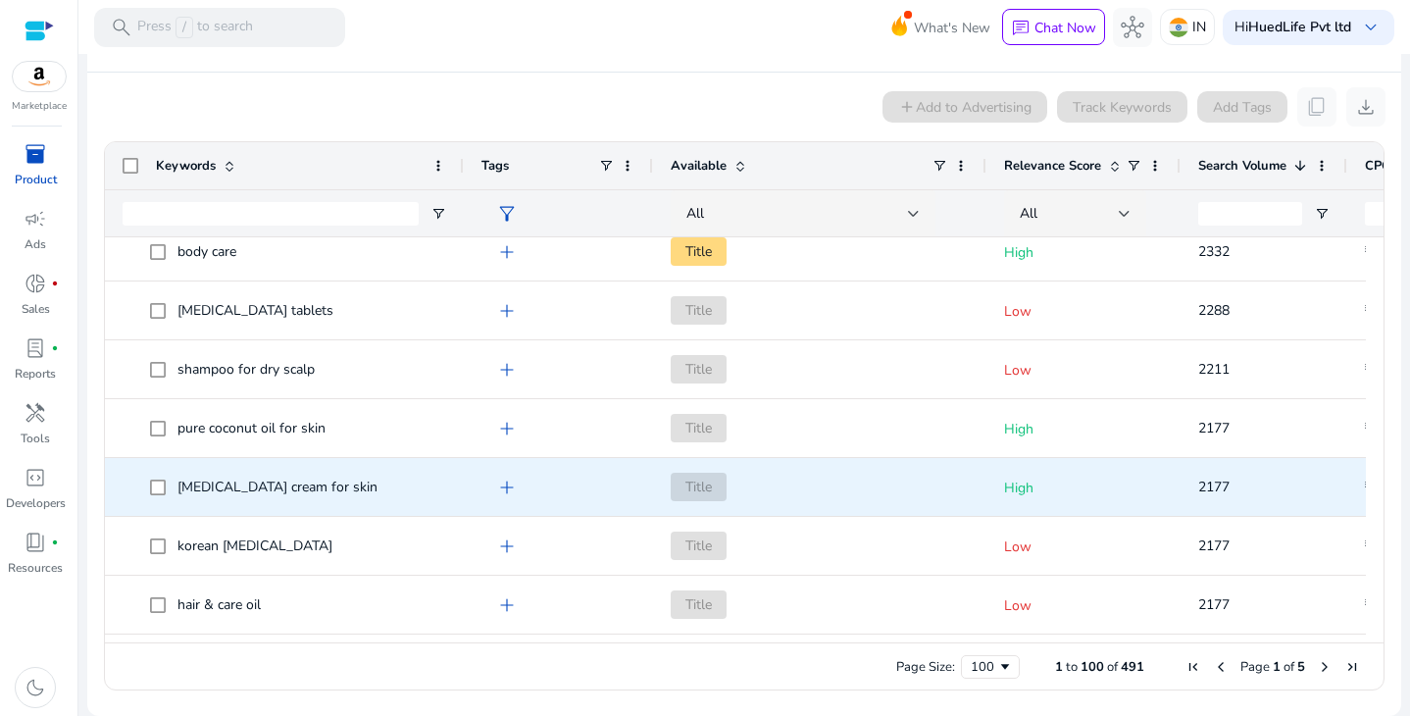
click at [262, 488] on span "eczema cream for skin" at bounding box center [277, 486] width 200 height 19
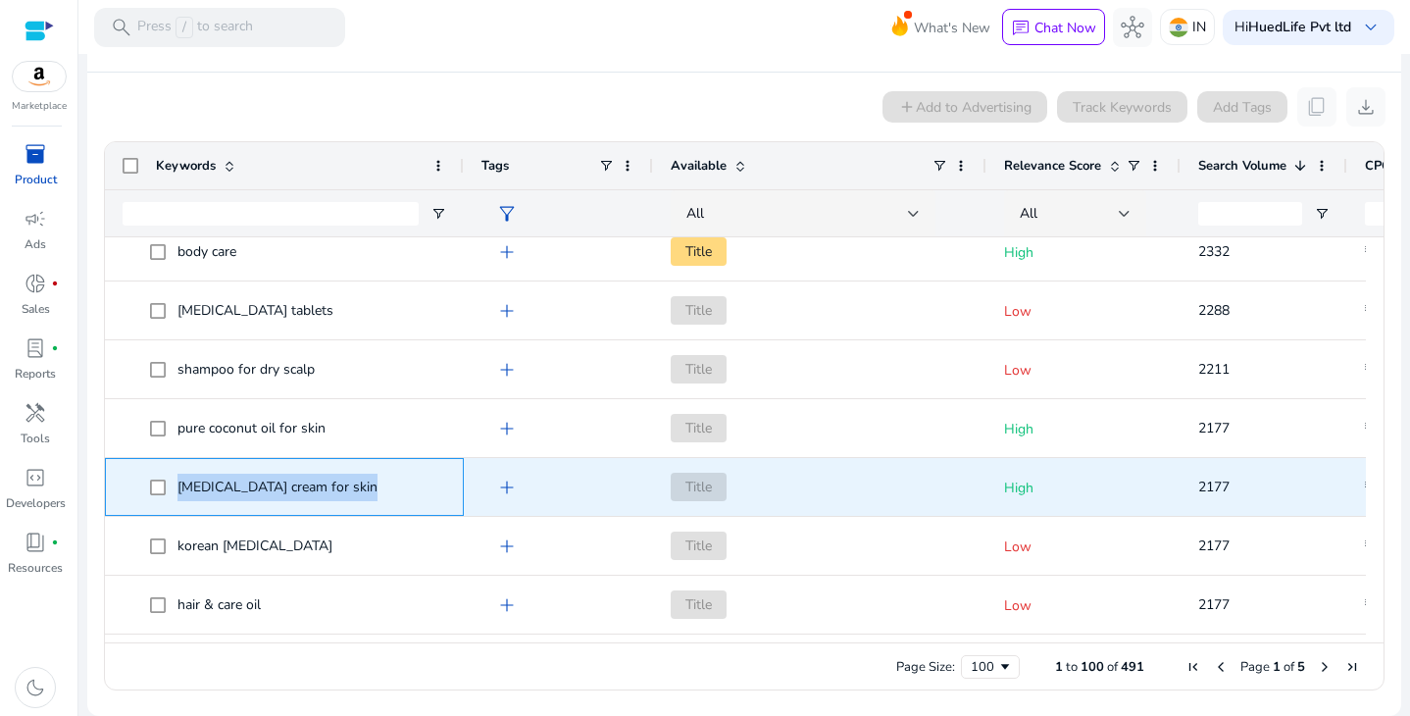
click at [262, 488] on span "eczema cream for skin" at bounding box center [277, 486] width 200 height 19
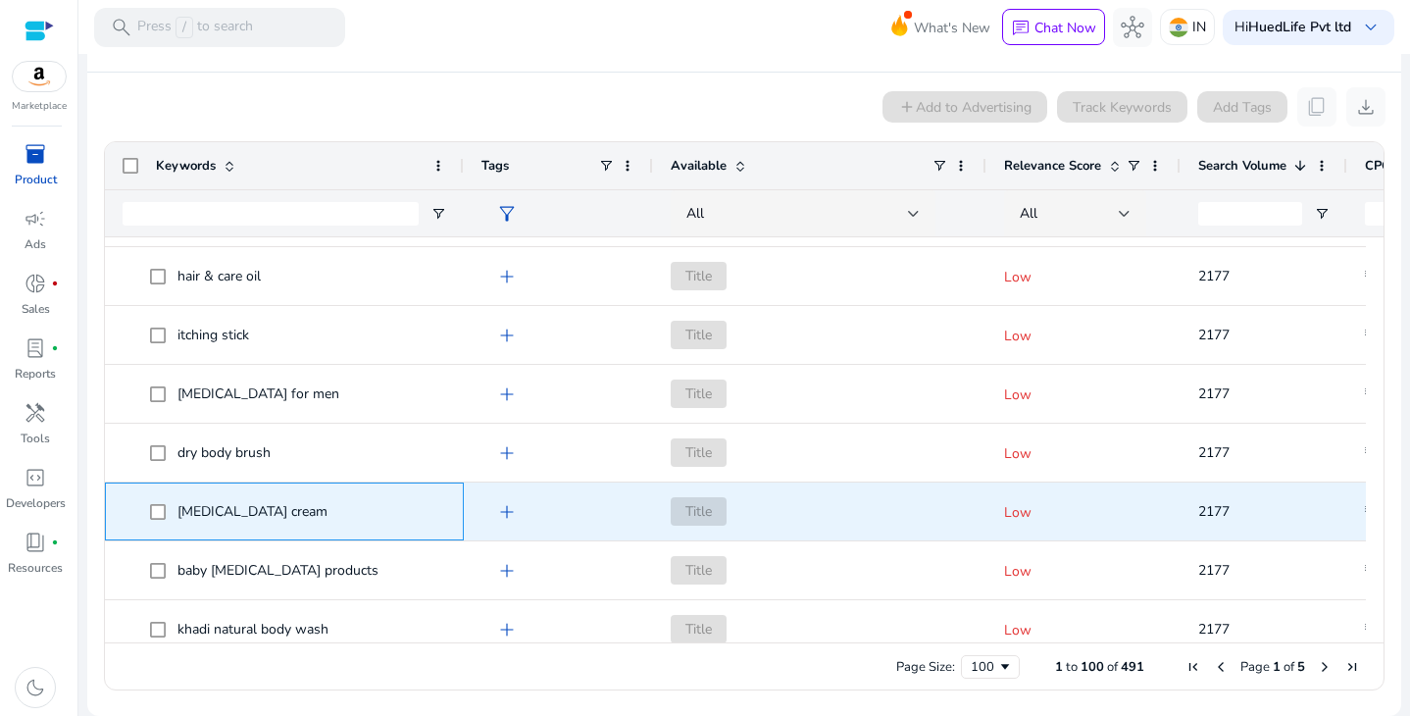
click at [275, 520] on span "[MEDICAL_DATA] cream" at bounding box center [298, 511] width 296 height 40
click at [266, 514] on span "[MEDICAL_DATA] cream" at bounding box center [298, 511] width 296 height 40
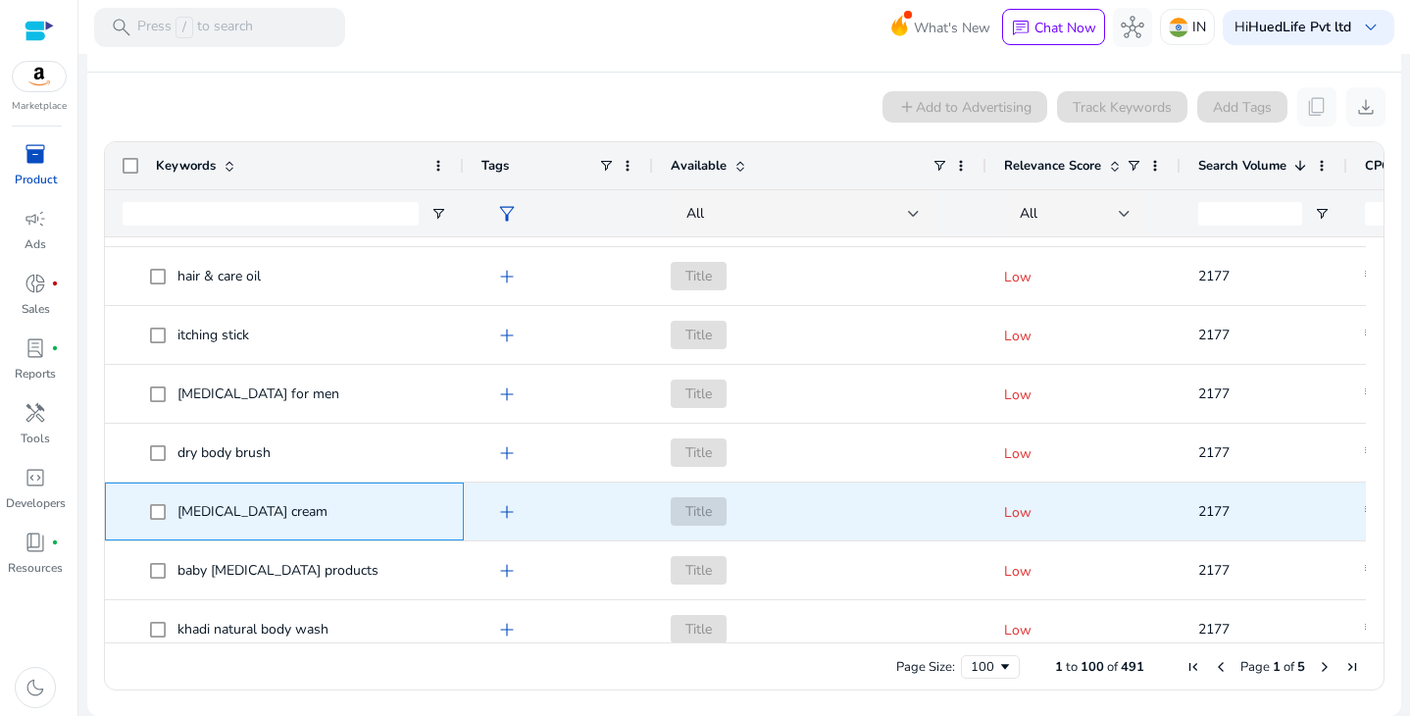
click at [266, 514] on span "[MEDICAL_DATA] cream" at bounding box center [298, 511] width 296 height 40
click at [260, 511] on span "[MEDICAL_DATA] cream" at bounding box center [252, 511] width 150 height 19
click at [259, 511] on span "[MEDICAL_DATA] cream" at bounding box center [252, 511] width 150 height 19
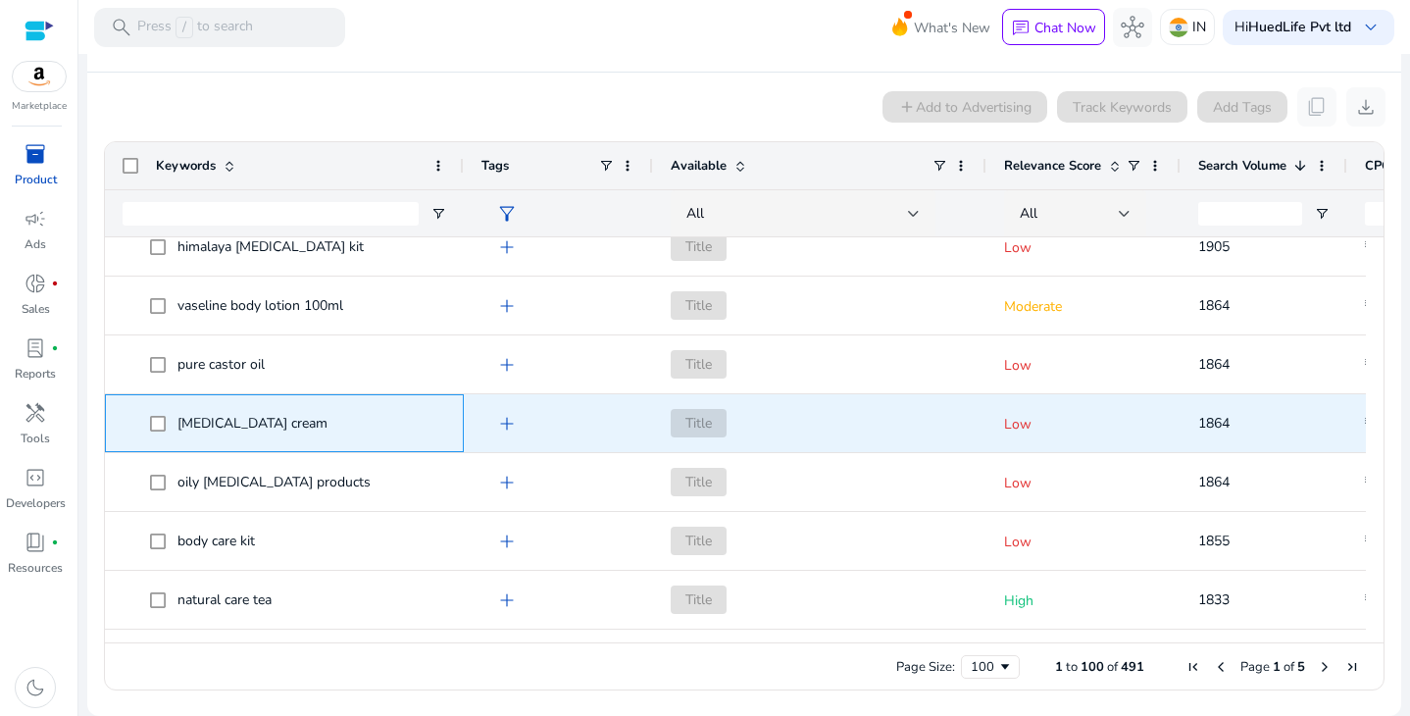
click at [215, 420] on span "[MEDICAL_DATA] cream" at bounding box center [252, 423] width 150 height 19
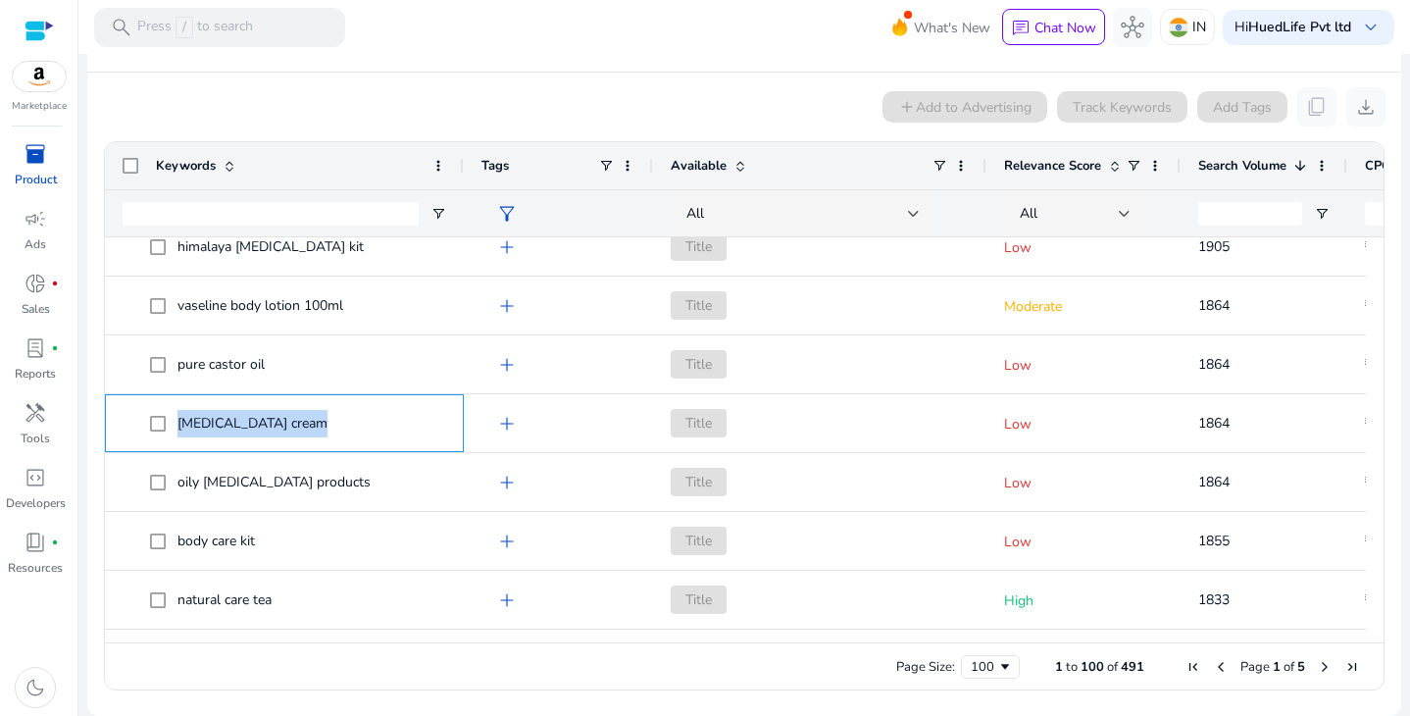
scroll to position [724, 0]
